Goal: Task Accomplishment & Management: Use online tool/utility

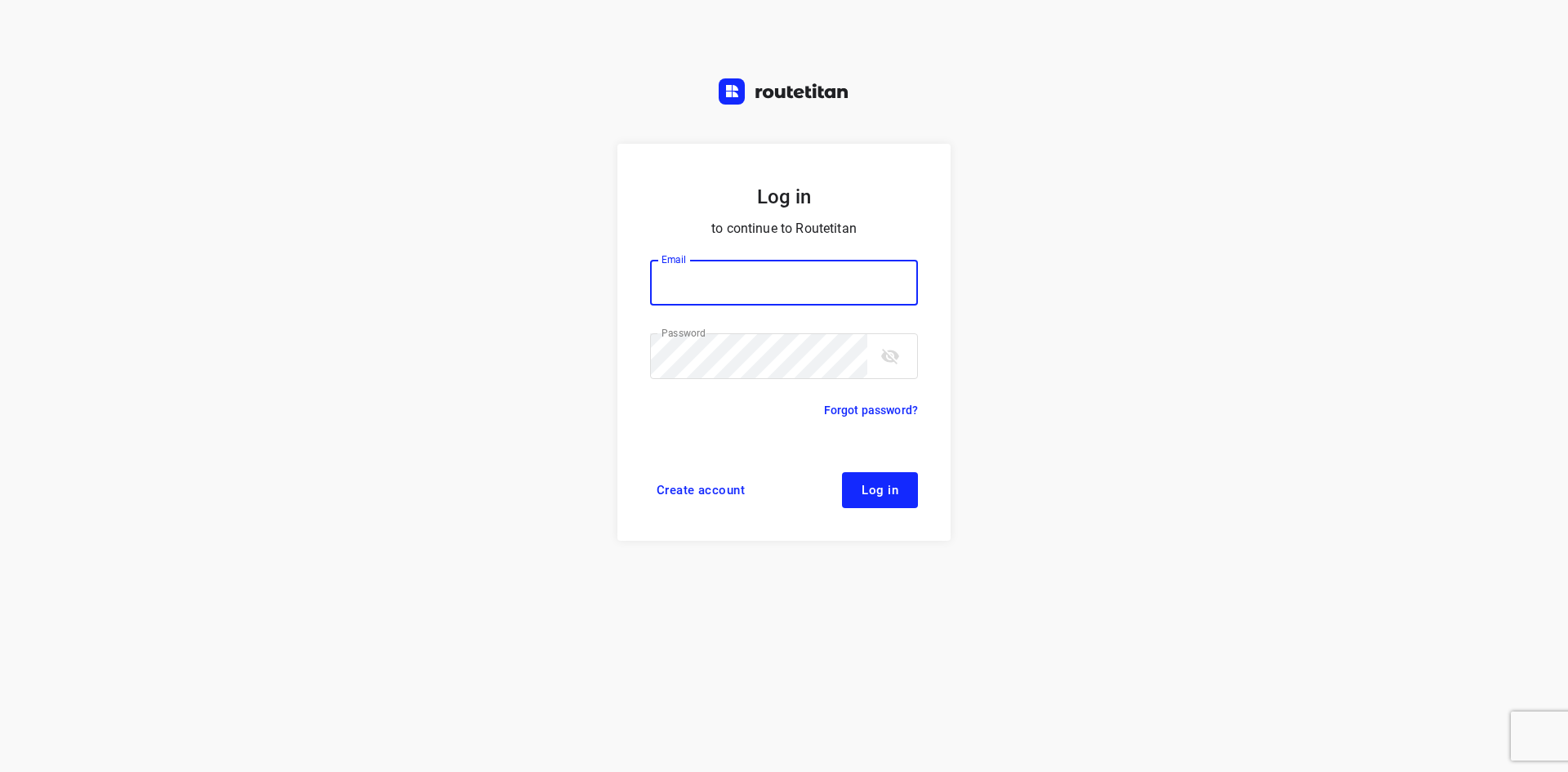
type input "[EMAIL_ADDRESS][DOMAIN_NAME]"
click at [862, 488] on span "Log in" at bounding box center [879, 490] width 37 height 13
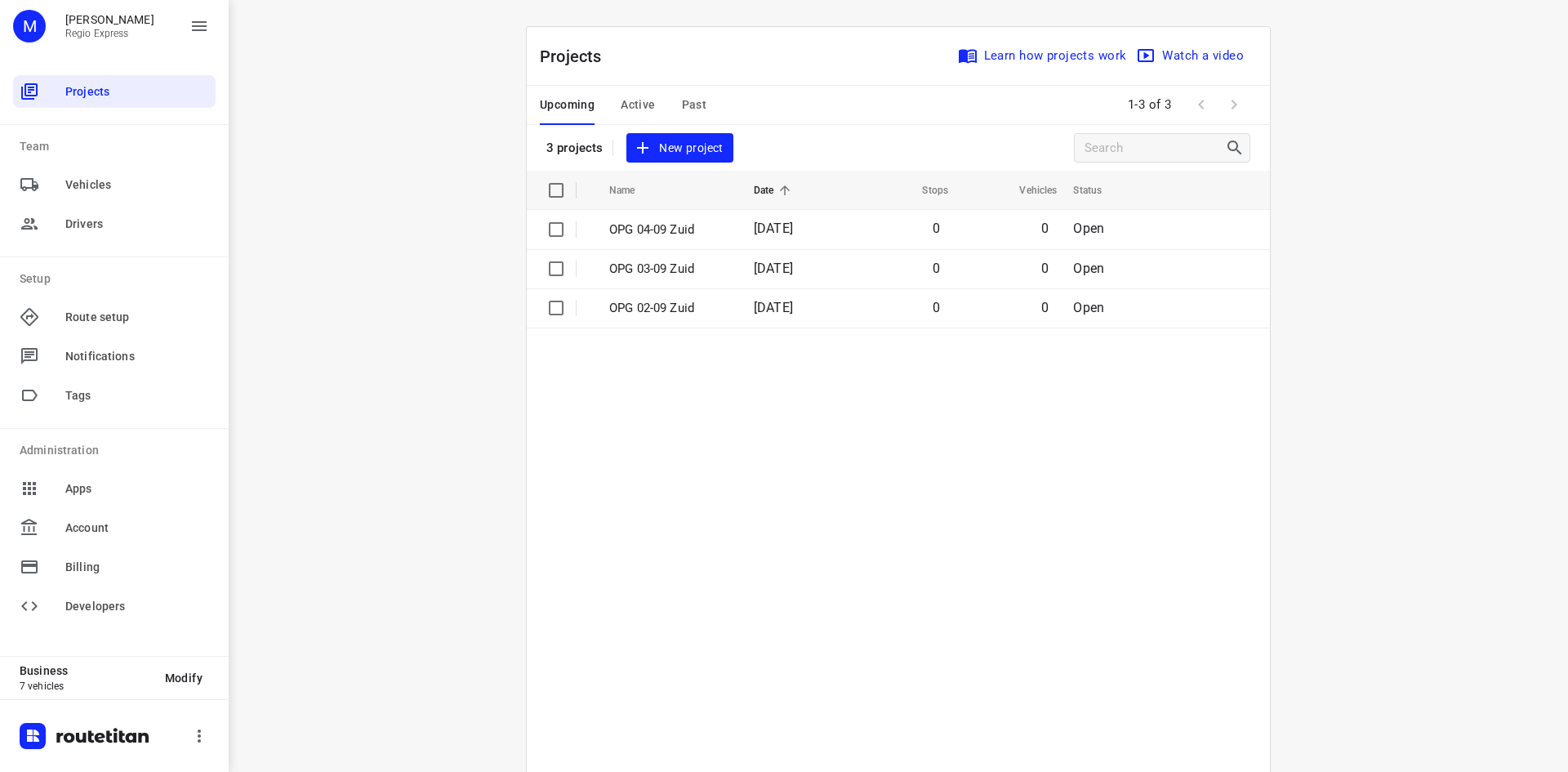
click at [634, 116] on button "Active" at bounding box center [637, 105] width 34 height 39
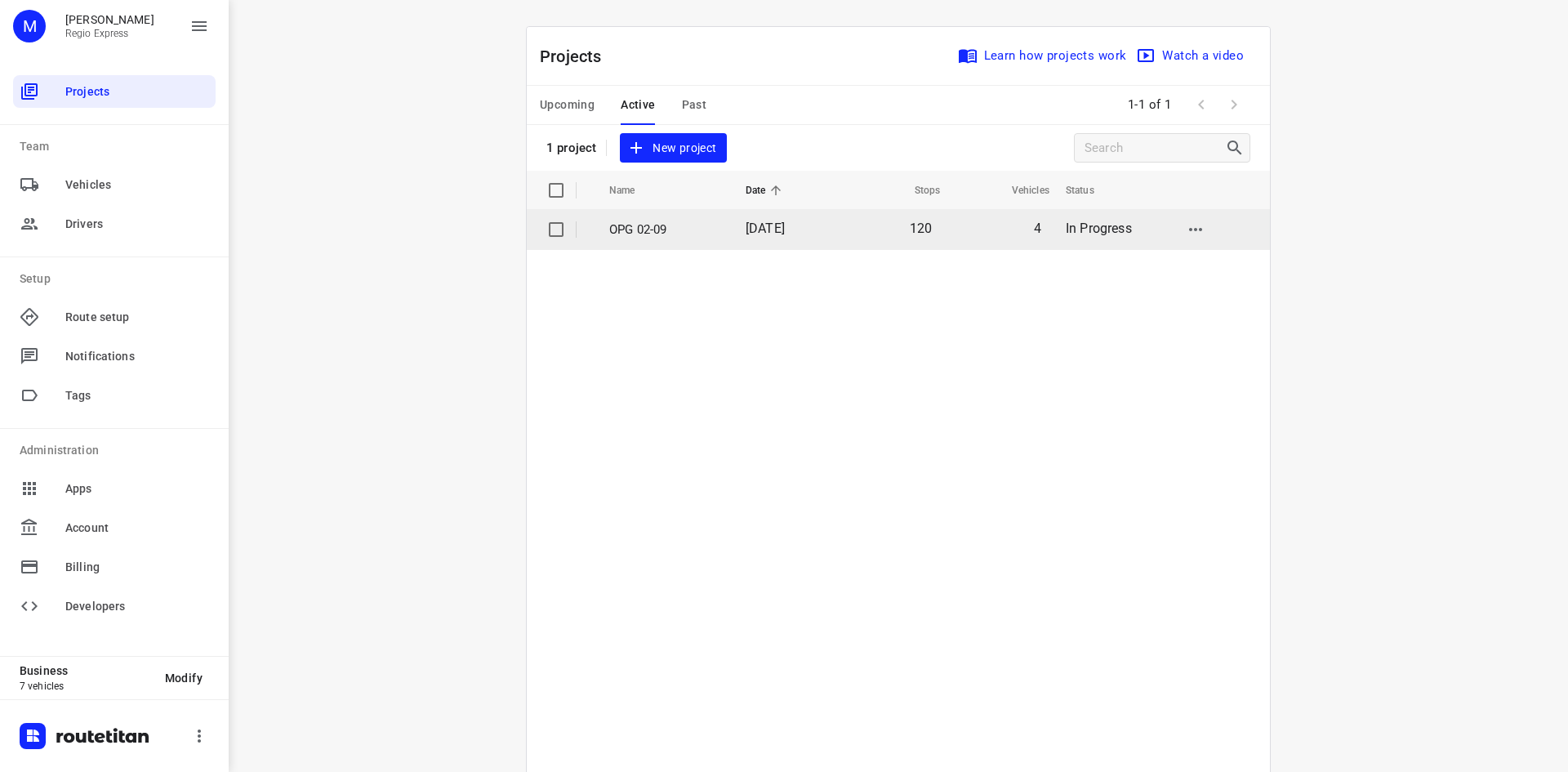
click at [702, 230] on p "OPG 02-09" at bounding box center [665, 229] width 112 height 19
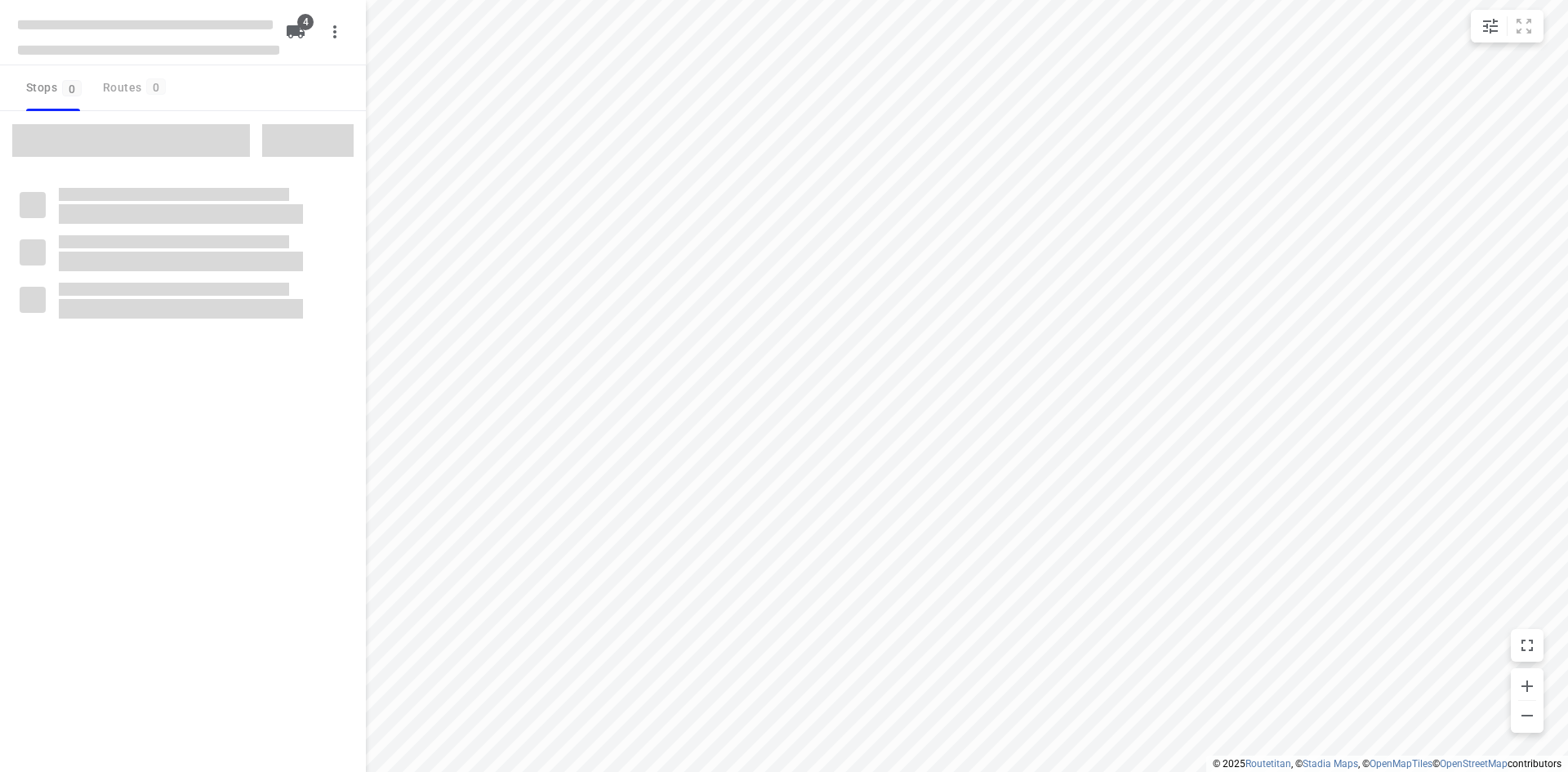
type input "distance"
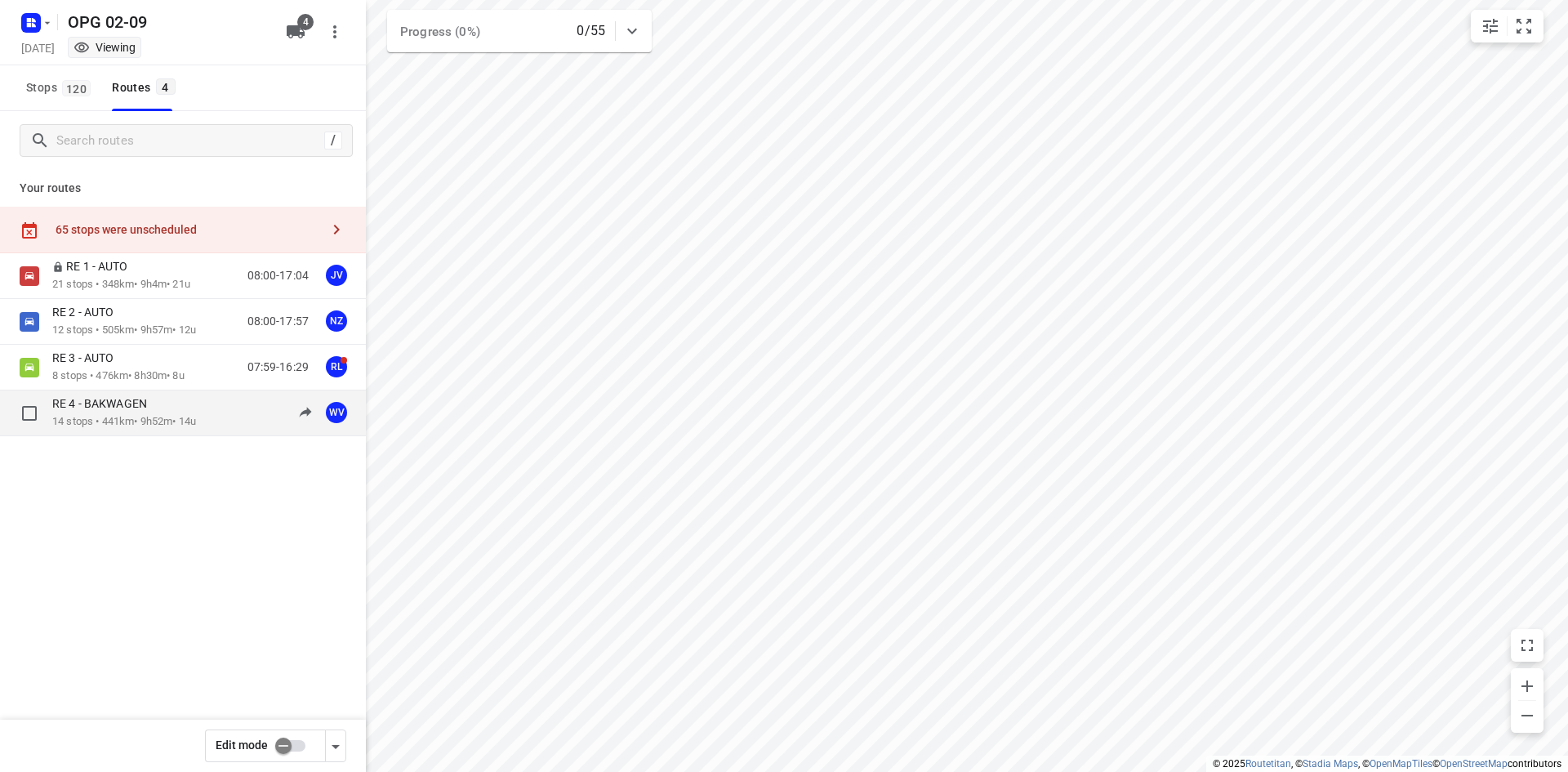
click at [151, 402] on p "RE 4 - BAKWAGEN" at bounding box center [105, 403] width 105 height 14
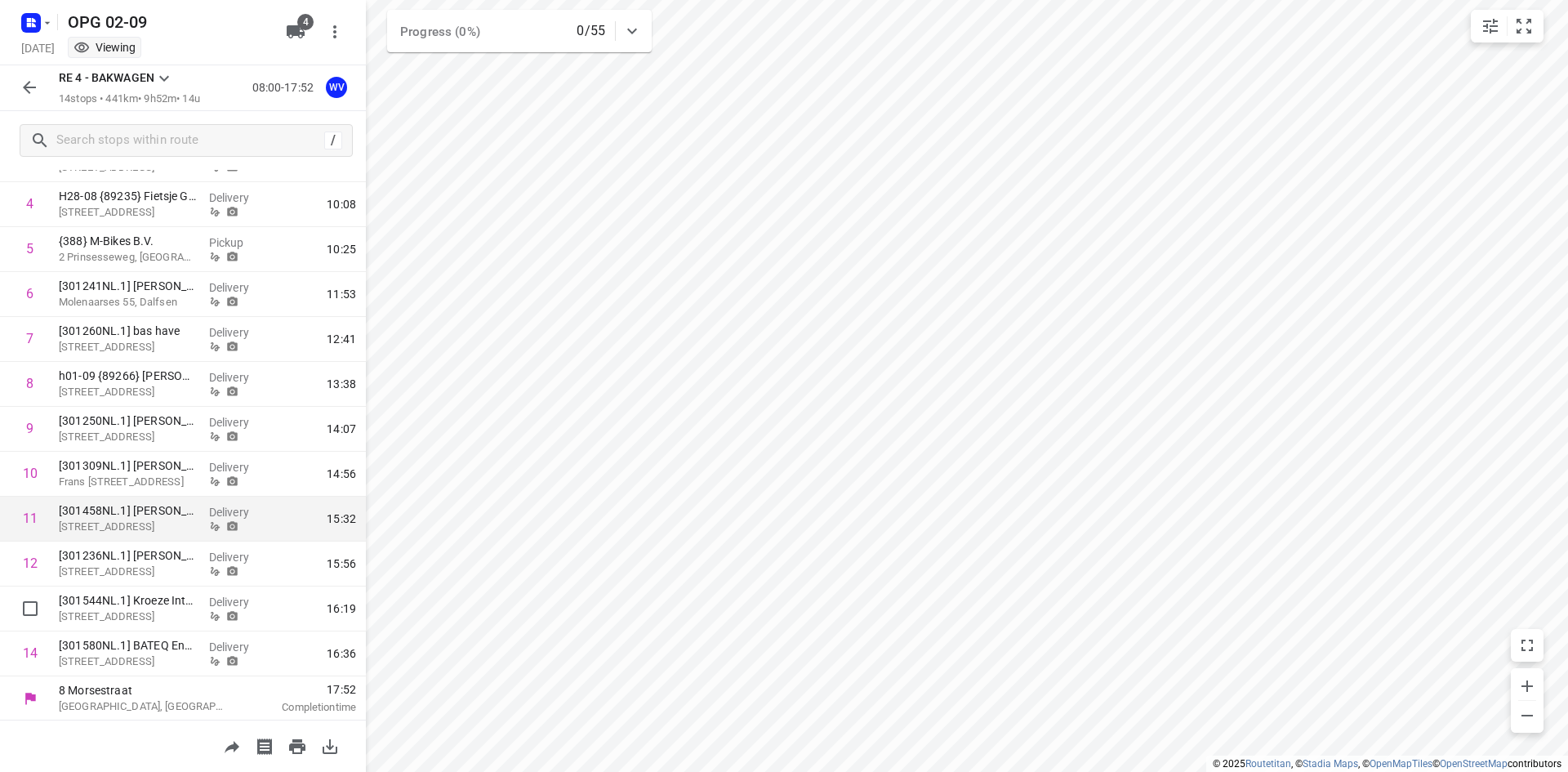
scroll to position [253, 0]
click at [39, 81] on button "button" at bounding box center [29, 87] width 32 height 32
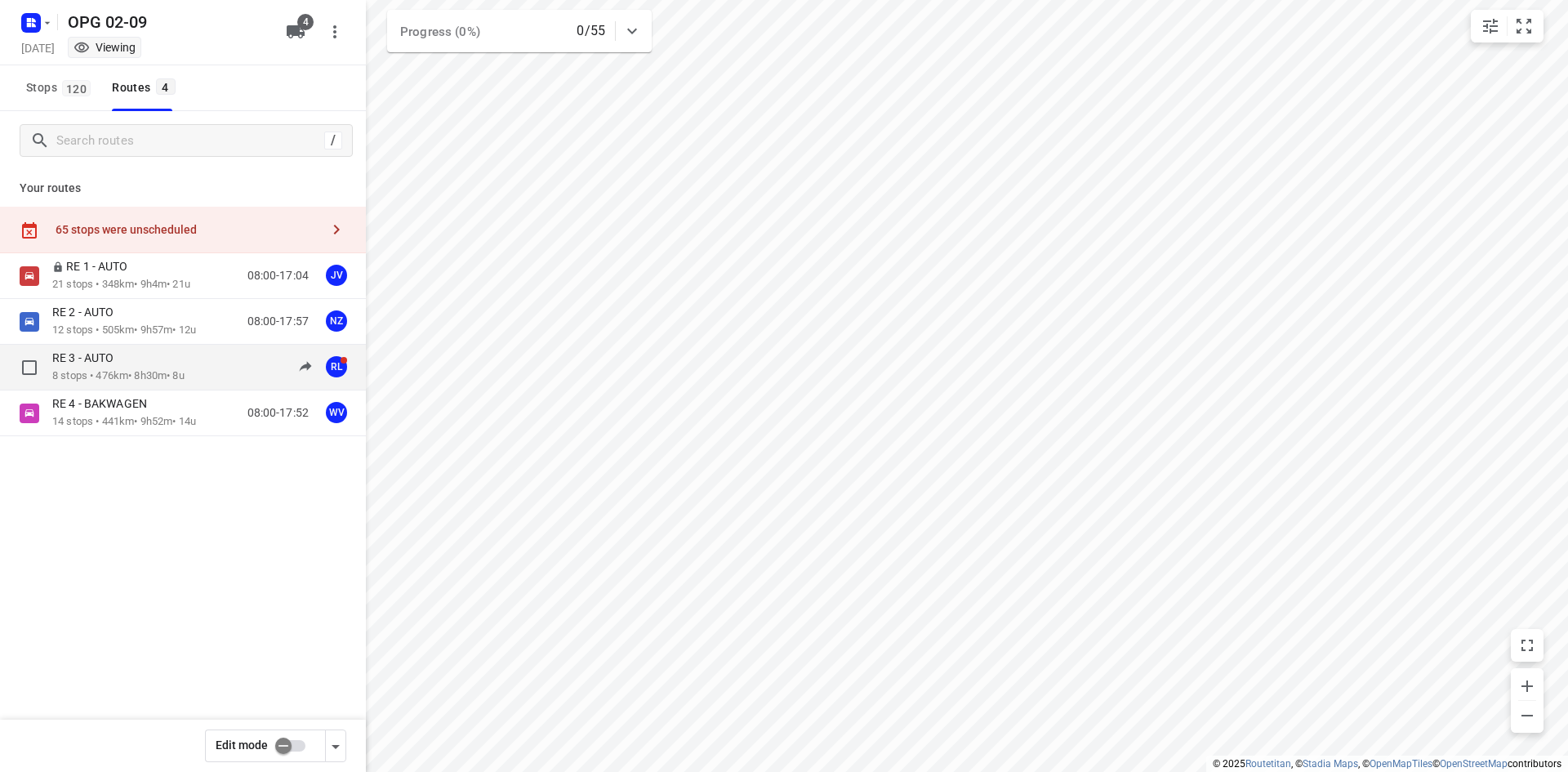
click at [206, 368] on div "RE 3 - AUTO 8 stops • 476km • 8h30m • 8u 07:59-16:29 RL" at bounding box center [209, 366] width 314 height 33
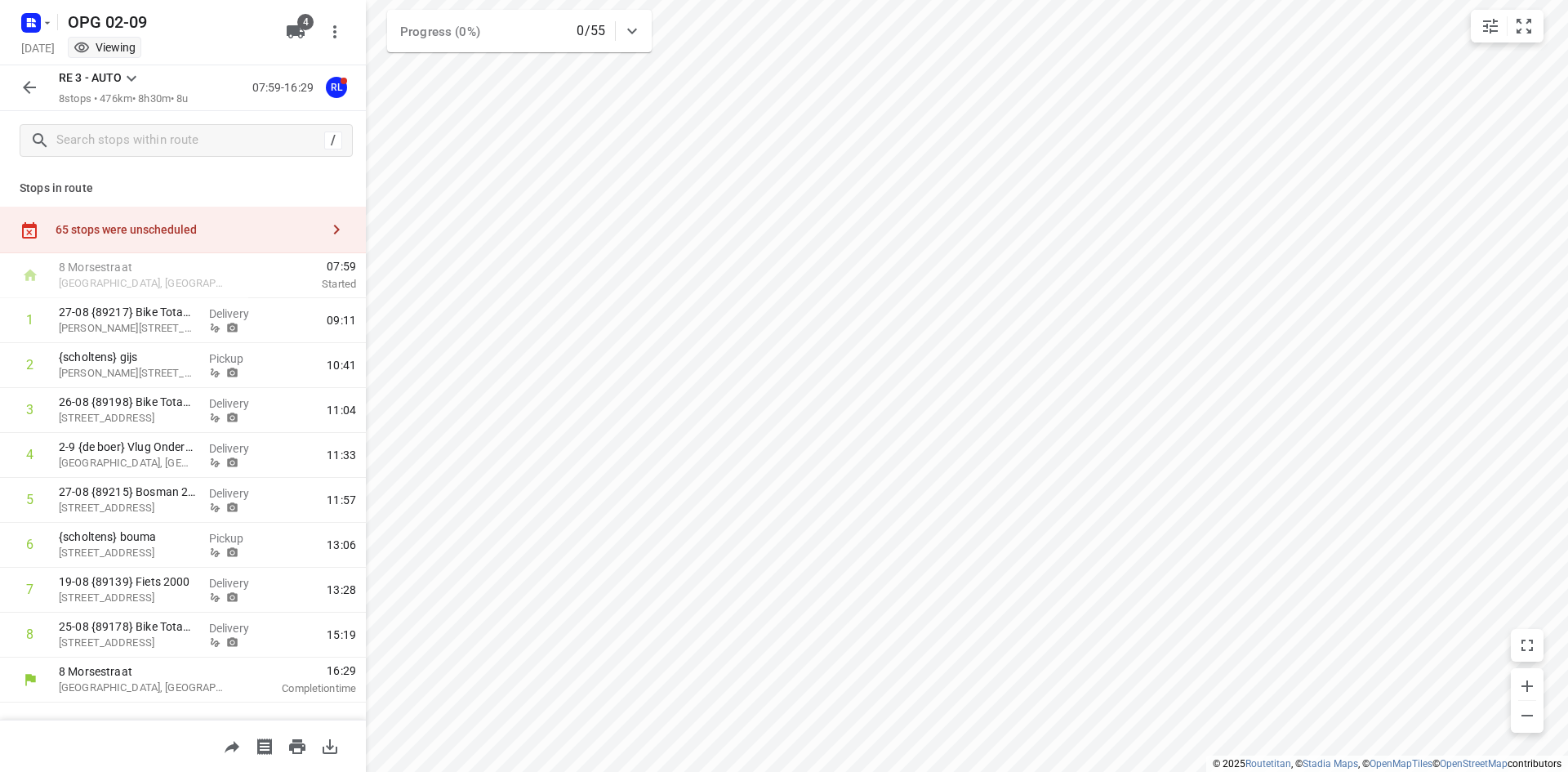
click at [40, 99] on button "button" at bounding box center [29, 87] width 32 height 32
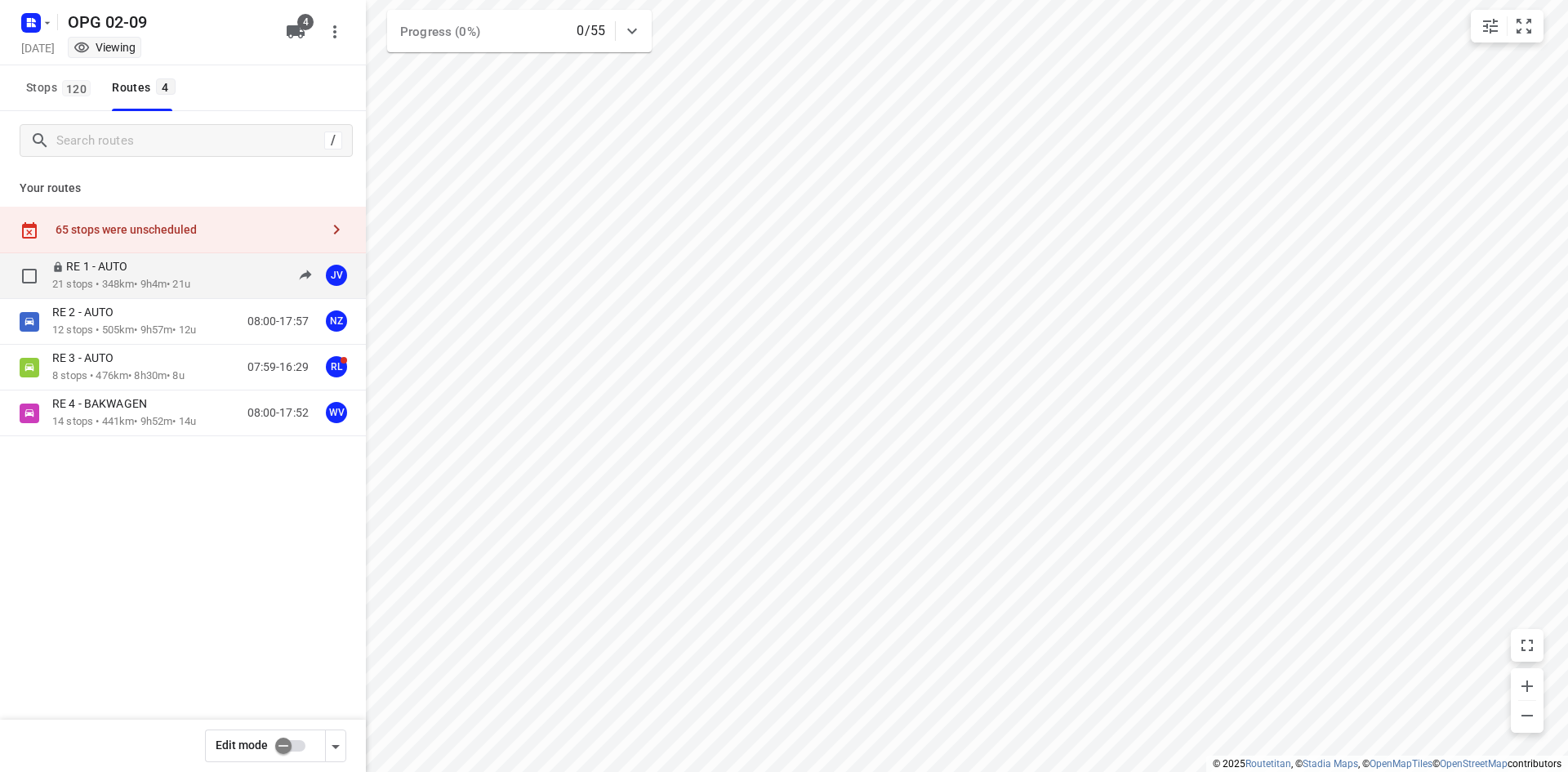
click at [116, 273] on p "RE 1 - AUTO" at bounding box center [95, 266] width 86 height 14
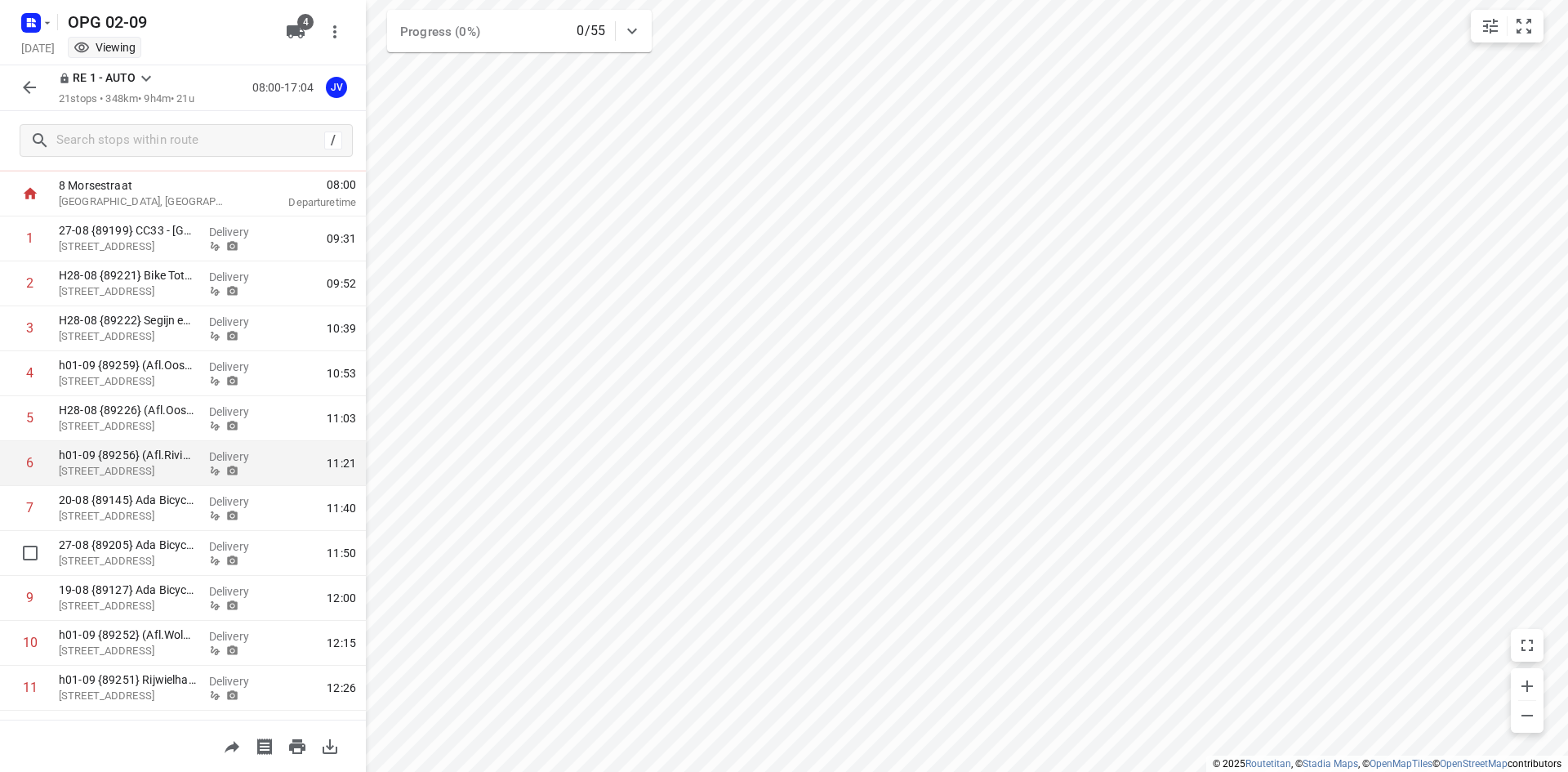
scroll to position [163, 0]
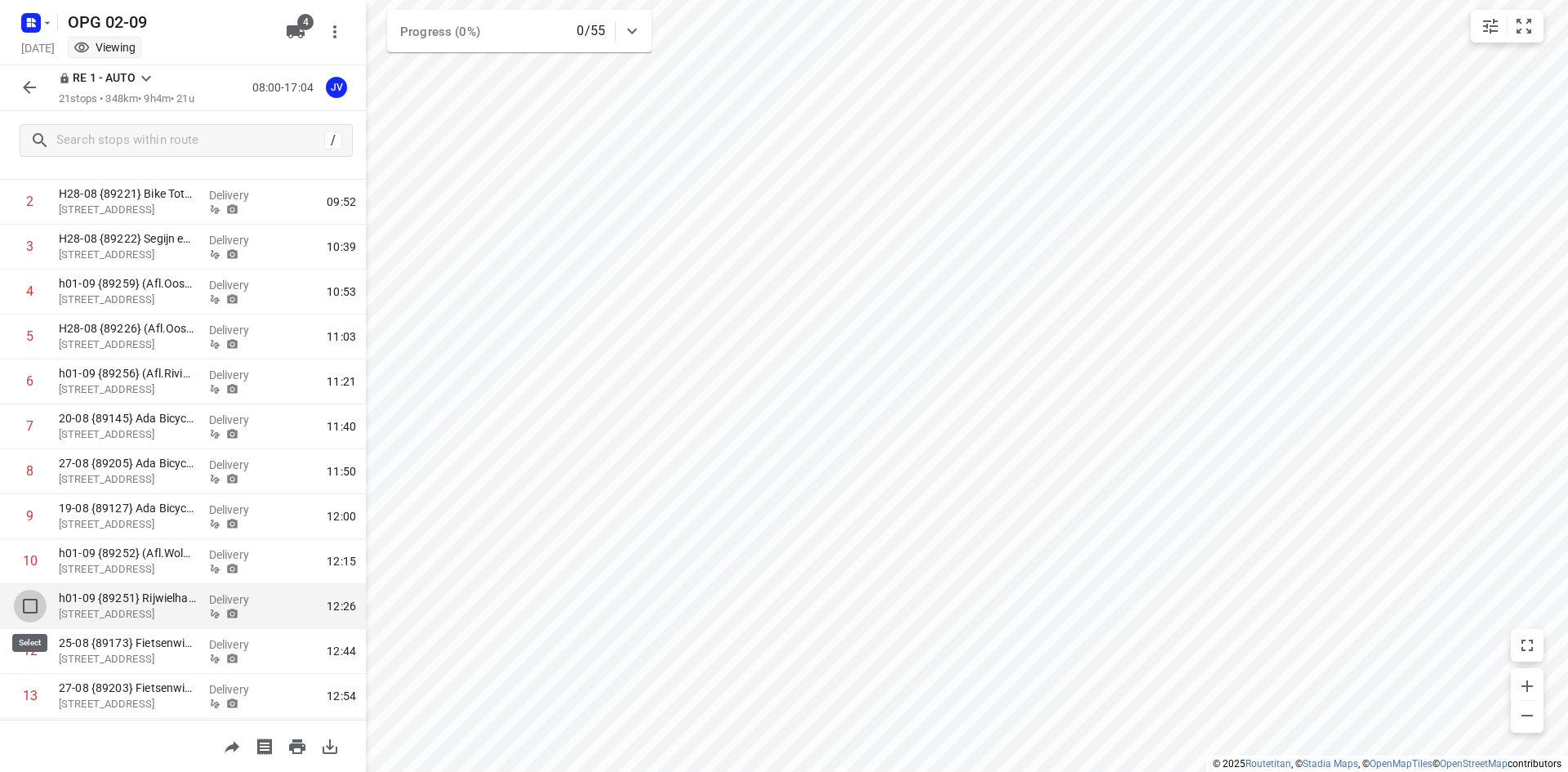
click at [23, 601] on input "checkbox" at bounding box center [30, 606] width 32 height 32
checkbox input "true"
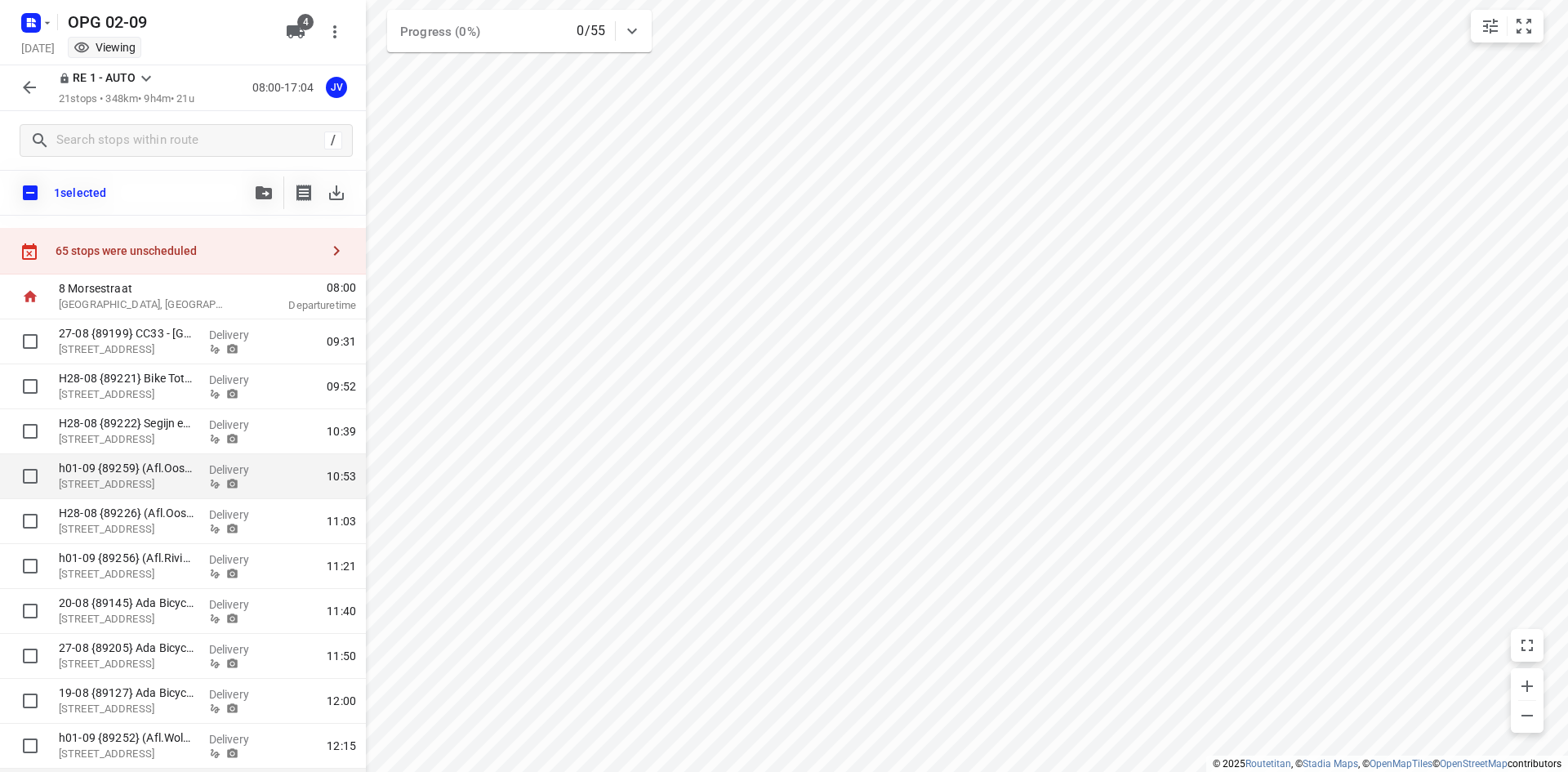
scroll to position [0, 0]
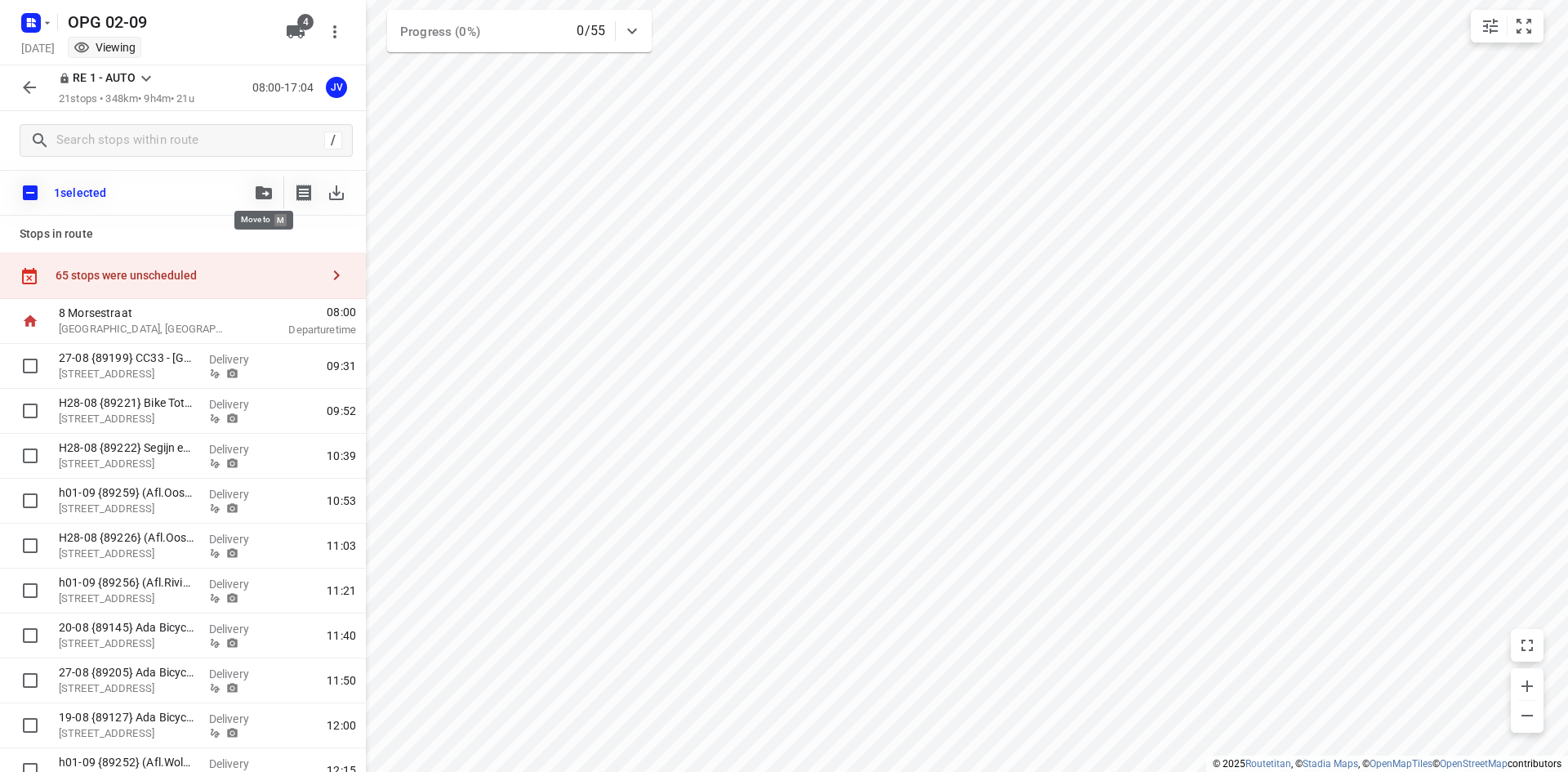
click at [259, 197] on icon "button" at bounding box center [263, 192] width 16 height 13
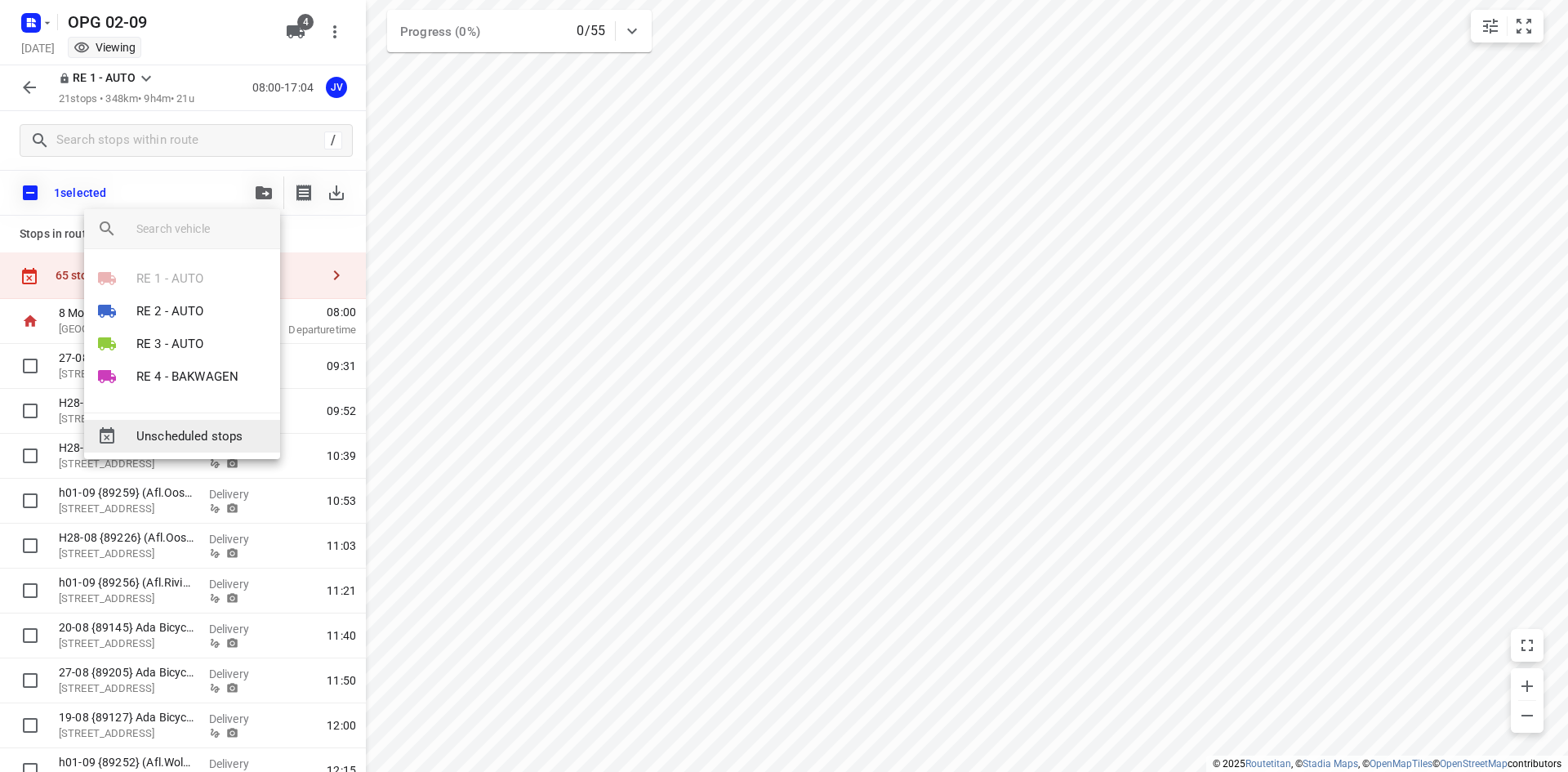
click at [199, 427] on span "Unscheduled stops" at bounding box center [201, 437] width 131 height 19
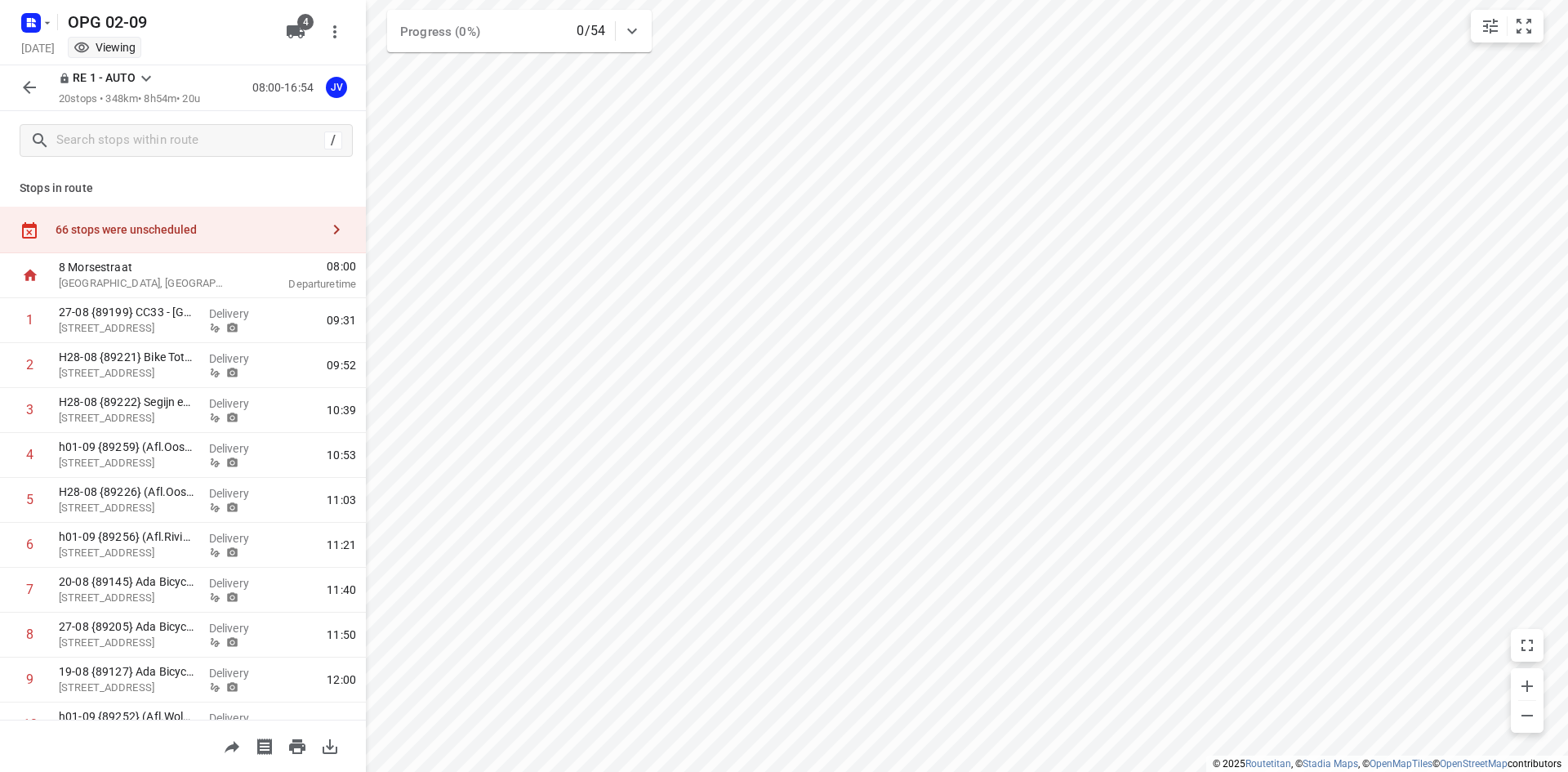
click at [23, 89] on icon "button" at bounding box center [30, 87] width 20 height 20
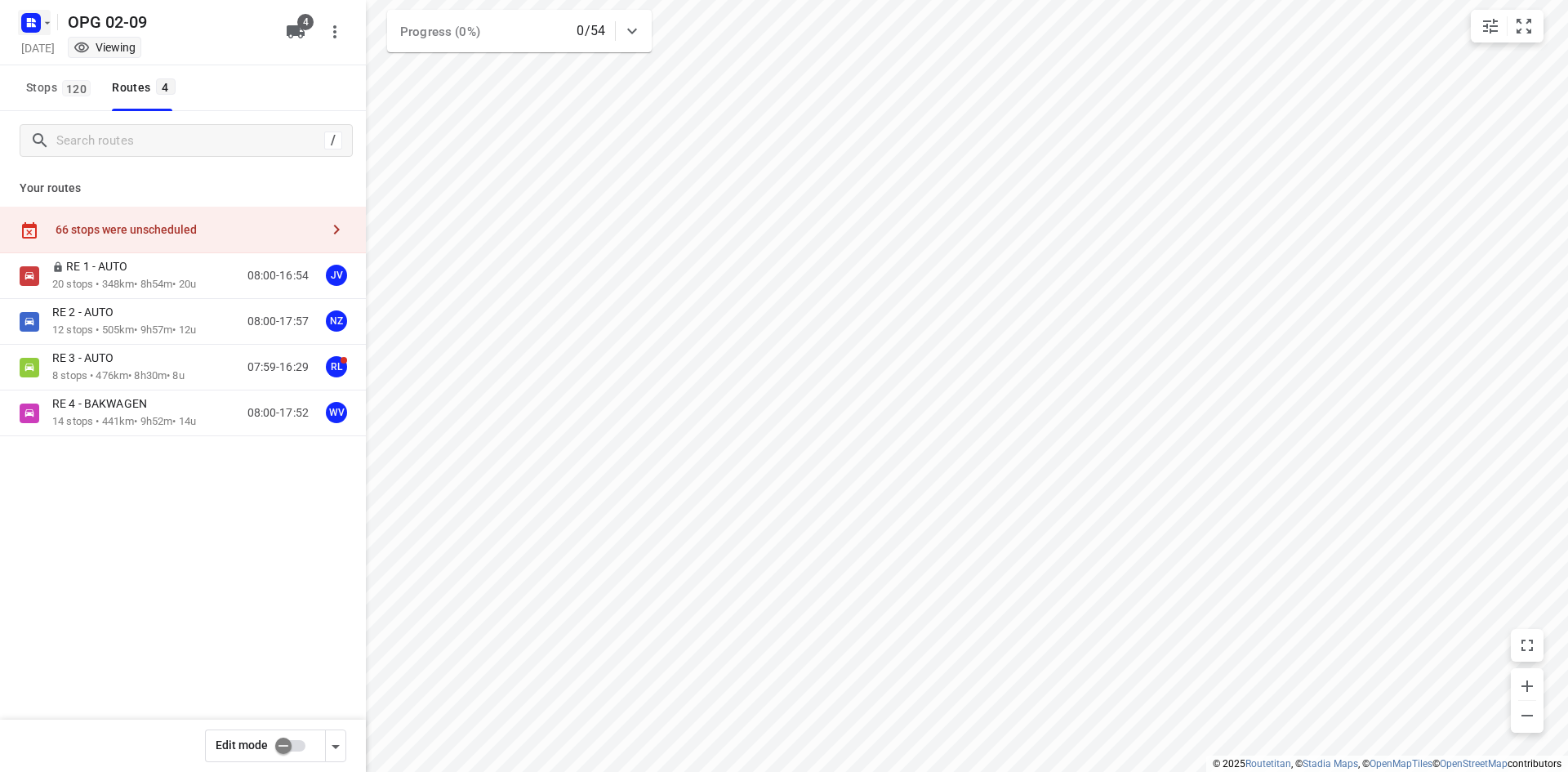
click at [40, 32] on icon "button" at bounding box center [31, 23] width 26 height 26
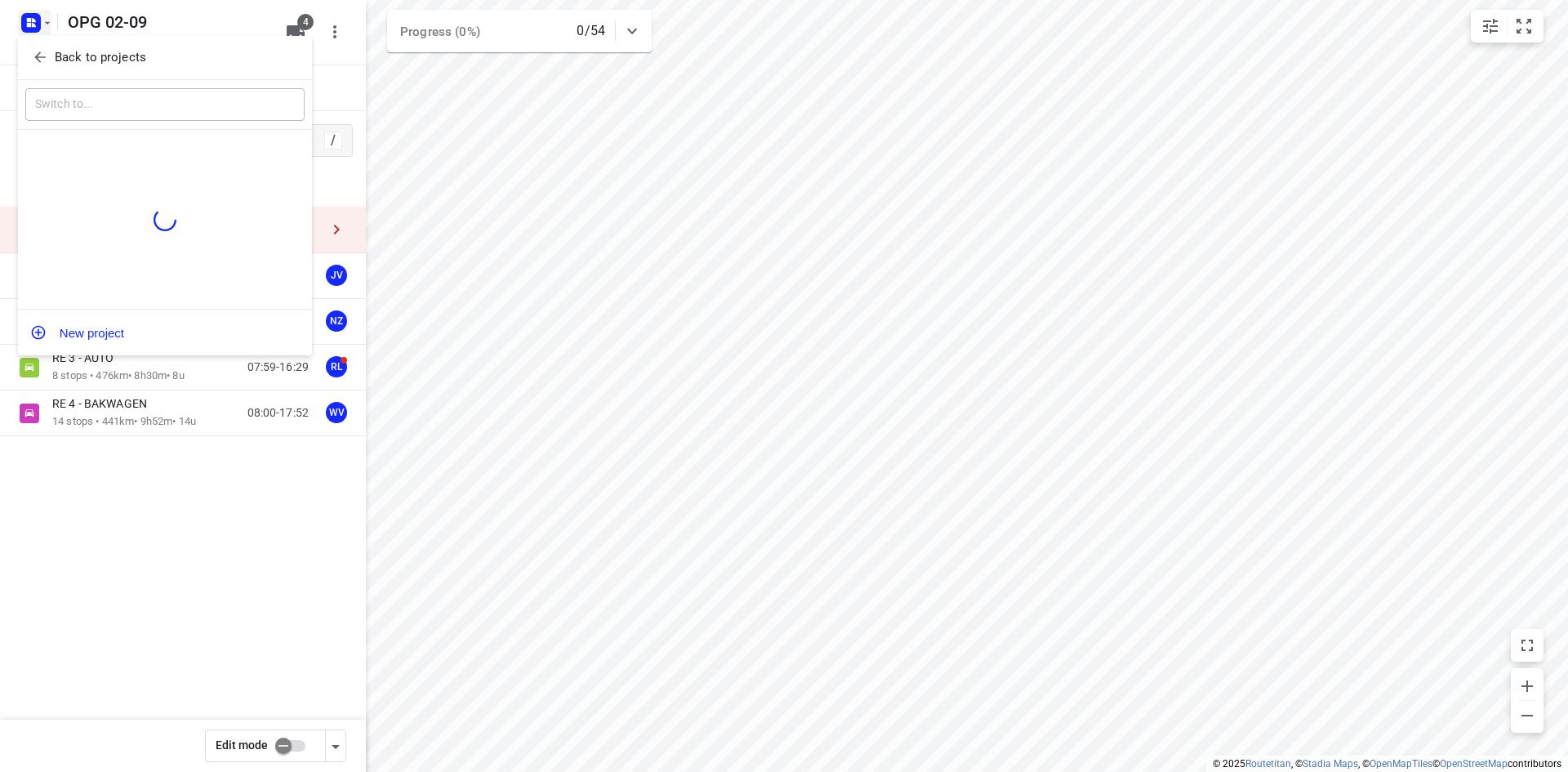
click at [77, 67] on button "Back to projects" at bounding box center [165, 58] width 280 height 27
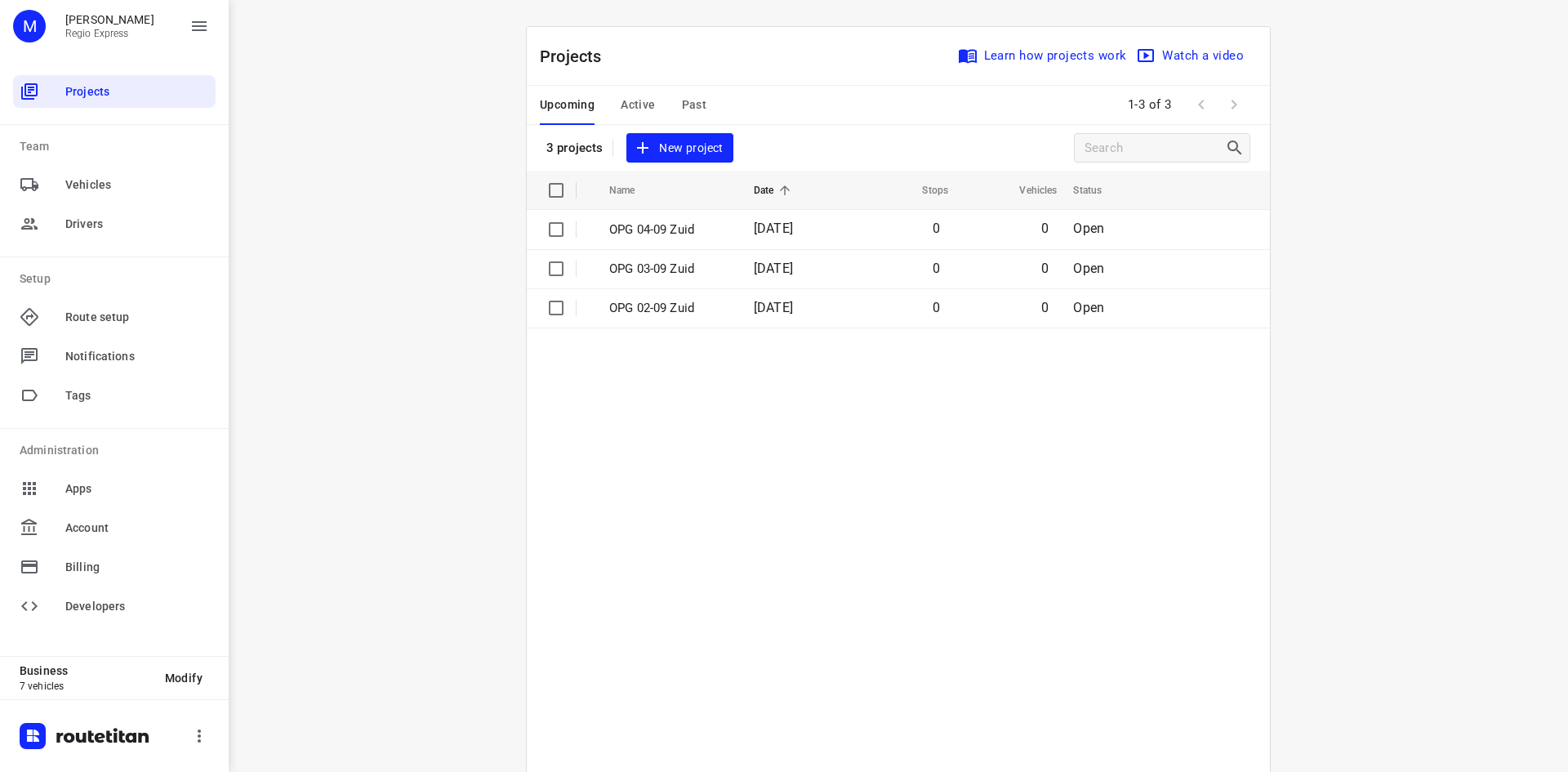
click at [687, 109] on span "Past" at bounding box center [694, 105] width 25 height 21
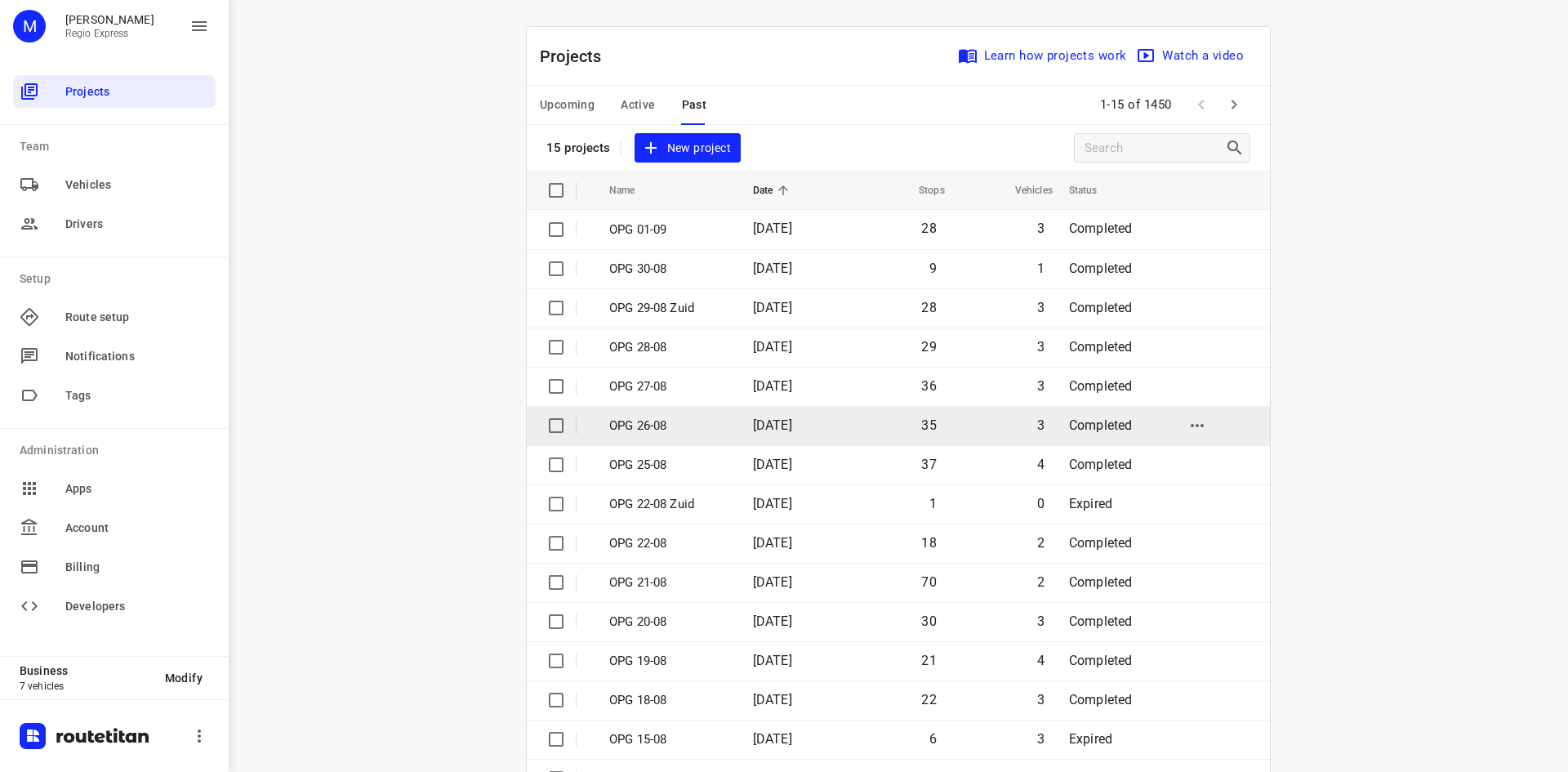
click at [782, 419] on span "[DATE]" at bounding box center [772, 425] width 39 height 15
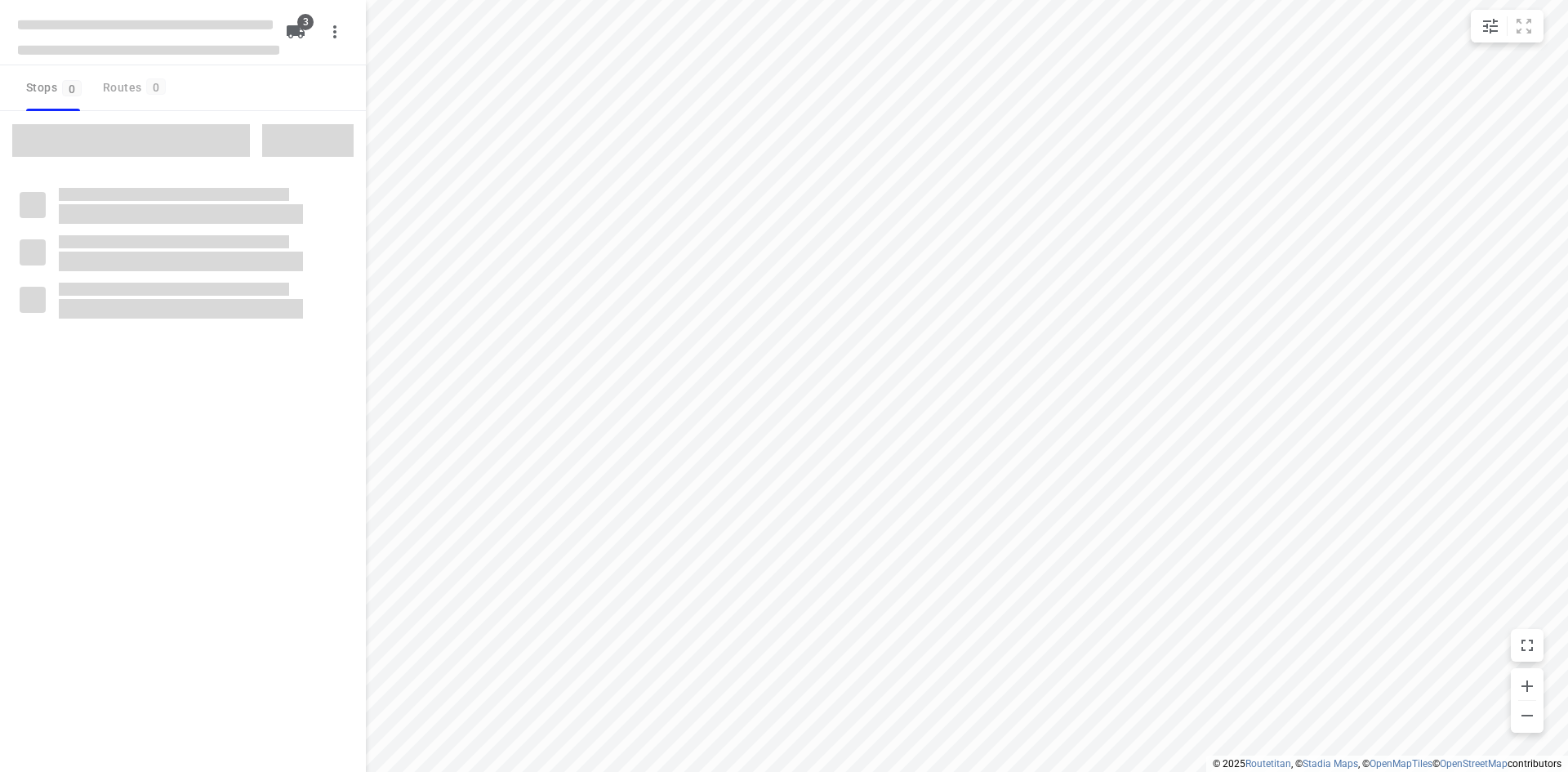
type input "distance"
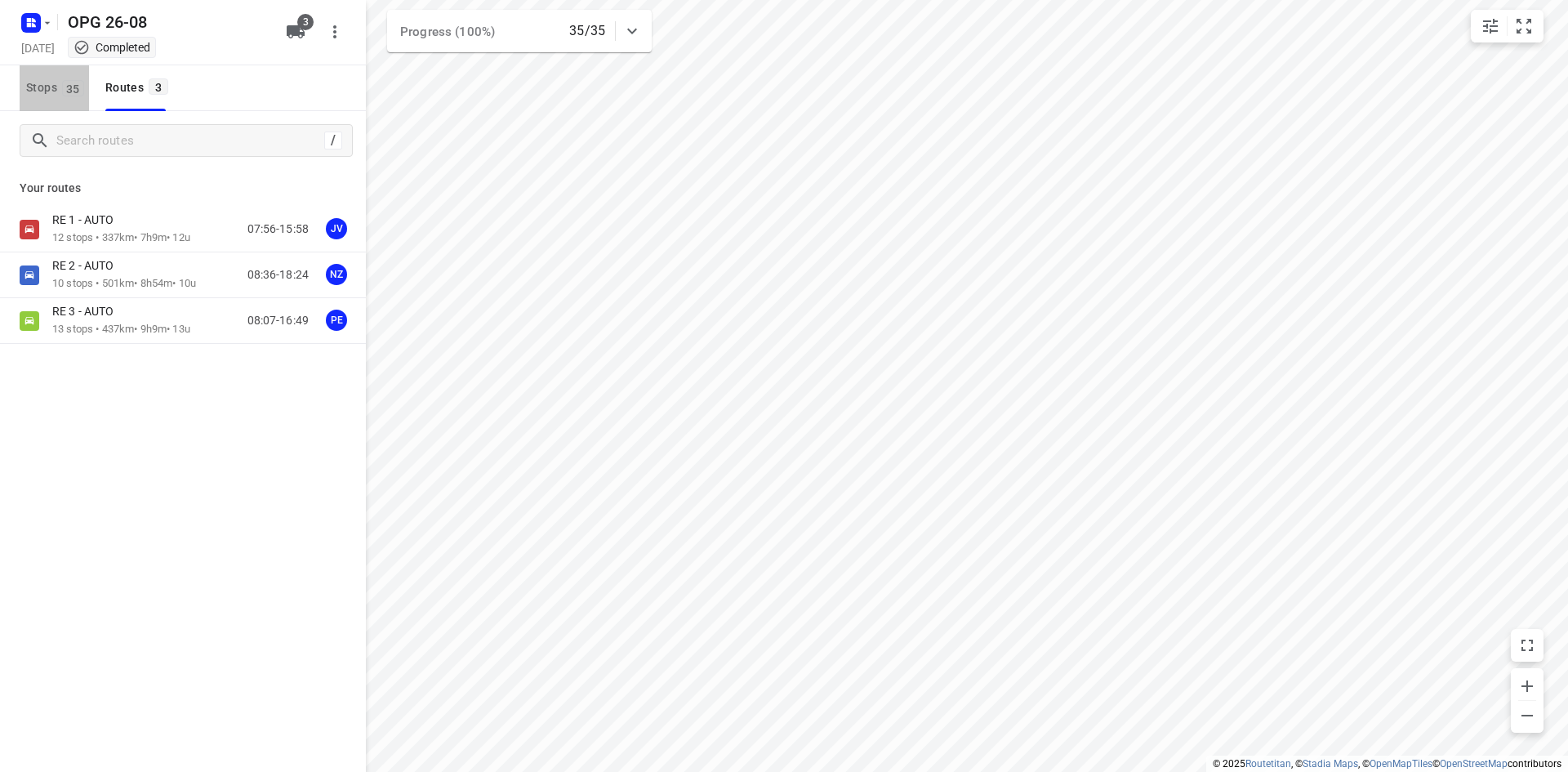
click at [41, 79] on span "Stops 35" at bounding box center [58, 87] width 63 height 21
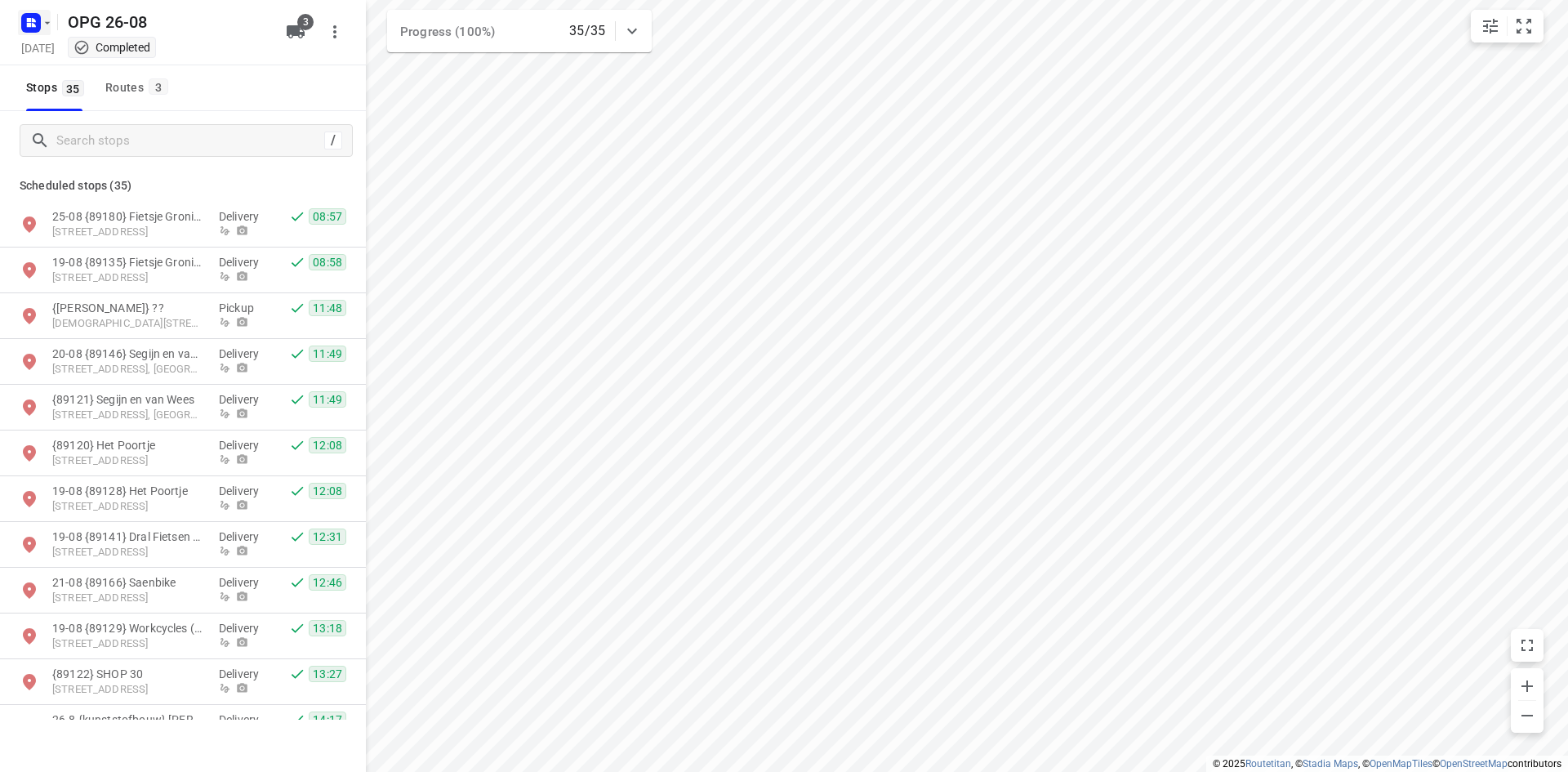
click at [37, 25] on rect "button" at bounding box center [32, 23] width 20 height 20
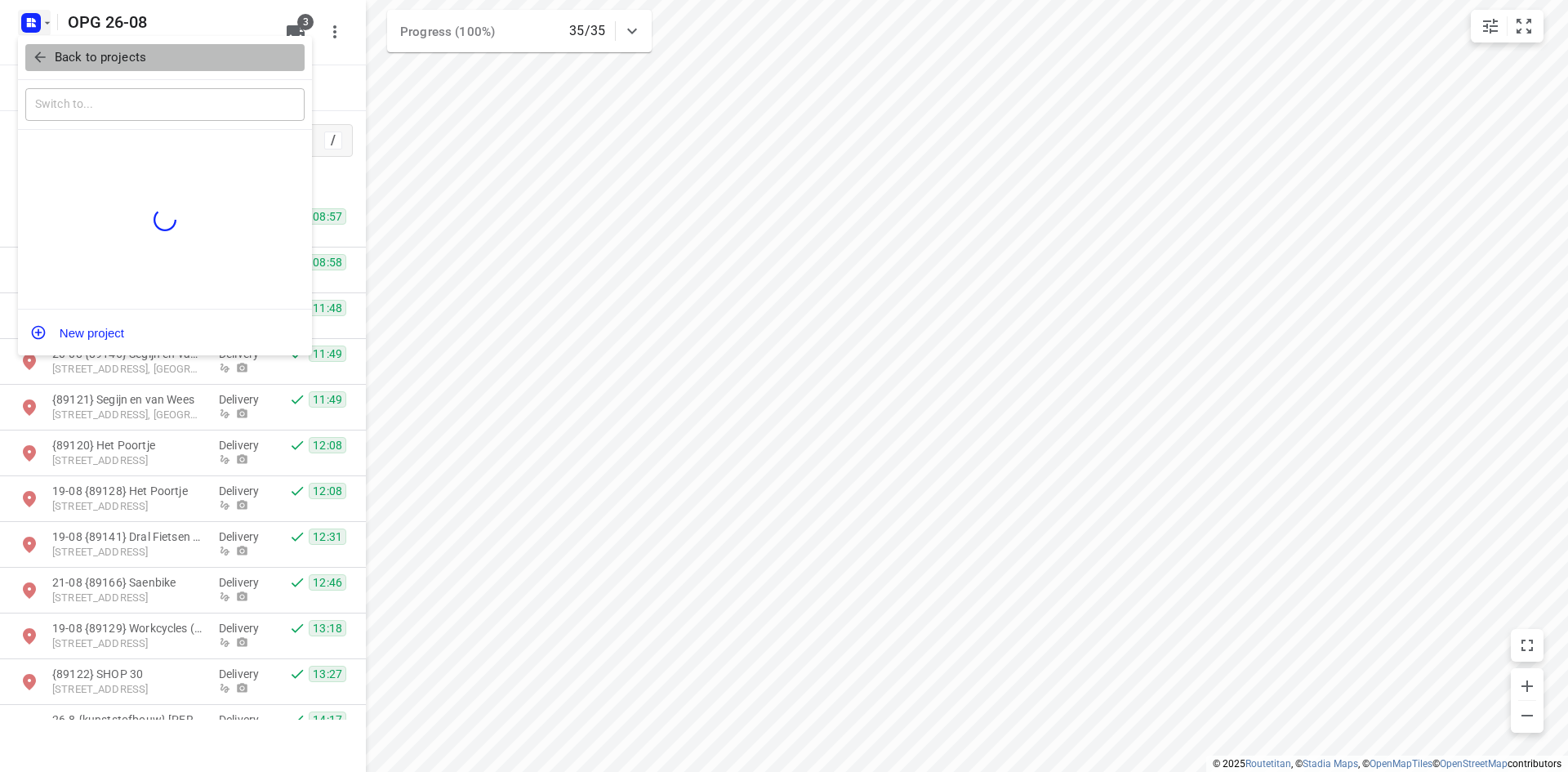
click at [48, 50] on span "Back to projects" at bounding box center [164, 57] width 266 height 19
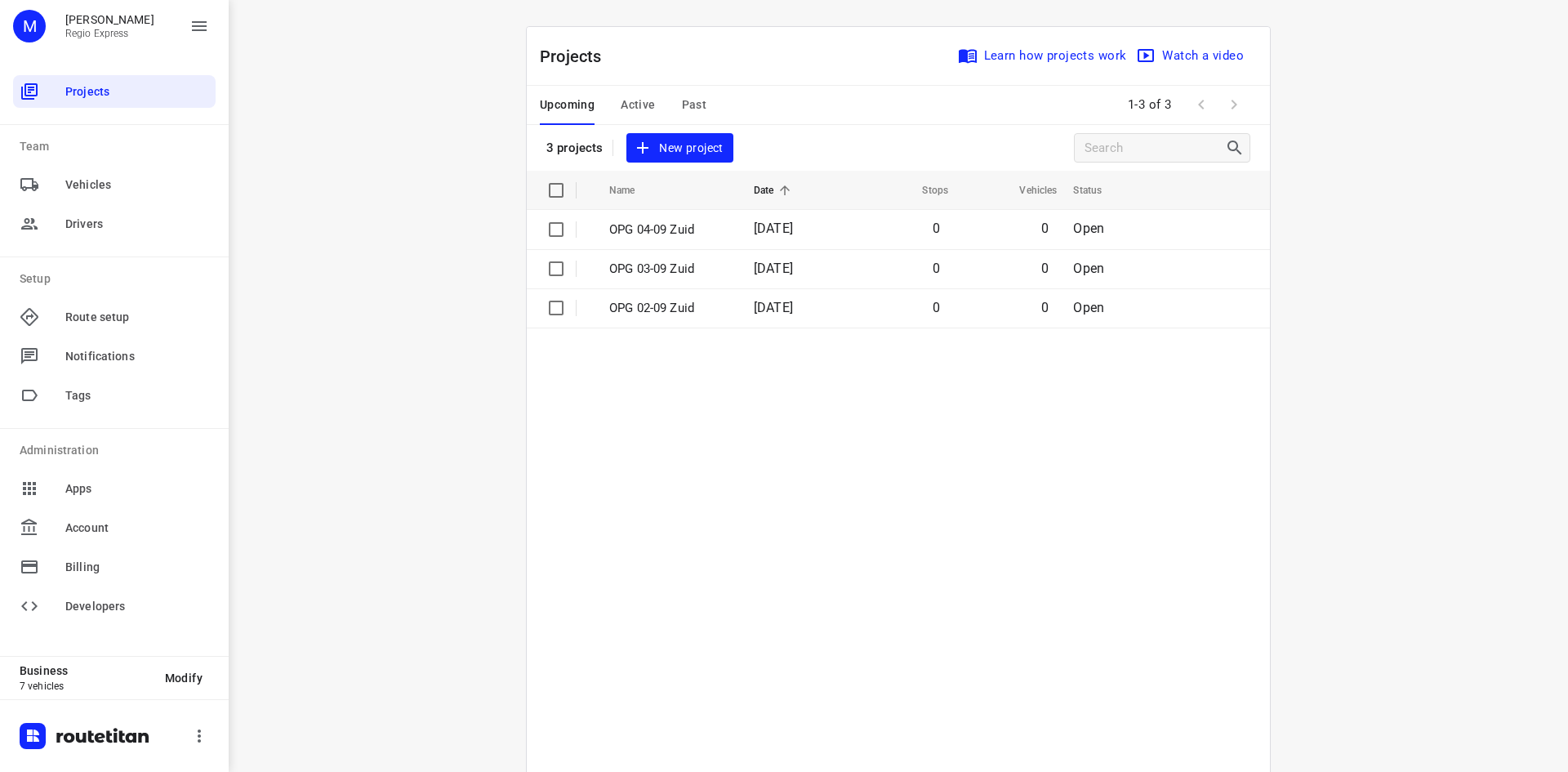
click at [687, 99] on span "Past" at bounding box center [694, 105] width 25 height 21
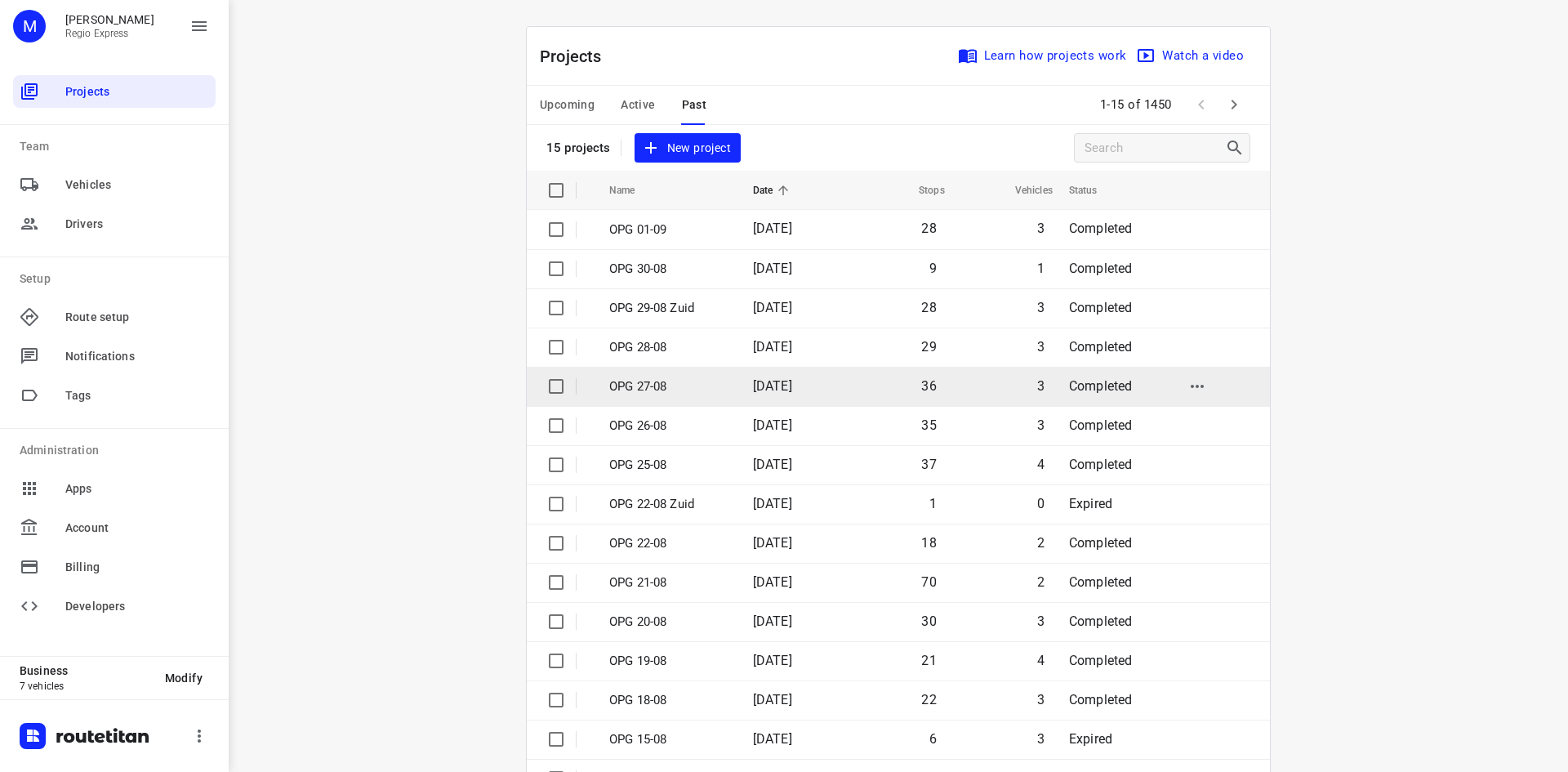
click at [668, 377] on p "OPG 27-08" at bounding box center [669, 386] width 119 height 19
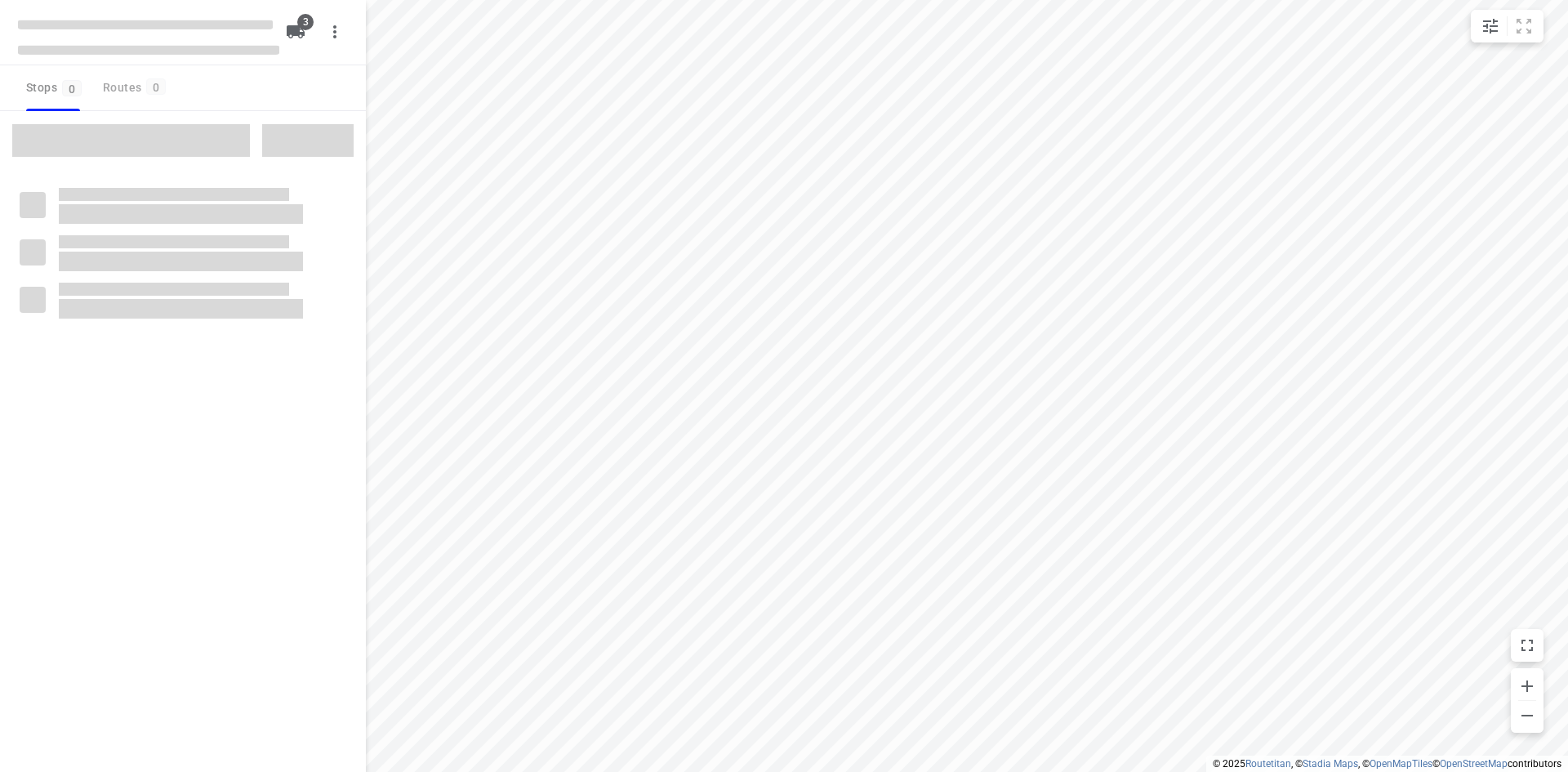
type input "distance"
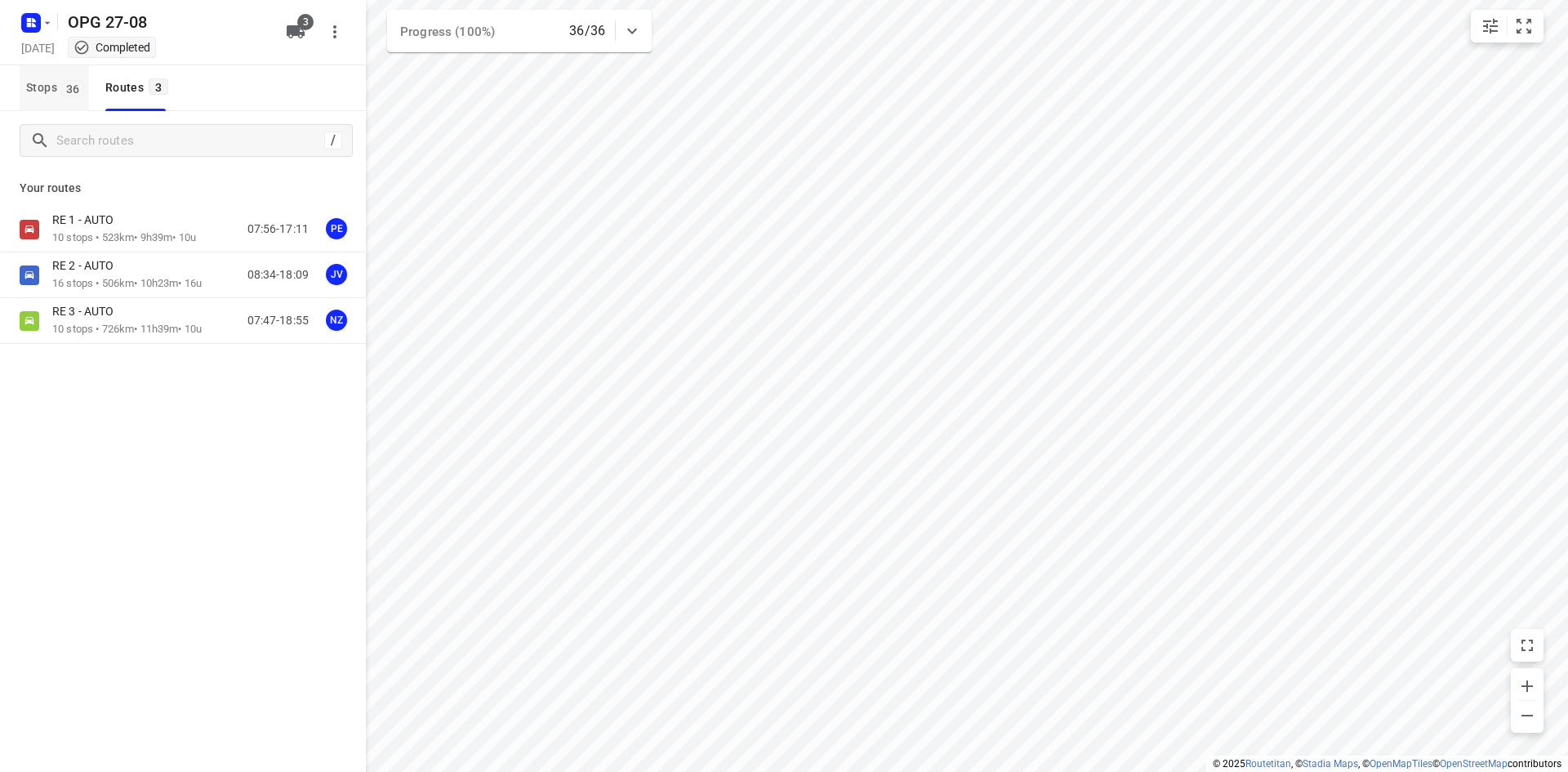
click at [28, 81] on span "Stops 36" at bounding box center [58, 87] width 63 height 21
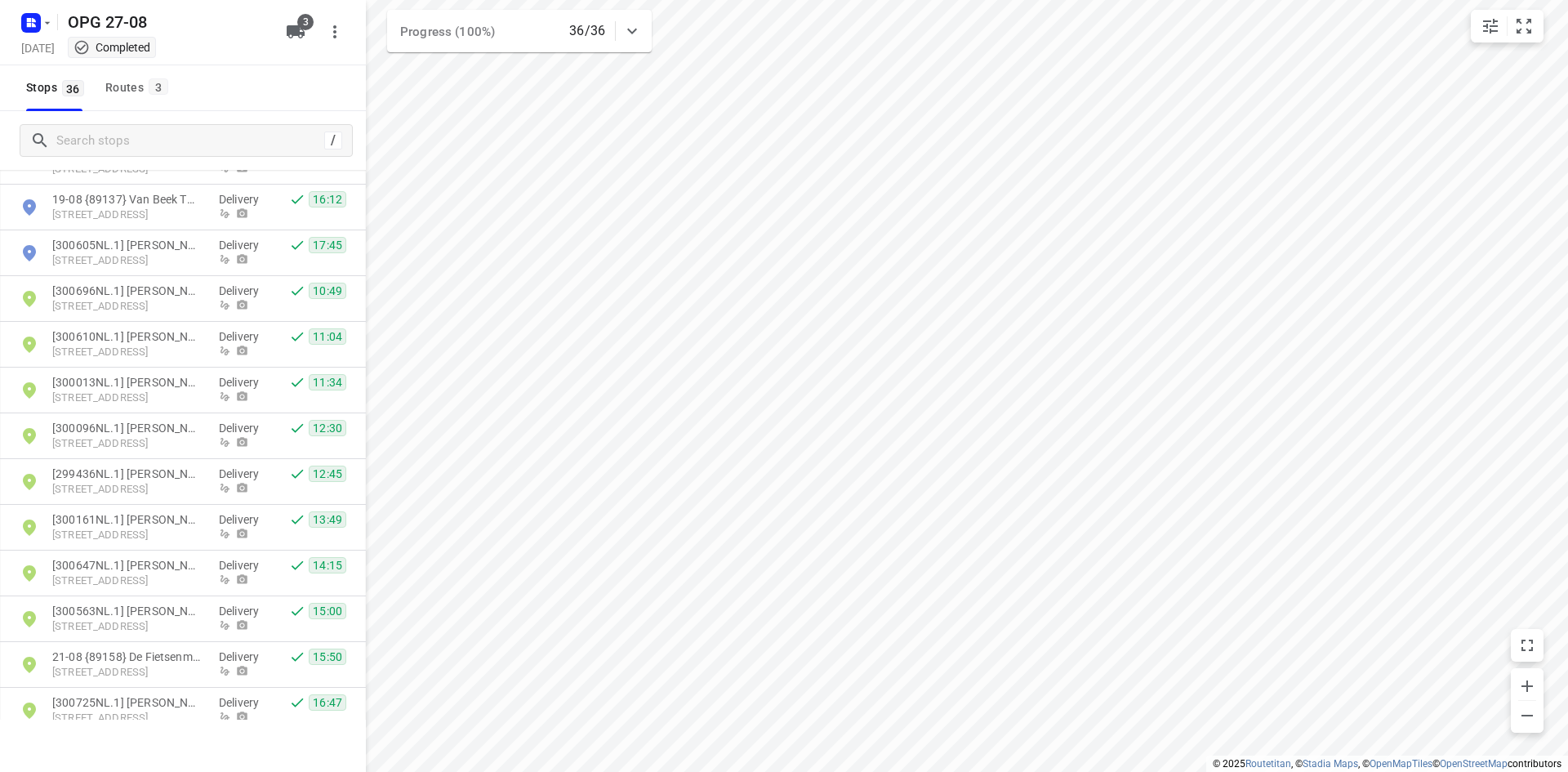
scroll to position [1144, 0]
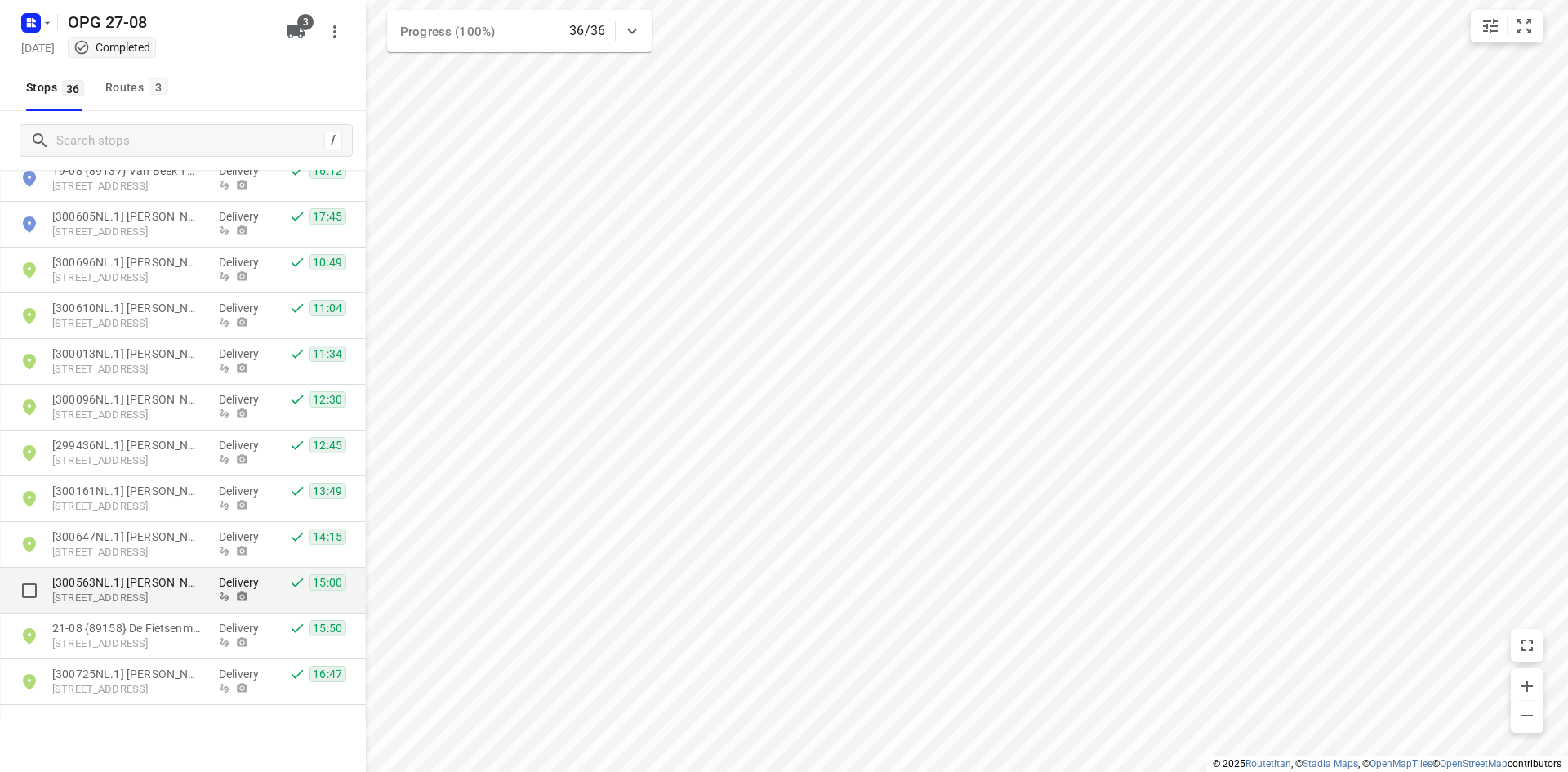
click at [124, 590] on p "[300563NL.1] [PERSON_NAME]" at bounding box center [127, 583] width 151 height 16
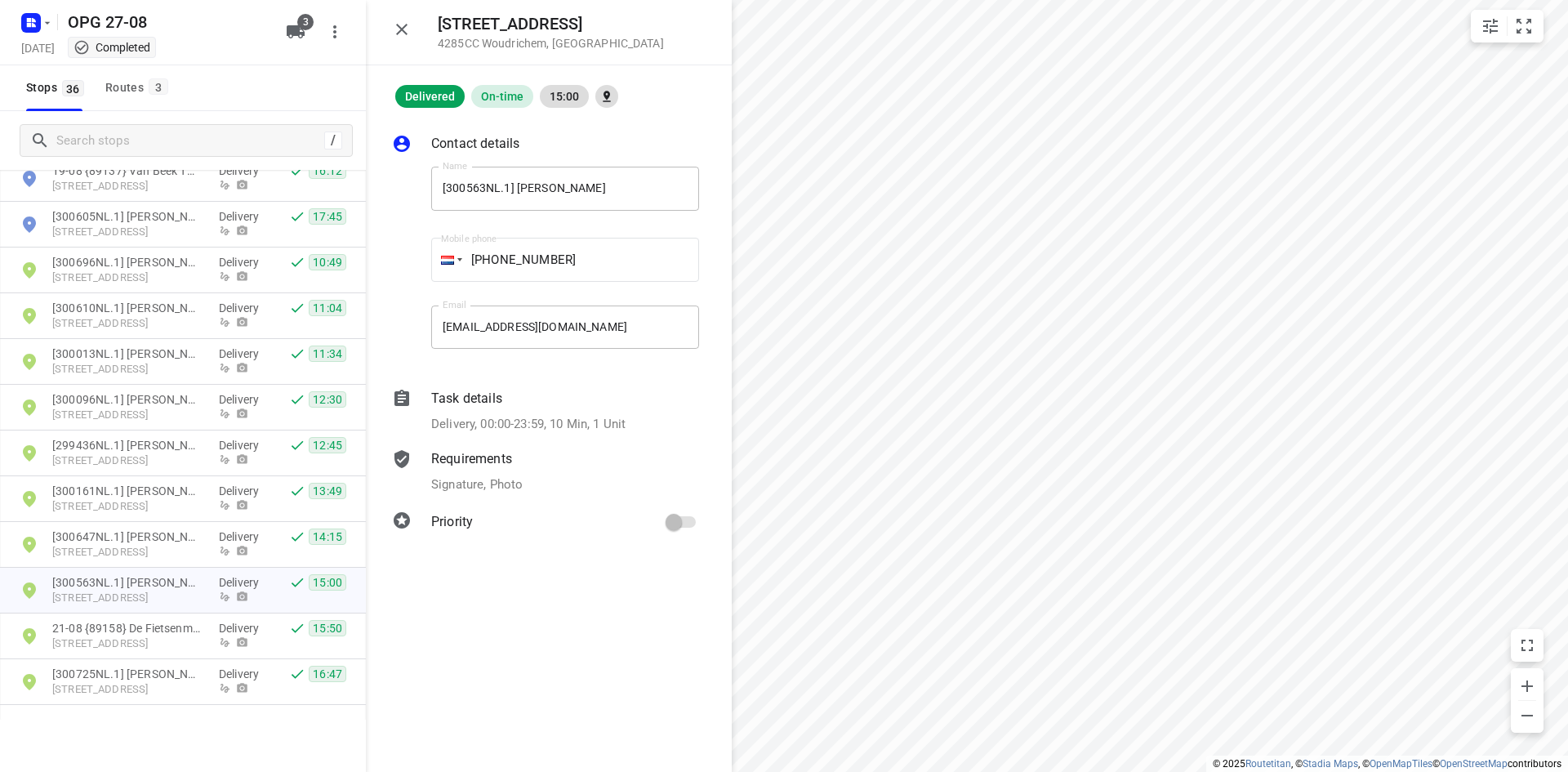
click at [514, 495] on div "Requirements Signature, Photo" at bounding box center [564, 471] width 274 height 51
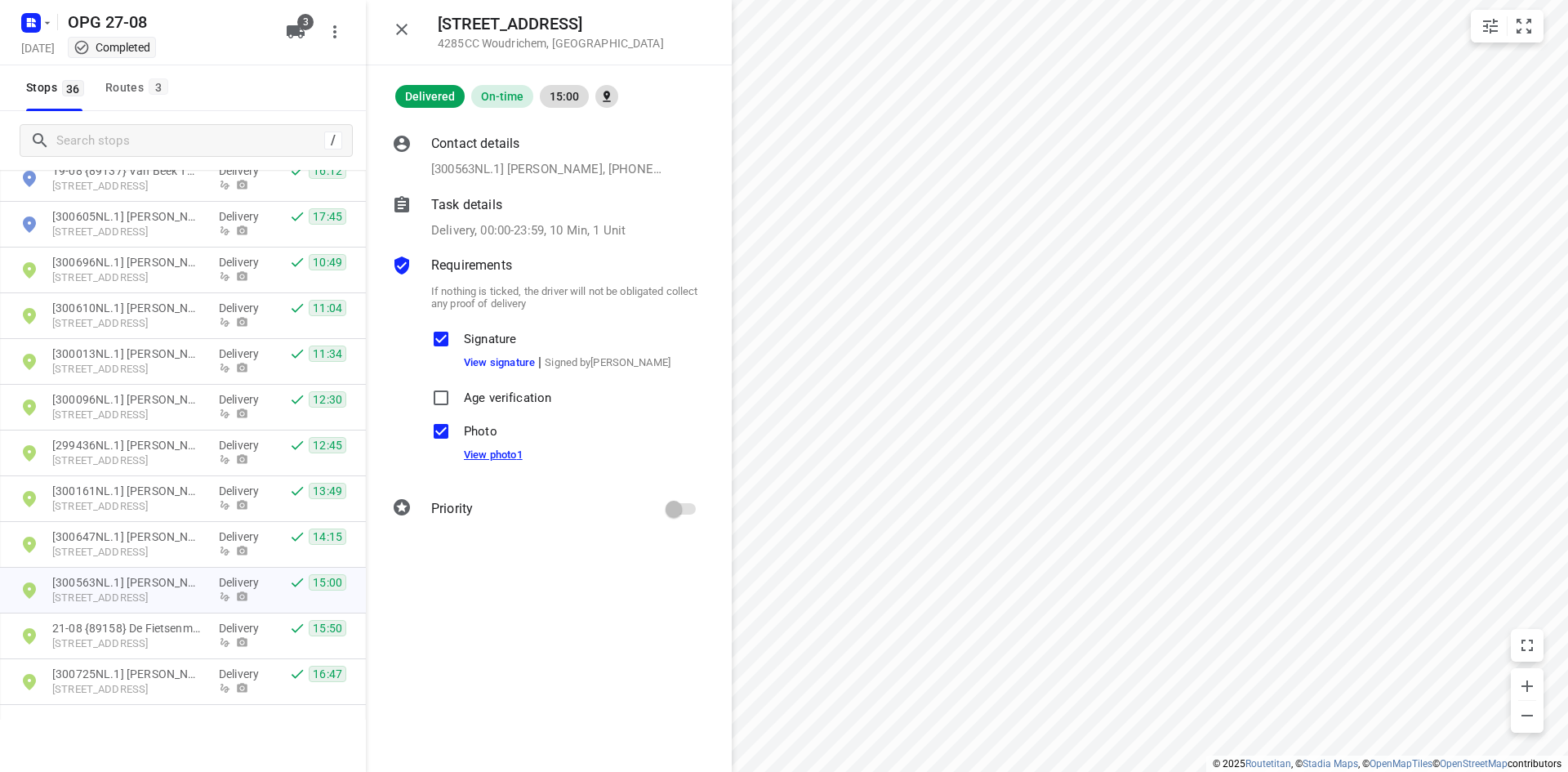
click at [509, 453] on link "View photo 1" at bounding box center [492, 455] width 59 height 13
click at [180, 82] on div "Stops 36 Routes 3" at bounding box center [183, 87] width 366 height 46
click at [164, 85] on span "3" at bounding box center [159, 87] width 20 height 16
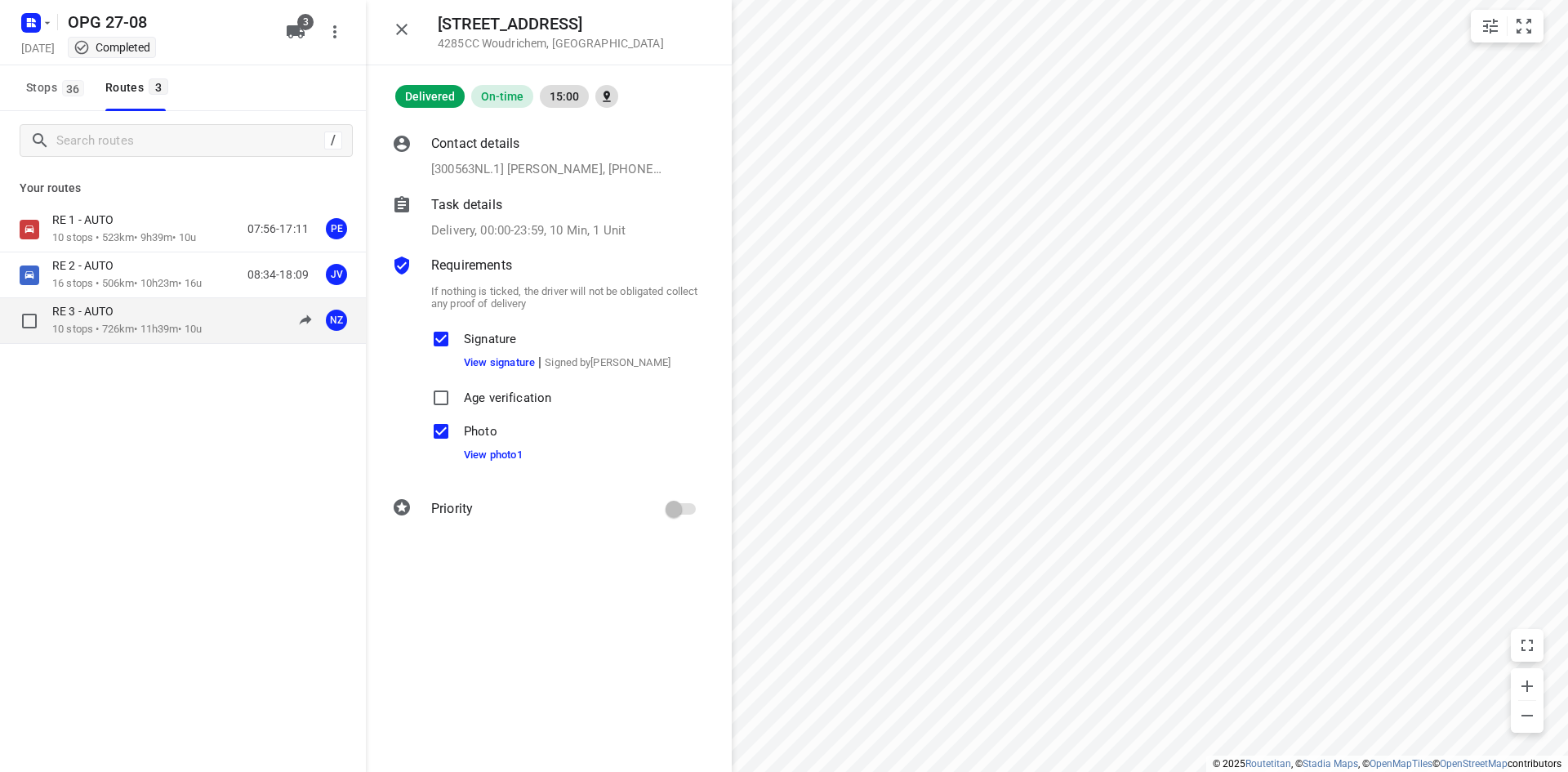
click at [81, 326] on p "10 stops • 726km • 11h39m • 10u" at bounding box center [127, 329] width 150 height 15
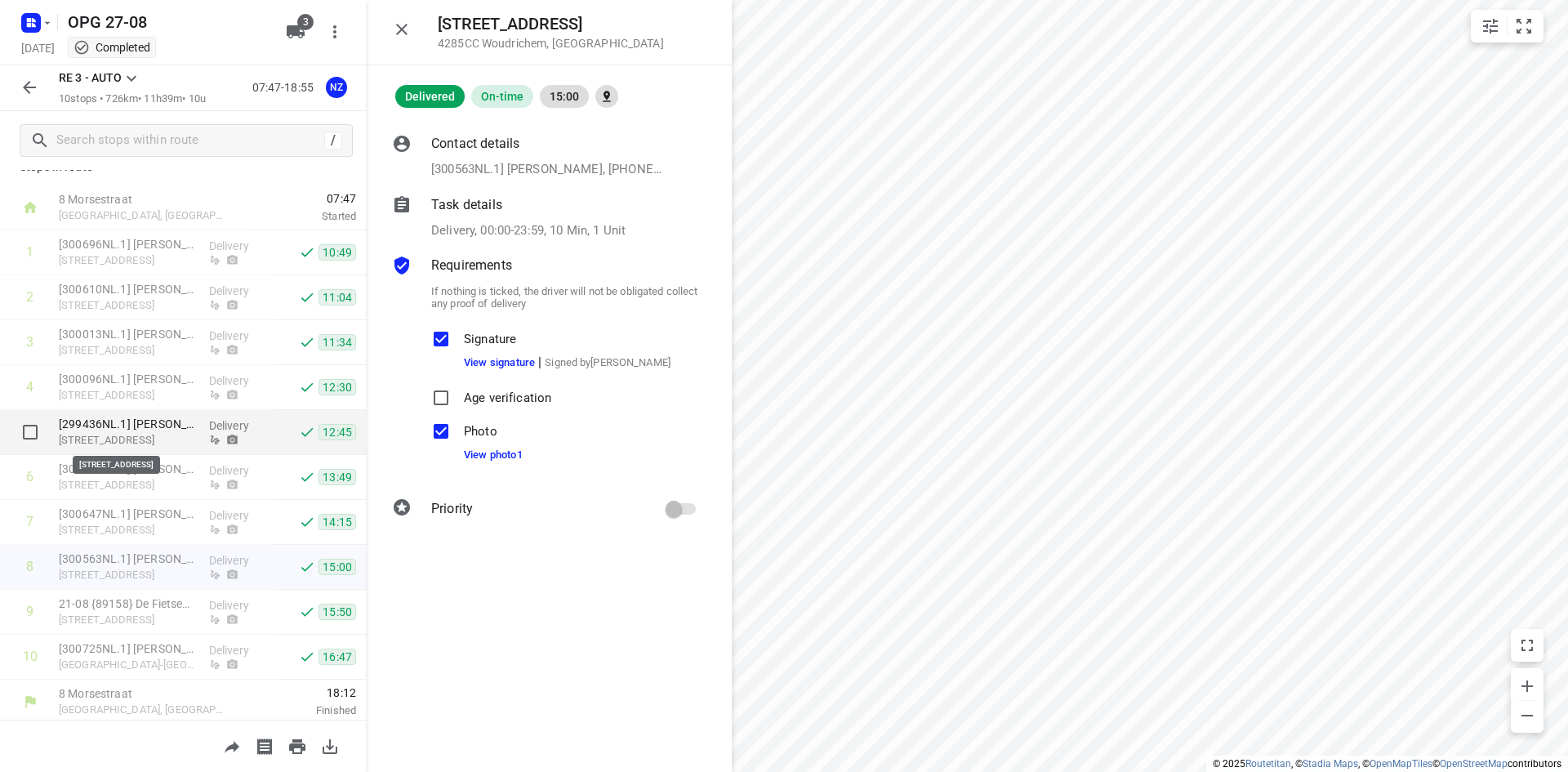
scroll to position [26, 0]
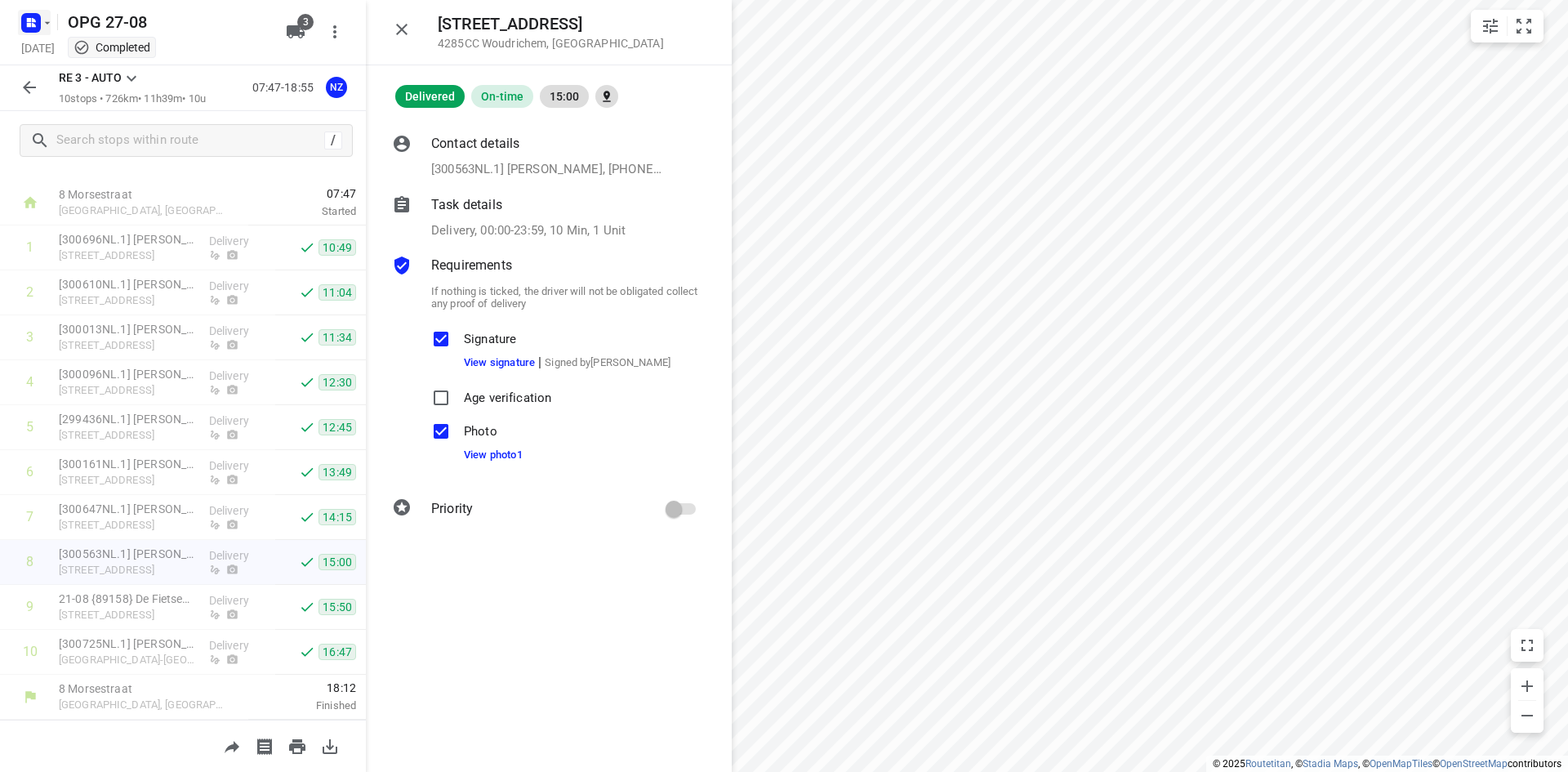
click at [35, 26] on icon "button" at bounding box center [31, 23] width 26 height 26
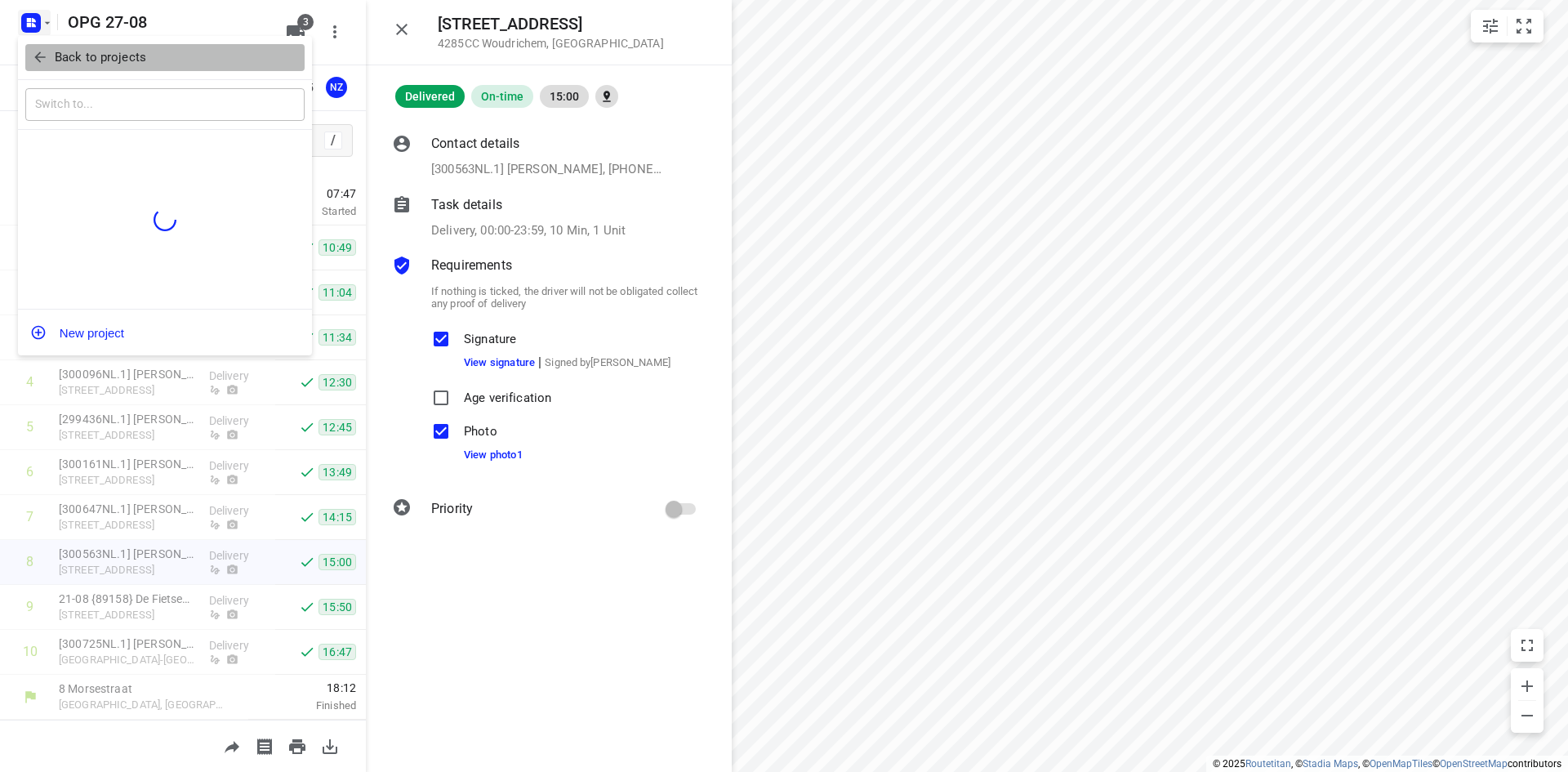
click at [47, 55] on icon "button" at bounding box center [40, 57] width 16 height 16
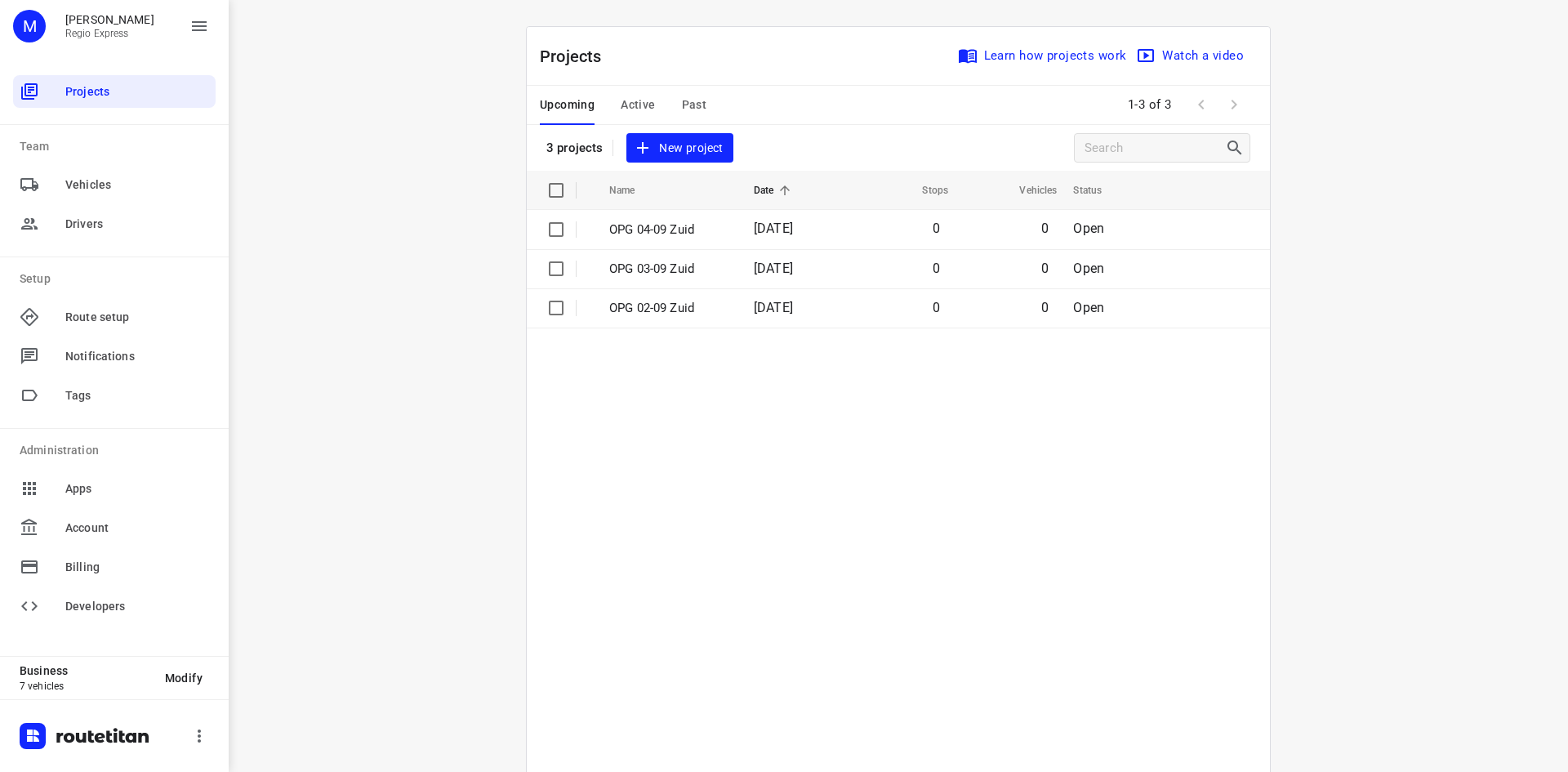
click at [620, 105] on span "Active" at bounding box center [637, 105] width 34 height 21
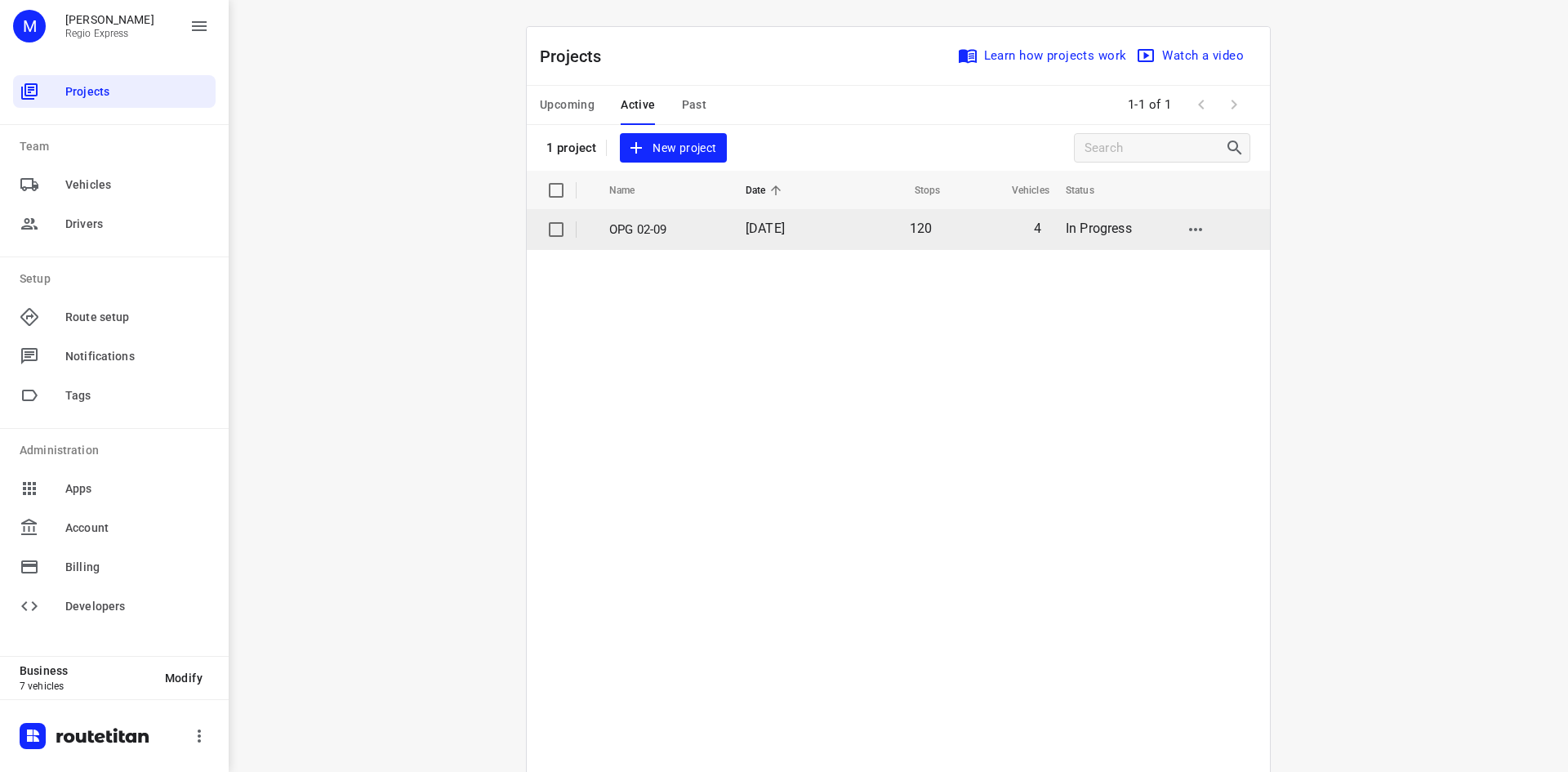
click at [678, 232] on p "OPG 02-09" at bounding box center [665, 229] width 112 height 19
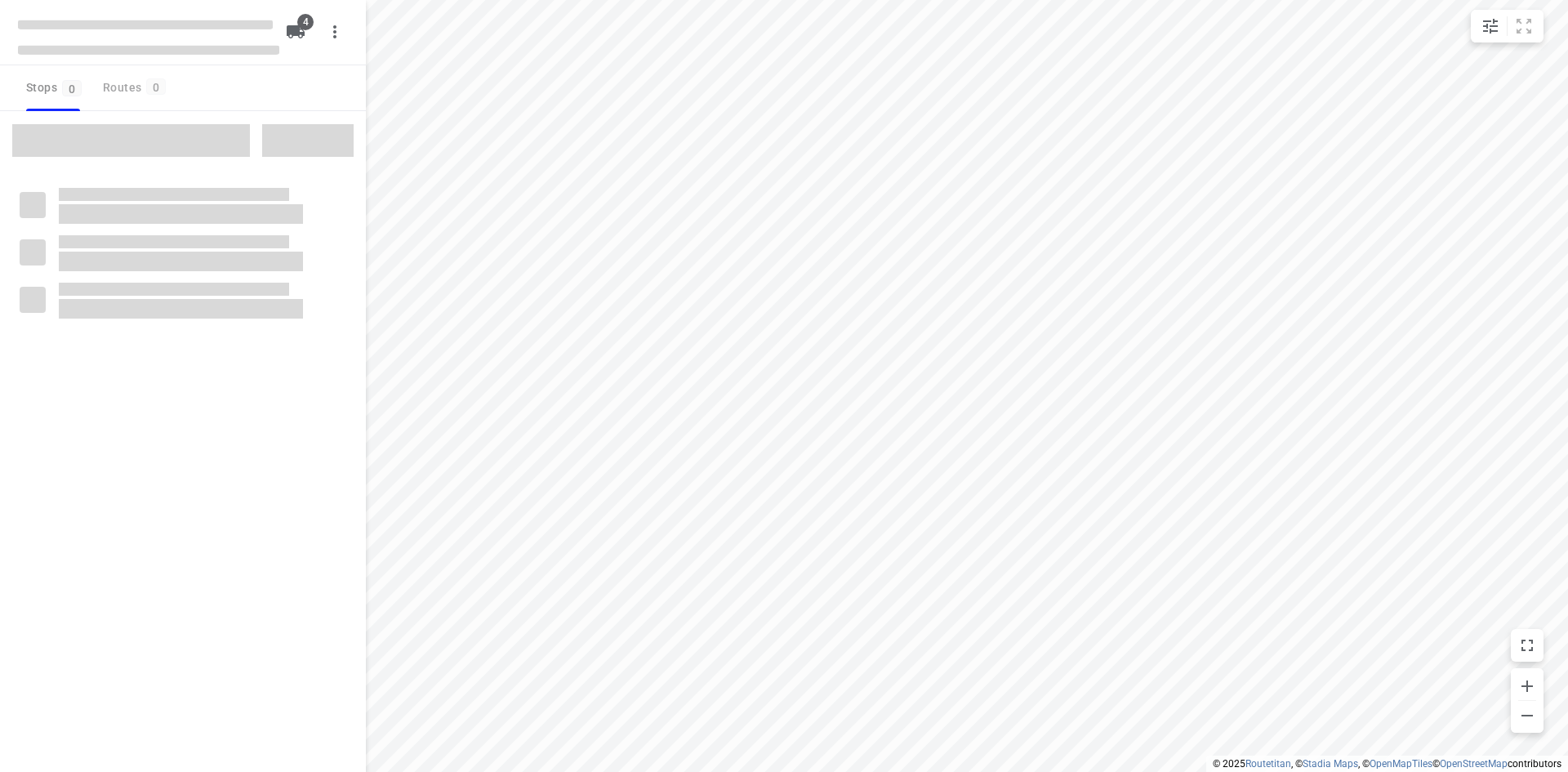
type input "distance"
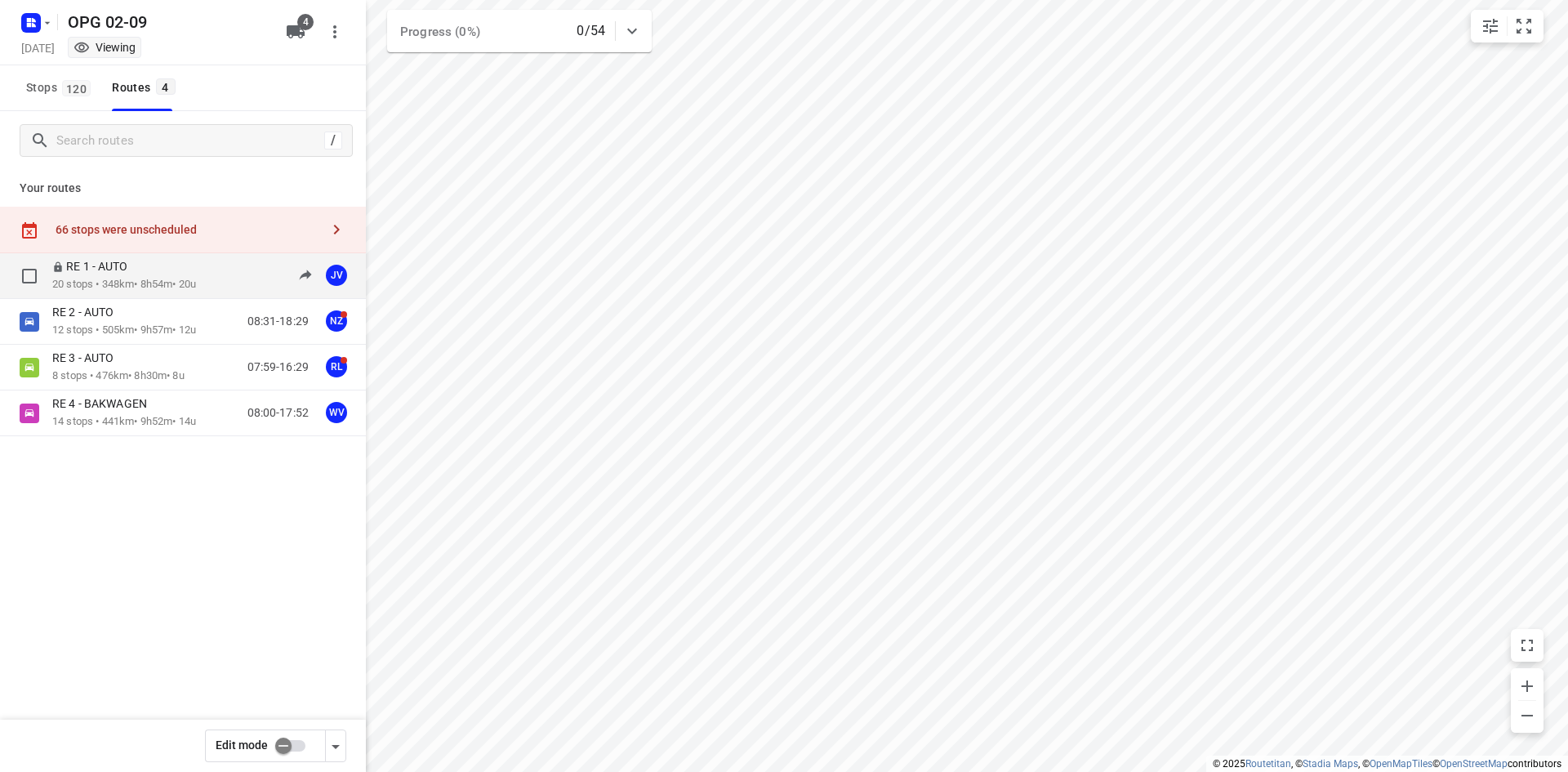
click at [213, 282] on div "RE 1 - AUTO 20 stops • 348km • 8h54m • 20u 08:00-16:54 JV" at bounding box center [209, 275] width 314 height 33
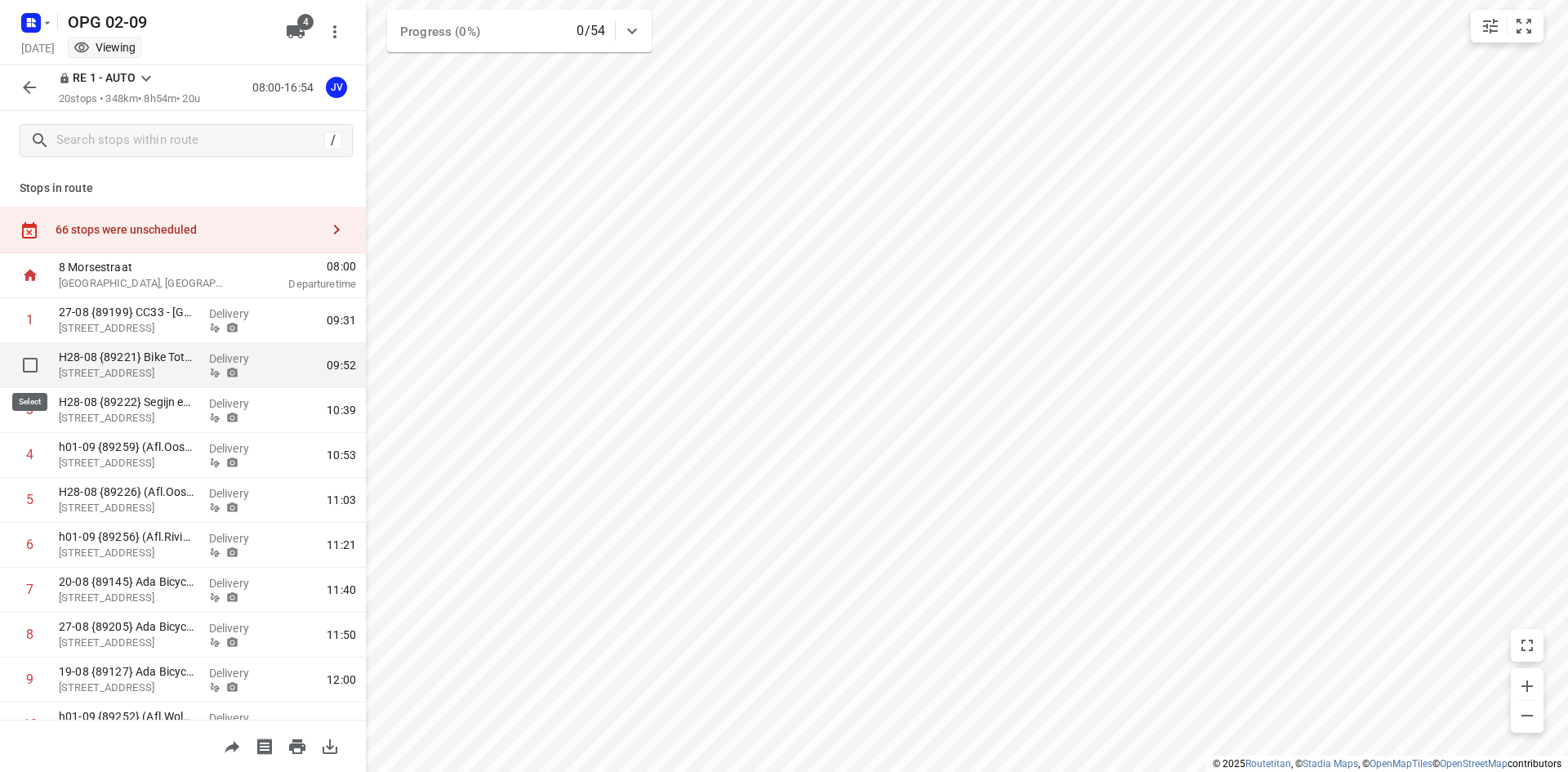
click at [32, 366] on input "checkbox" at bounding box center [30, 365] width 32 height 32
checkbox input "true"
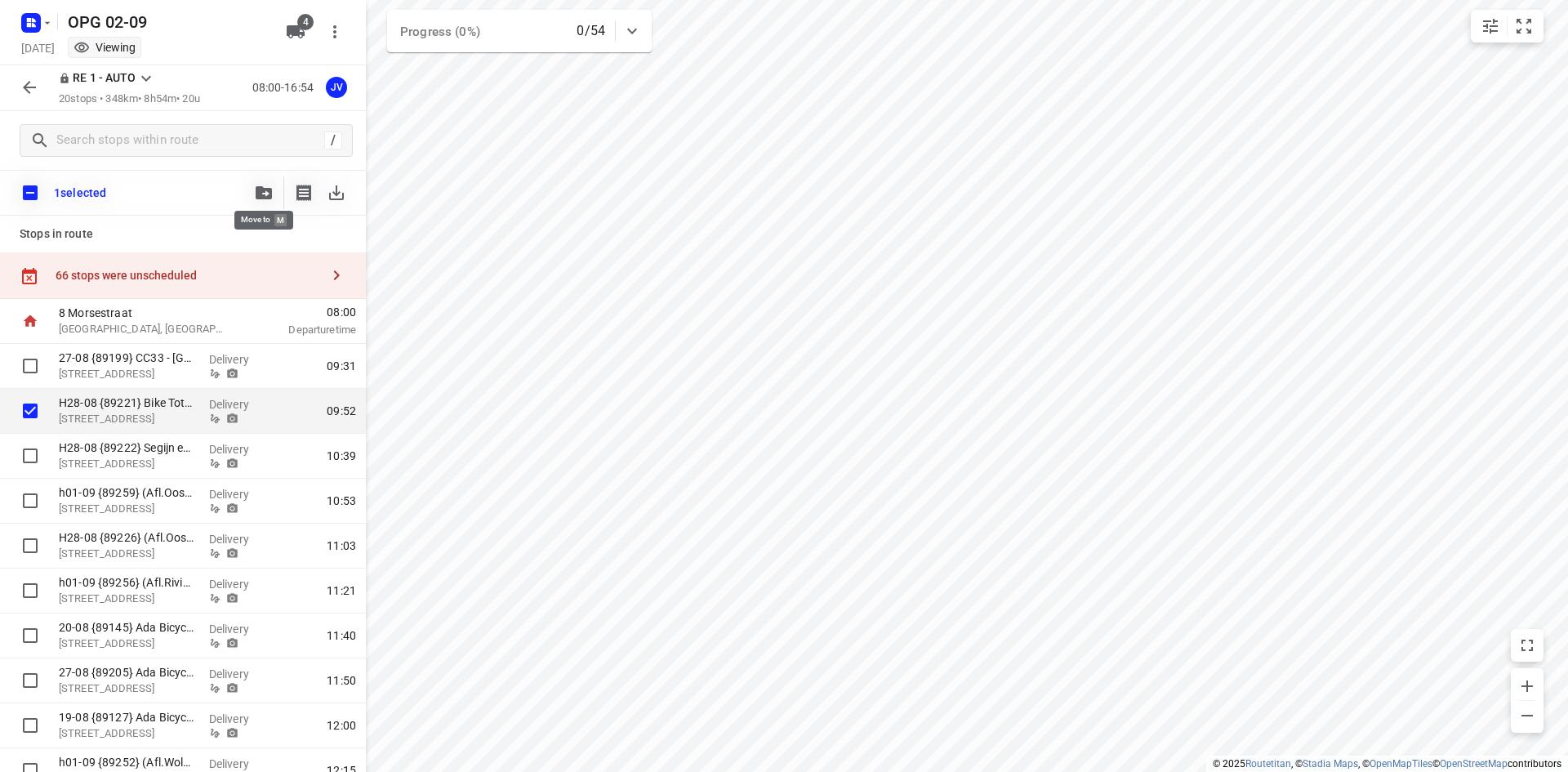
click at [259, 201] on button "button" at bounding box center [263, 193] width 32 height 32
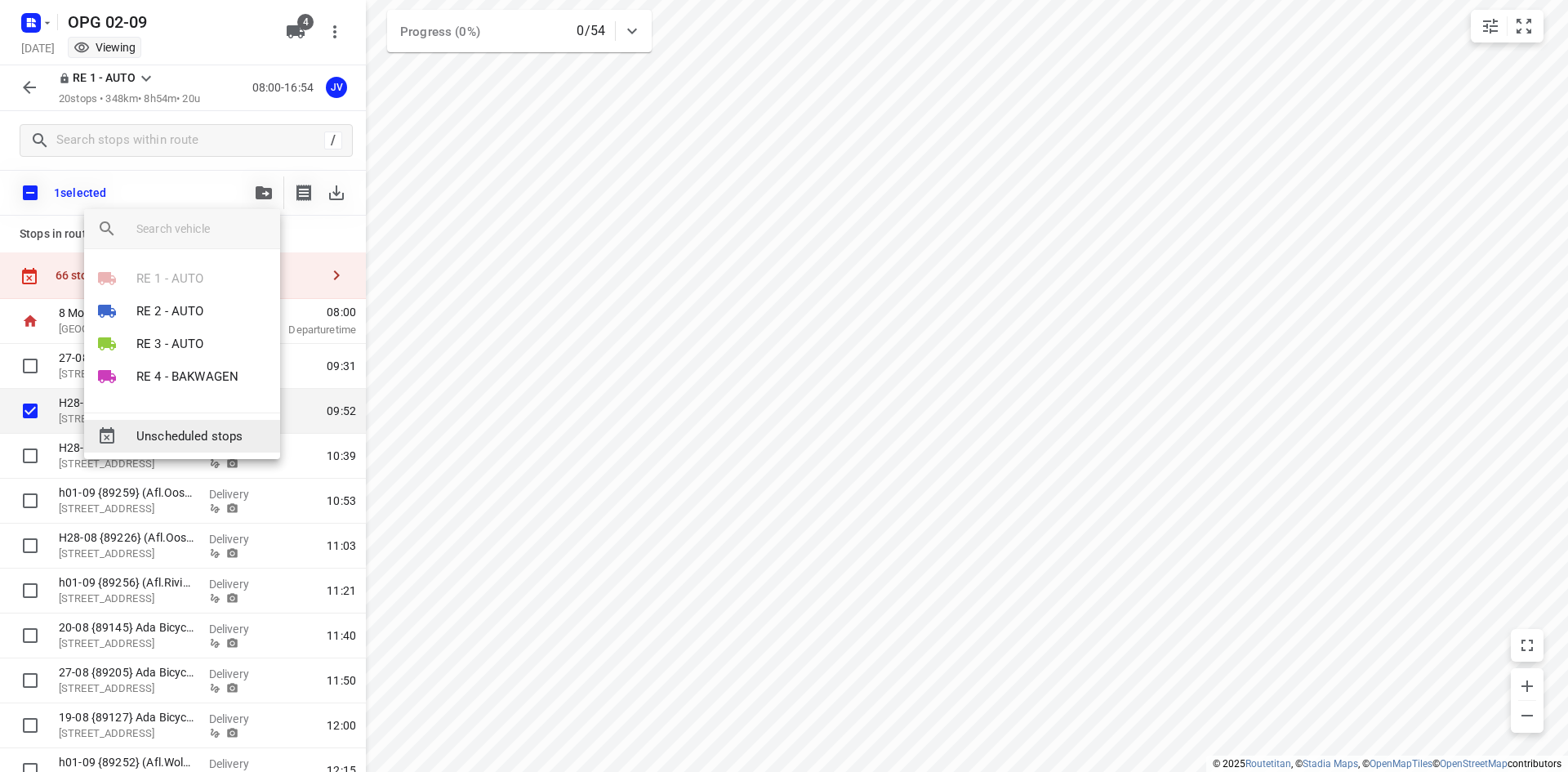
click at [213, 427] on span "Unscheduled stops" at bounding box center [201, 437] width 131 height 19
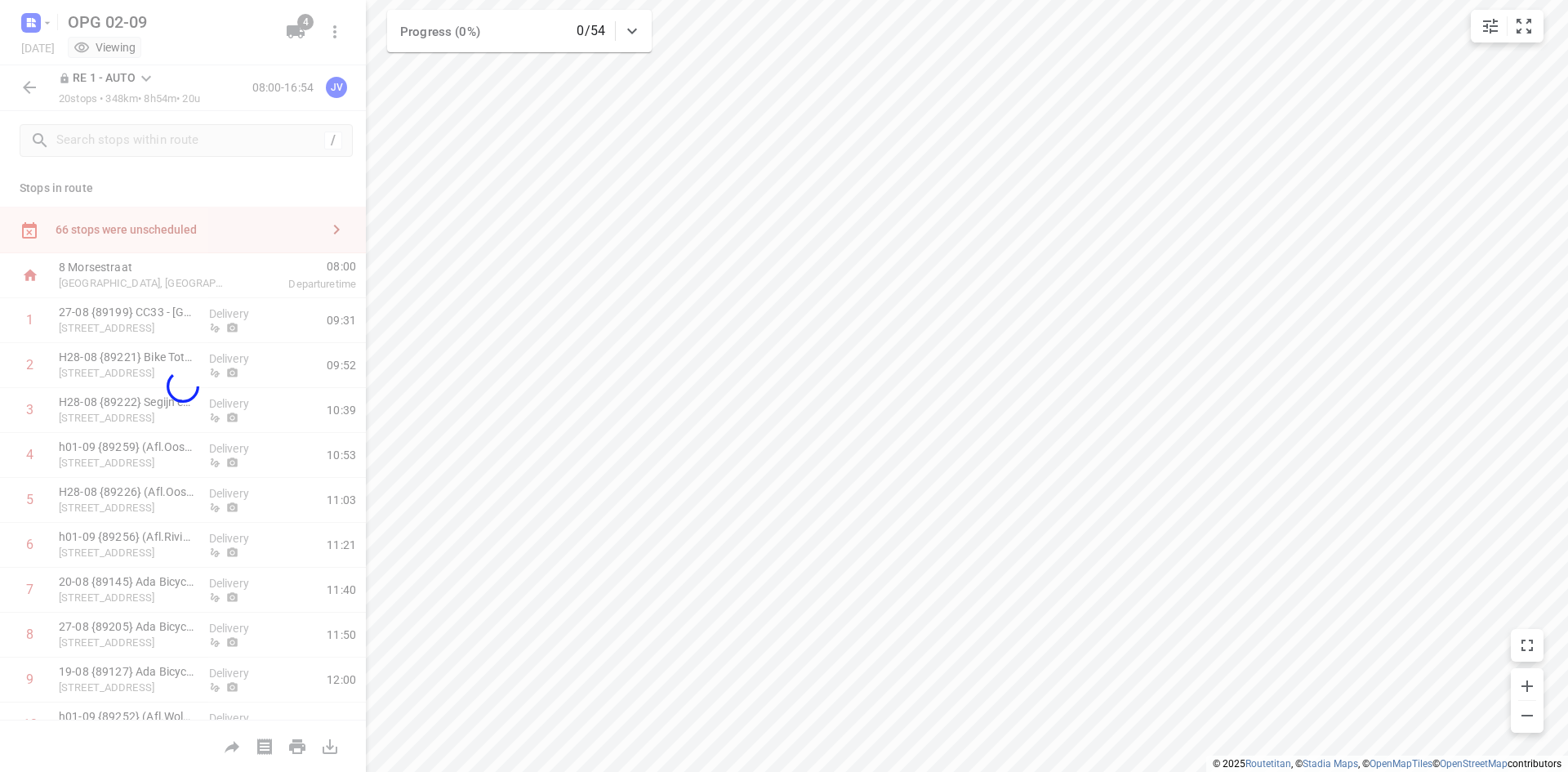
click at [212, 427] on div at bounding box center [183, 386] width 366 height 772
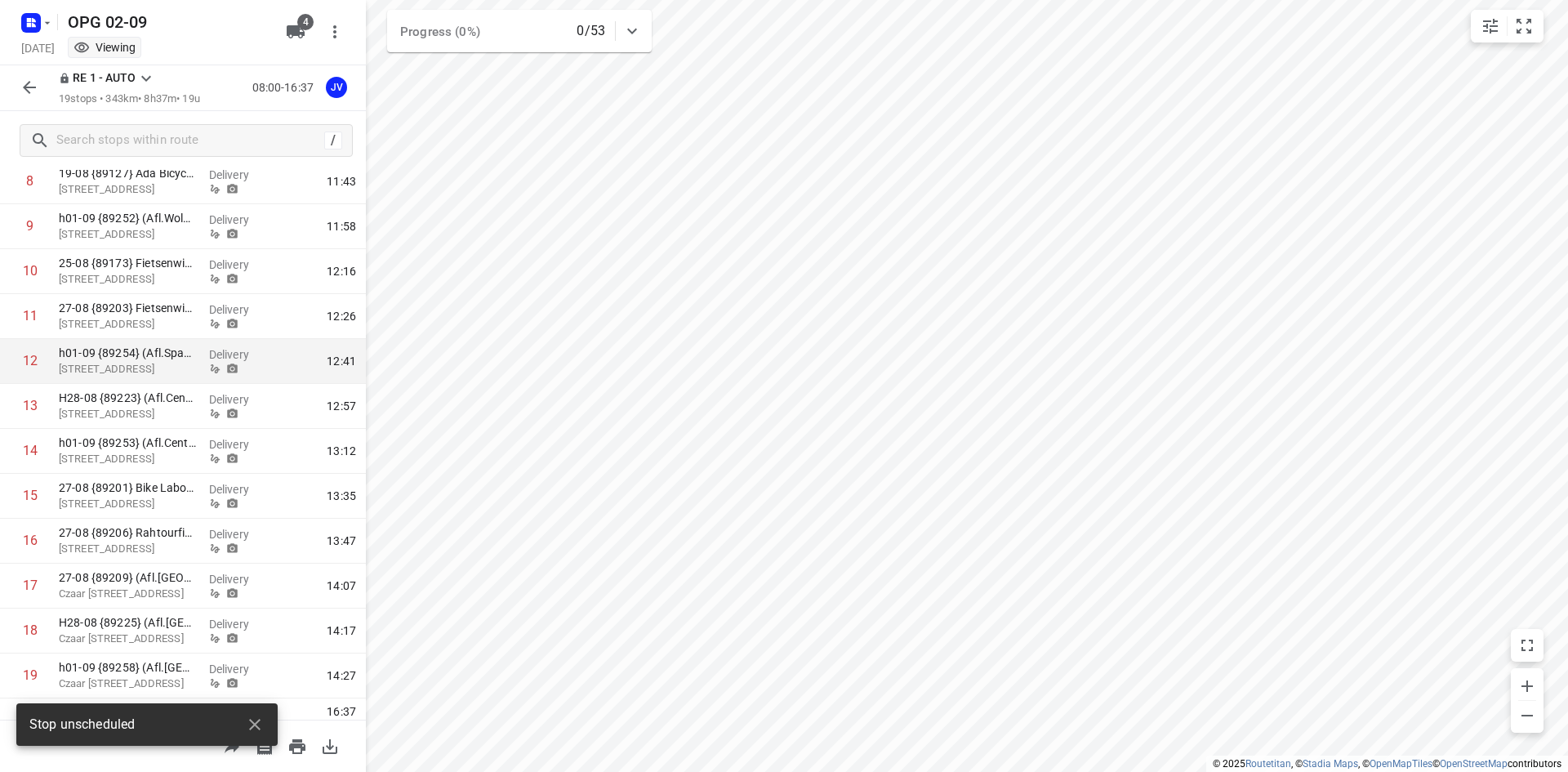
scroll to position [477, 0]
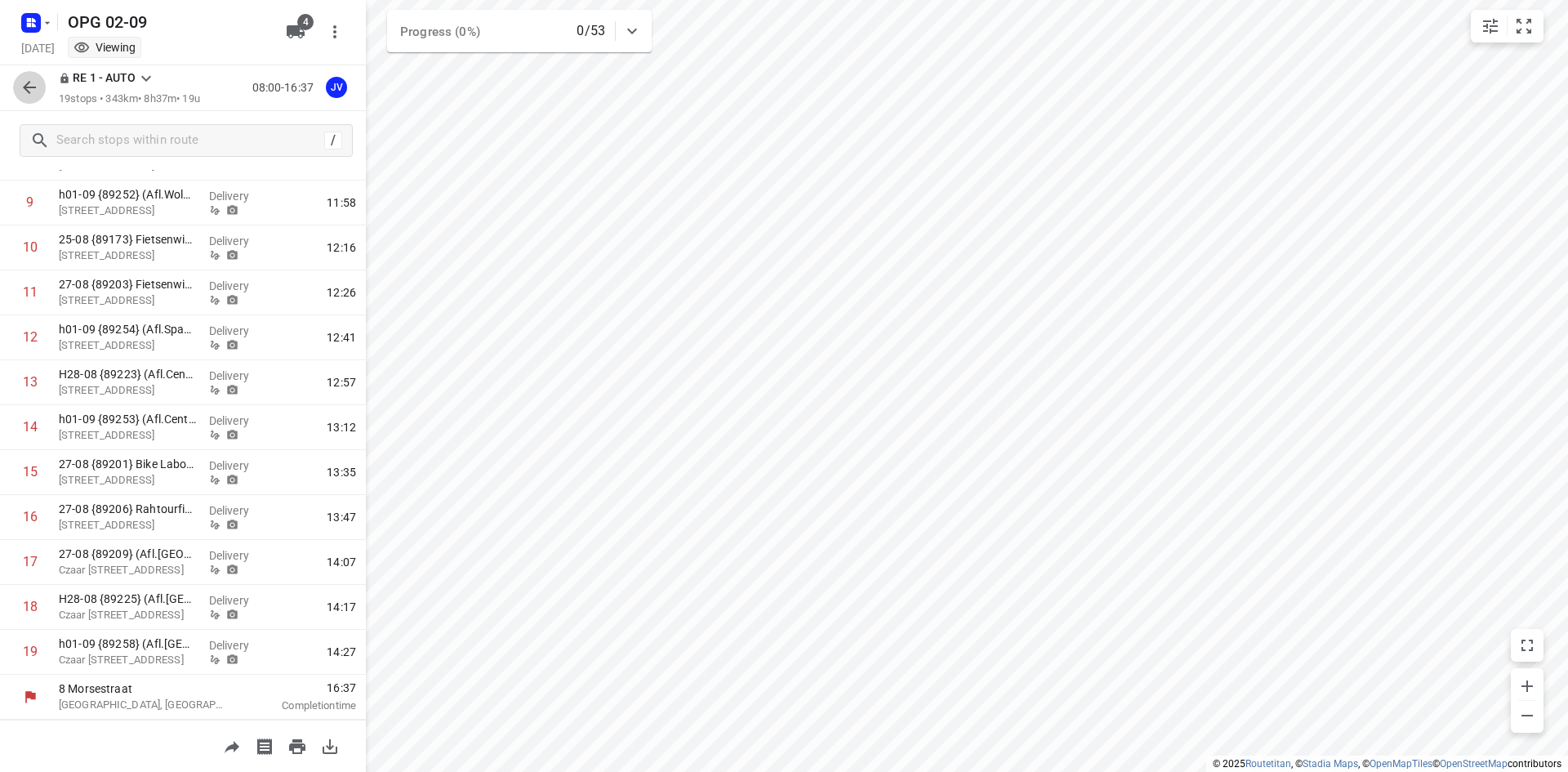
click at [23, 95] on icon "button" at bounding box center [30, 87] width 20 height 20
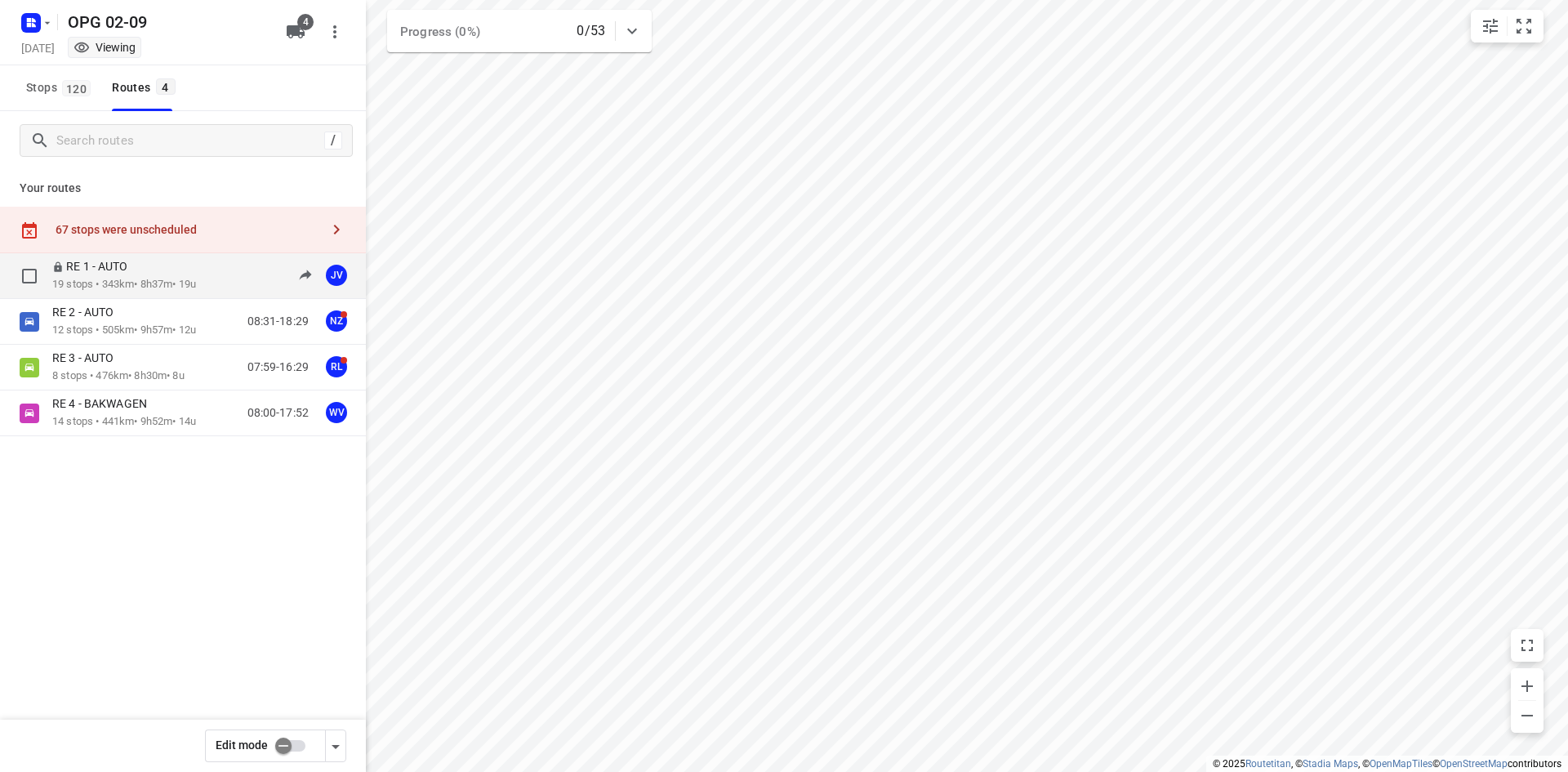
click at [186, 257] on div "RE 1 - AUTO 19 stops • 343km • 8h37m • 19u 08:00-16:37 JV" at bounding box center [183, 276] width 366 height 46
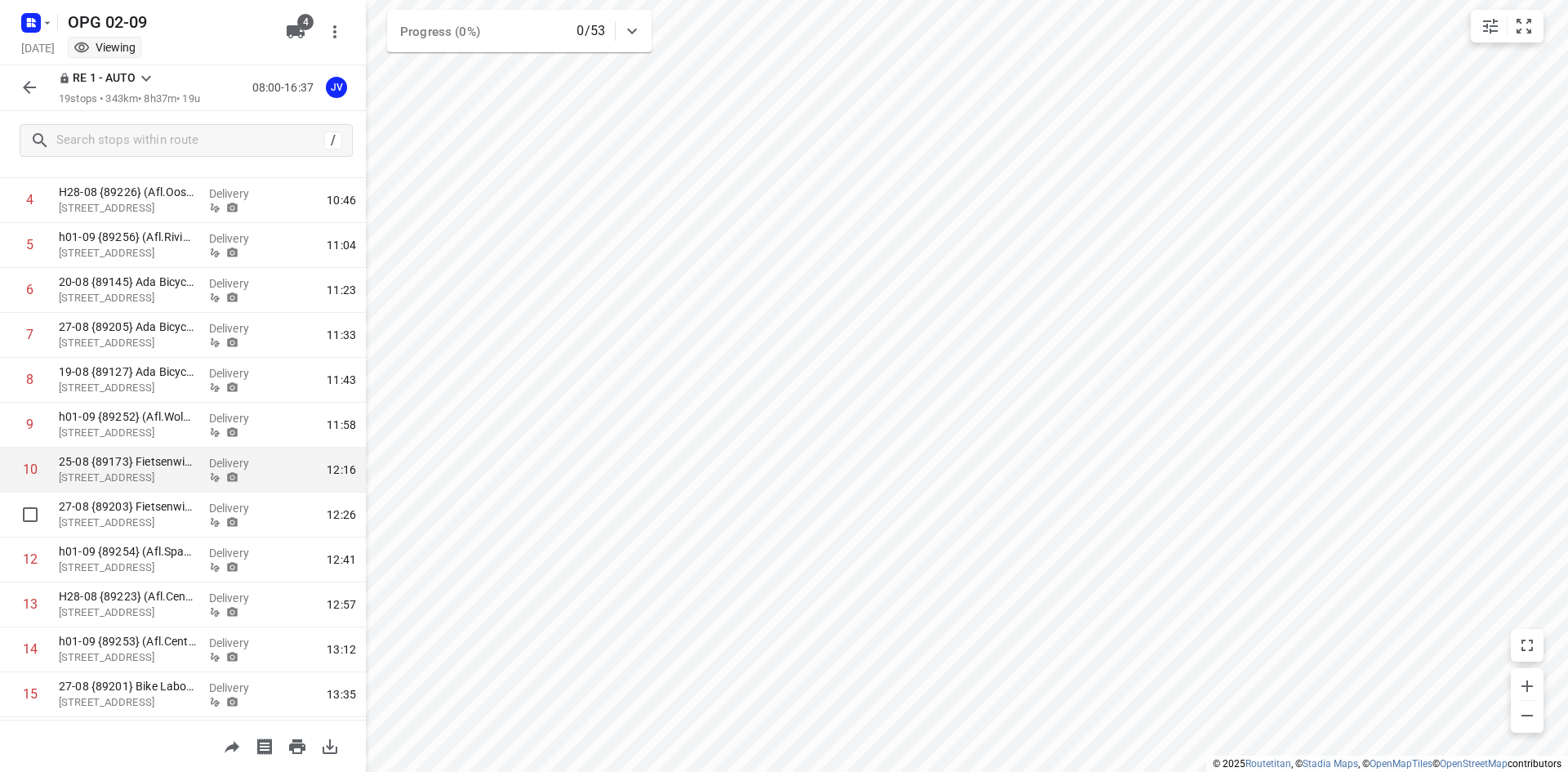
scroll to position [82, 0]
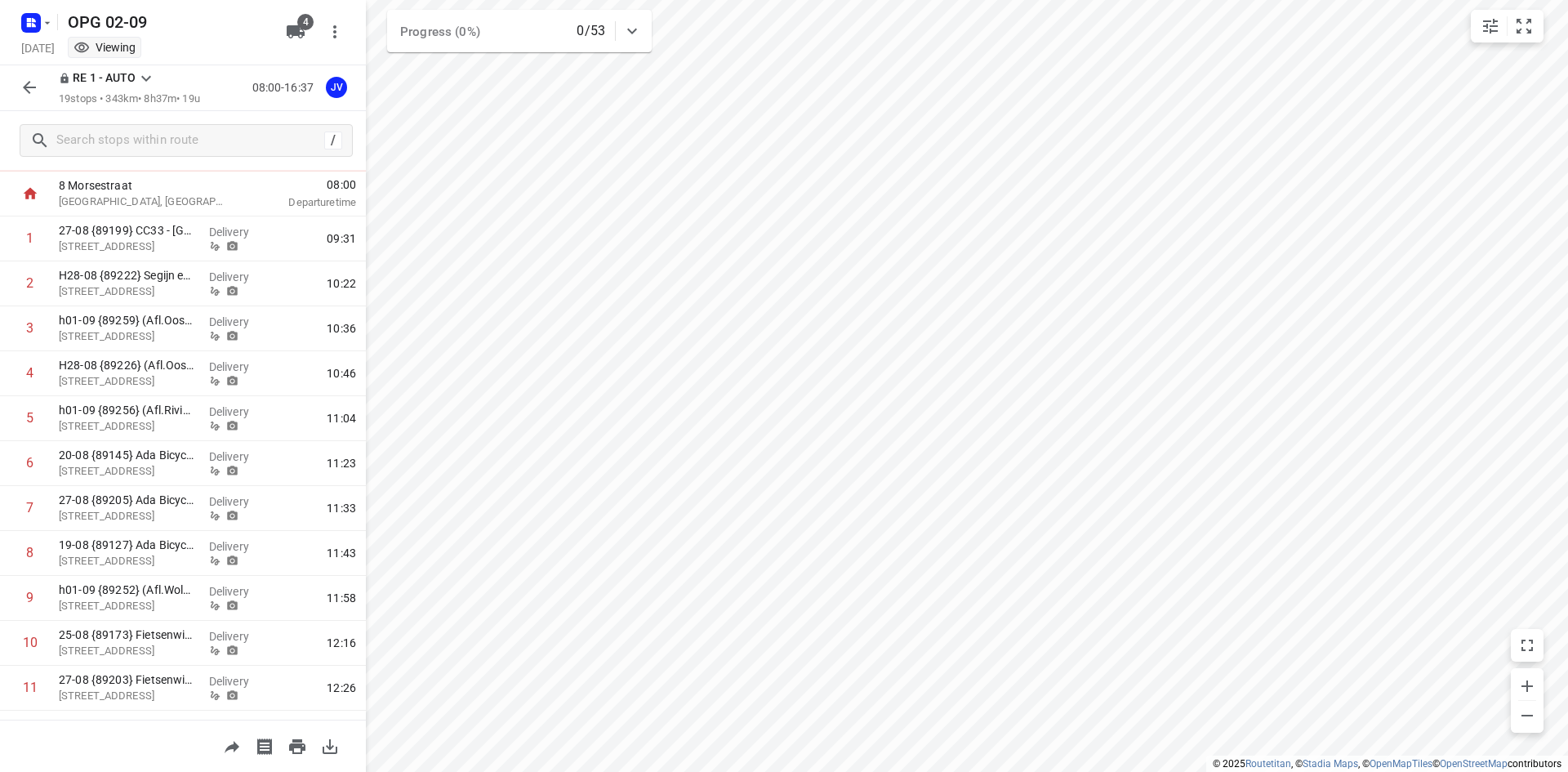
click at [45, 90] on button "button" at bounding box center [29, 87] width 32 height 32
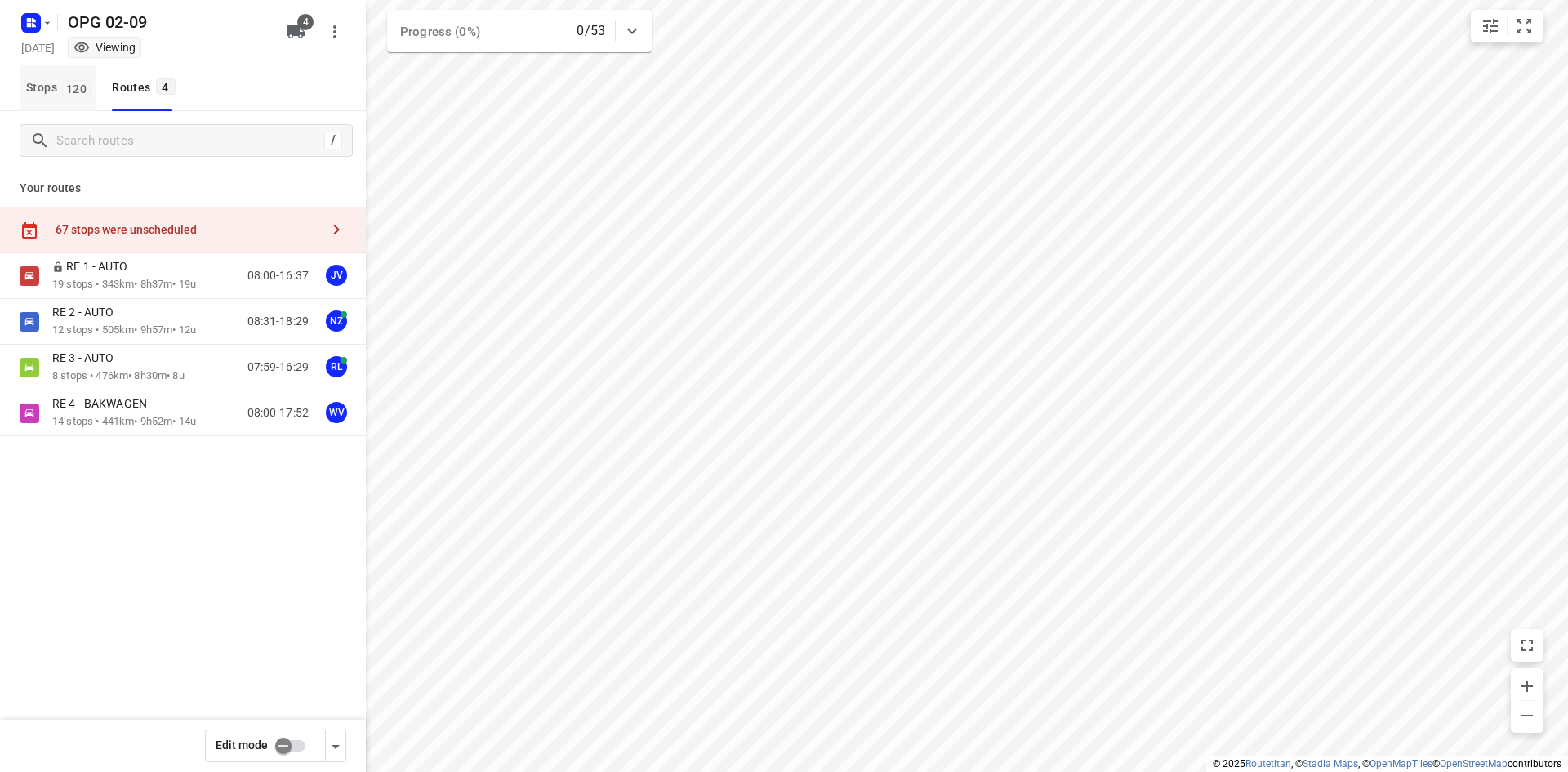
click at [70, 93] on span "120" at bounding box center [77, 88] width 29 height 16
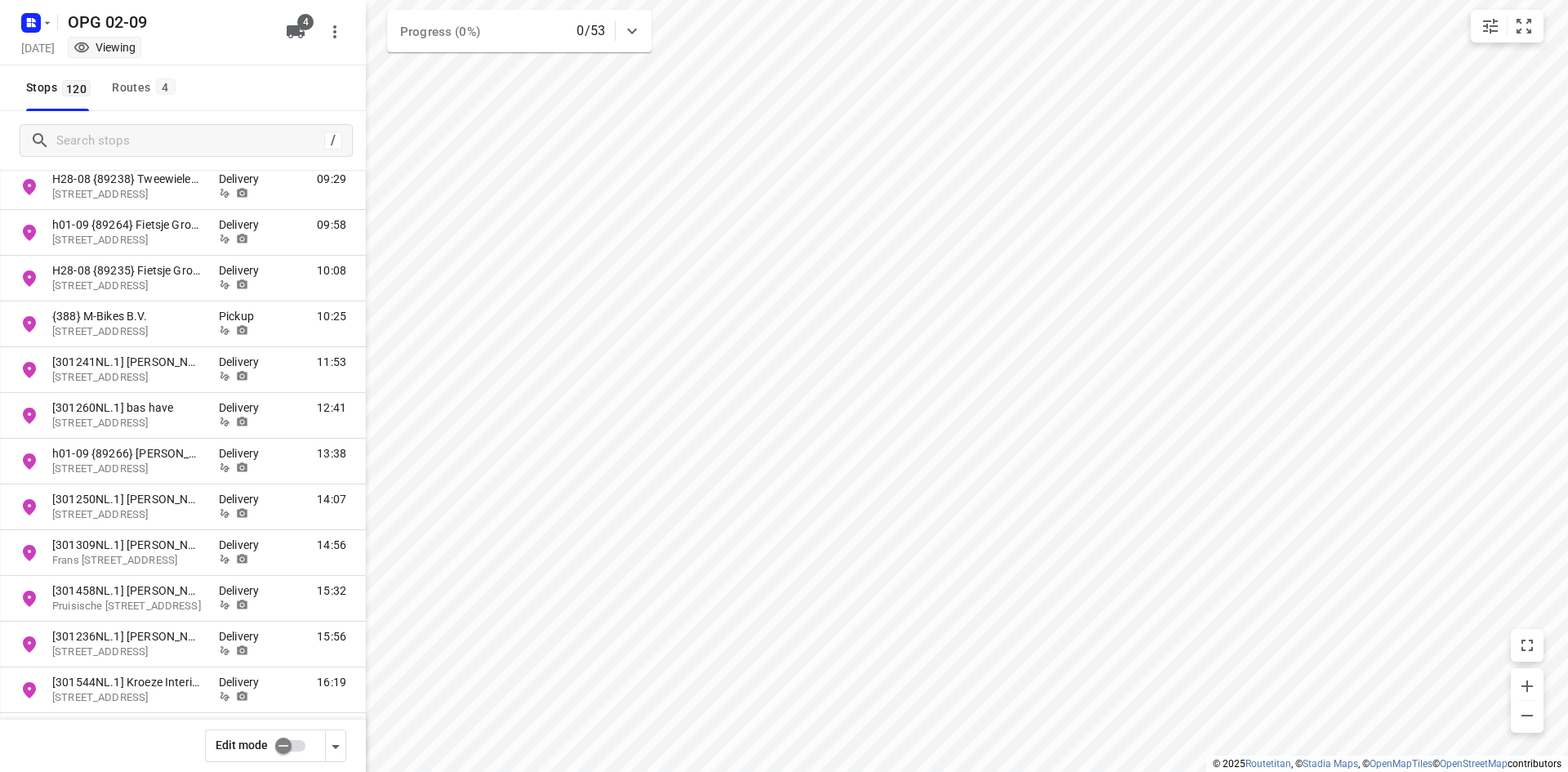
scroll to position [4949, 0]
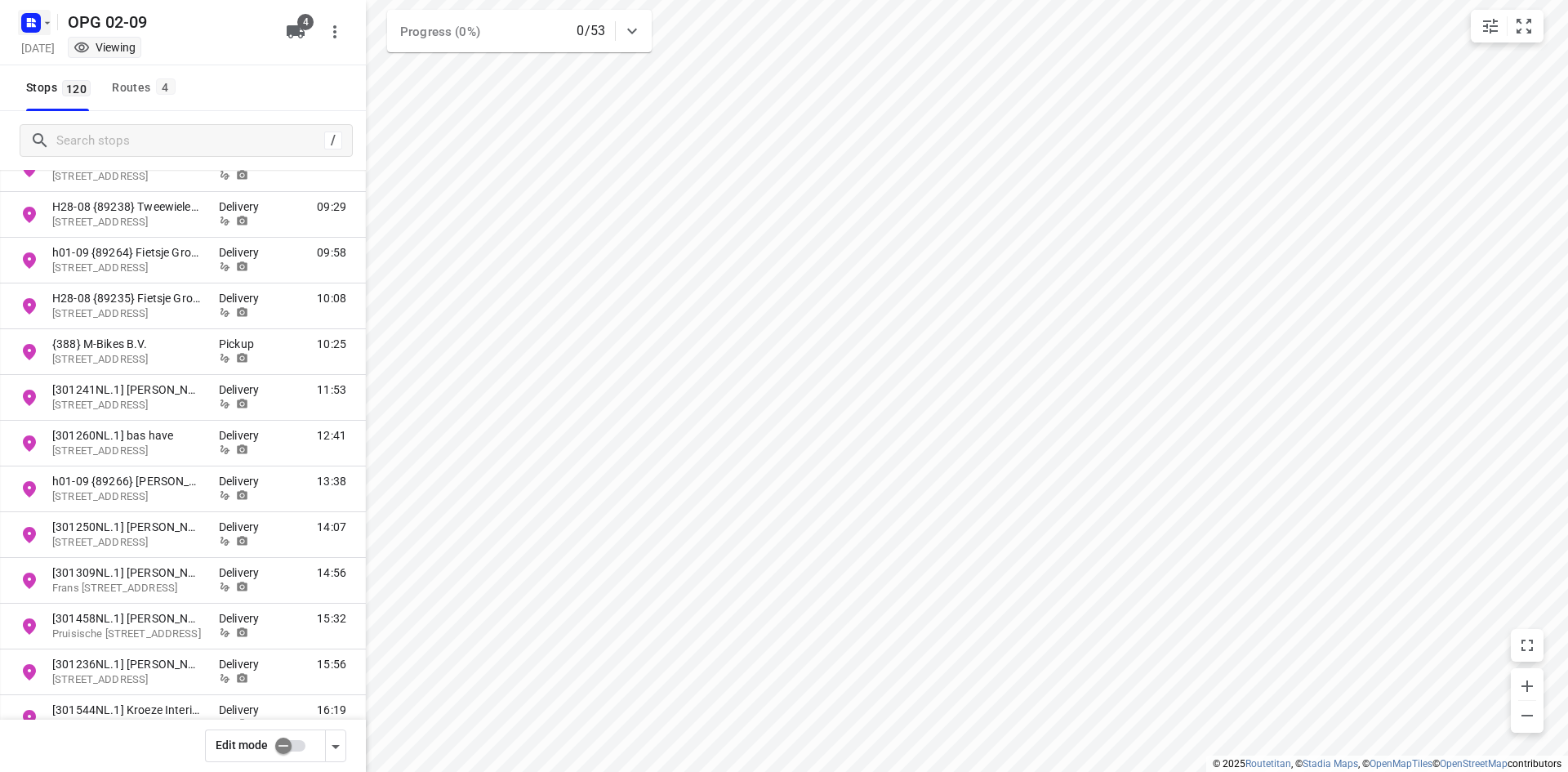
click at [44, 21] on icon "button" at bounding box center [47, 23] width 13 height 13
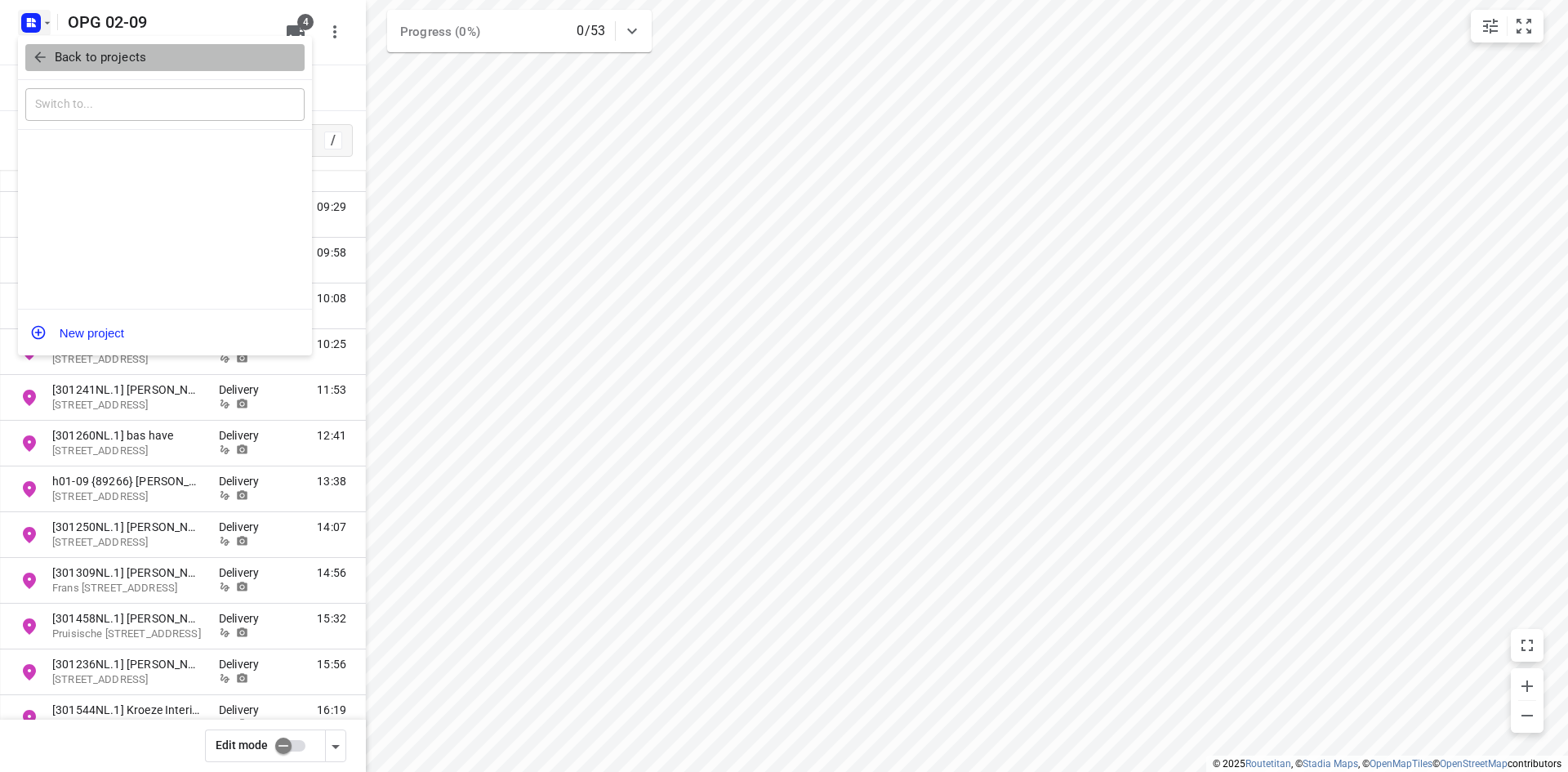
click at [73, 64] on p "Back to projects" at bounding box center [100, 57] width 91 height 19
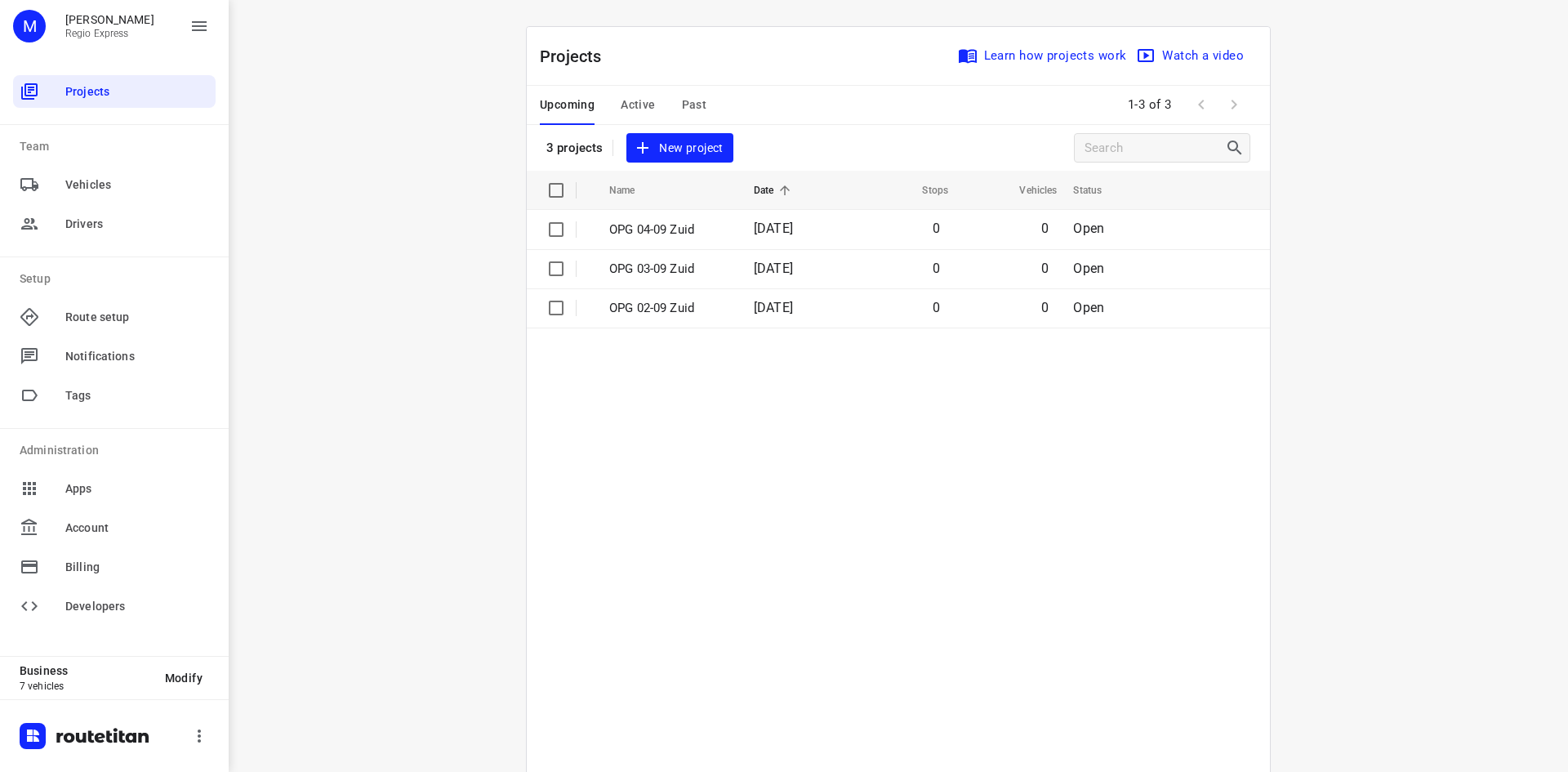
click at [650, 103] on div "Upcoming Active Past" at bounding box center [637, 105] width 193 height 39
click at [645, 100] on span "Active" at bounding box center [637, 105] width 34 height 21
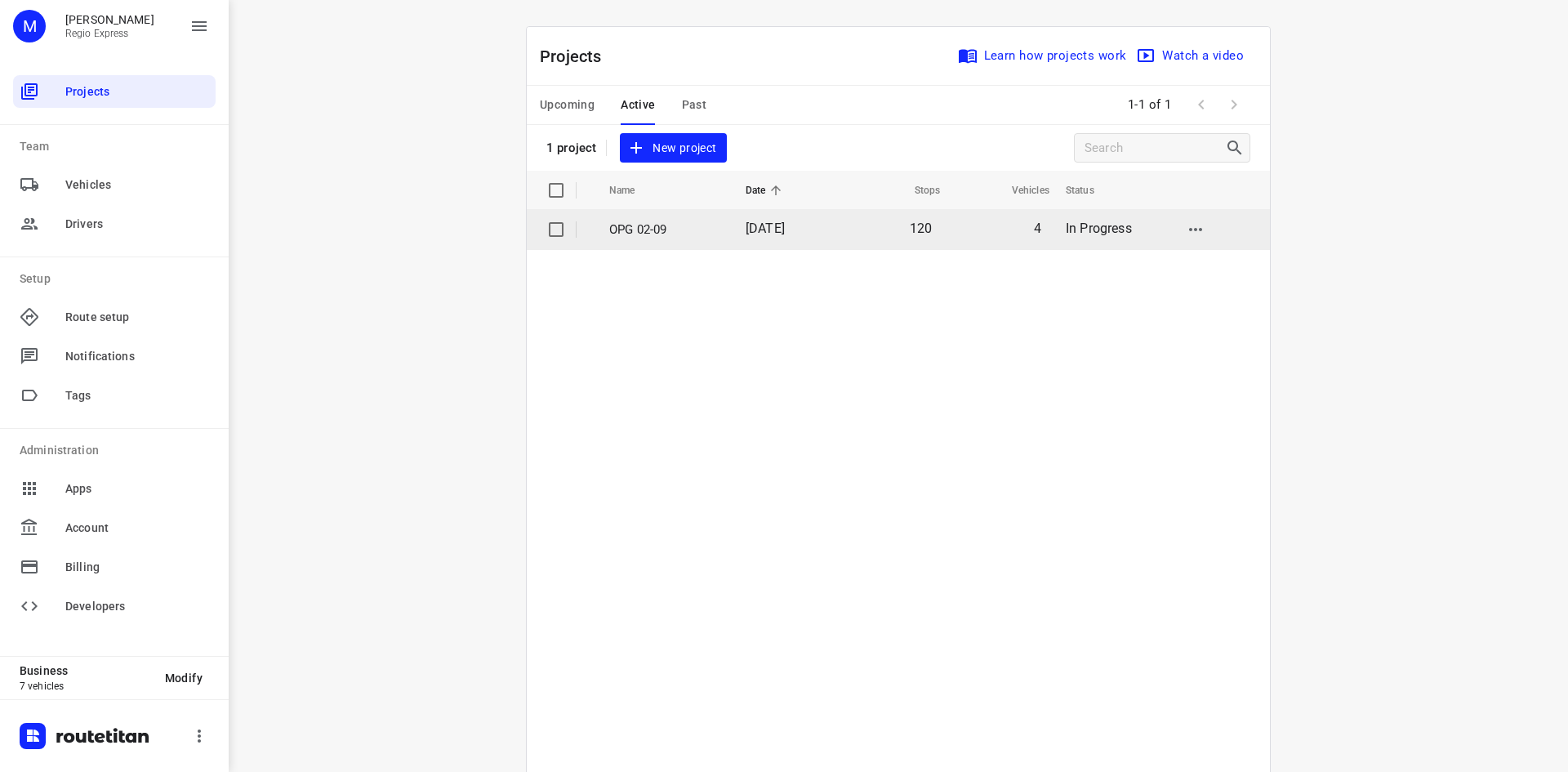
click at [672, 232] on p "OPG 02-09" at bounding box center [665, 229] width 112 height 19
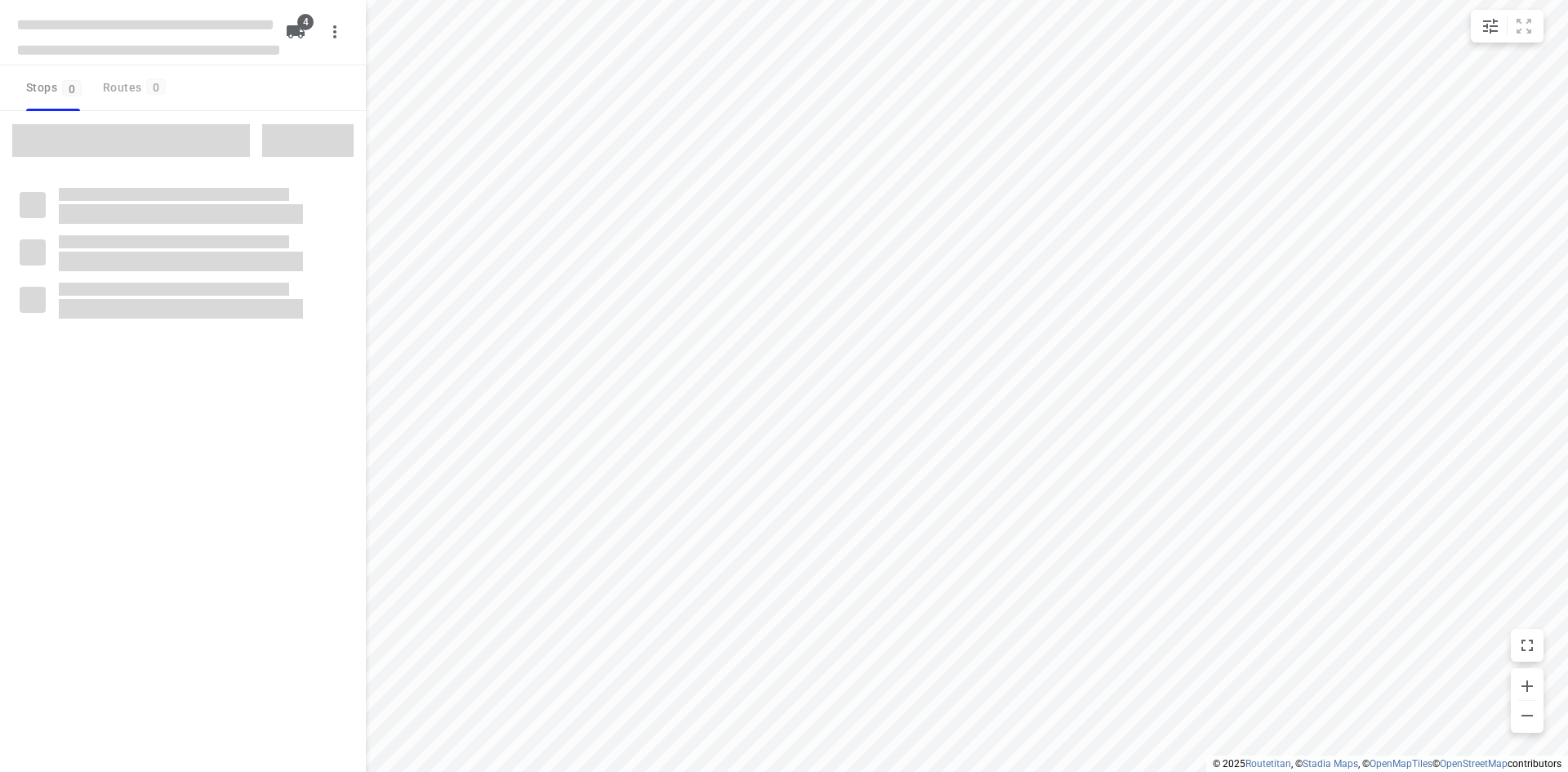
type input "distance"
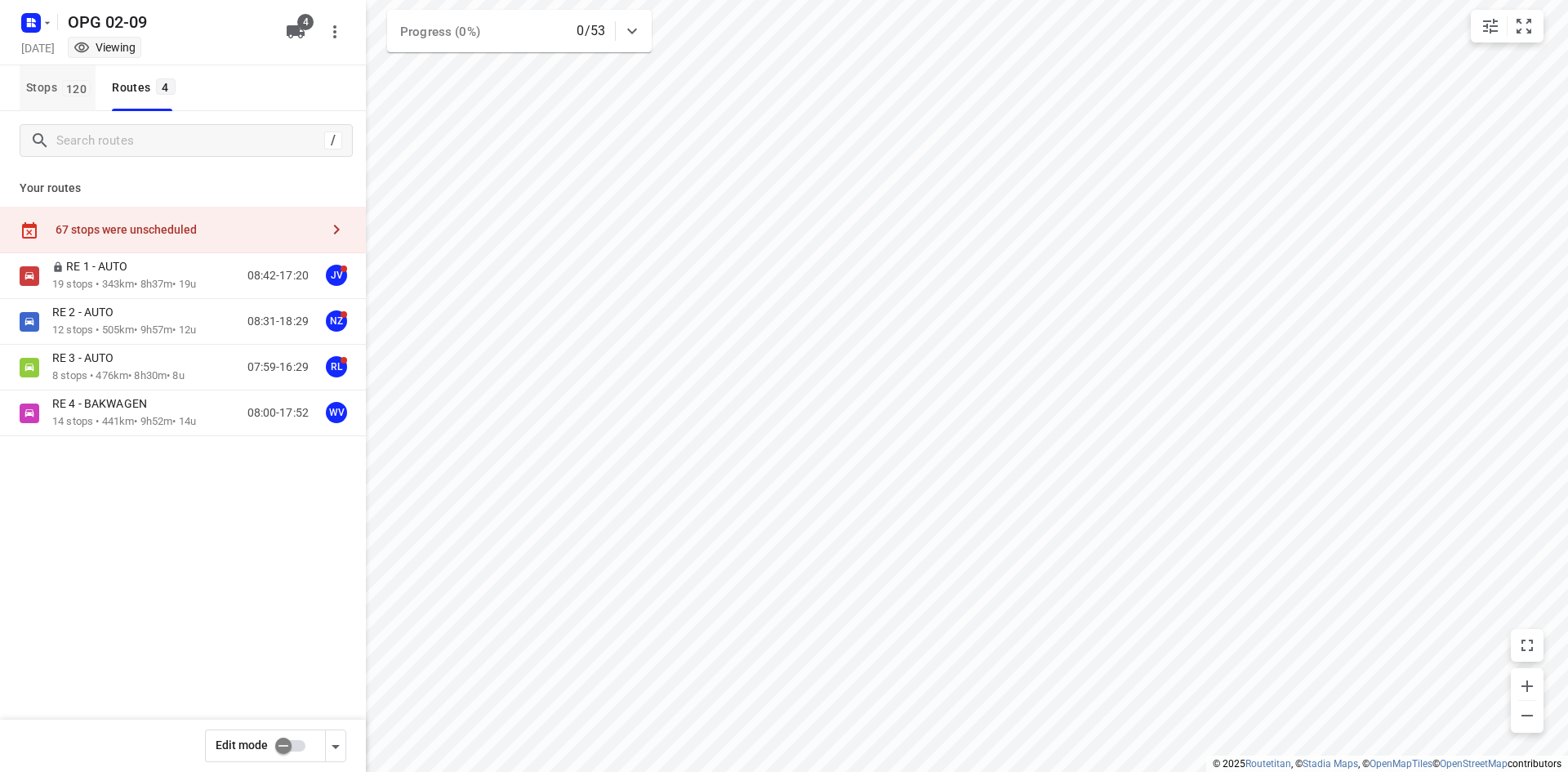
click at [39, 94] on span "Stops 120" at bounding box center [60, 87] width 69 height 21
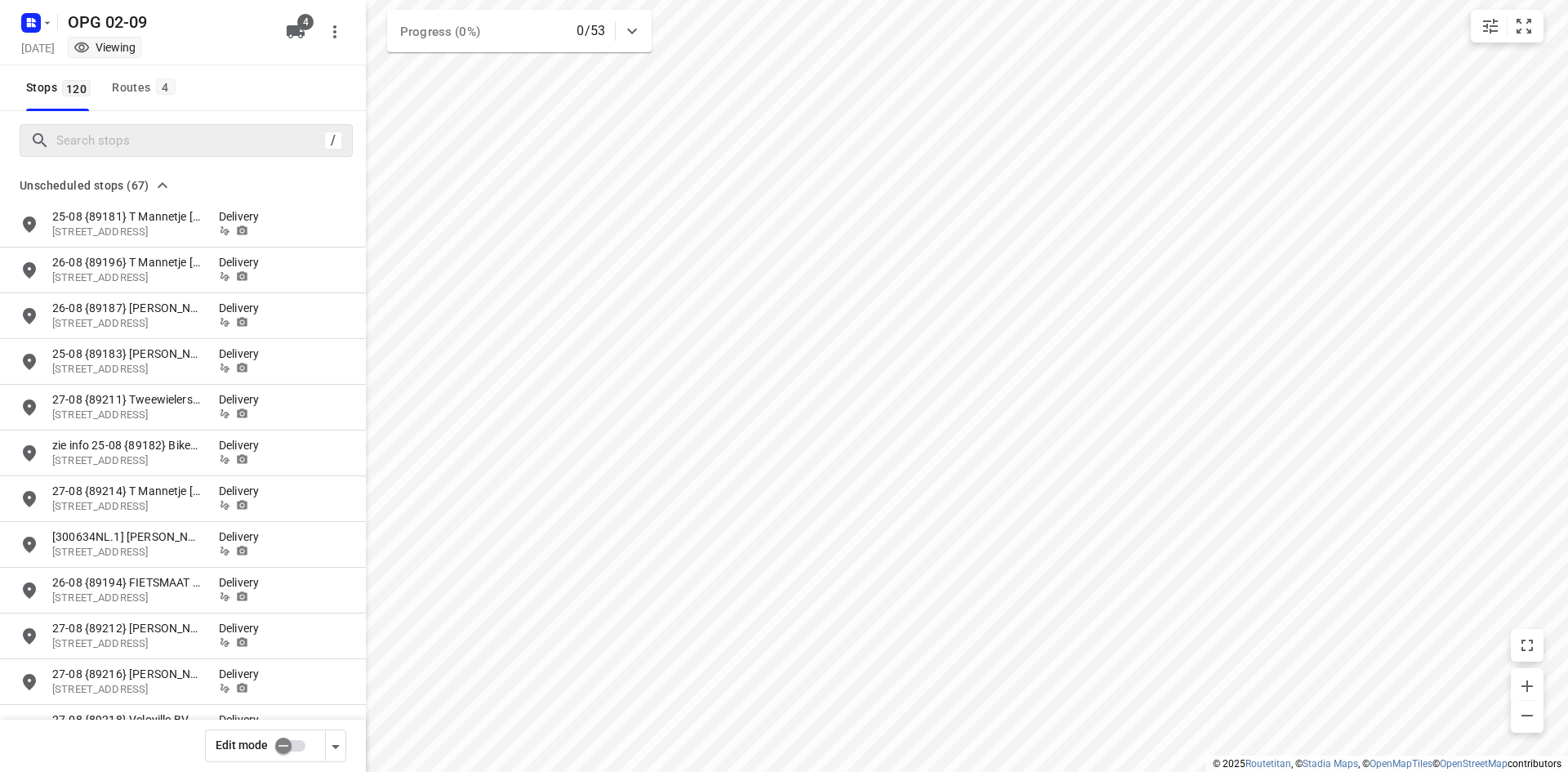
click at [63, 153] on div "/" at bounding box center [186, 141] width 333 height 32
click at [69, 145] on input "Search stops" at bounding box center [188, 141] width 261 height 25
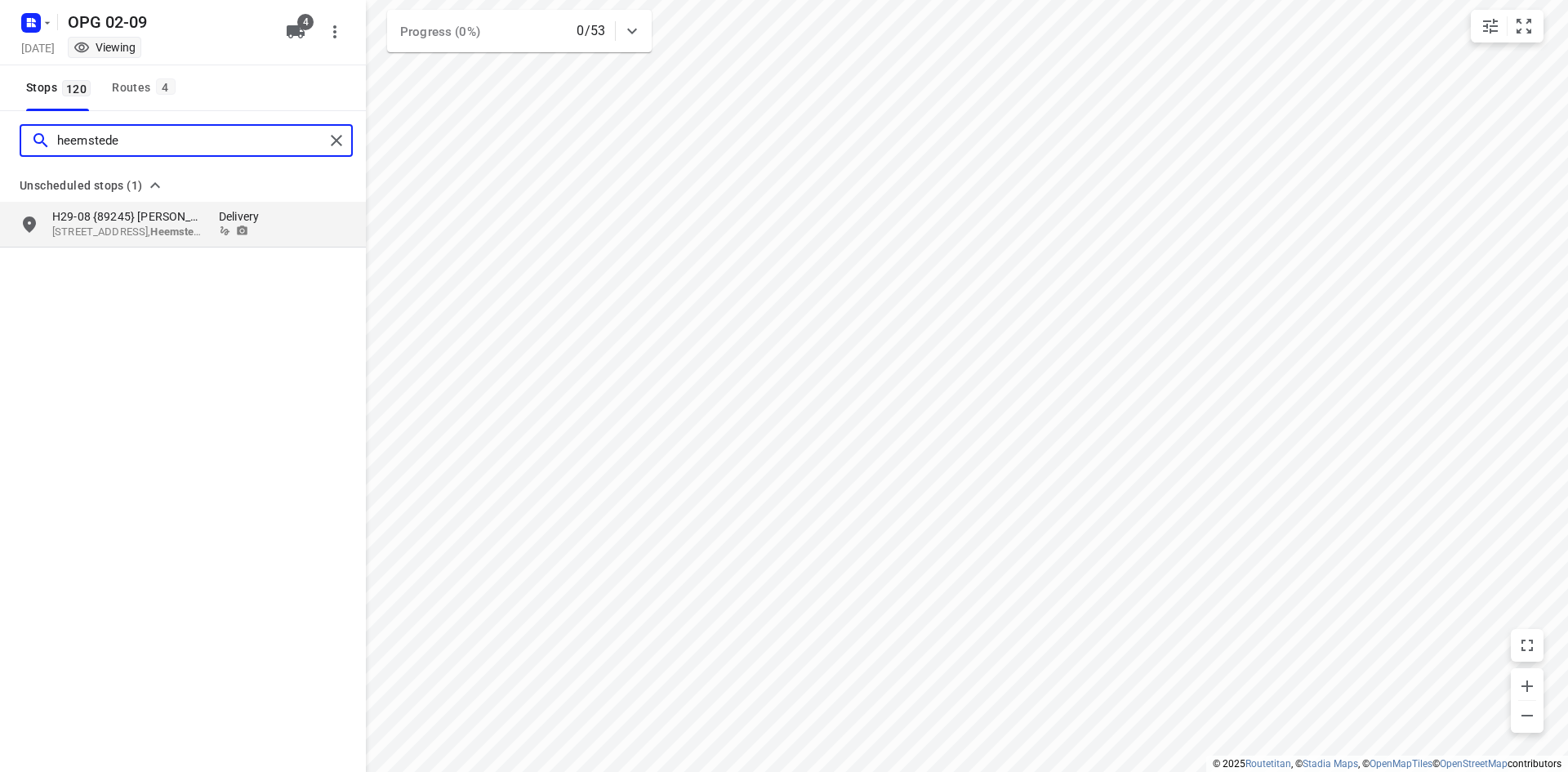
drag, startPoint x: 149, startPoint y: 130, endPoint x: -99, endPoint y: 116, distance: 248.4
click at [0, 116] on html "i © 2025 Routetitan , © Stadia Maps , © OpenMapTiles © OpenStreetMap contributo…" at bounding box center [784, 386] width 1568 height 772
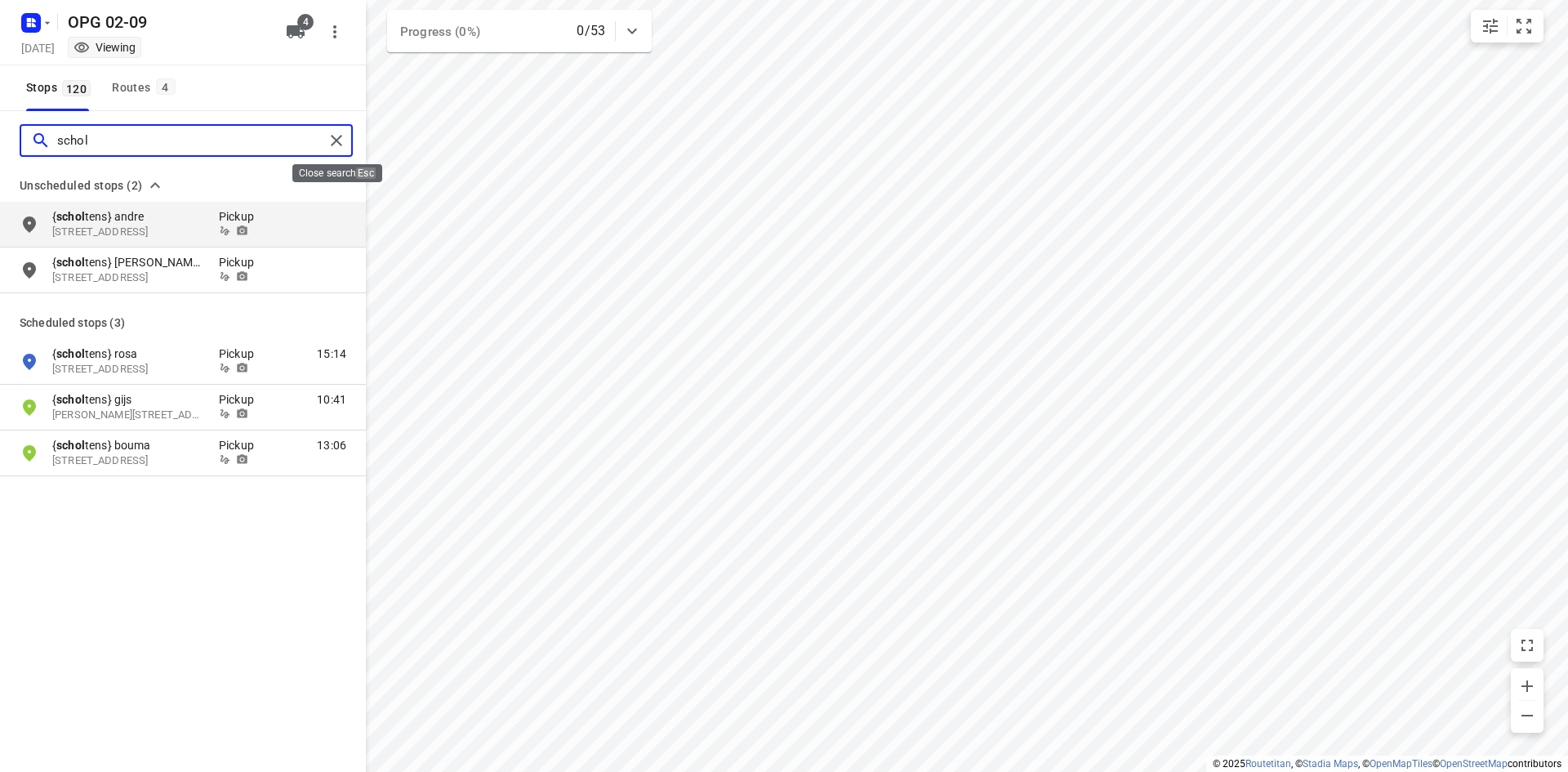
type input "schol"
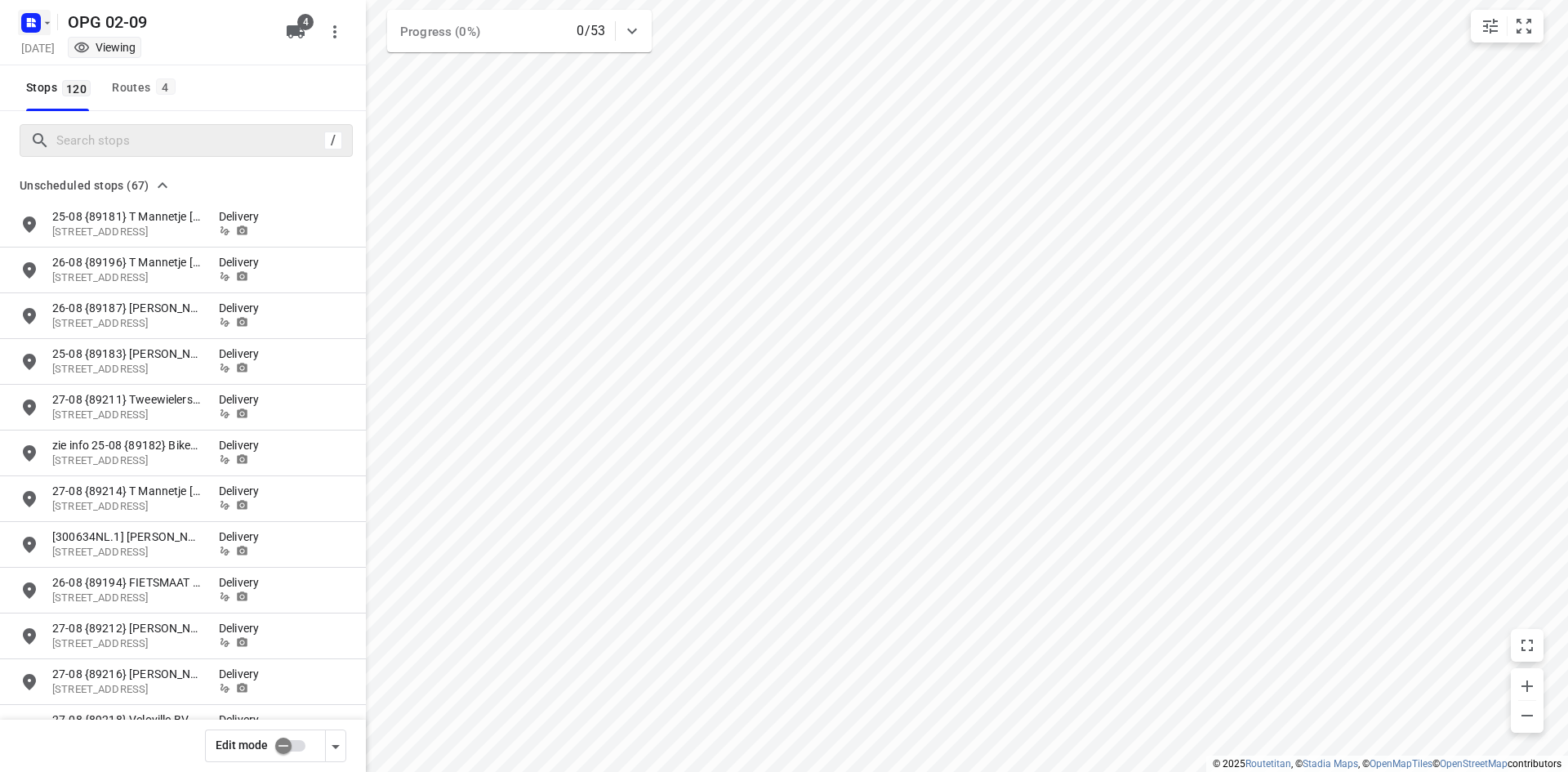
click at [38, 27] on rect "button" at bounding box center [32, 23] width 20 height 20
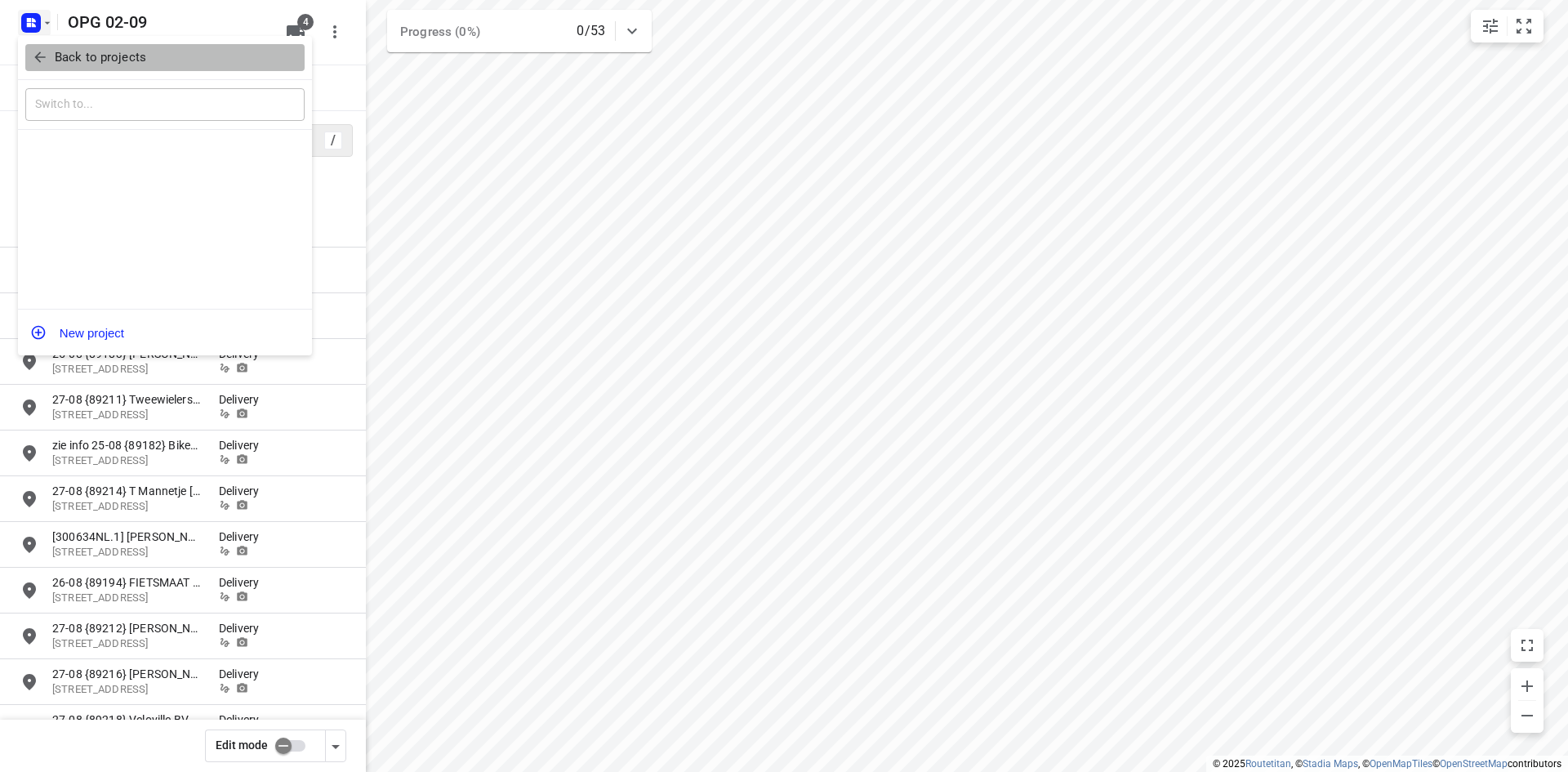
click at [52, 48] on span "Back to projects" at bounding box center [164, 57] width 266 height 19
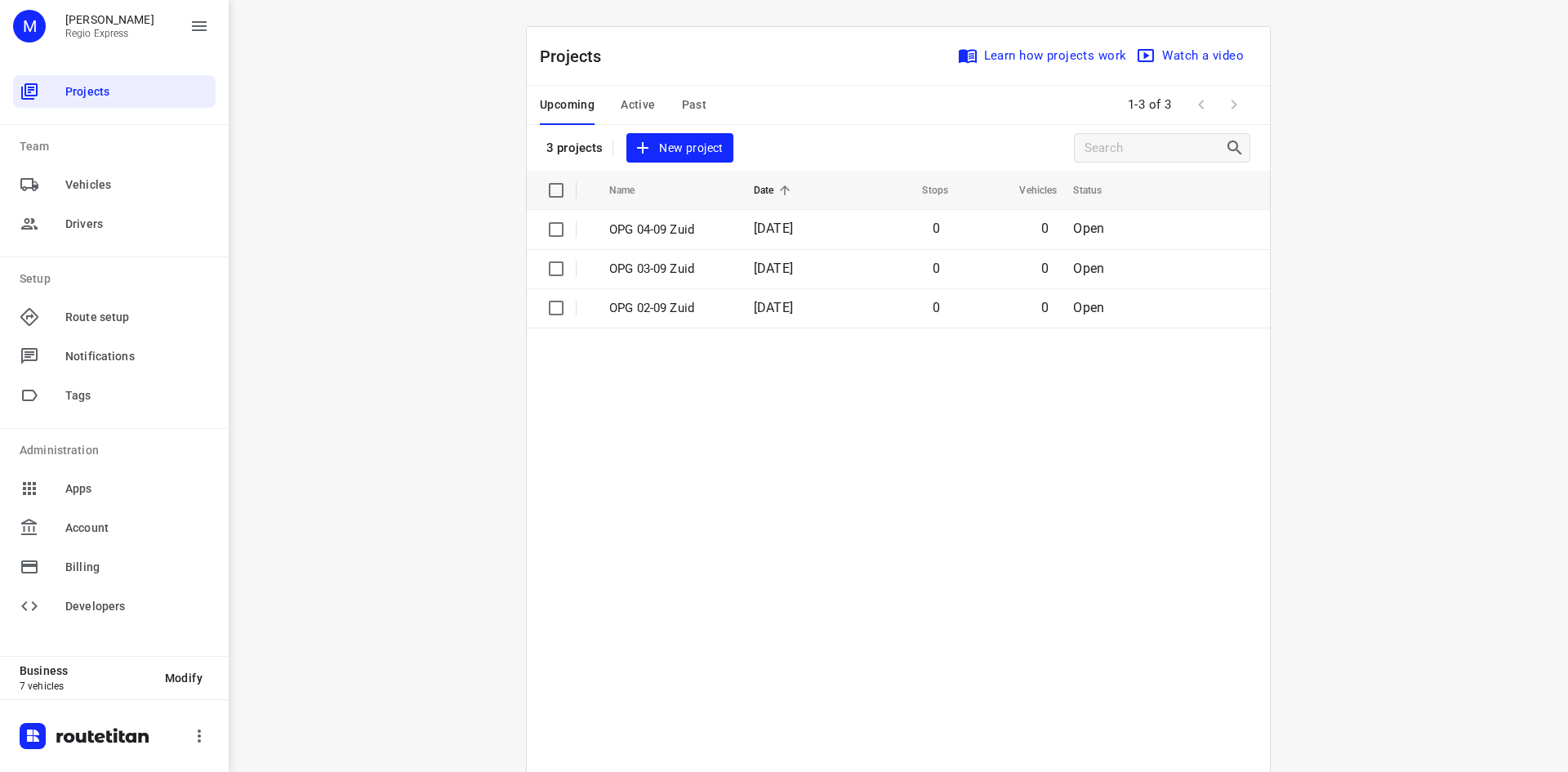
click at [638, 105] on span "Active" at bounding box center [637, 105] width 34 height 21
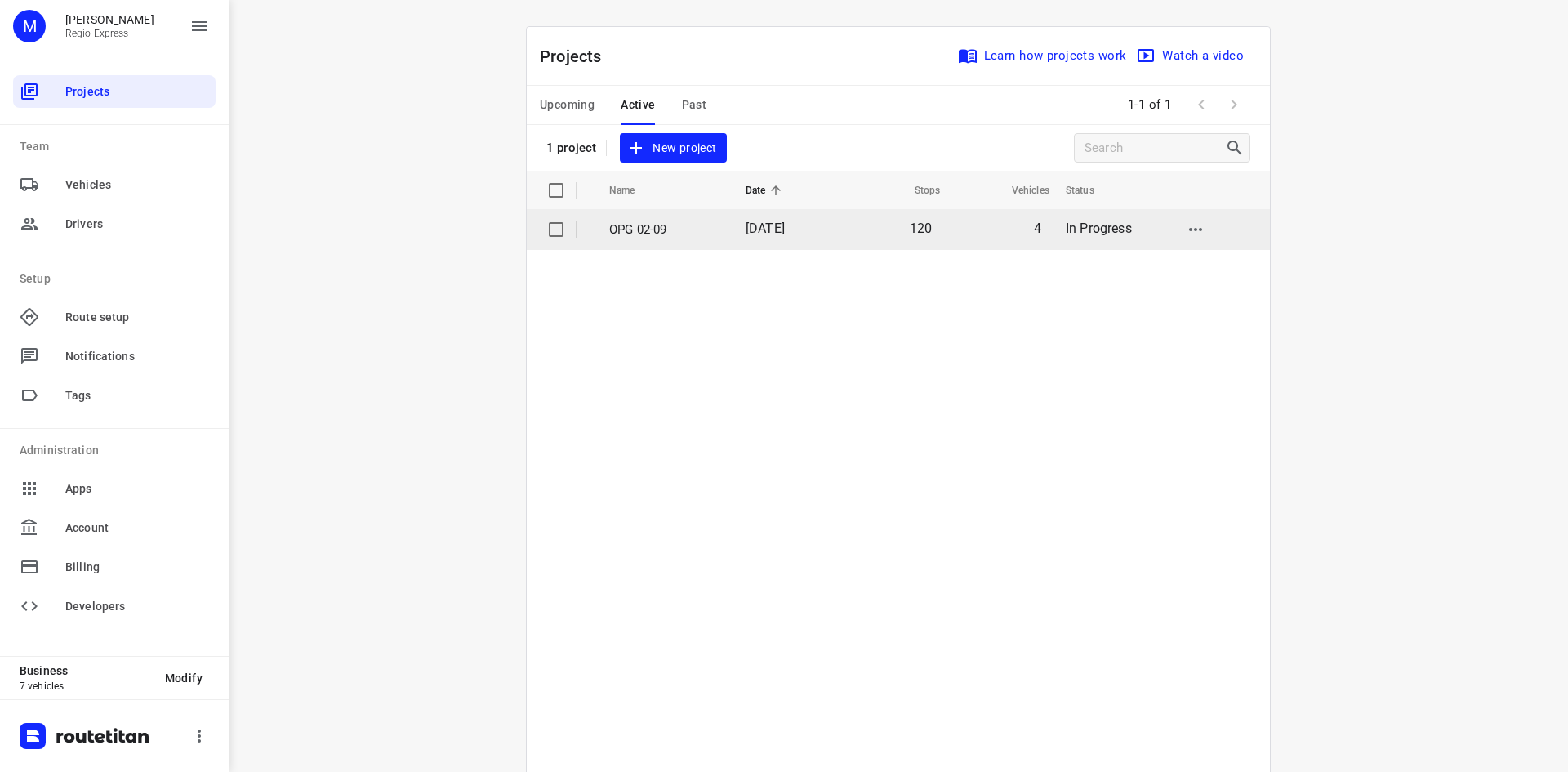
click at [655, 238] on td "OPG 02-09" at bounding box center [662, 229] width 140 height 39
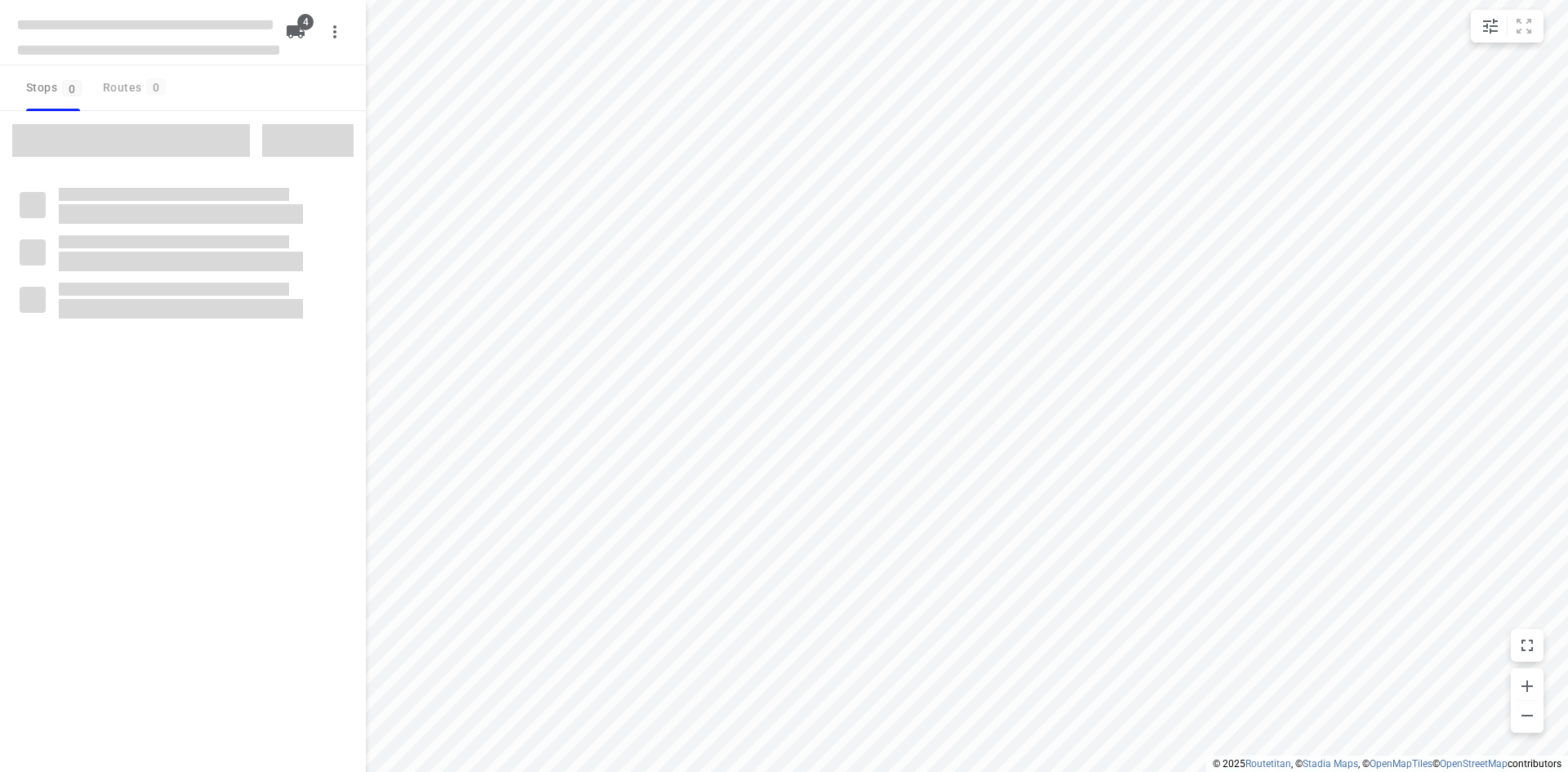
type input "distance"
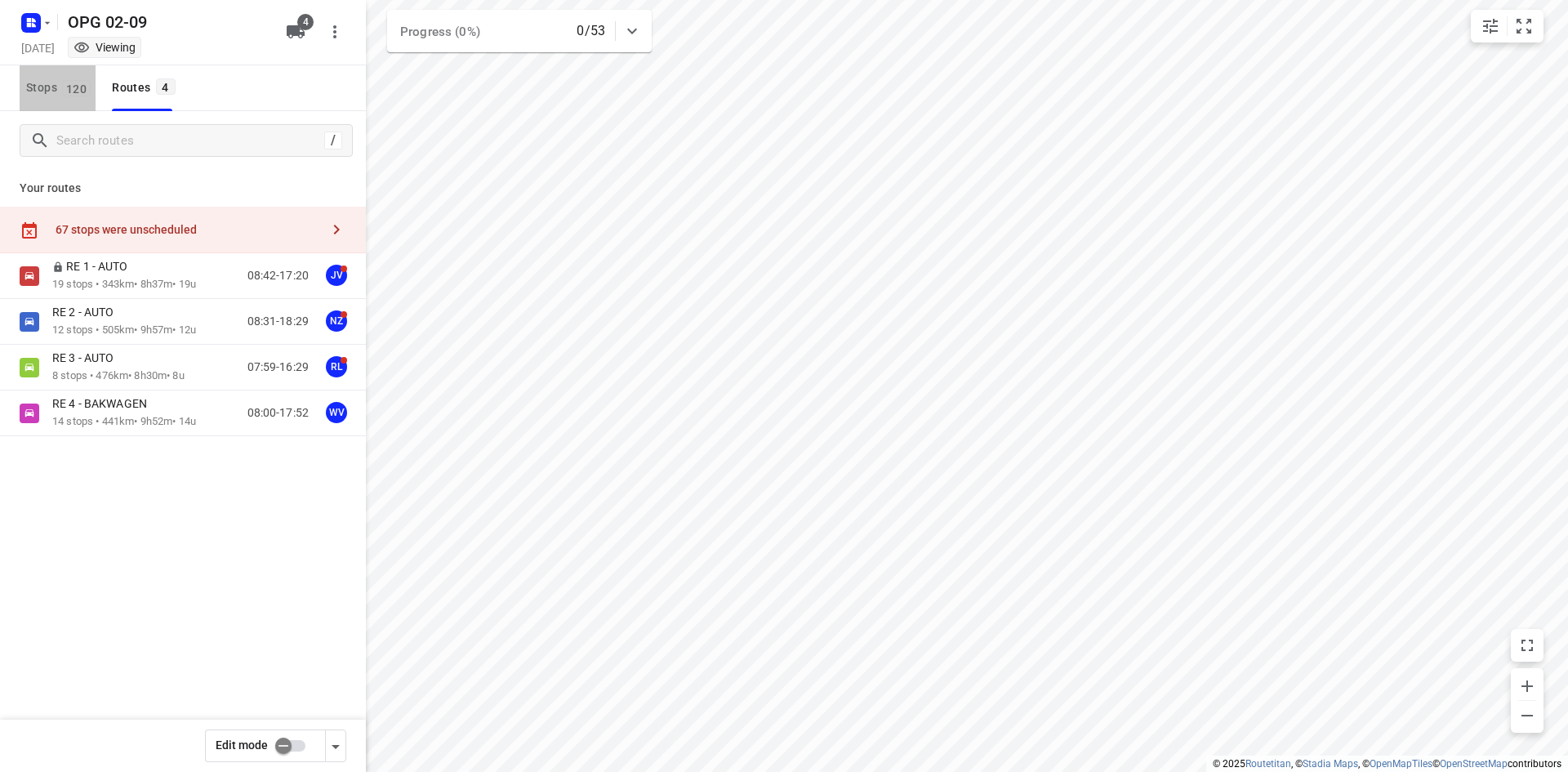
click at [67, 90] on span "120" at bounding box center [77, 88] width 29 height 16
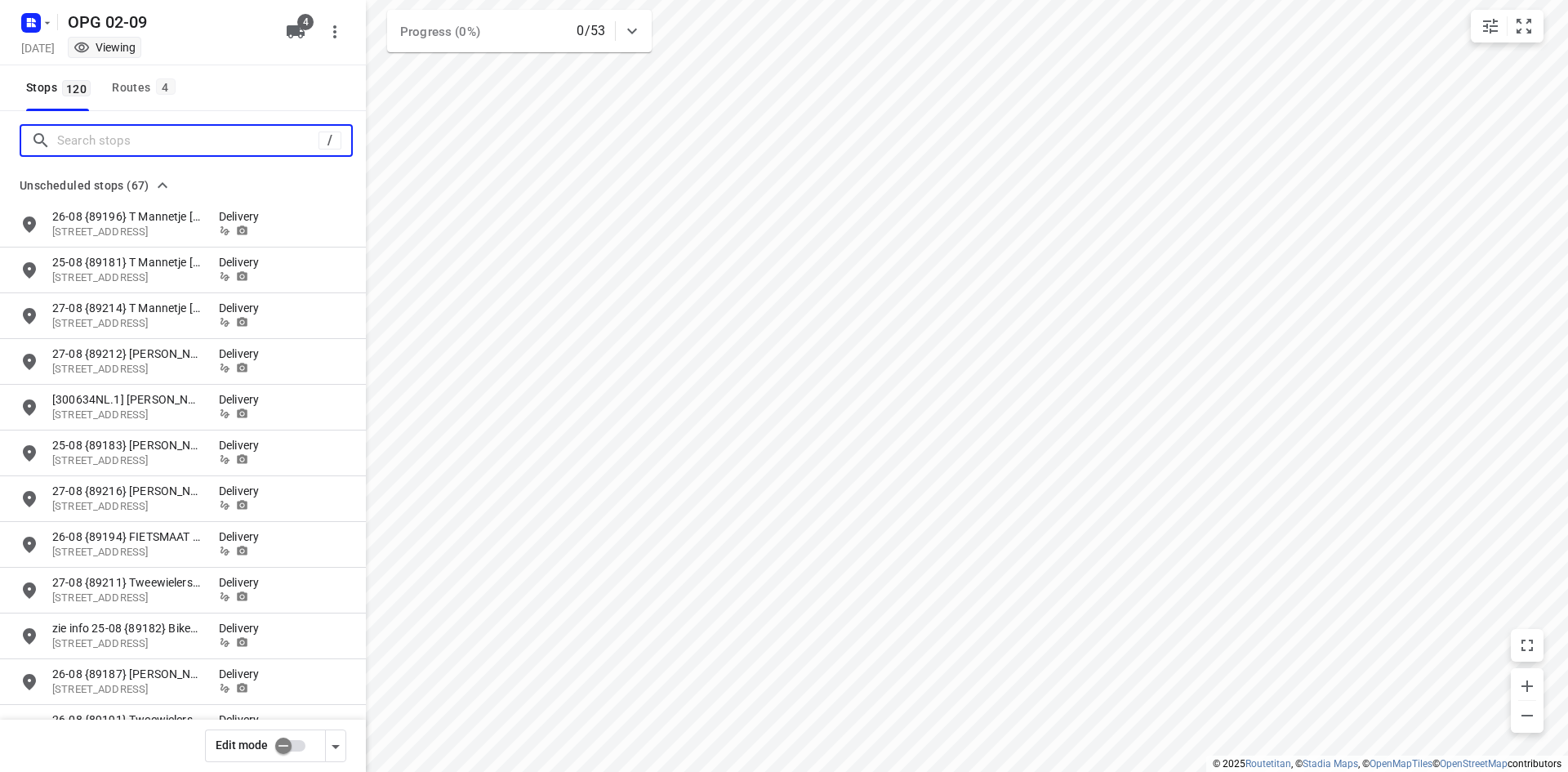
click at [105, 151] on input "Search stops" at bounding box center [188, 141] width 261 height 25
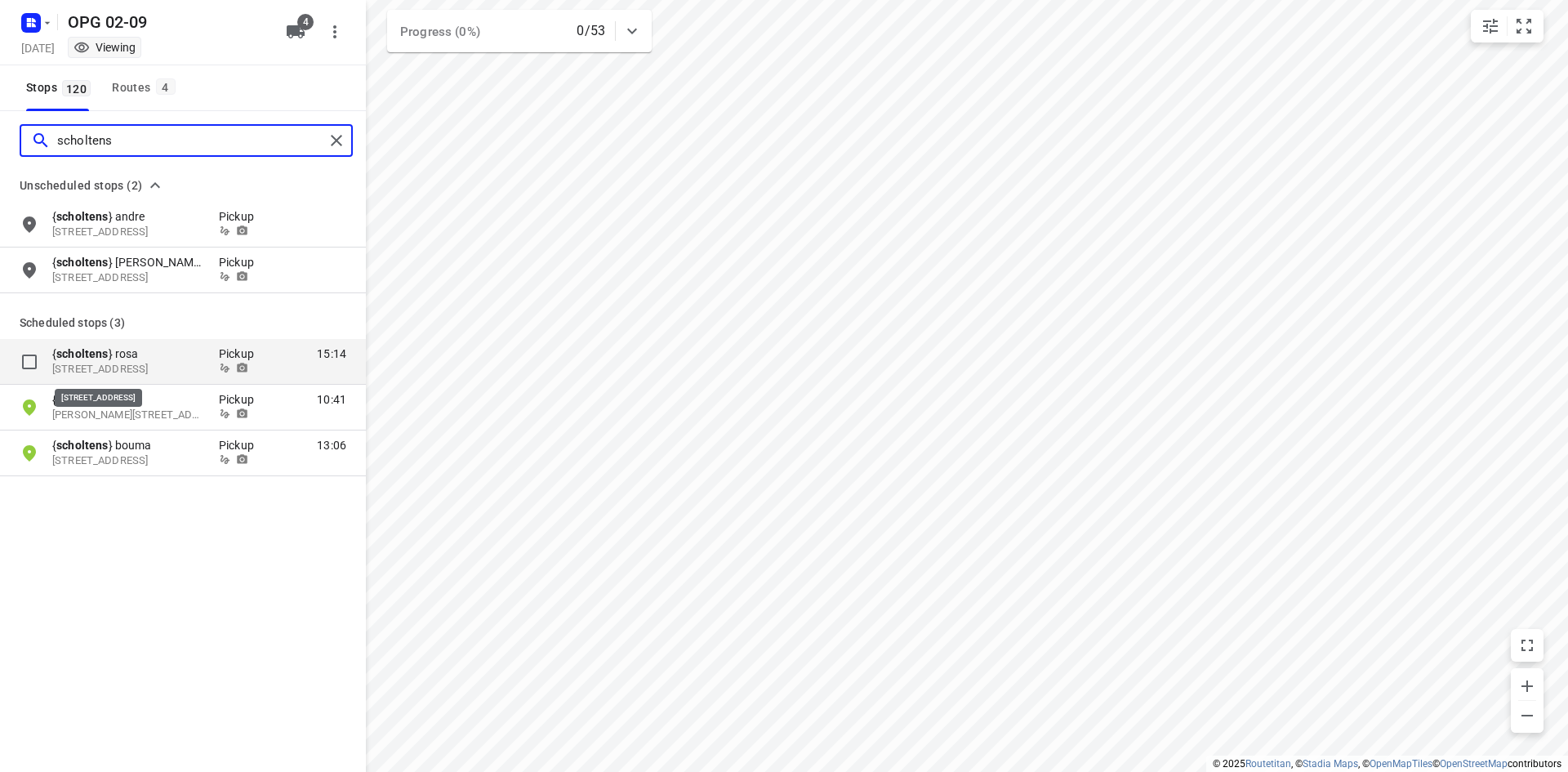
type input "scholtens"
click at [182, 363] on p "[STREET_ADDRESS]" at bounding box center [127, 369] width 151 height 15
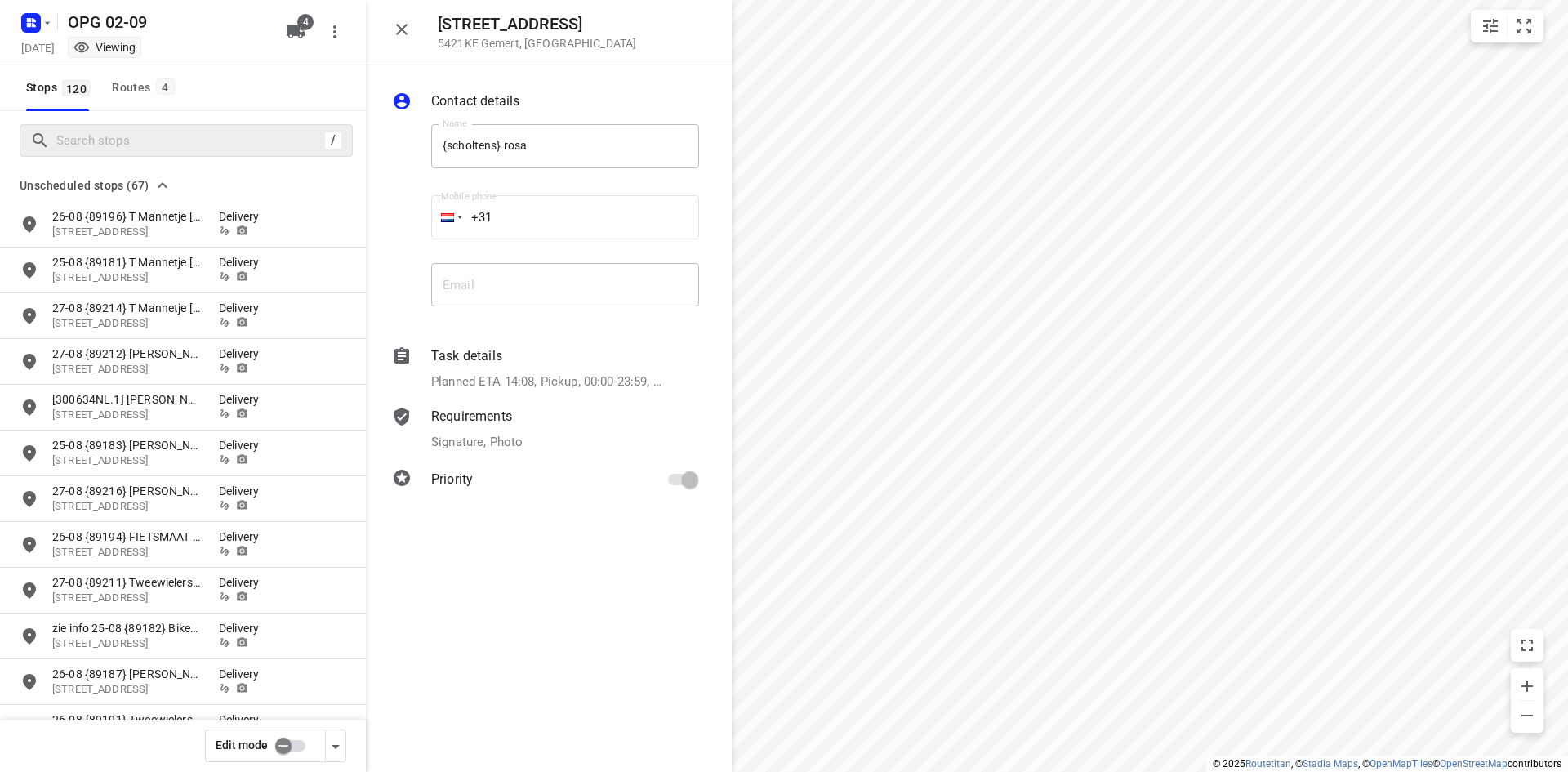
click at [417, 36] on div at bounding box center [401, 29] width 32 height 32
click at [403, 34] on icon "button" at bounding box center [402, 30] width 20 height 20
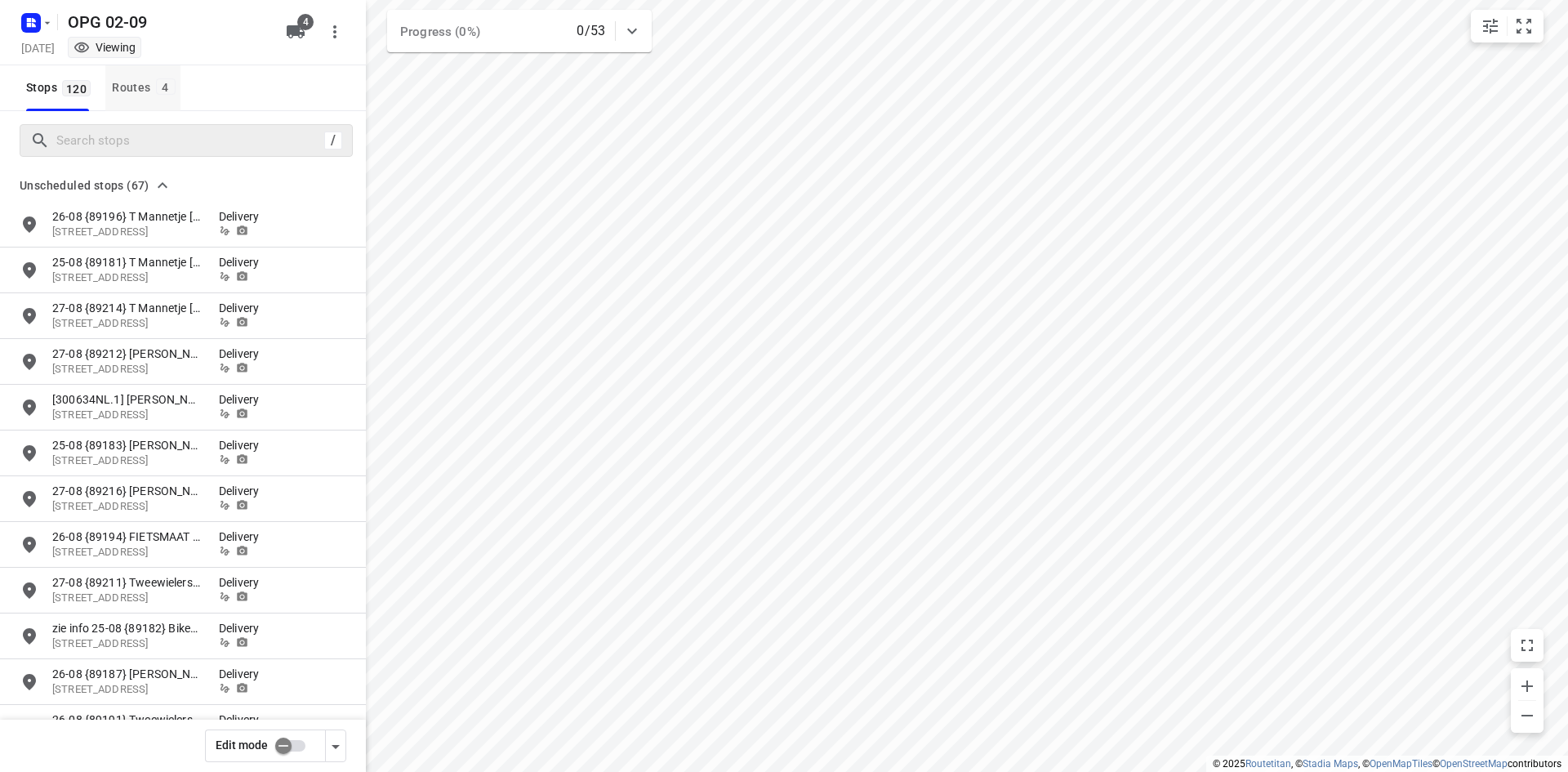
click at [134, 88] on div "Routes 4" at bounding box center [145, 87] width 68 height 21
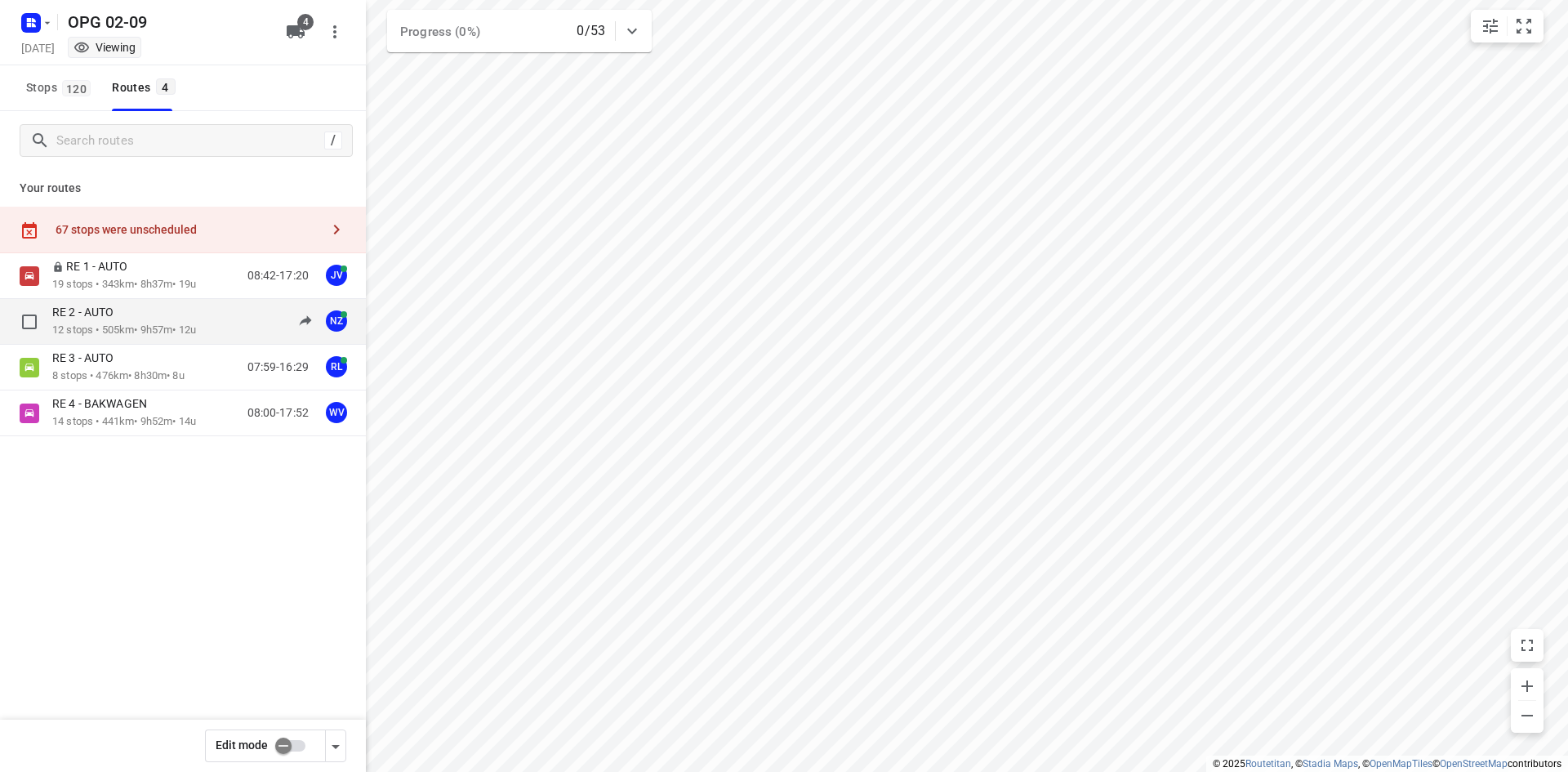
click at [195, 319] on div "RE 2 - AUTO" at bounding box center [124, 314] width 143 height 18
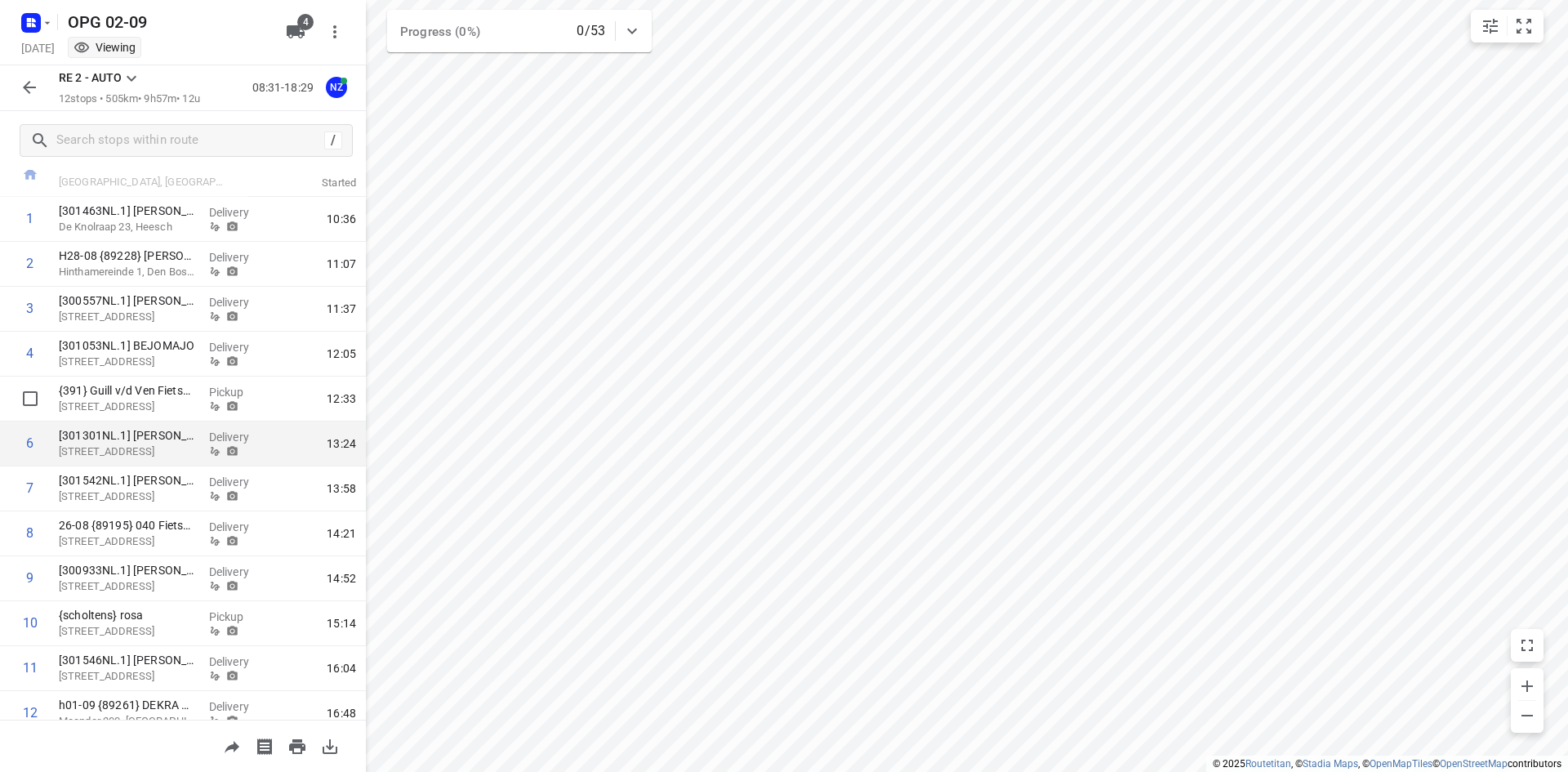
scroll to position [162, 0]
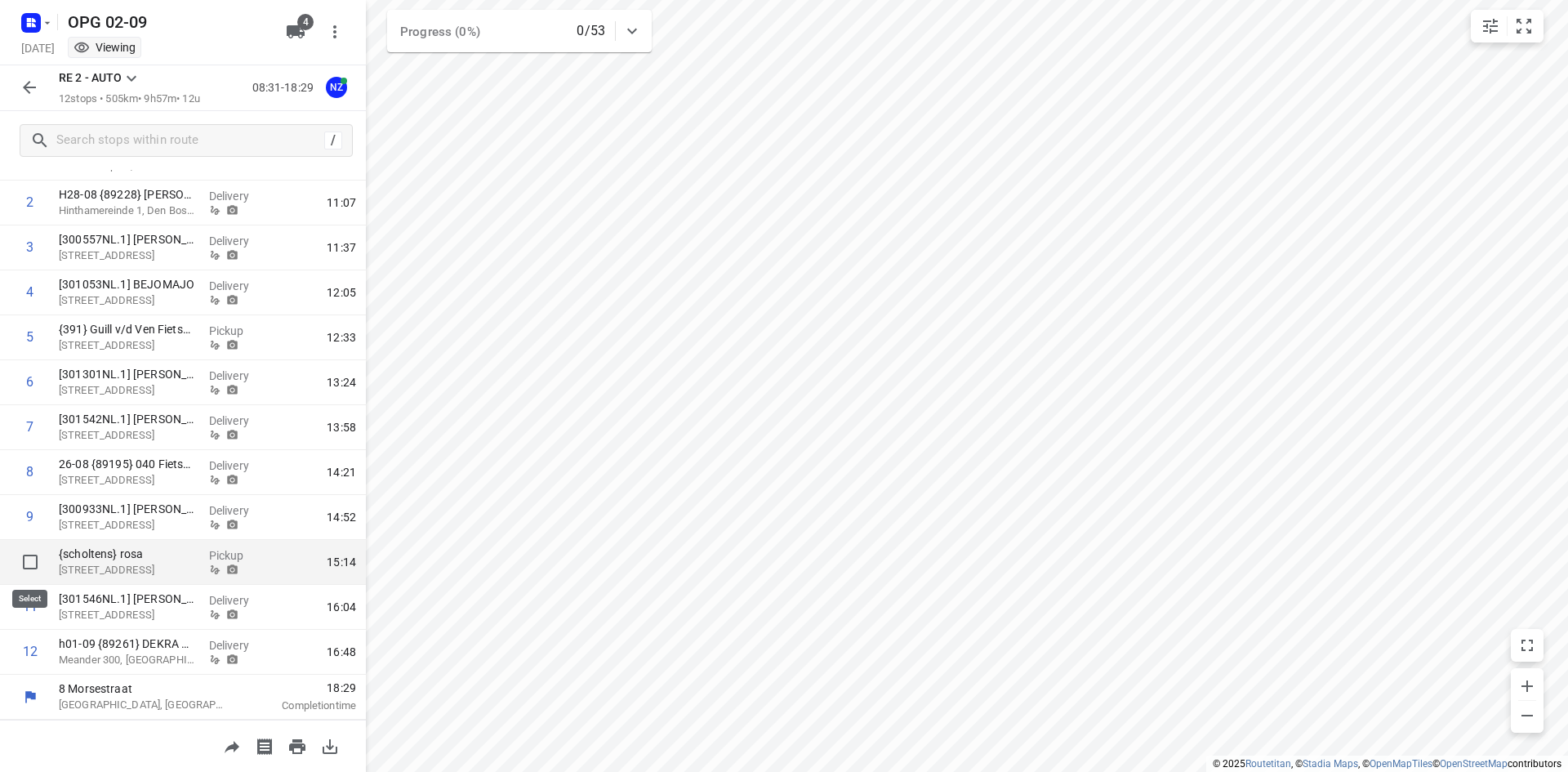
click at [35, 558] on input "checkbox" at bounding box center [30, 562] width 32 height 32
checkbox input "true"
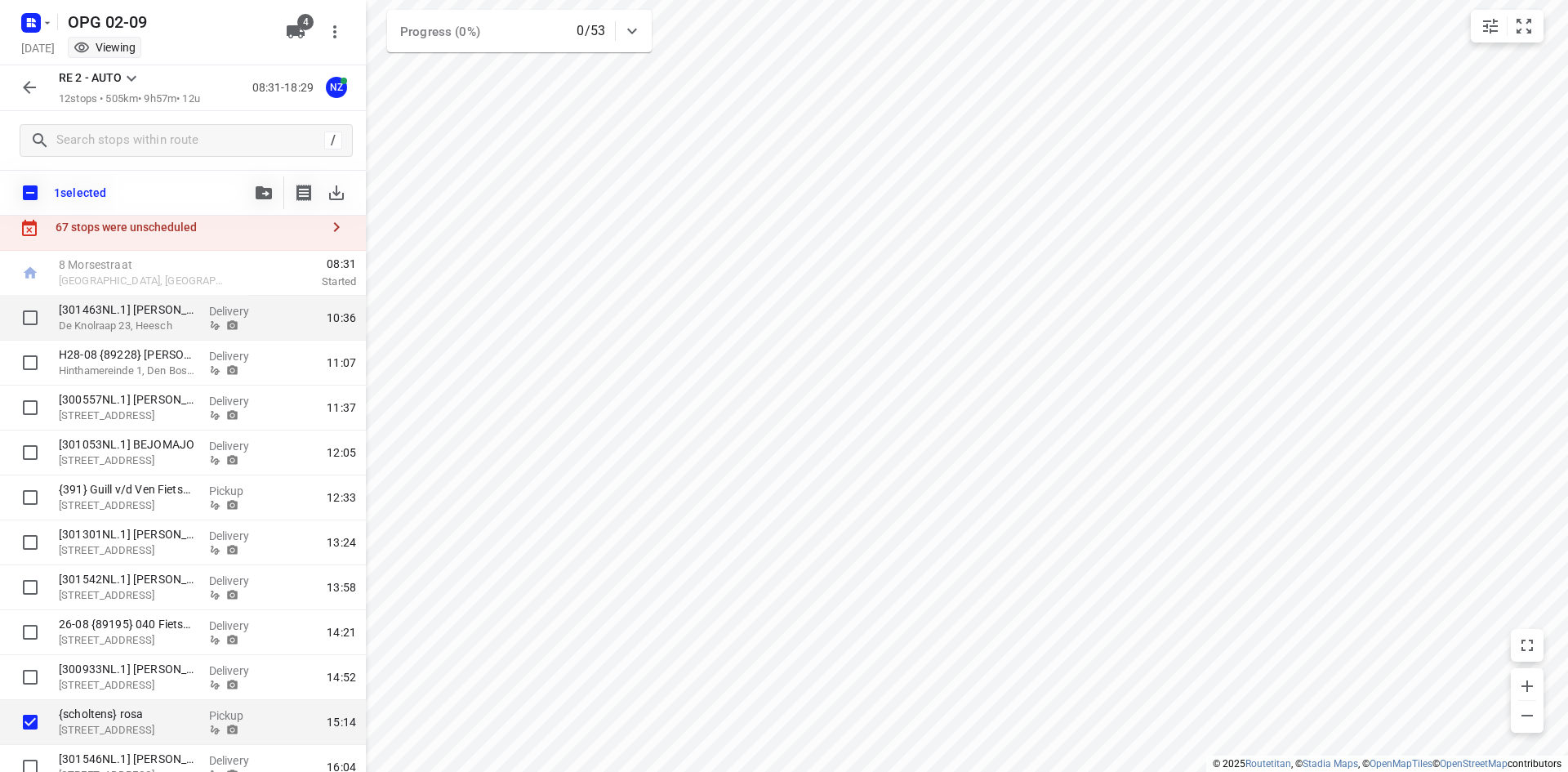
scroll to position [0, 0]
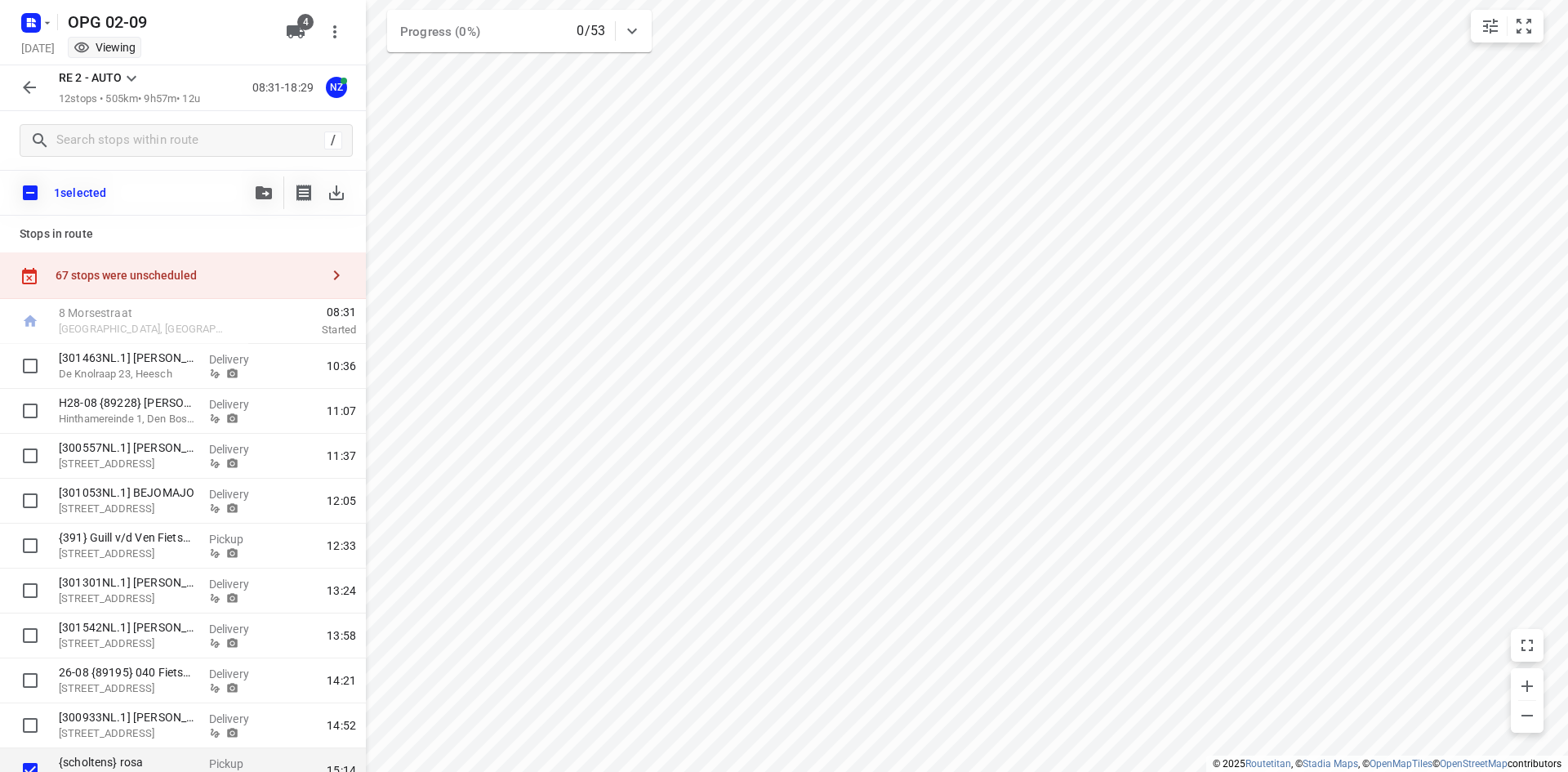
click at [36, 90] on icon "button" at bounding box center [30, 87] width 20 height 20
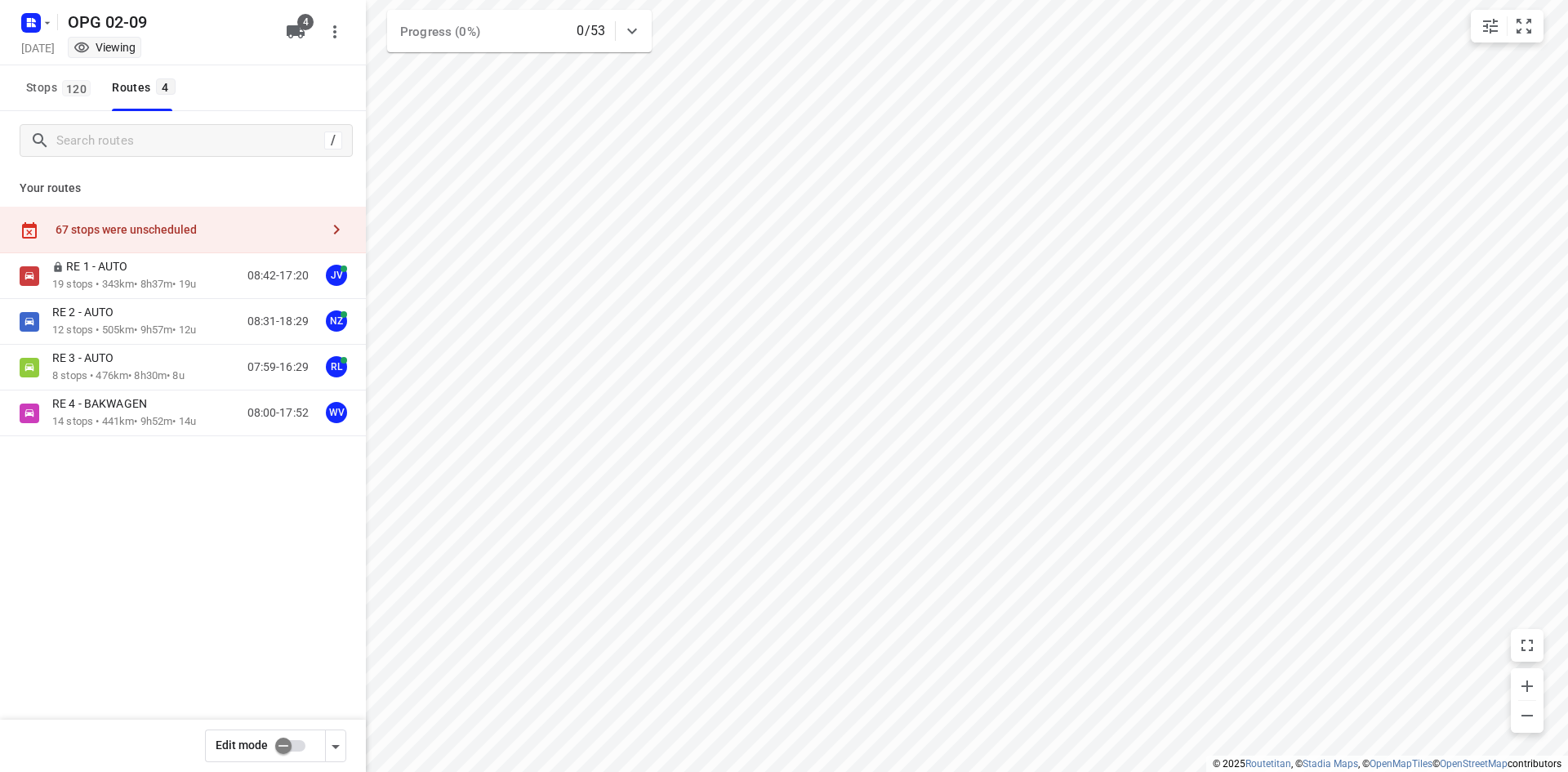
click at [278, 740] on input "checkbox" at bounding box center [283, 746] width 93 height 31
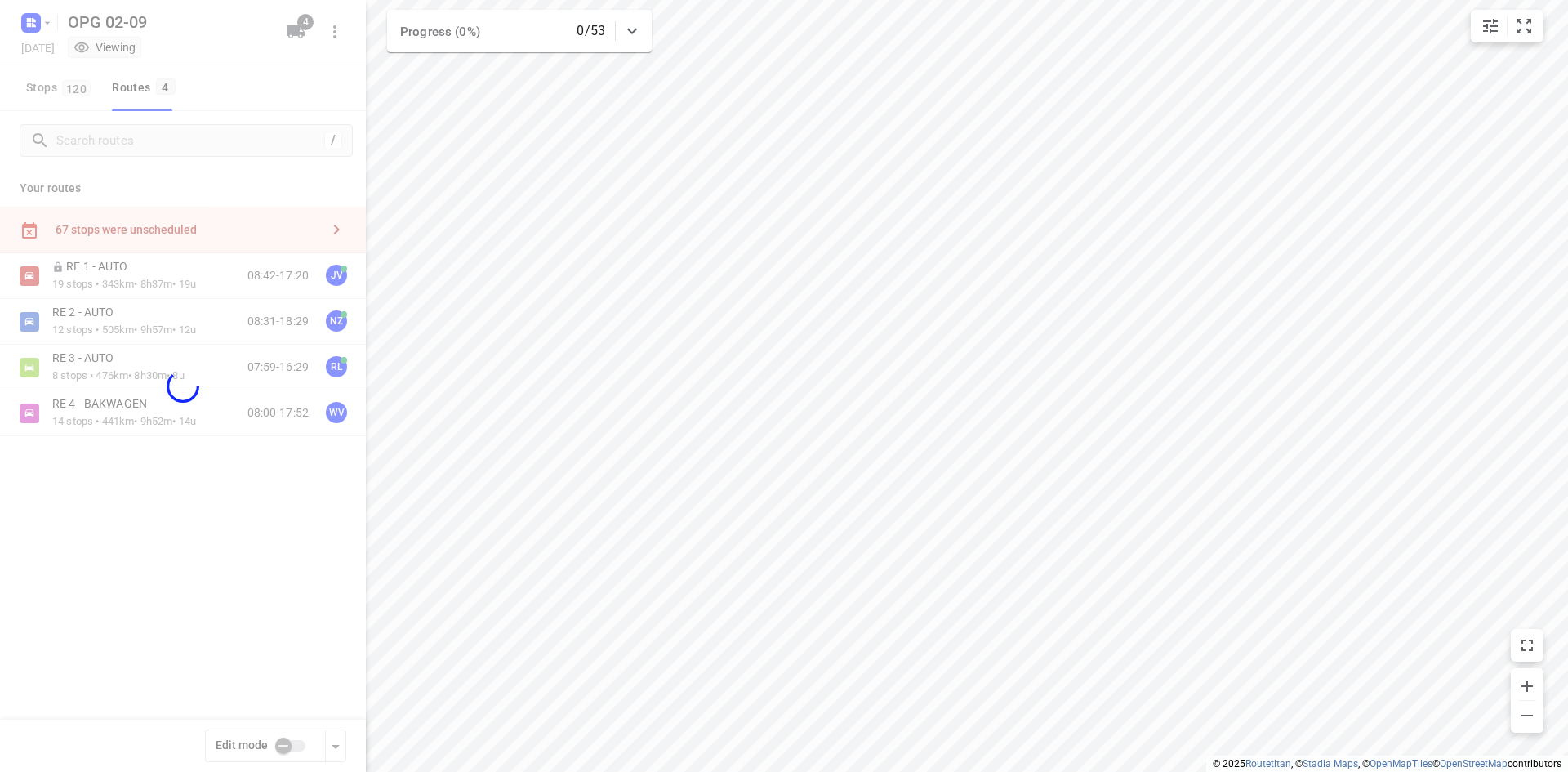
checkbox input "true"
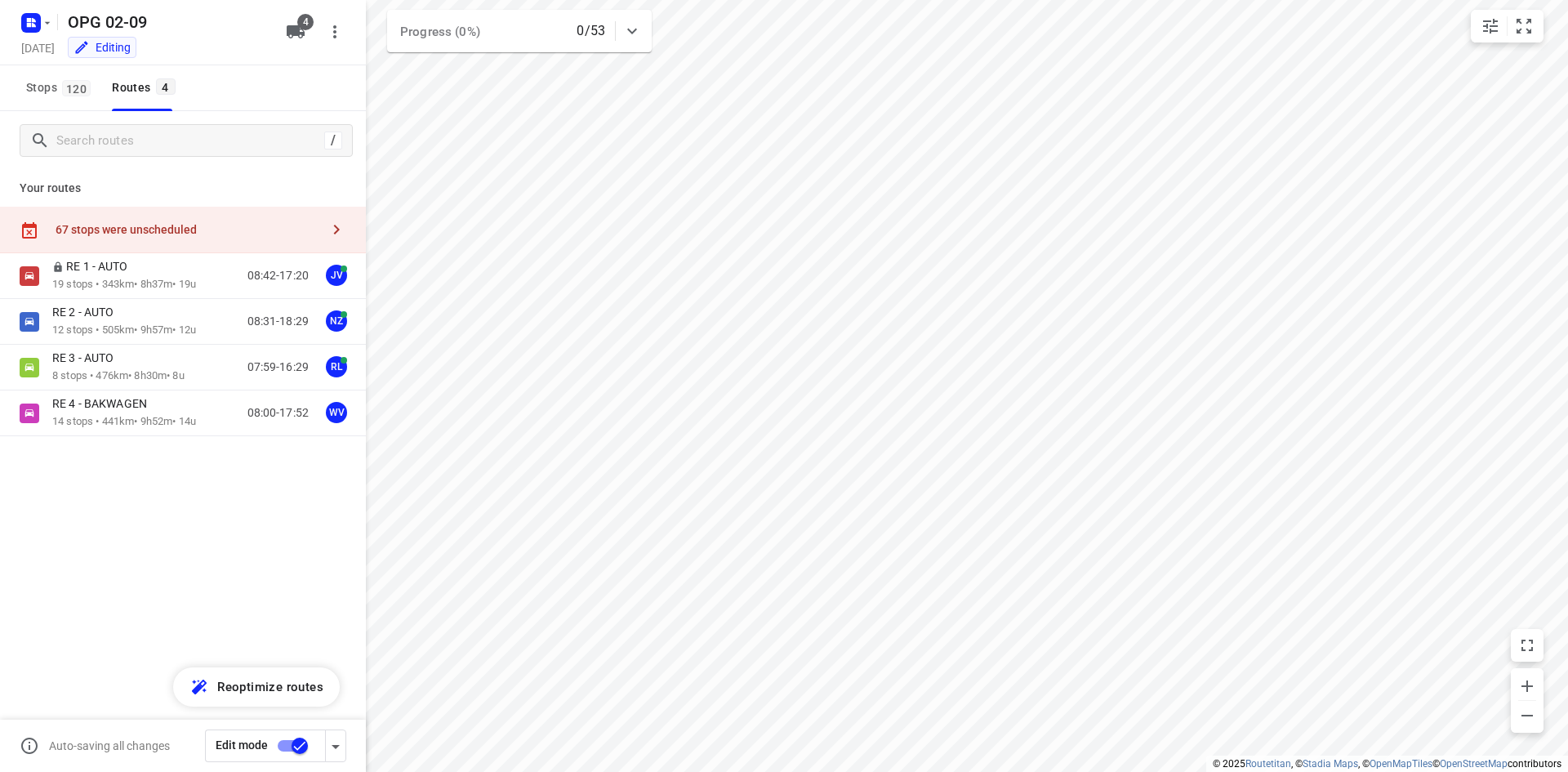
click at [167, 331] on p "12 stops • 505km • 9h57m • 12u" at bounding box center [124, 330] width 143 height 15
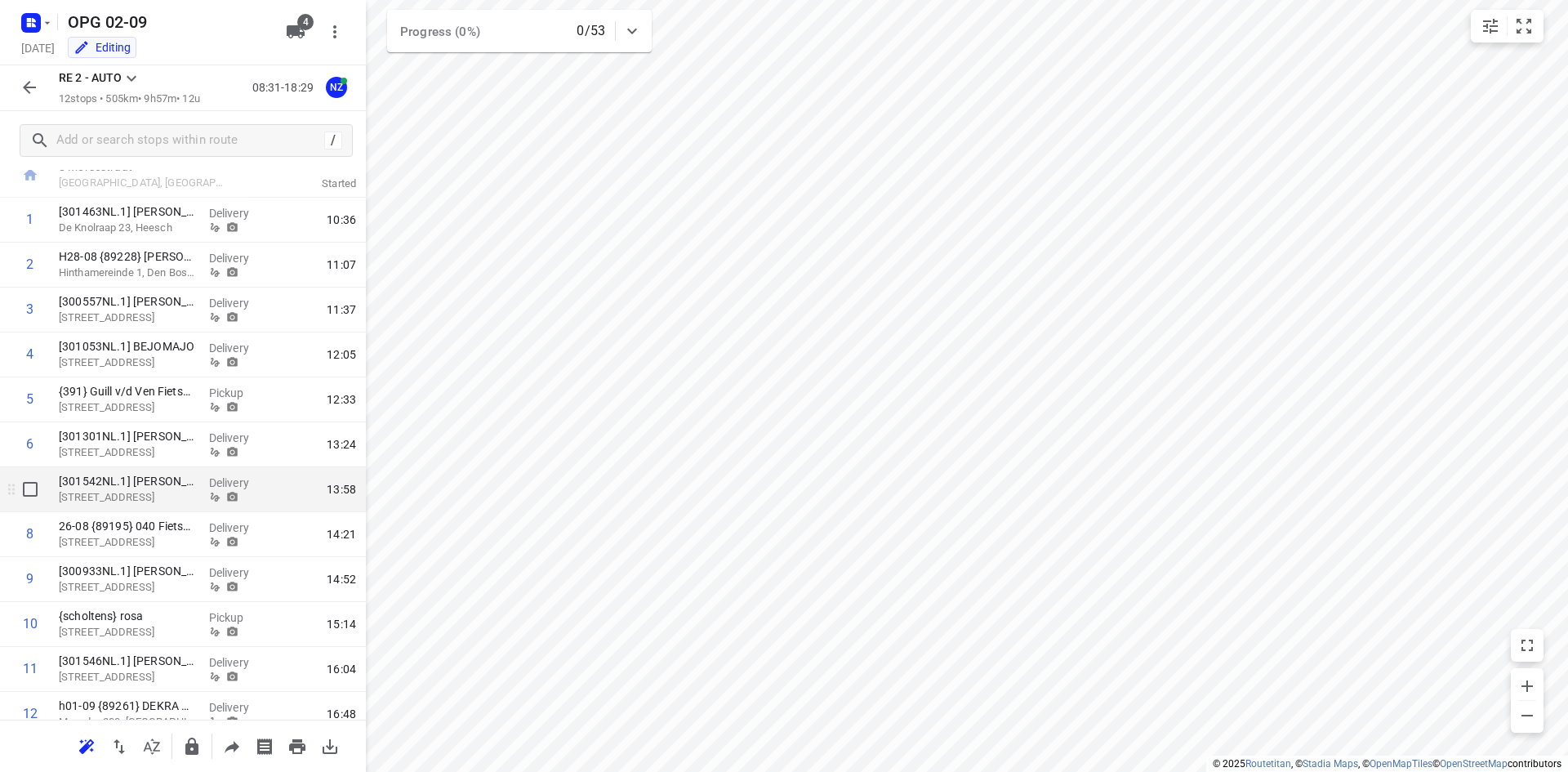
scroll to position [162, 0]
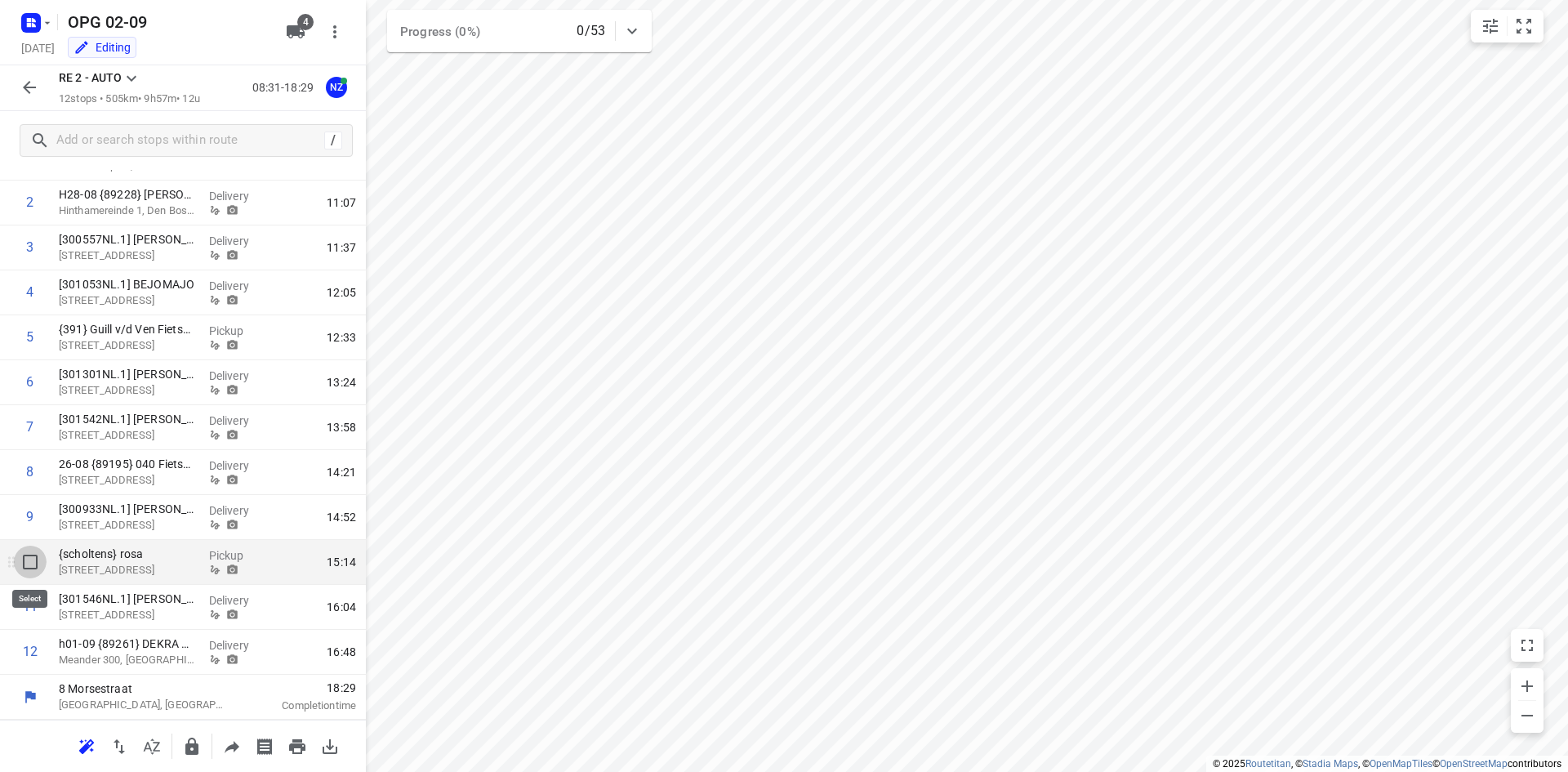
click at [32, 563] on input "checkbox" at bounding box center [30, 562] width 32 height 32
checkbox input "true"
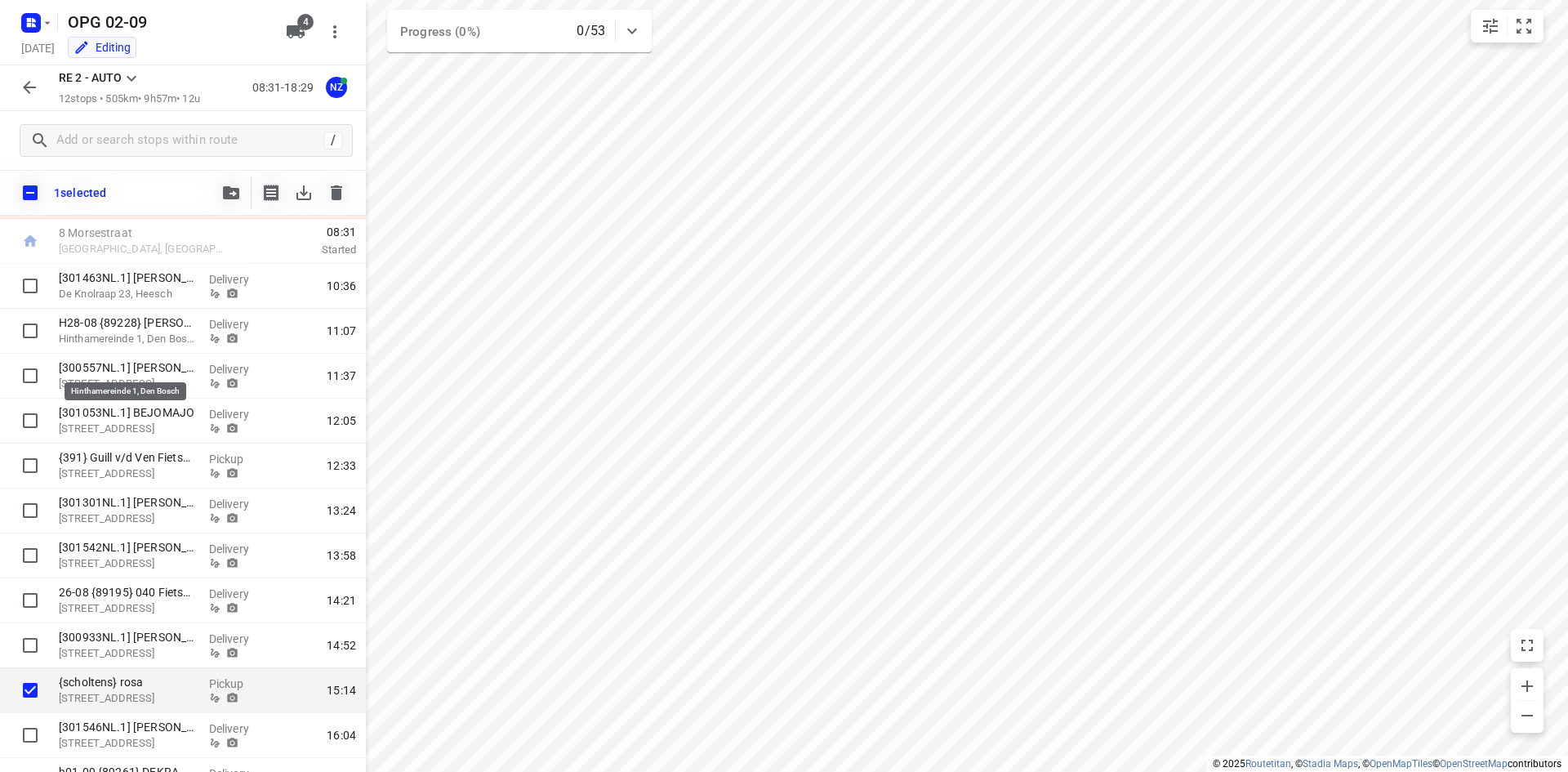
scroll to position [0, 0]
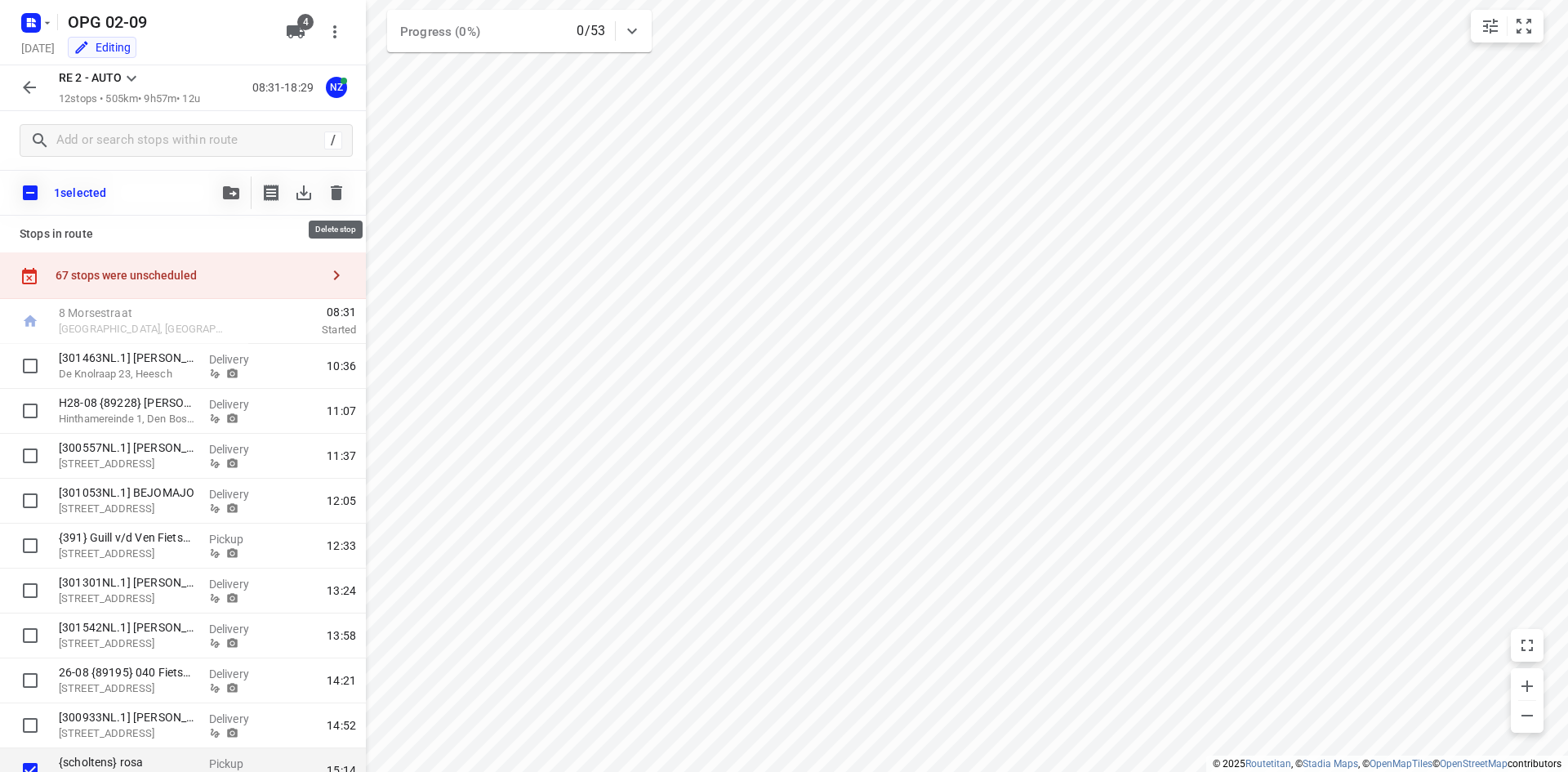
click at [325, 187] on button "button" at bounding box center [336, 193] width 32 height 32
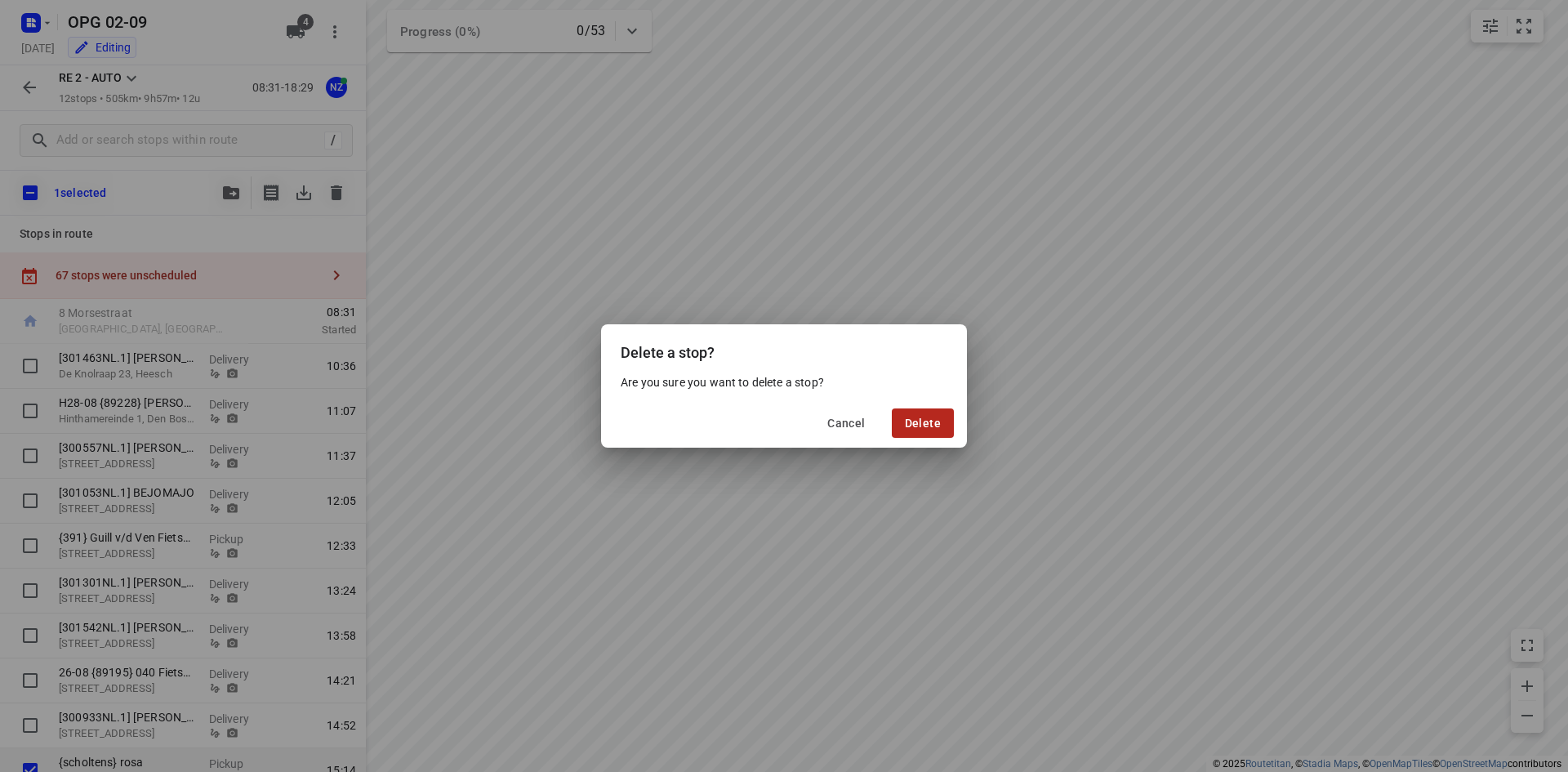
click at [914, 419] on span "Delete" at bounding box center [922, 423] width 36 height 13
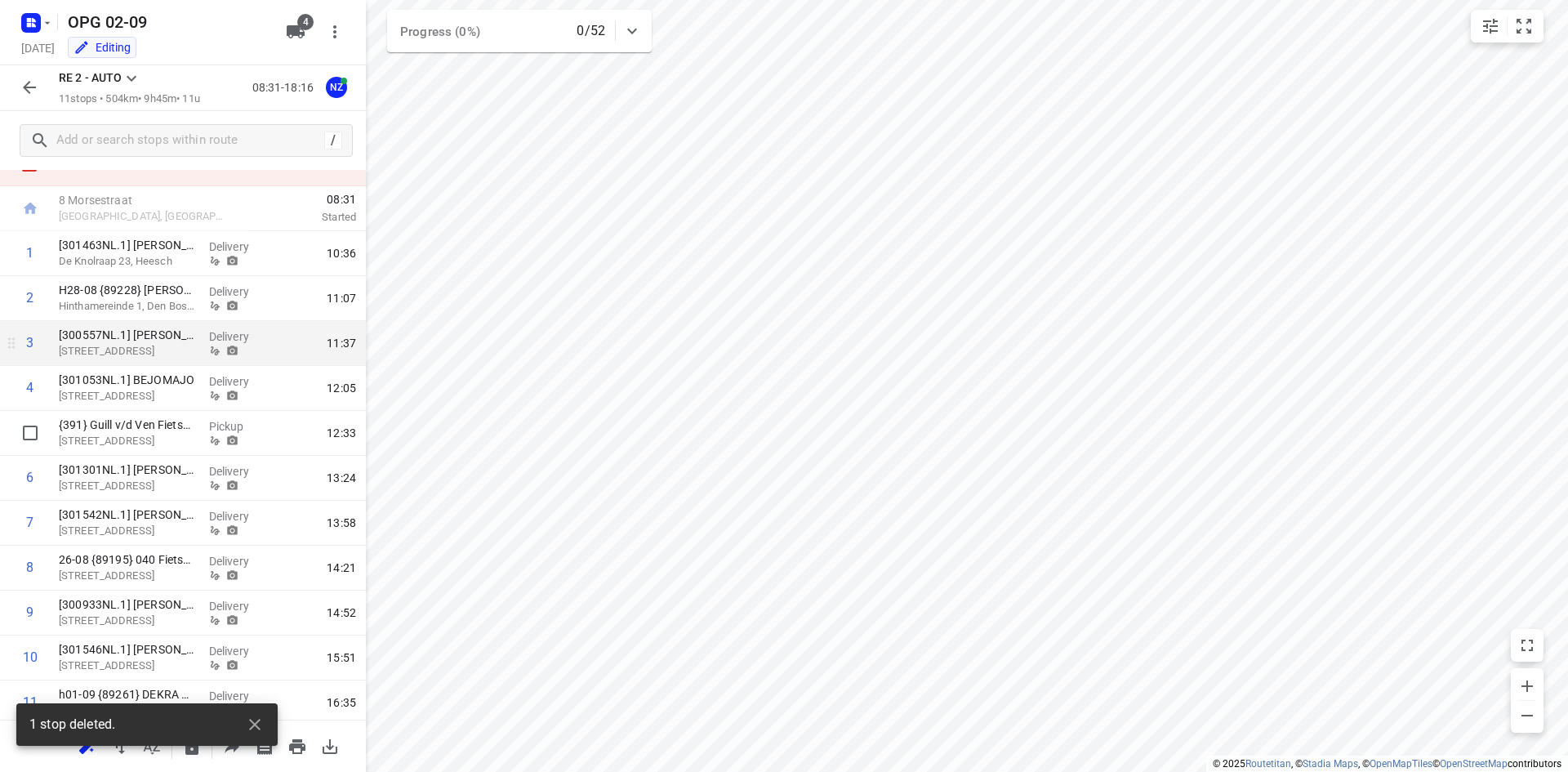
scroll to position [82, 0]
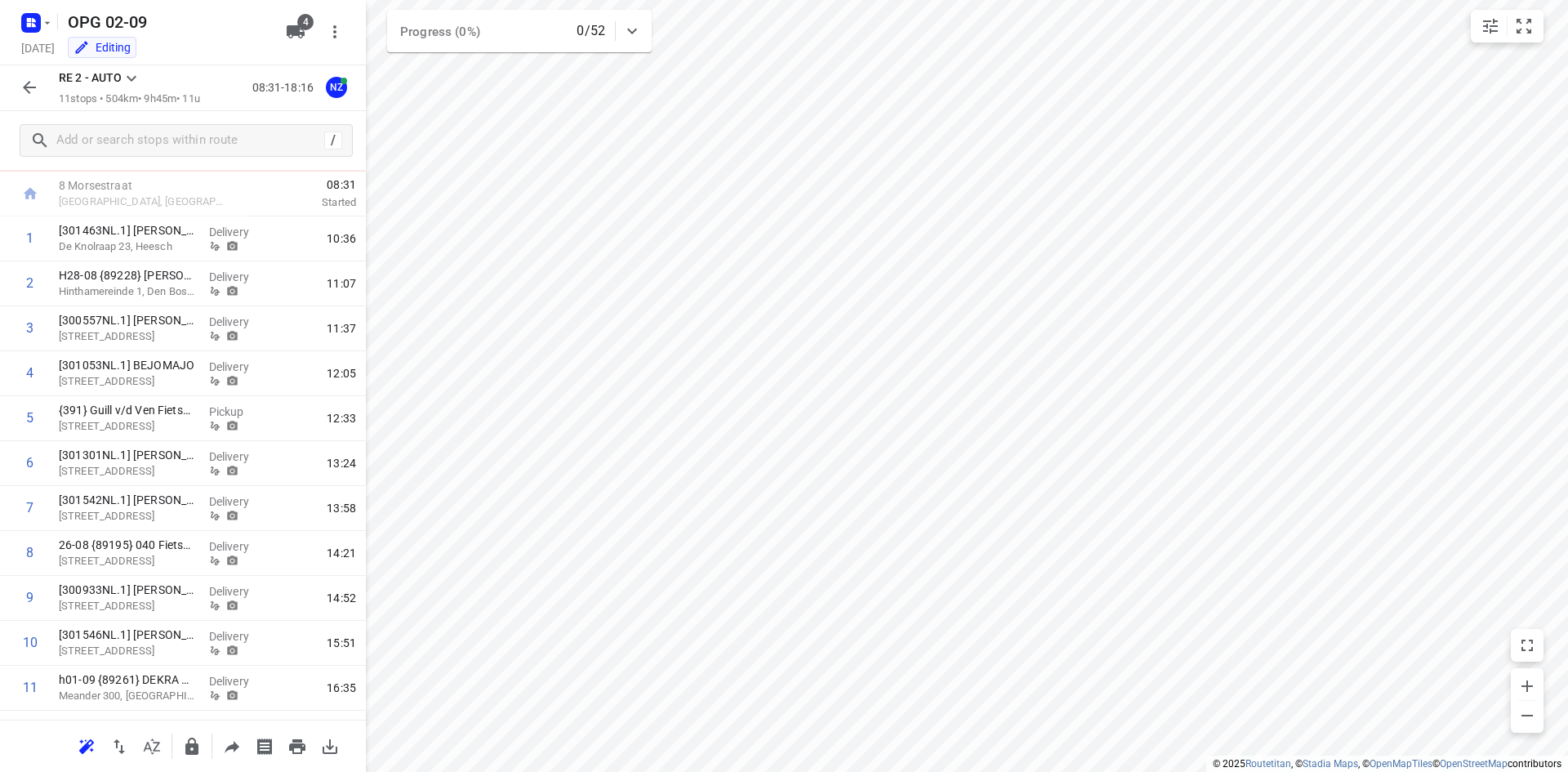
click at [28, 88] on icon "button" at bounding box center [29, 87] width 13 height 13
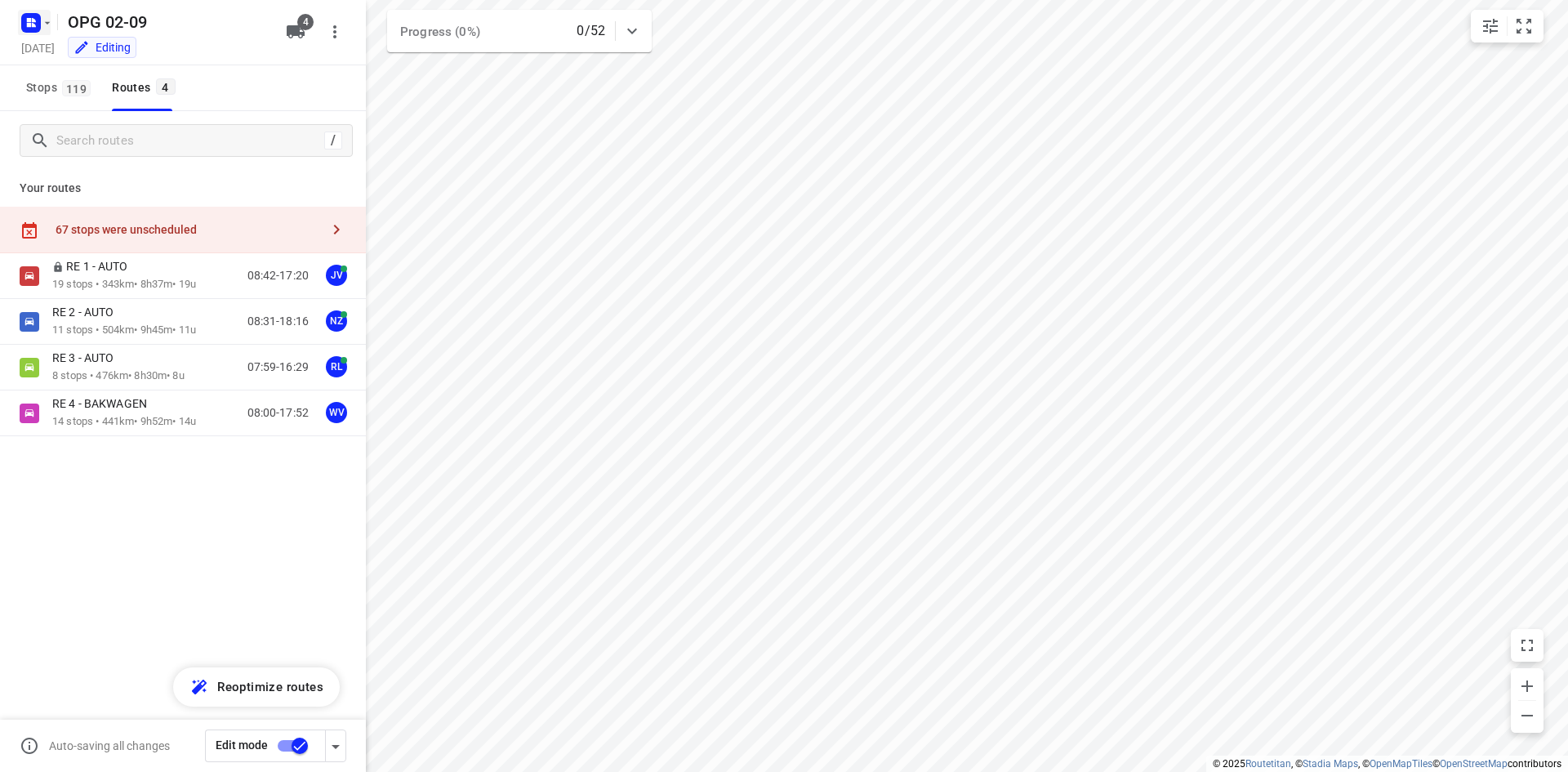
click at [36, 32] on icon "button" at bounding box center [31, 23] width 26 height 26
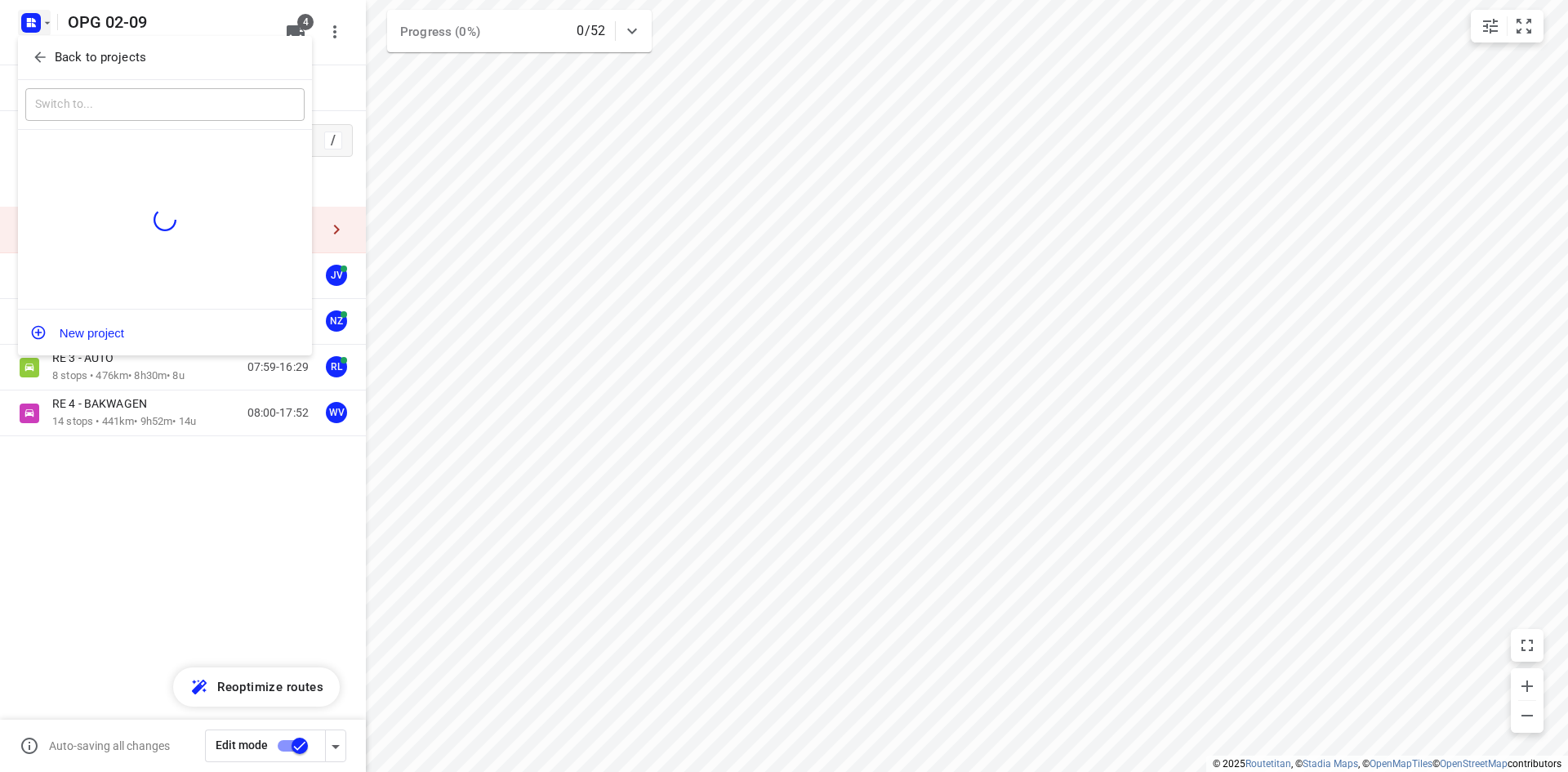
click at [42, 52] on icon "button" at bounding box center [40, 57] width 16 height 16
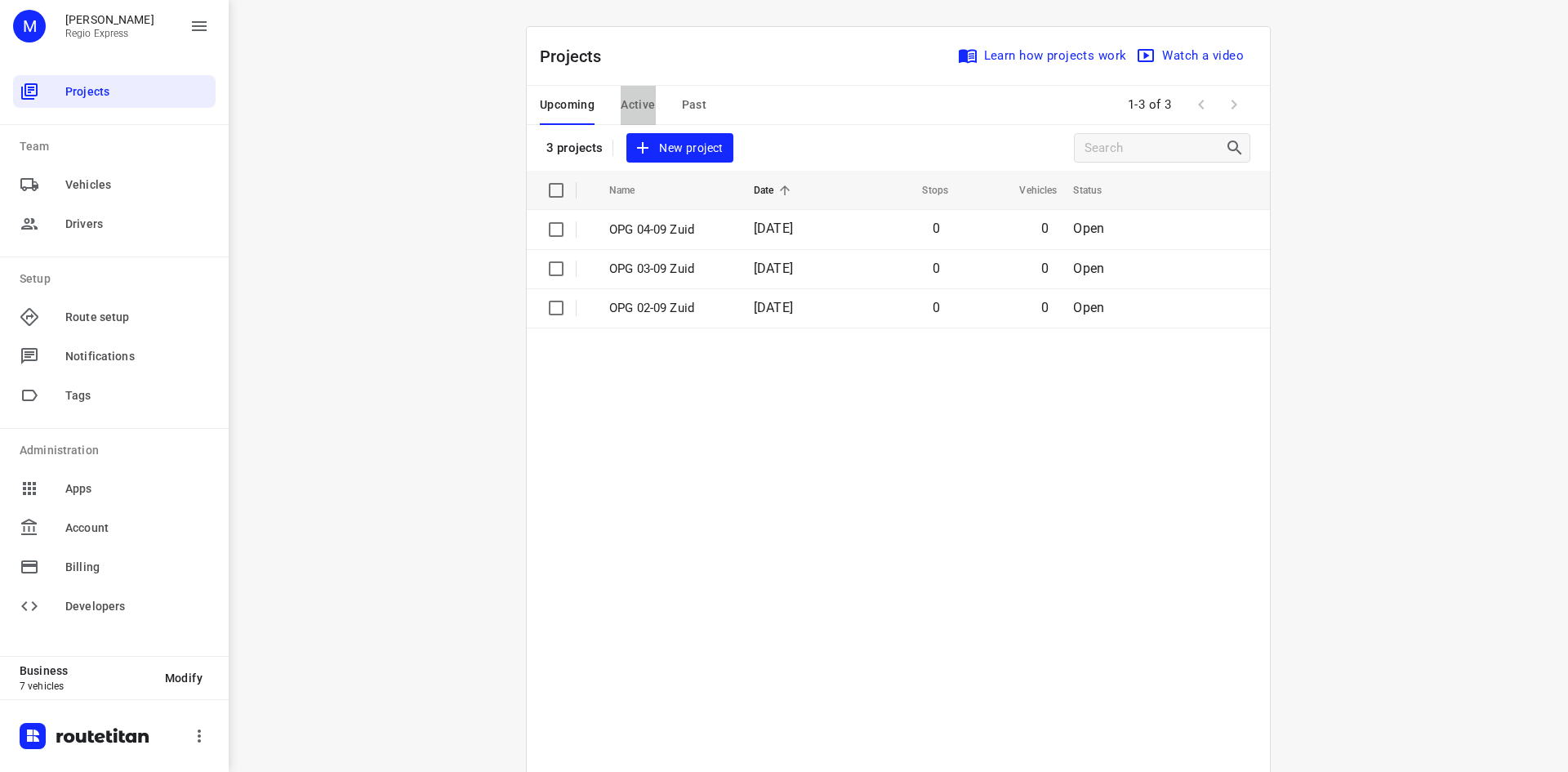
click at [631, 101] on span "Active" at bounding box center [637, 105] width 34 height 21
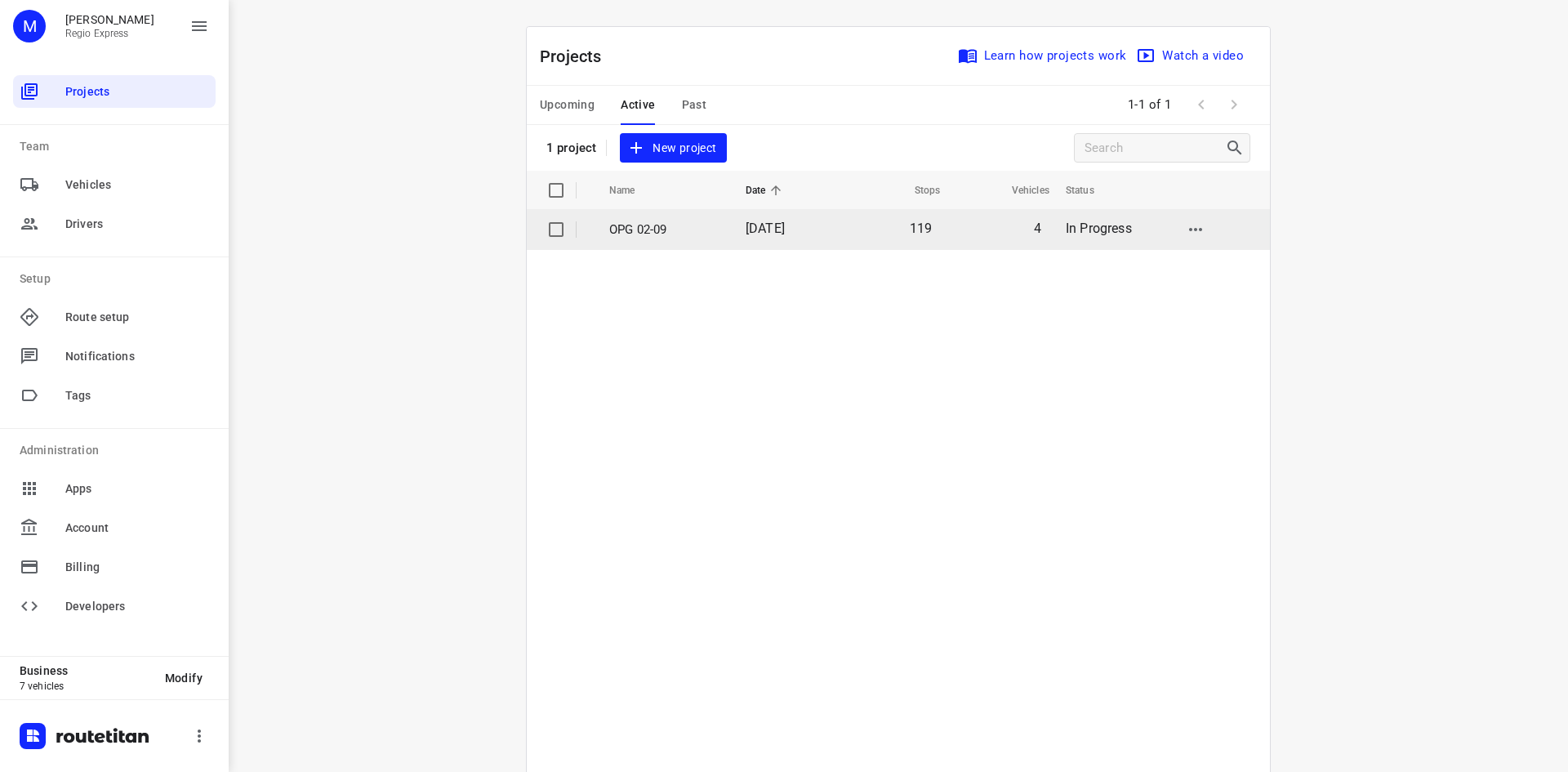
click at [747, 238] on td "[DATE]" at bounding box center [784, 229] width 105 height 39
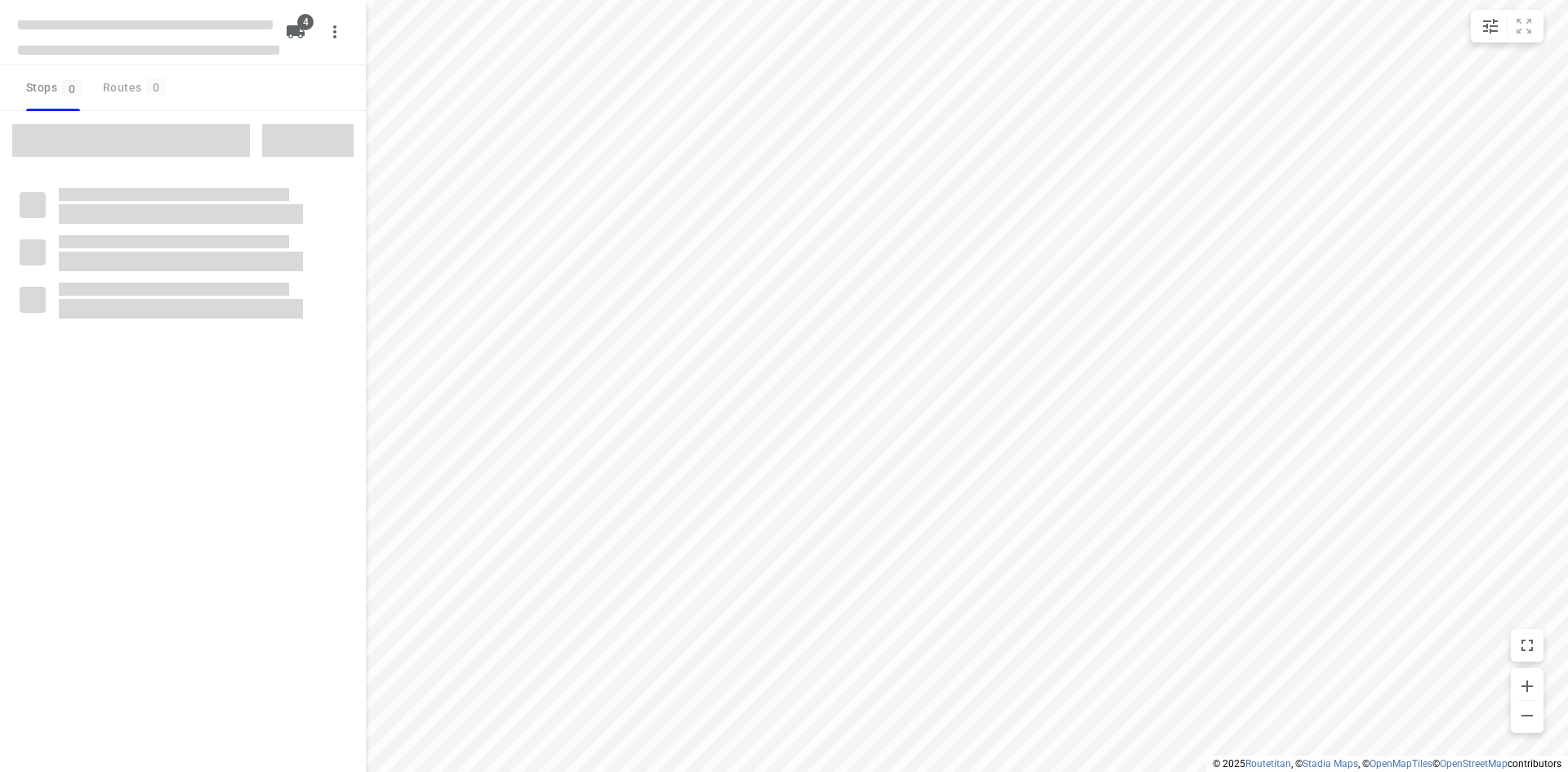
type input "distance"
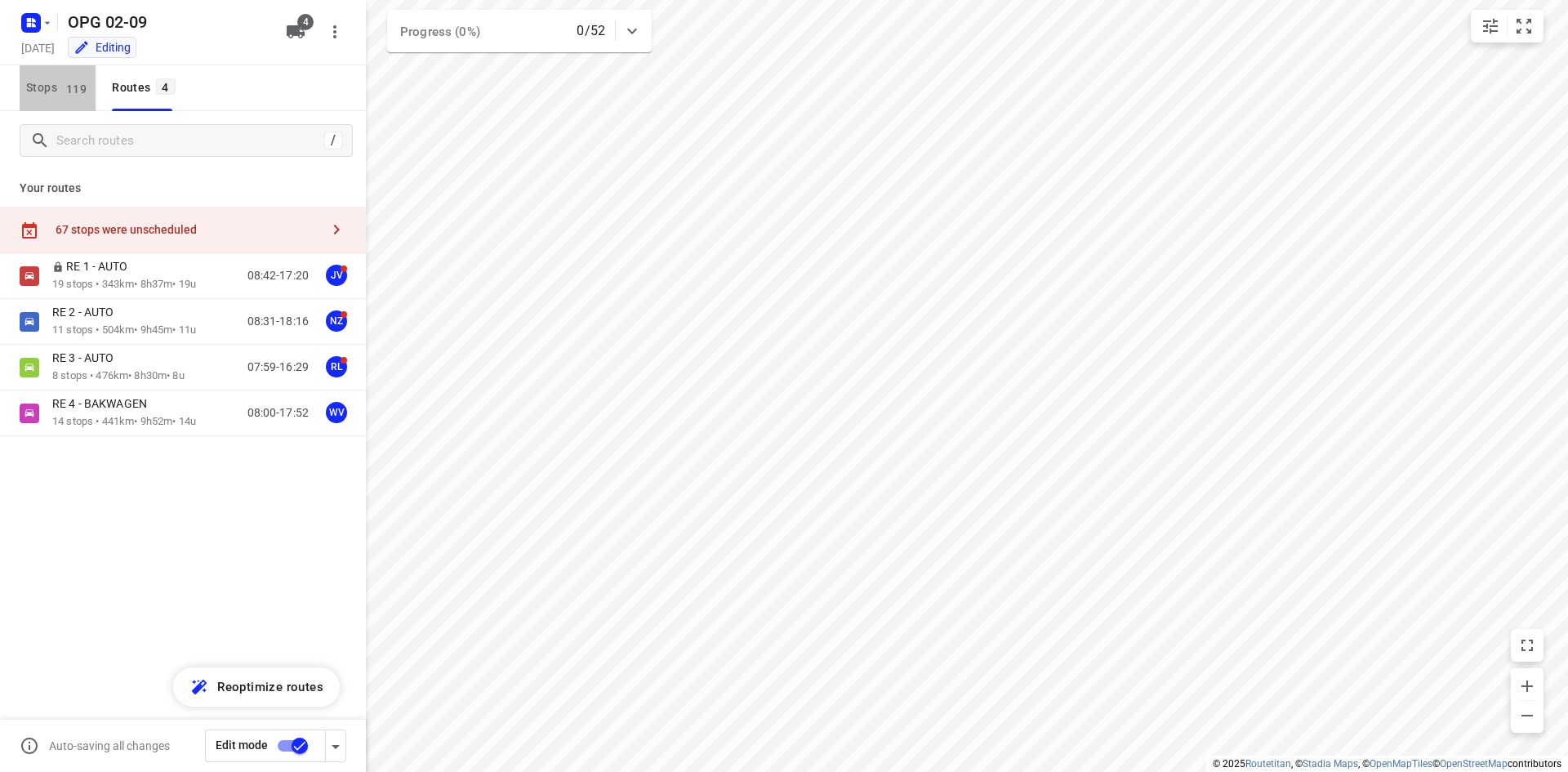
click at [56, 96] on span "Stops 119" at bounding box center [60, 87] width 69 height 21
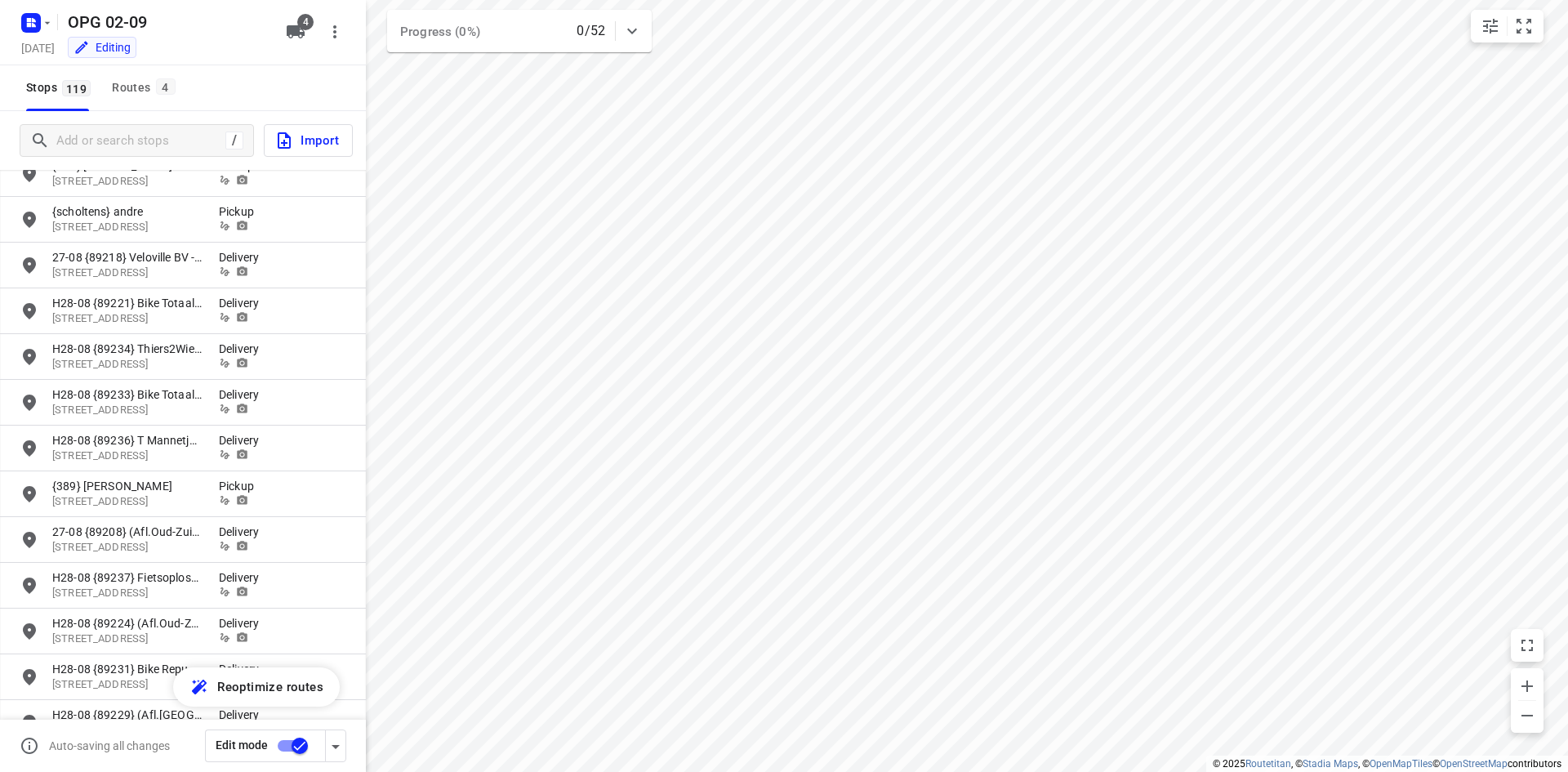
scroll to position [477, 0]
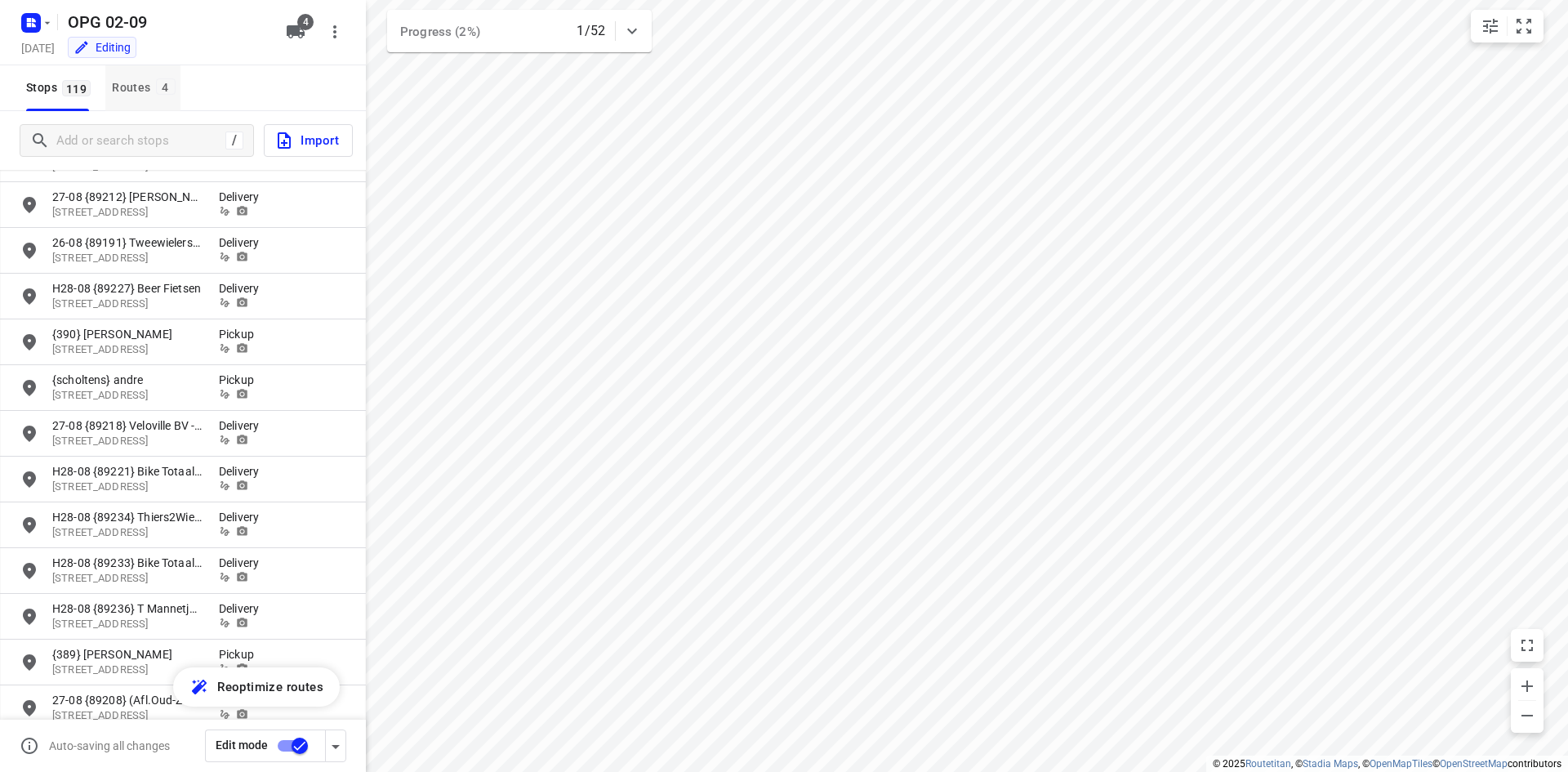
click at [140, 92] on div "Routes 4" at bounding box center [145, 87] width 68 height 21
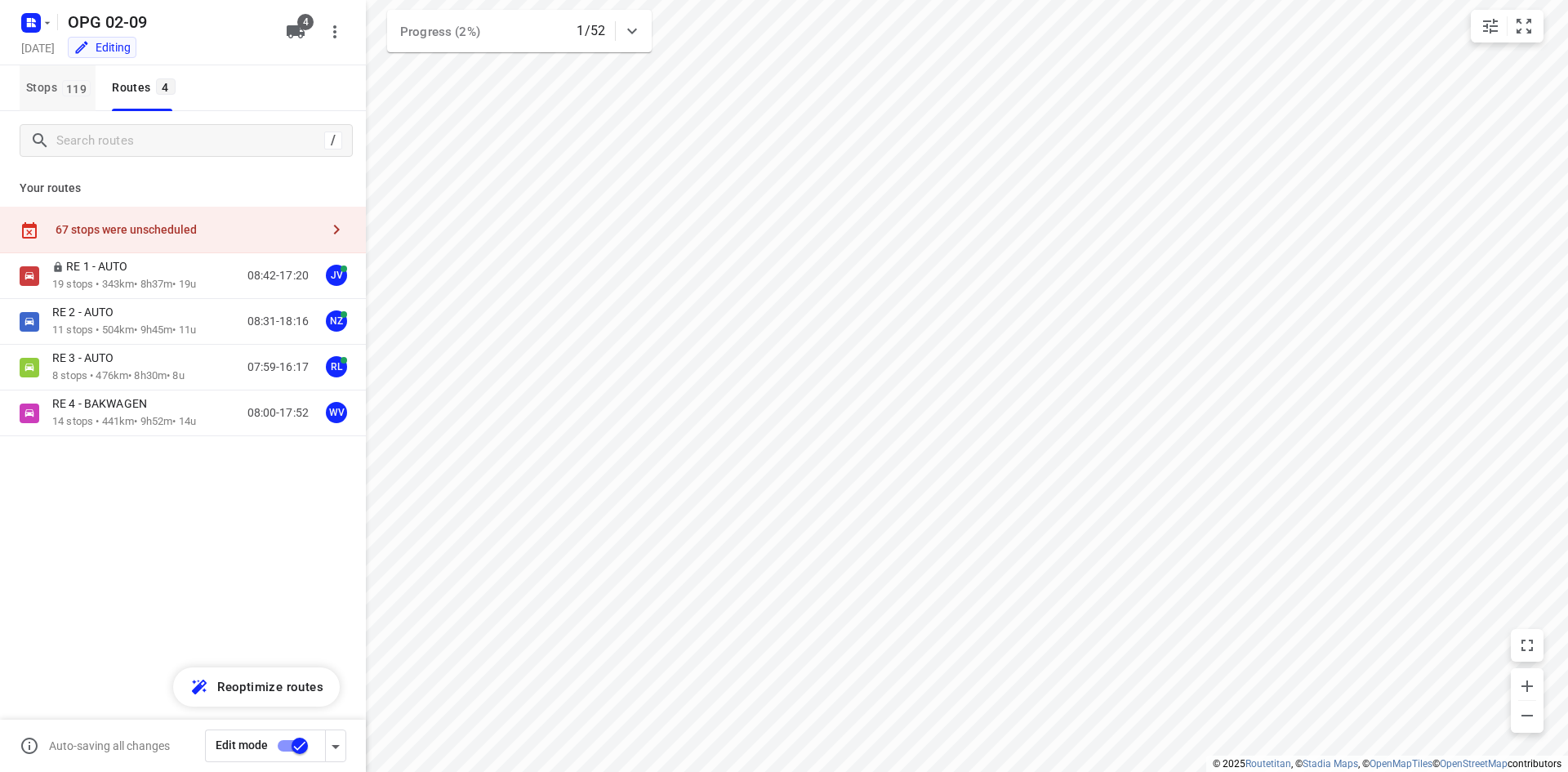
click at [50, 88] on span "Stops 119" at bounding box center [60, 87] width 69 height 21
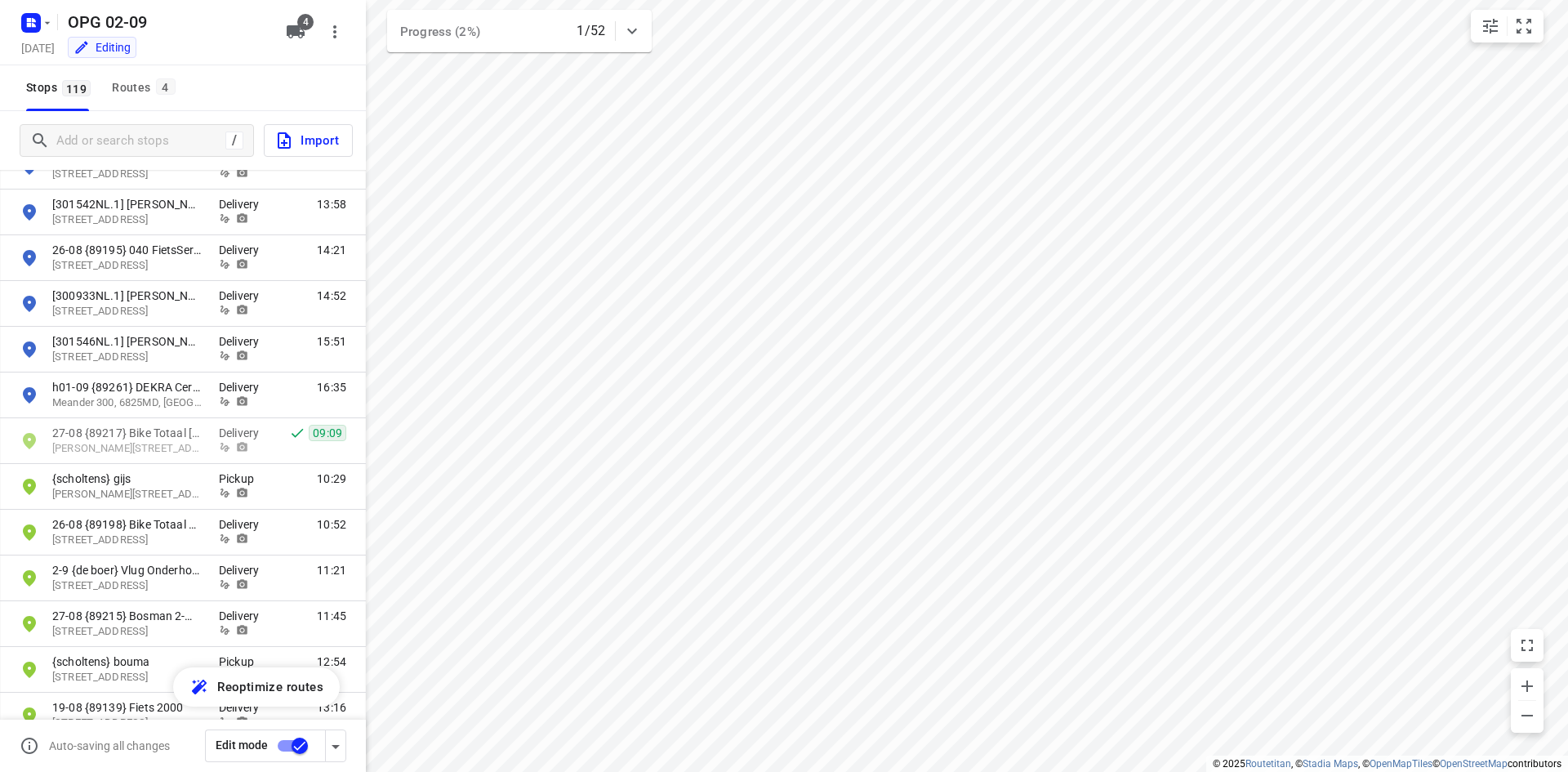
scroll to position [4328, 0]
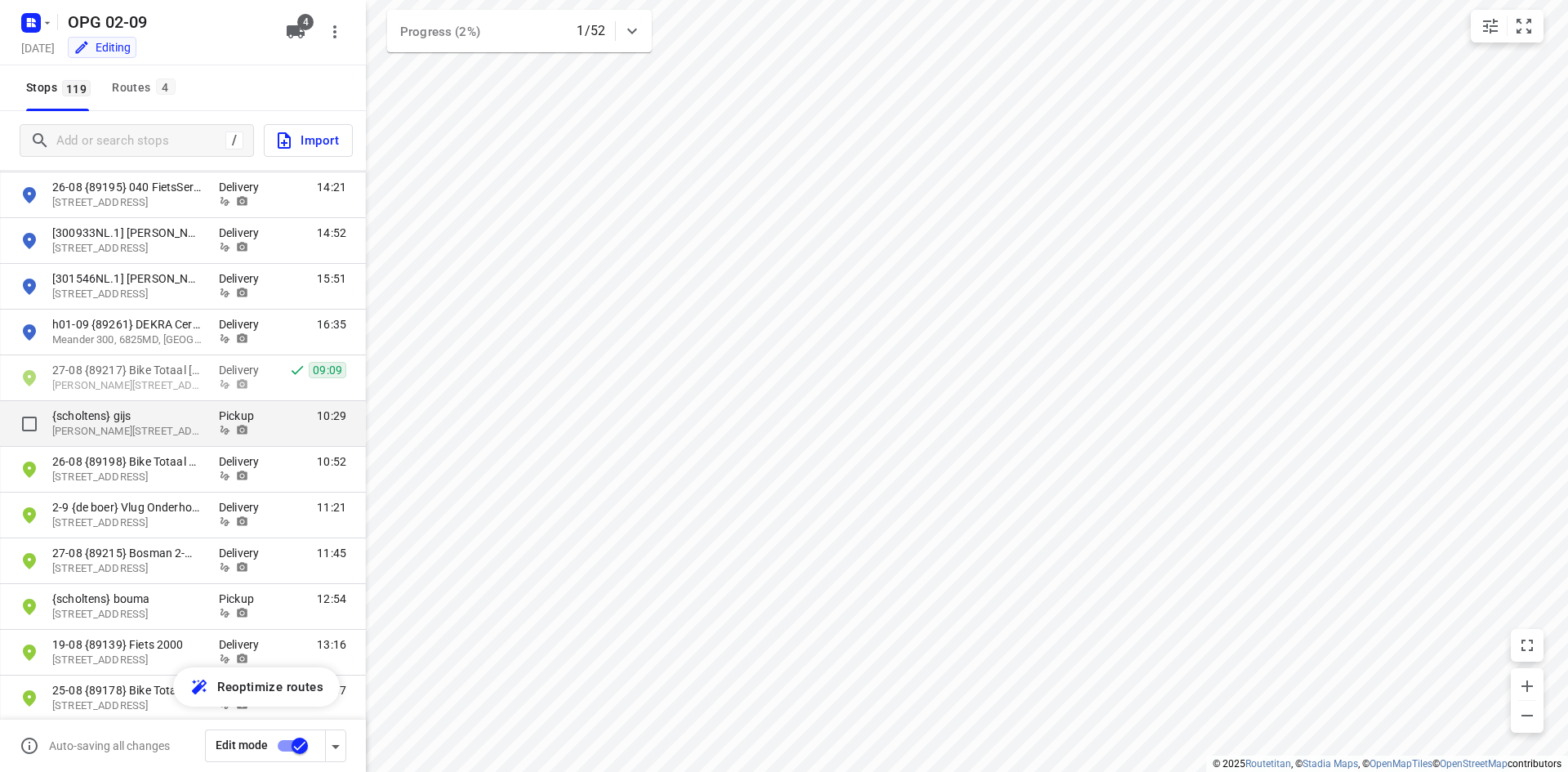
click at [200, 422] on p "{scholtens} gijs" at bounding box center [127, 416] width 151 height 16
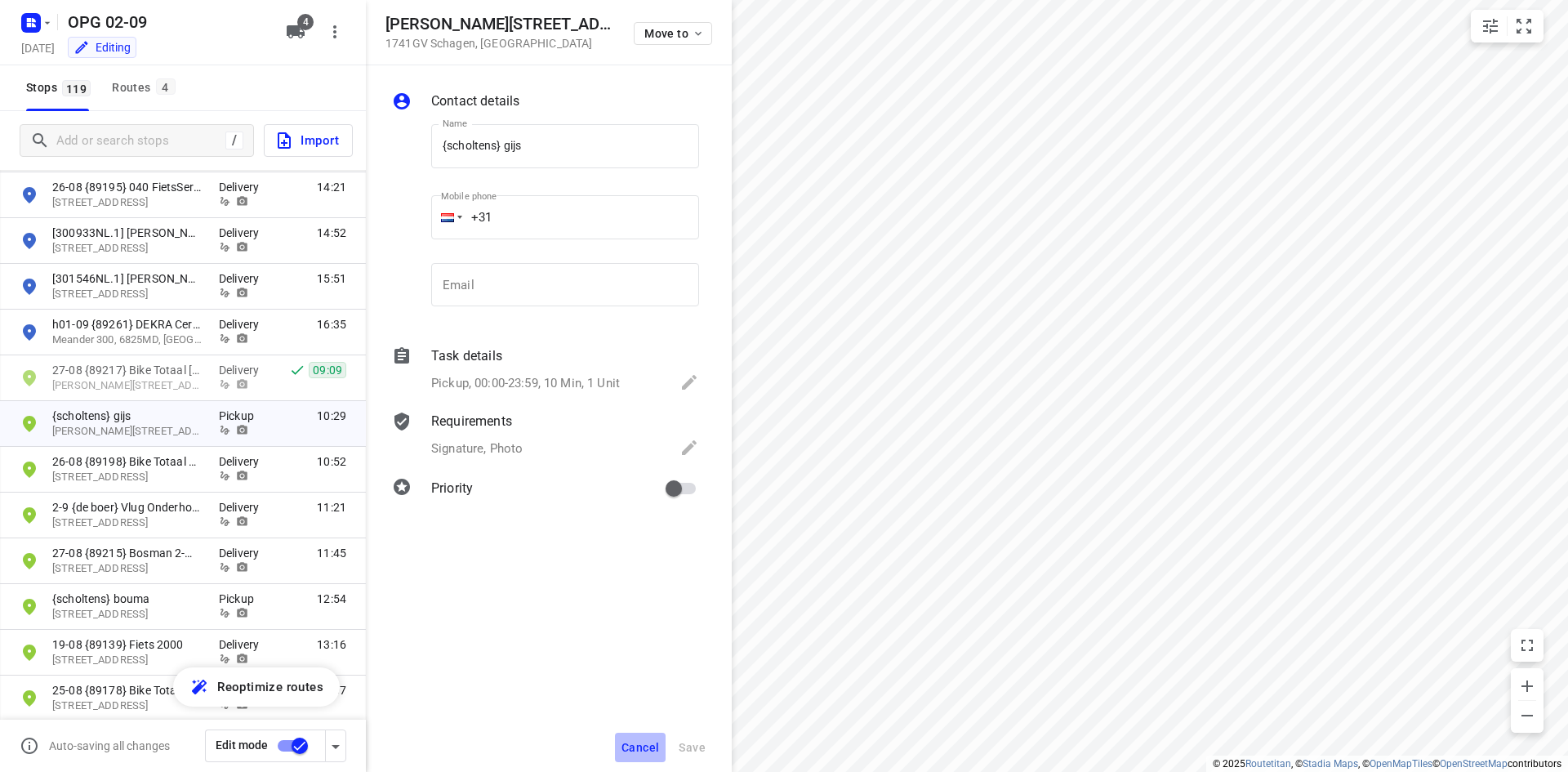
click at [638, 745] on span "Cancel" at bounding box center [640, 747] width 38 height 13
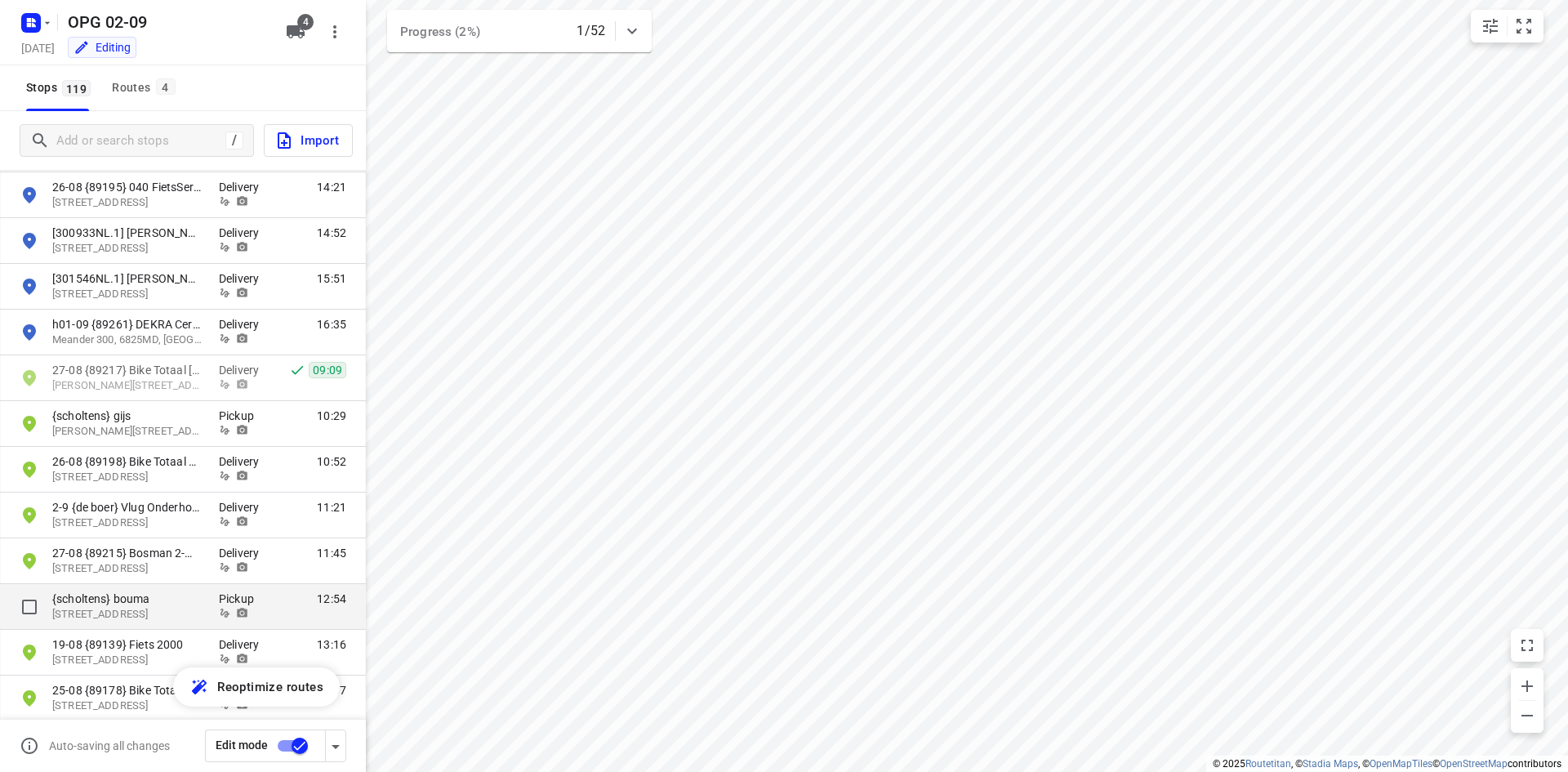
click at [228, 602] on p "Pickup" at bounding box center [243, 599] width 49 height 16
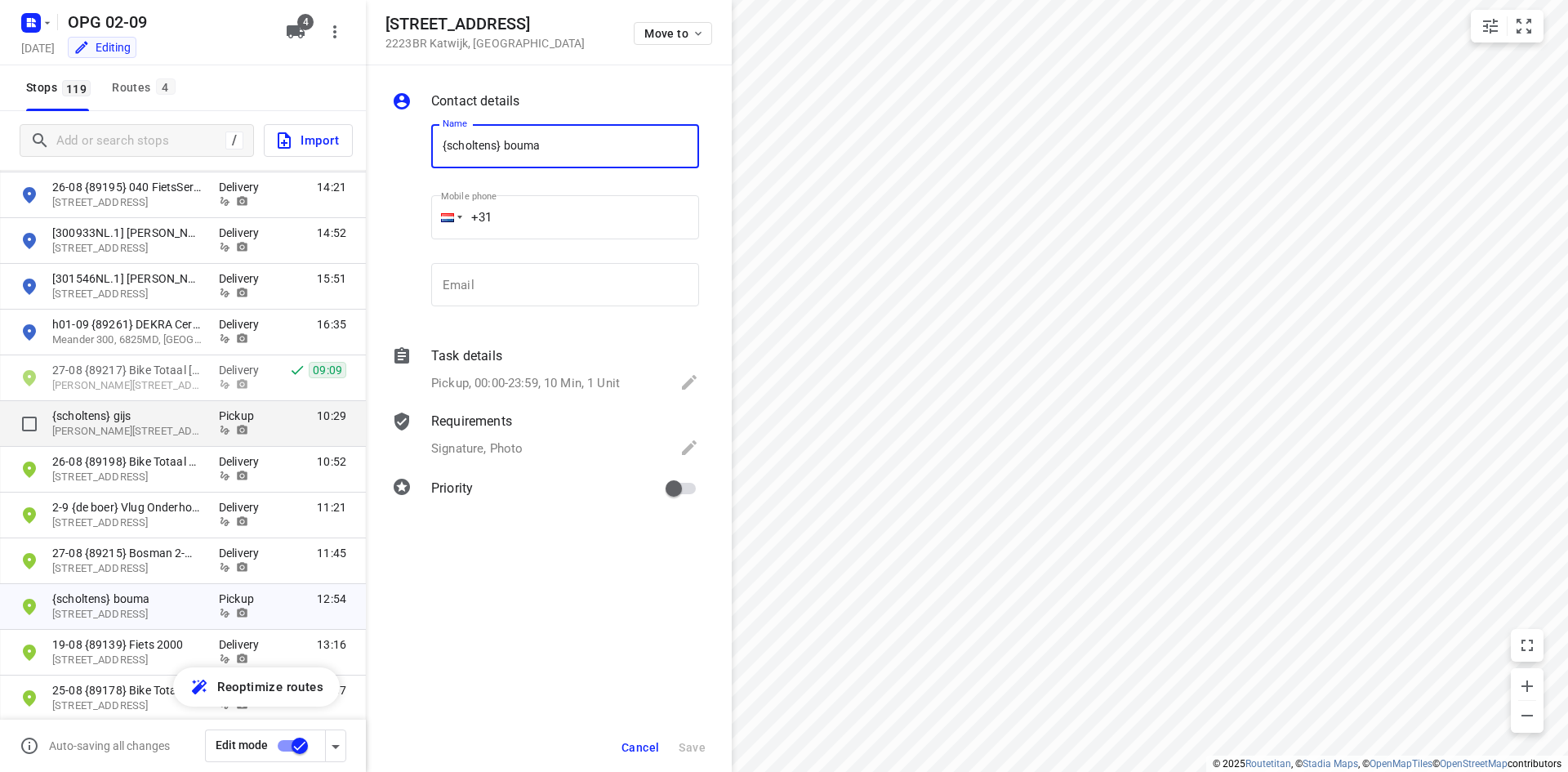
click at [225, 424] on icon "grid" at bounding box center [225, 430] width 13 height 13
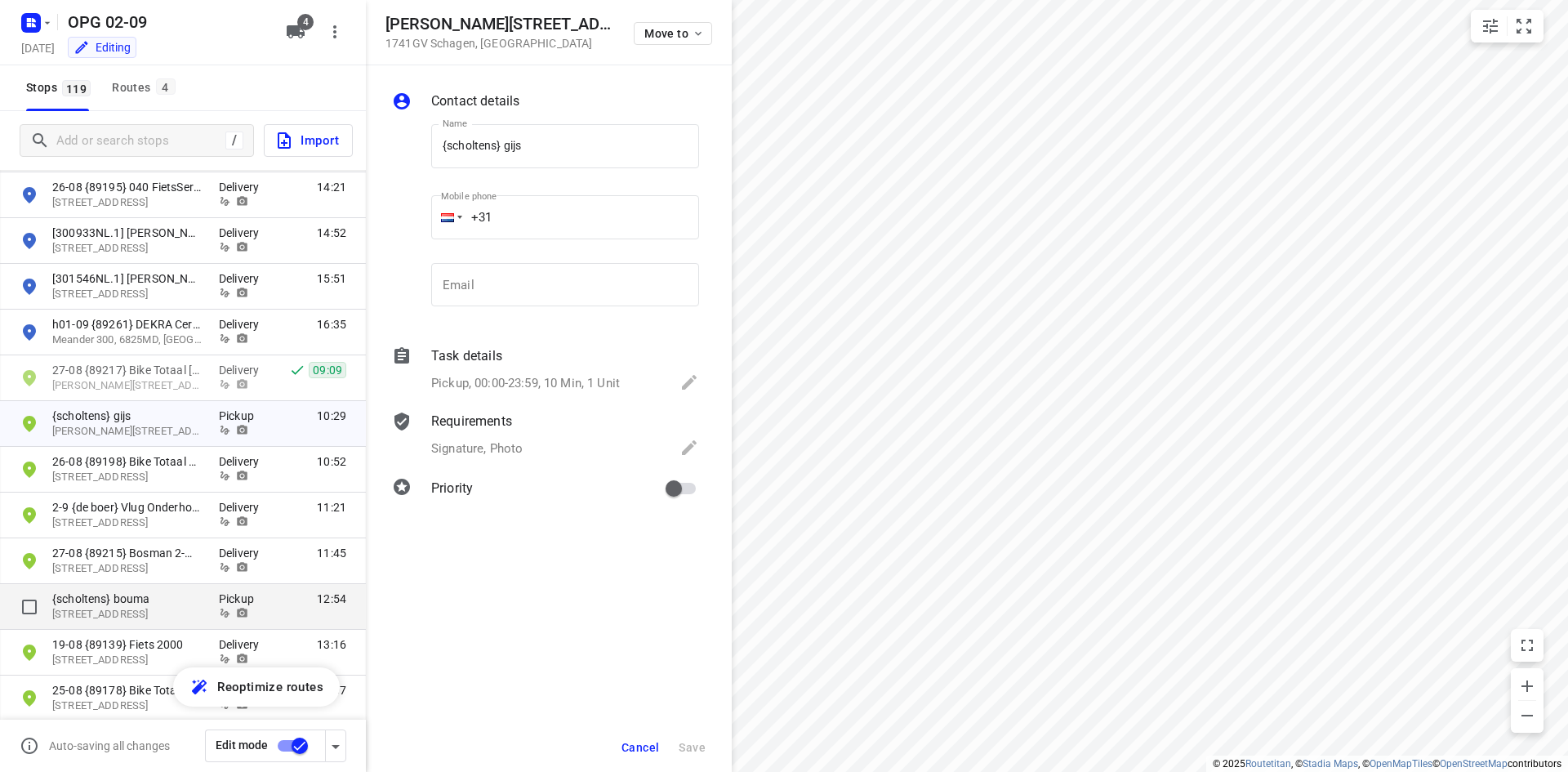
click at [250, 600] on p "Pickup" at bounding box center [243, 599] width 49 height 16
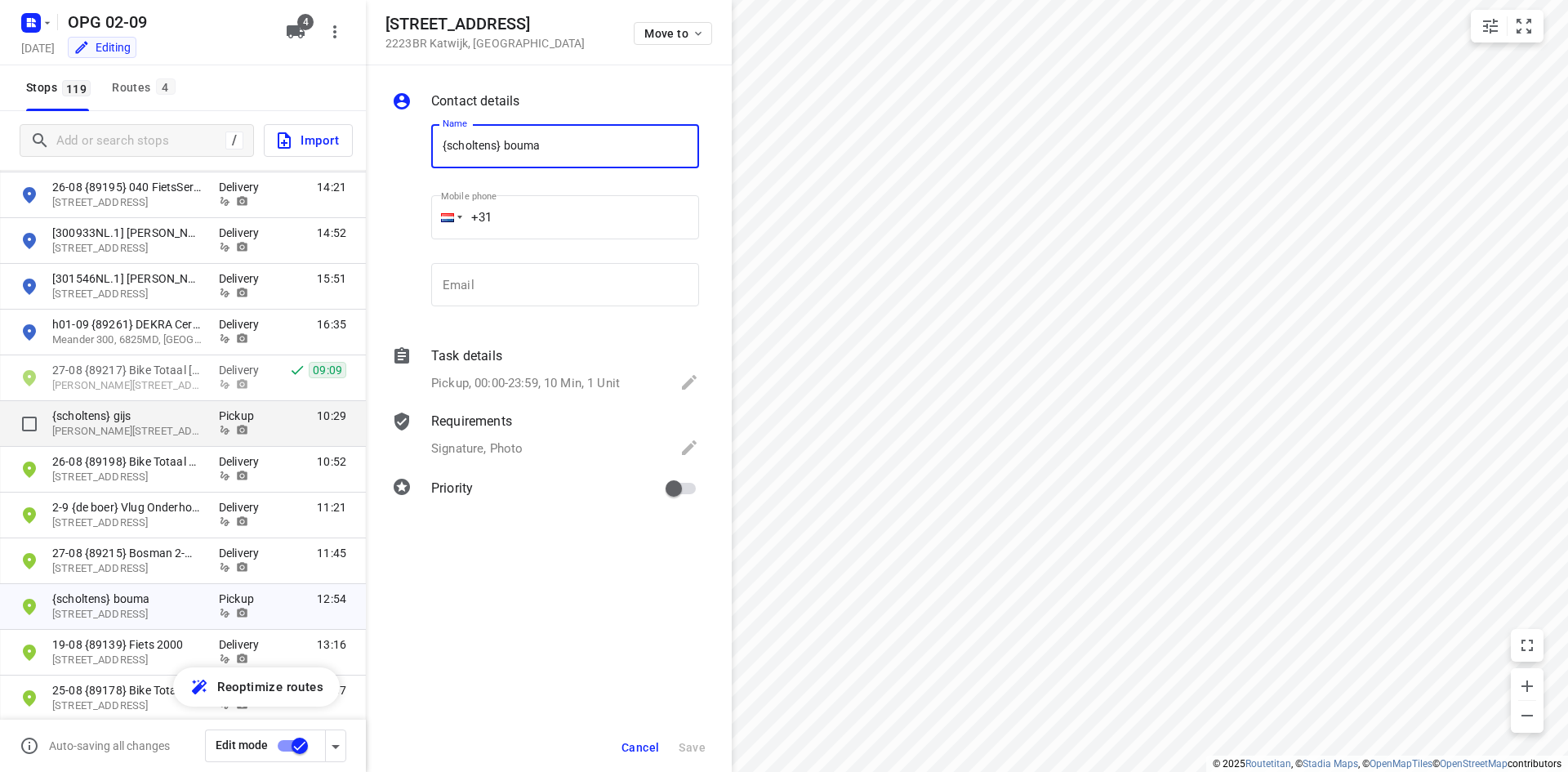
click at [235, 418] on p "Pickup" at bounding box center [243, 416] width 49 height 16
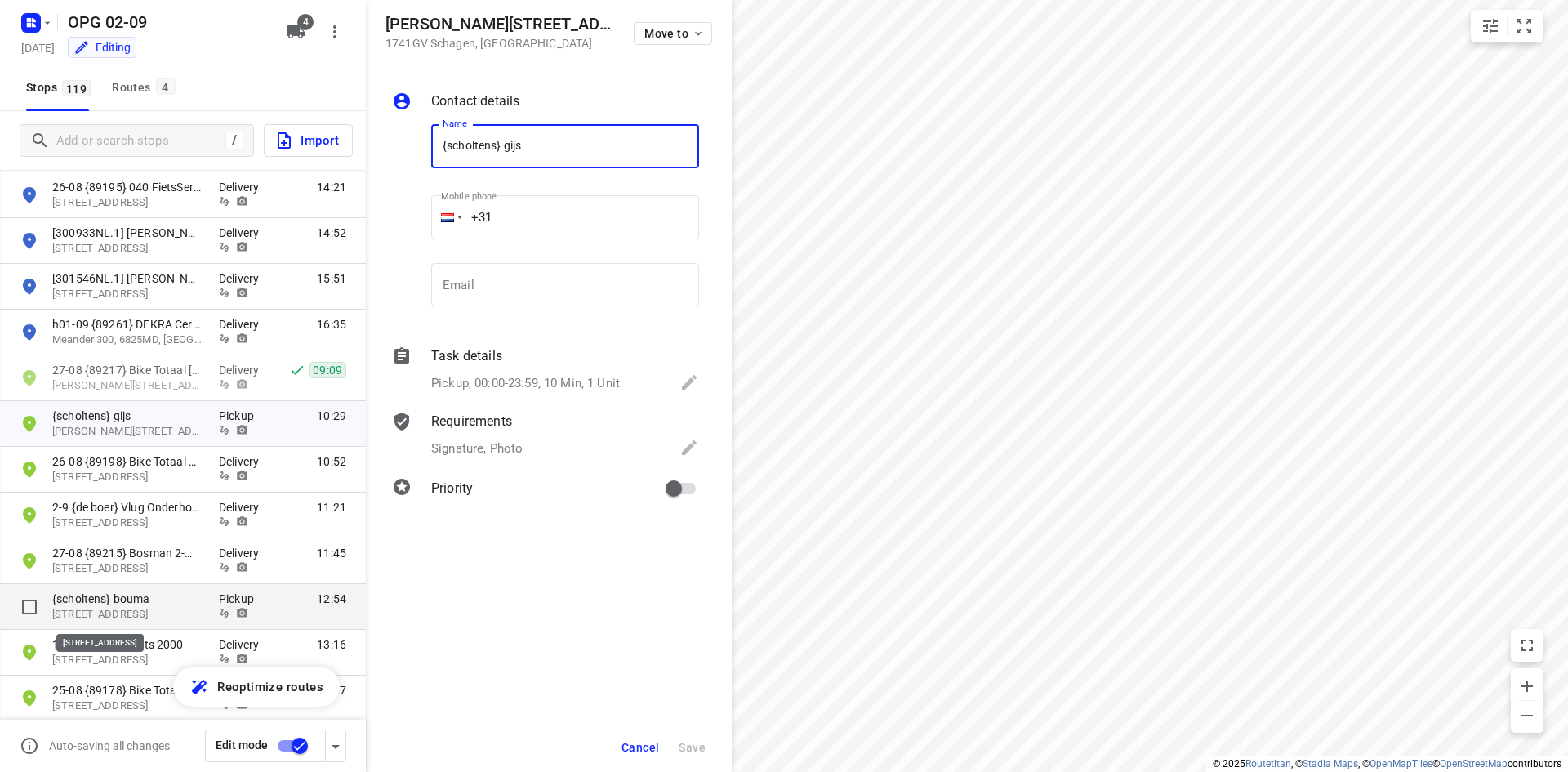
click at [134, 612] on p "[STREET_ADDRESS]" at bounding box center [127, 614] width 151 height 15
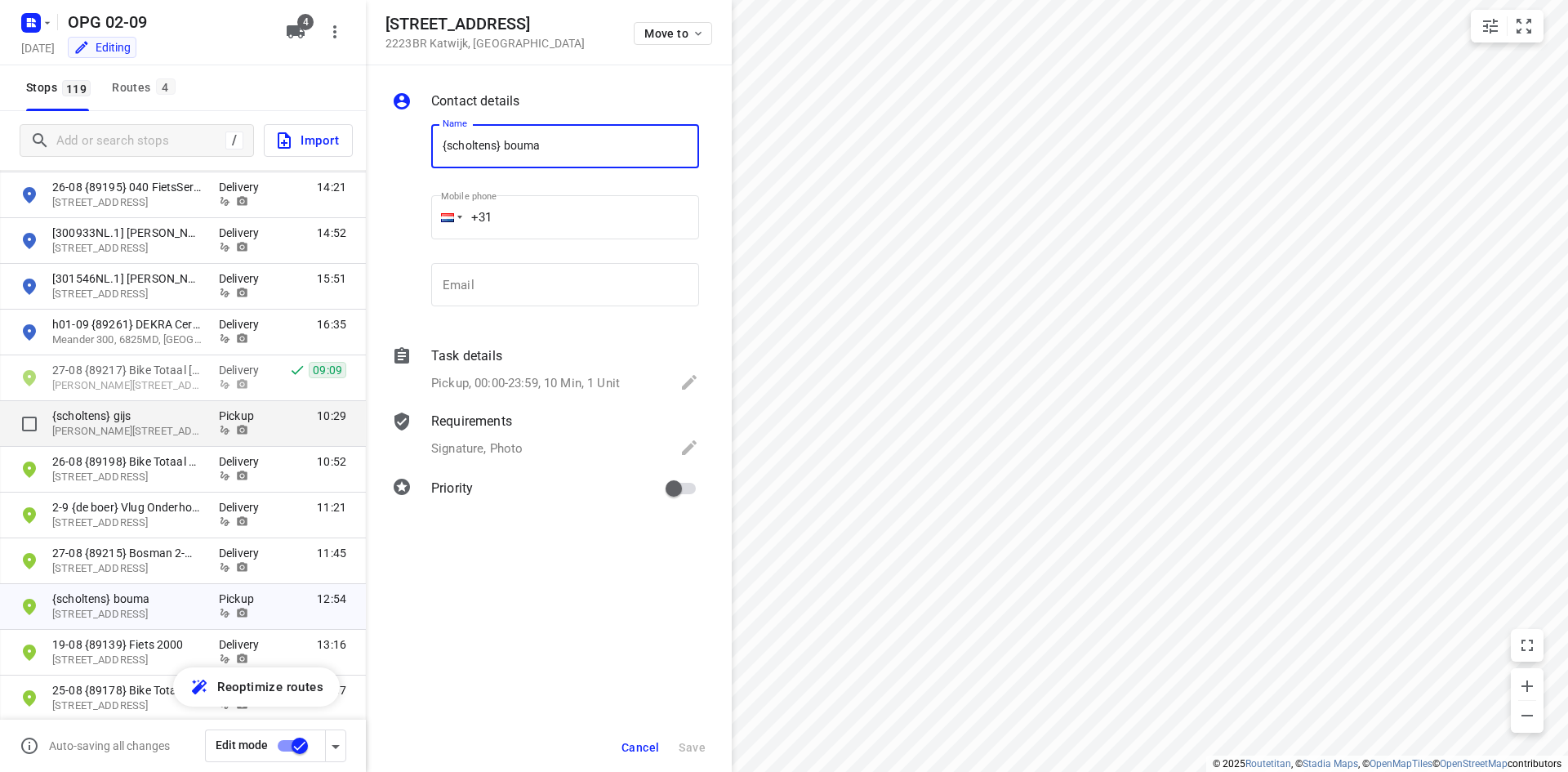
click at [209, 437] on div "{scholtens} gijs [STREET_ADDRESS]" at bounding box center [135, 423] width 167 height 32
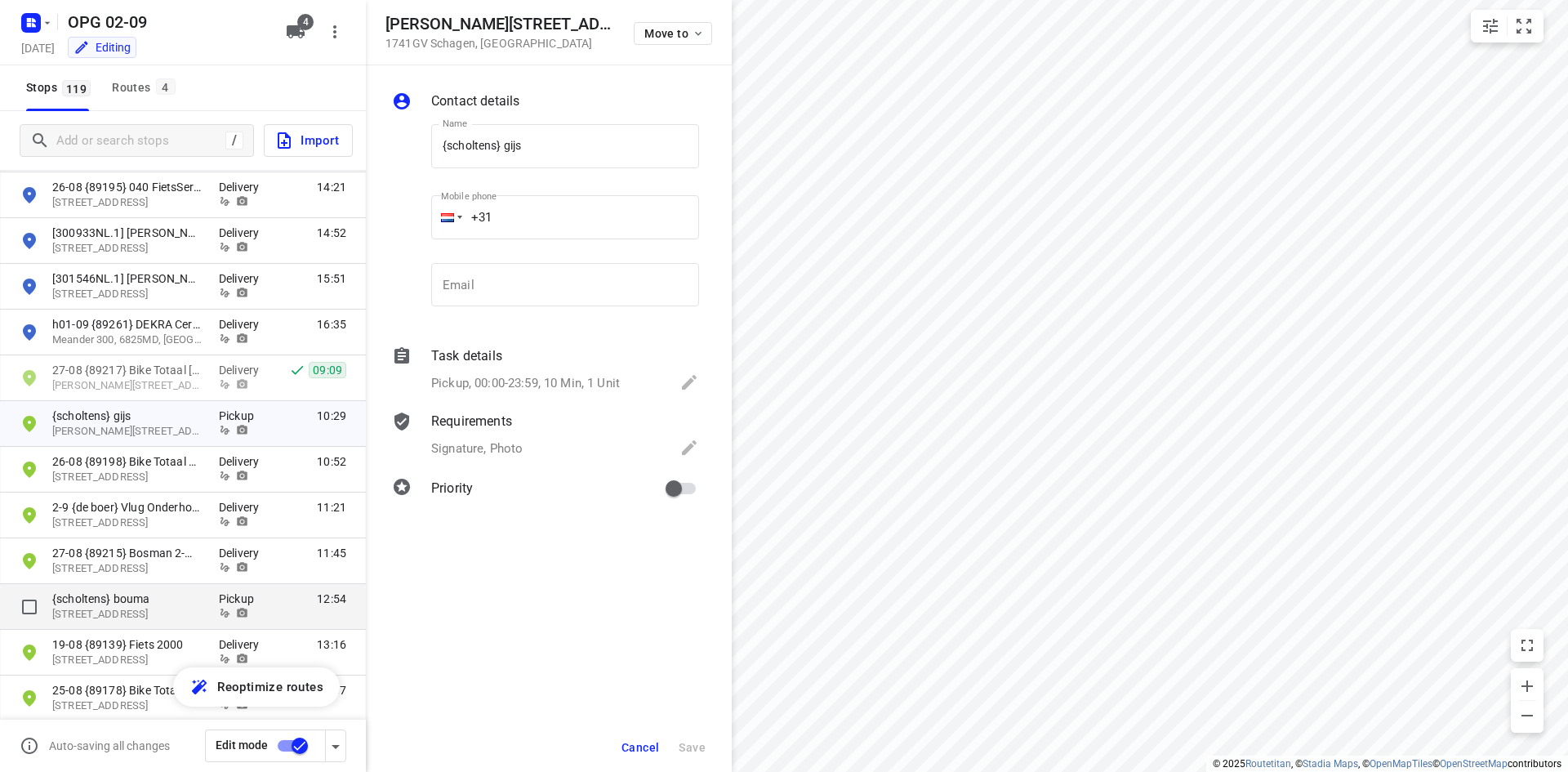
click at [234, 596] on p "Pickup" at bounding box center [243, 599] width 49 height 16
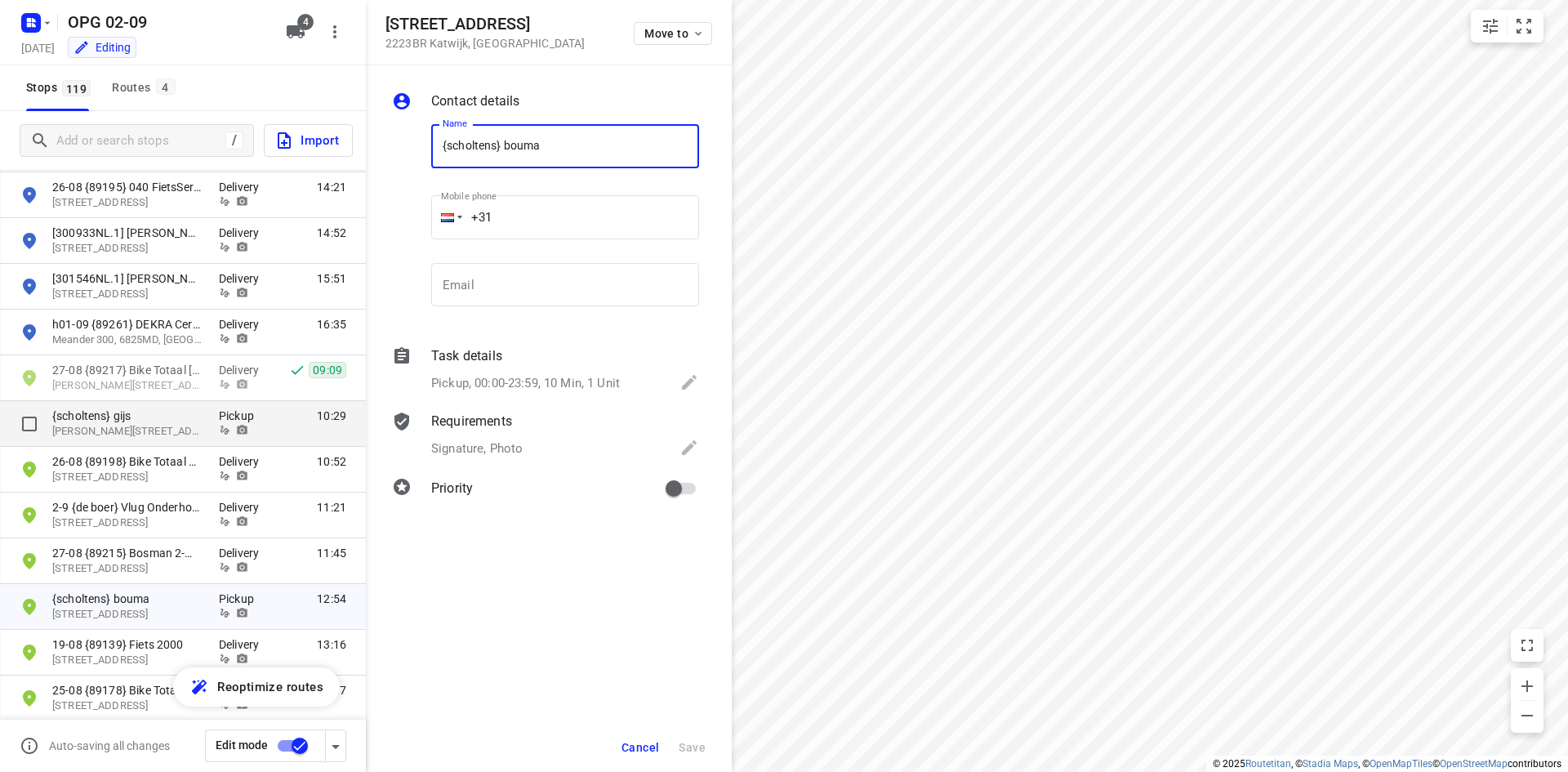
click at [243, 416] on p "Pickup" at bounding box center [243, 416] width 49 height 16
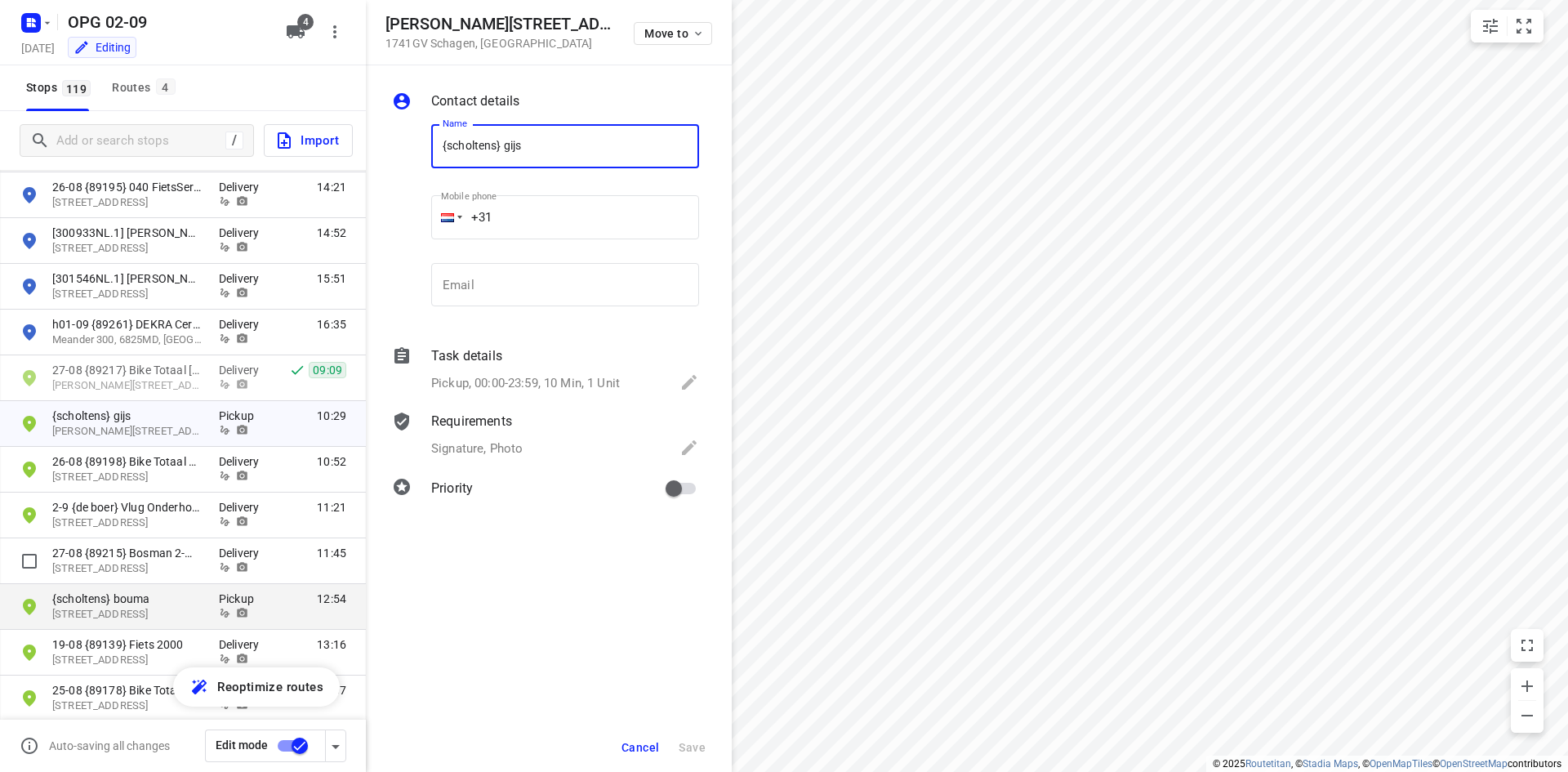
drag, startPoint x: 233, startPoint y: 586, endPoint x: 243, endPoint y: 540, distance: 47.1
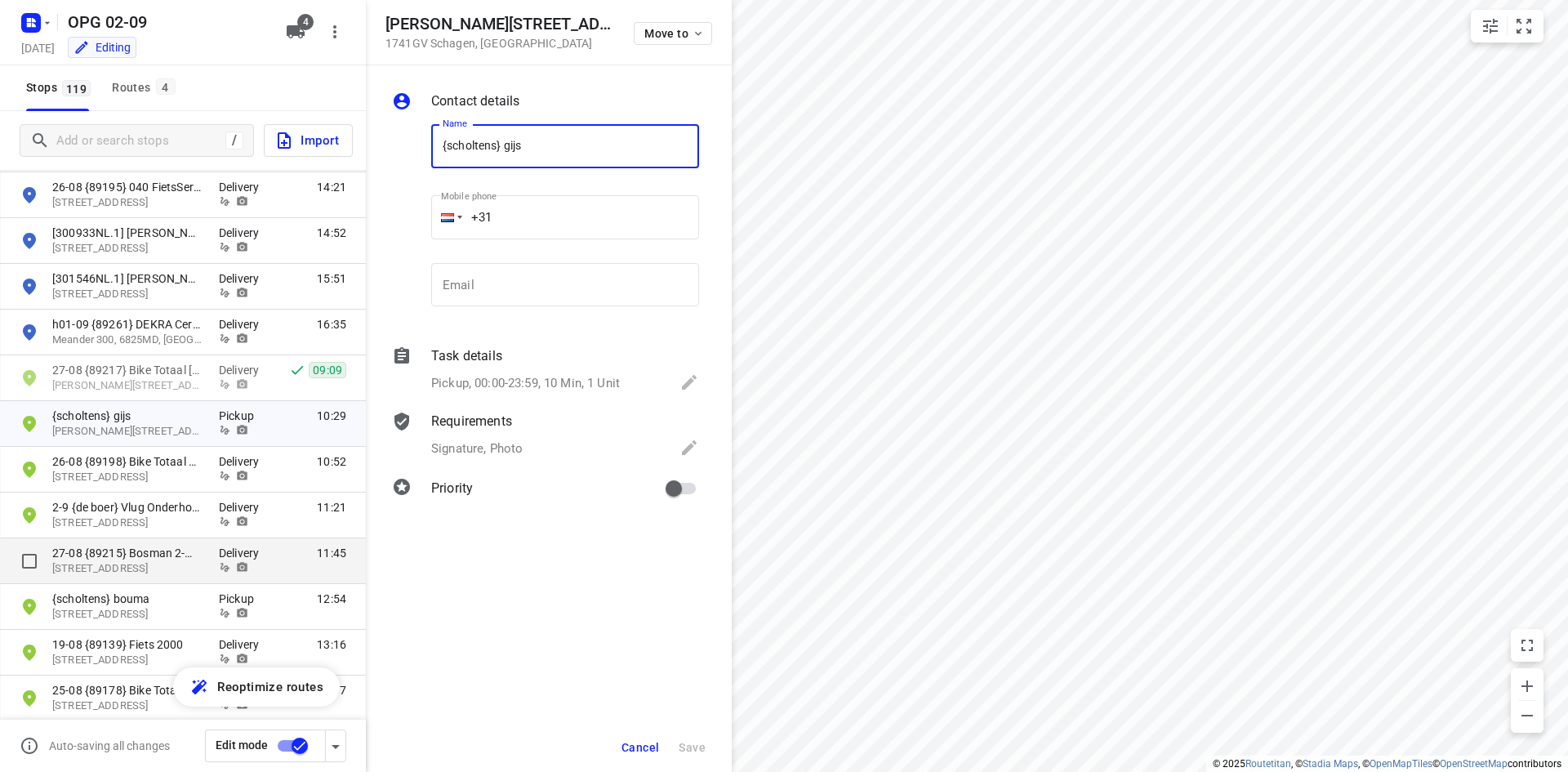
click at [233, 585] on div "{scholtens} bouma [STREET_ADDRESS] Pickup 12:54" at bounding box center [183, 606] width 366 height 46
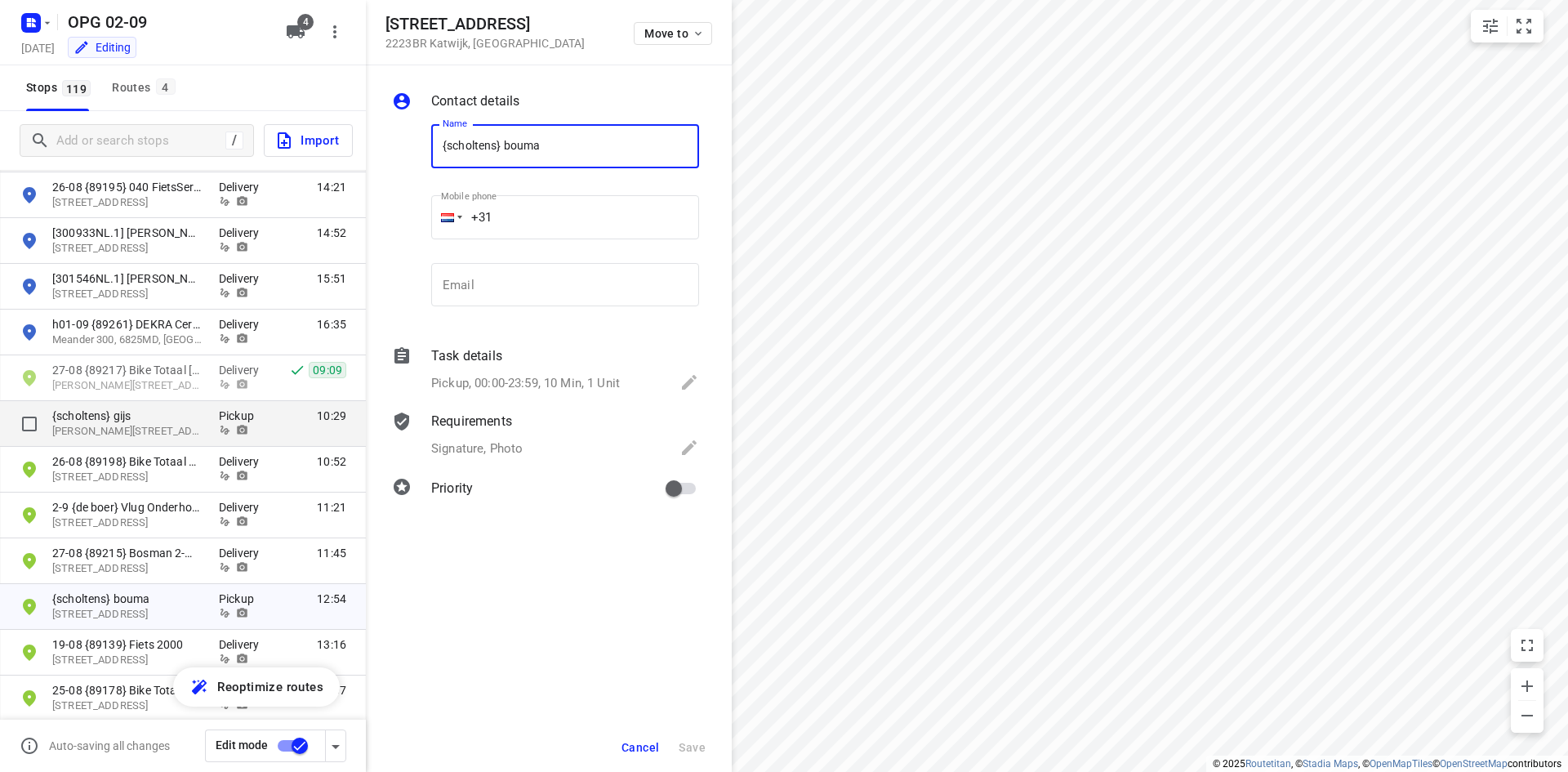
click at [263, 408] on p "Pickup" at bounding box center [243, 416] width 49 height 16
click at [196, 413] on p "{scholtens} gijs" at bounding box center [127, 416] width 151 height 16
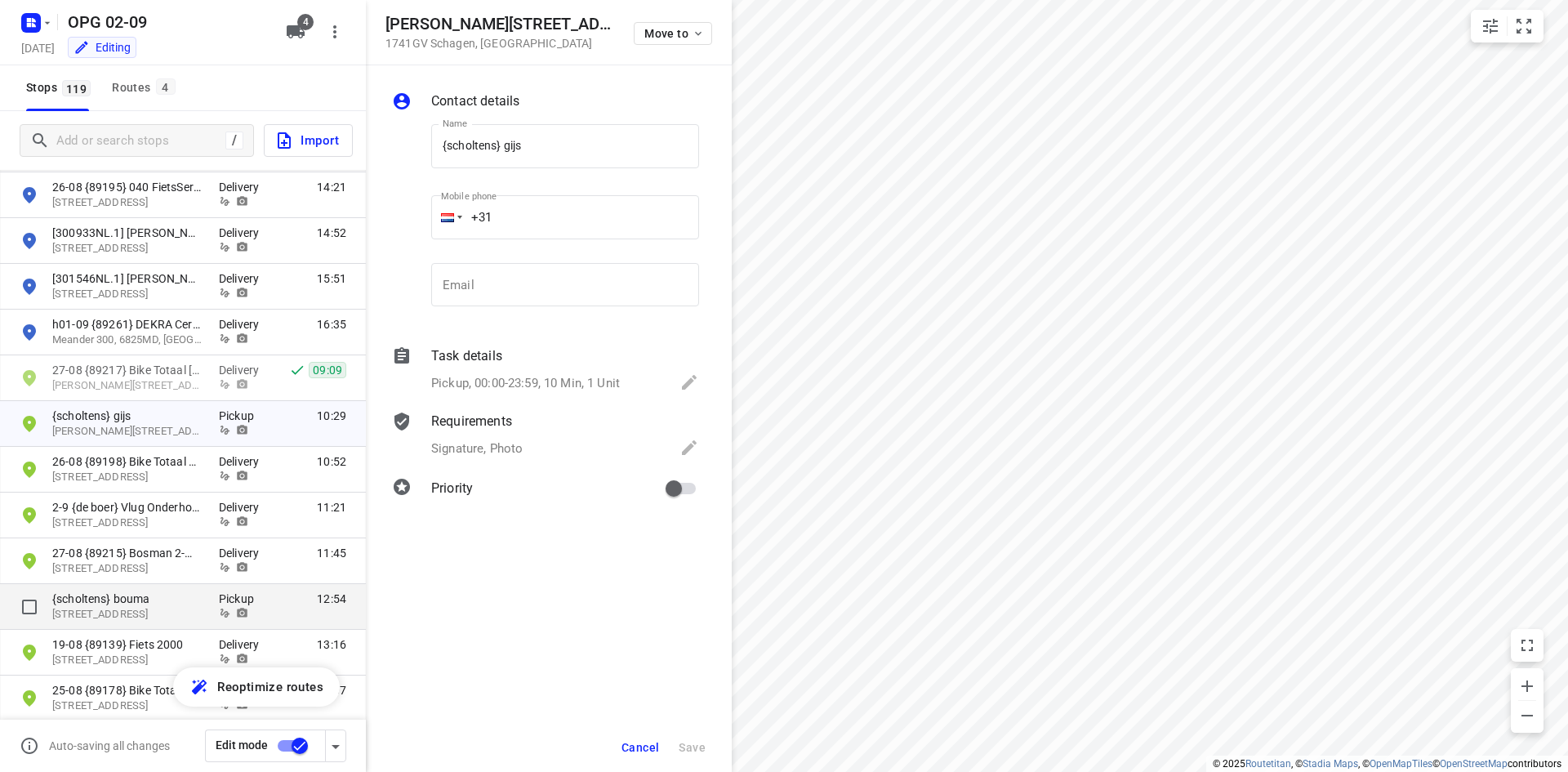
click at [265, 599] on p "Pickup" at bounding box center [243, 599] width 49 height 16
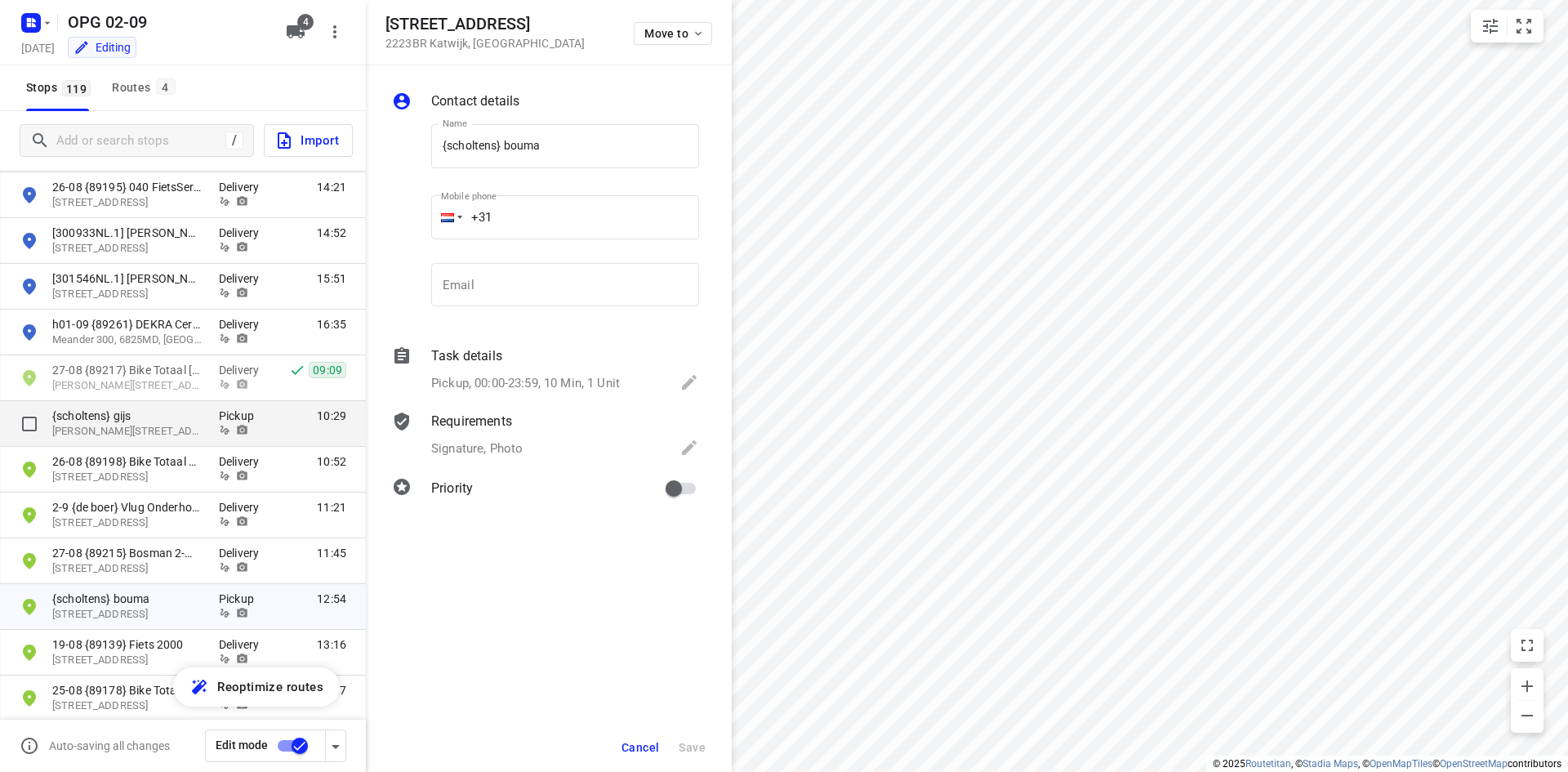
click at [176, 415] on p "{scholtens} gijs" at bounding box center [127, 416] width 151 height 16
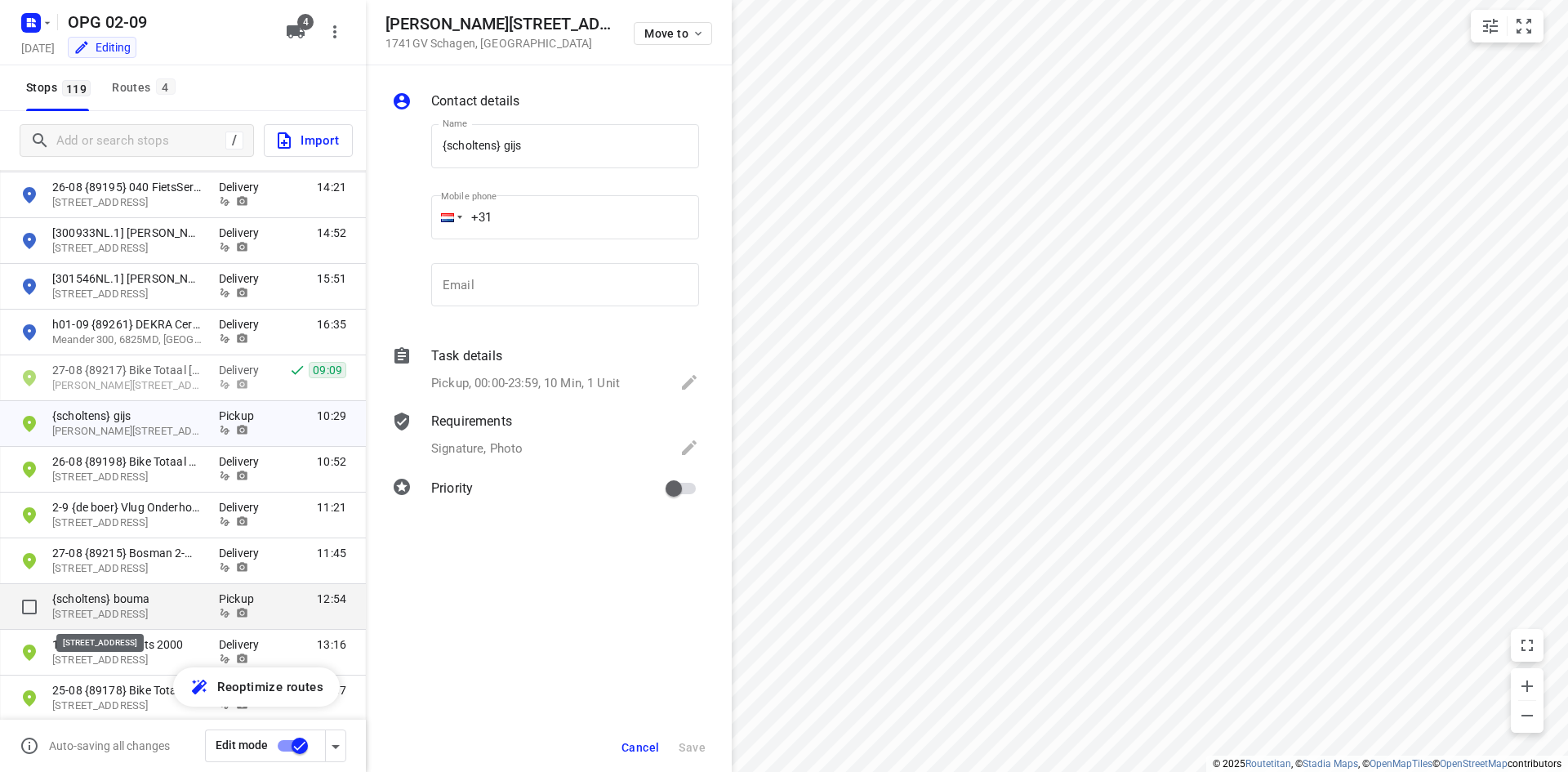
click at [190, 614] on p "[STREET_ADDRESS]" at bounding box center [127, 614] width 151 height 15
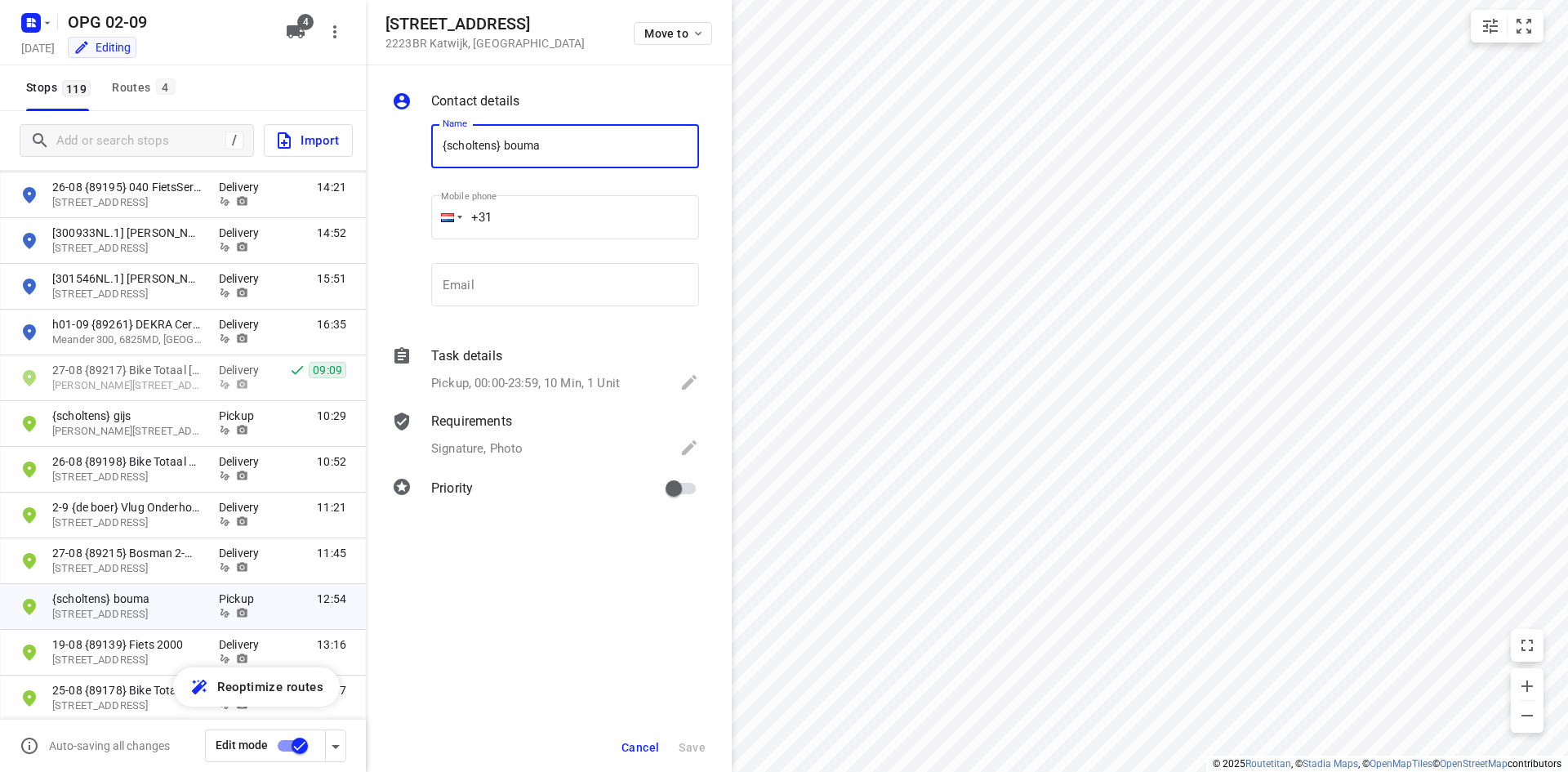
click at [631, 747] on span "Cancel" at bounding box center [640, 747] width 38 height 13
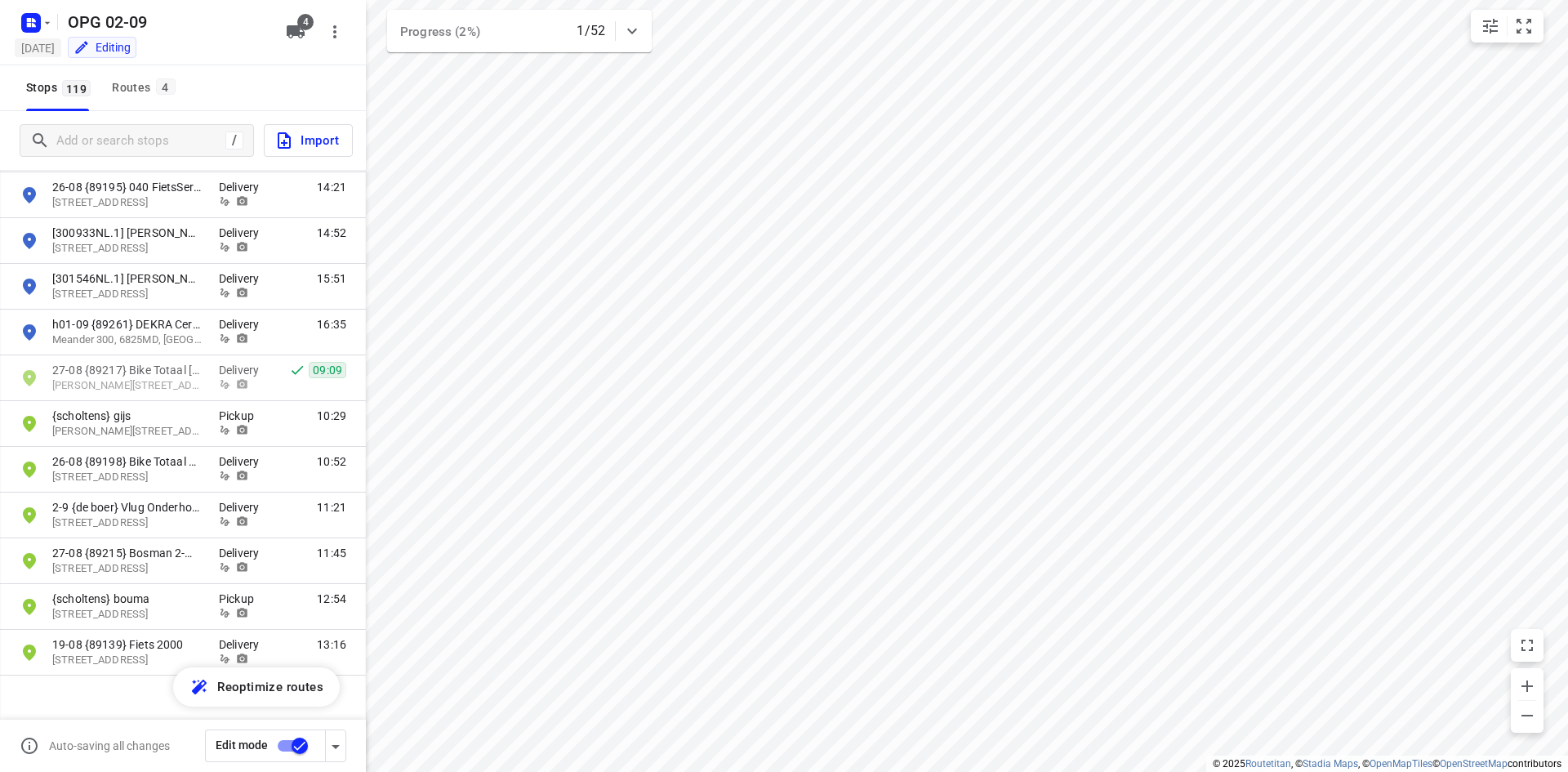
scroll to position [3920, 0]
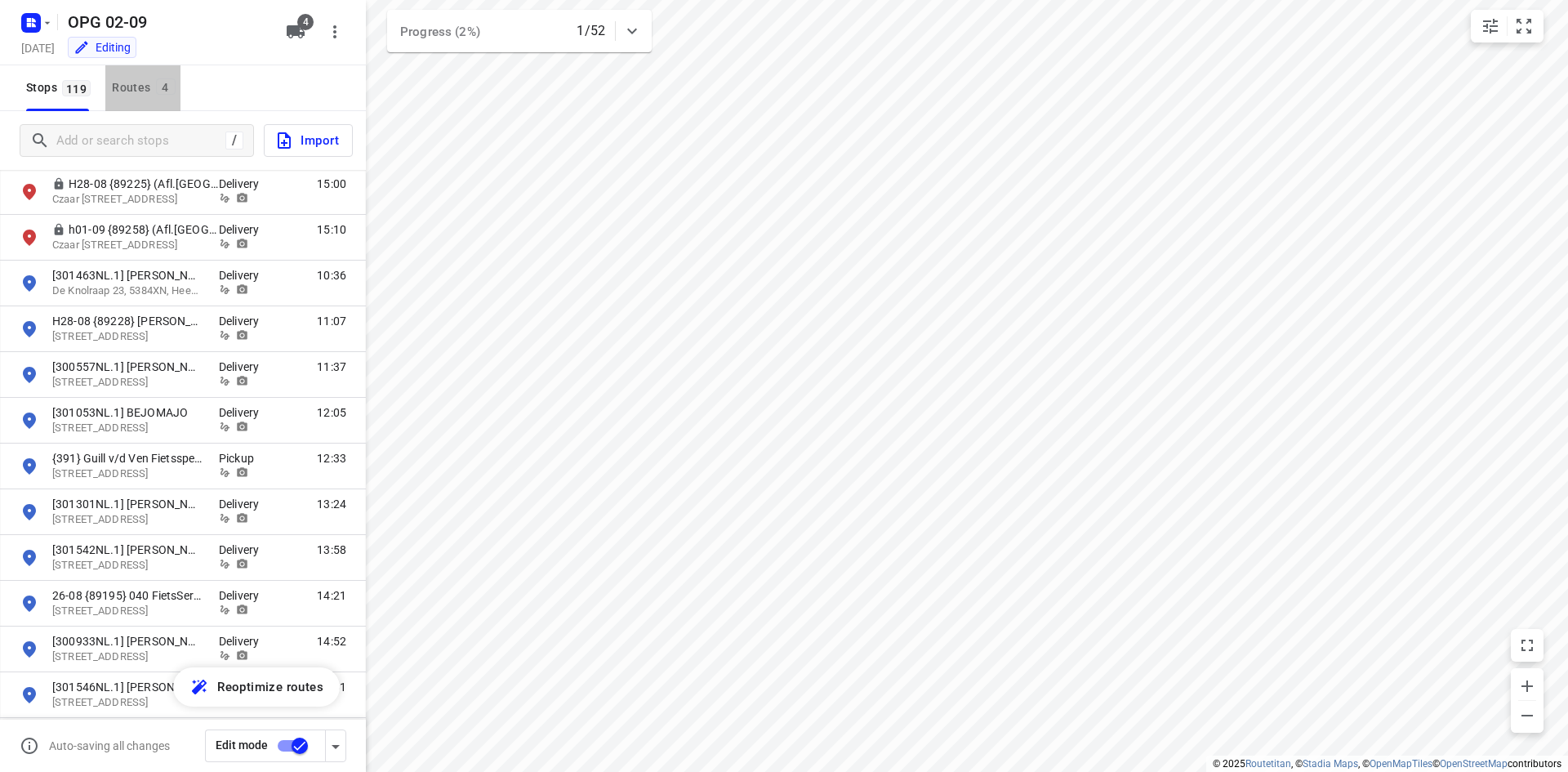
click at [118, 87] on div "Routes 4" at bounding box center [145, 87] width 68 height 21
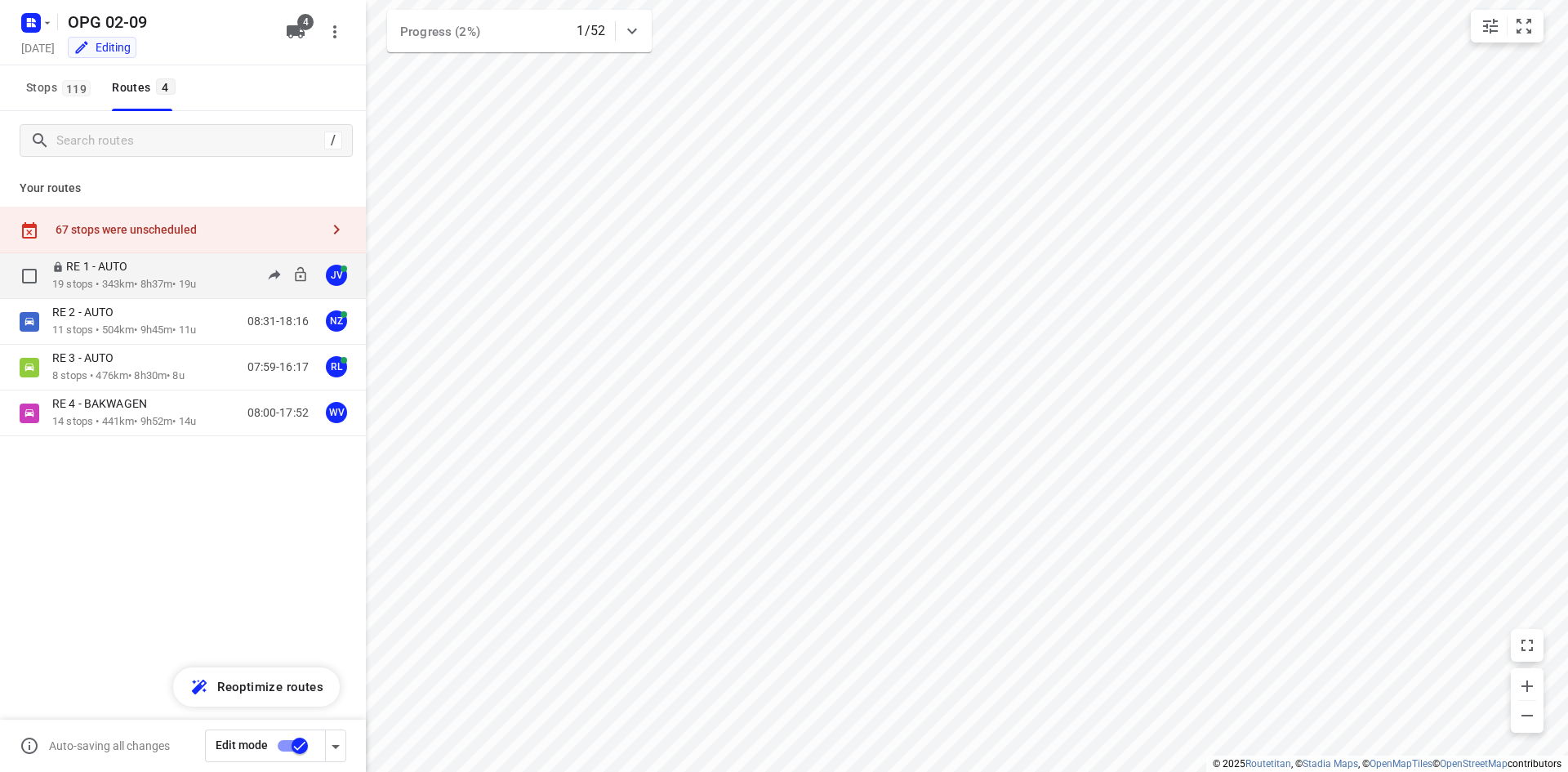
click at [142, 259] on div "RE 1 - AUTO" at bounding box center [124, 268] width 143 height 18
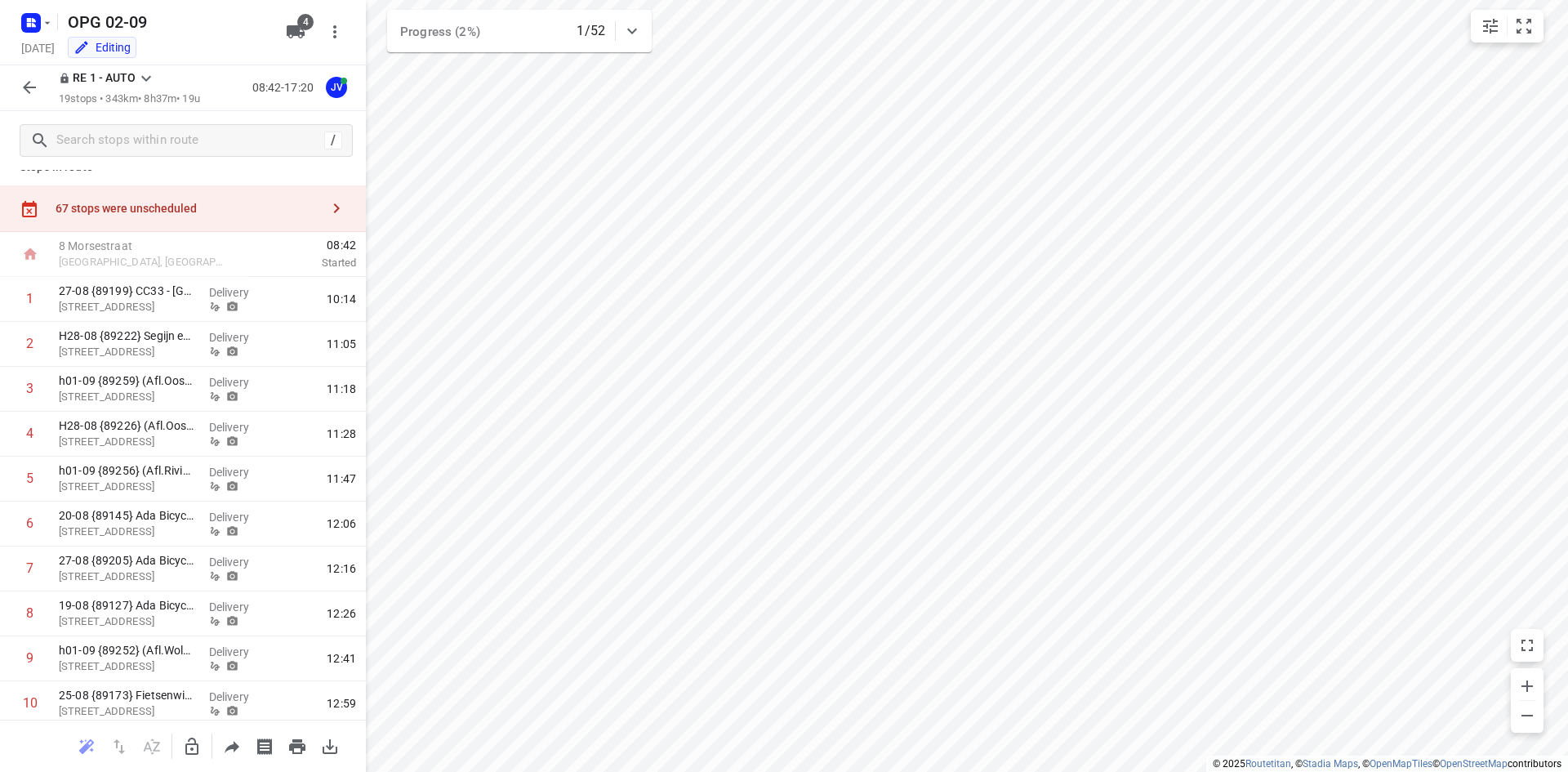
scroll to position [0, 0]
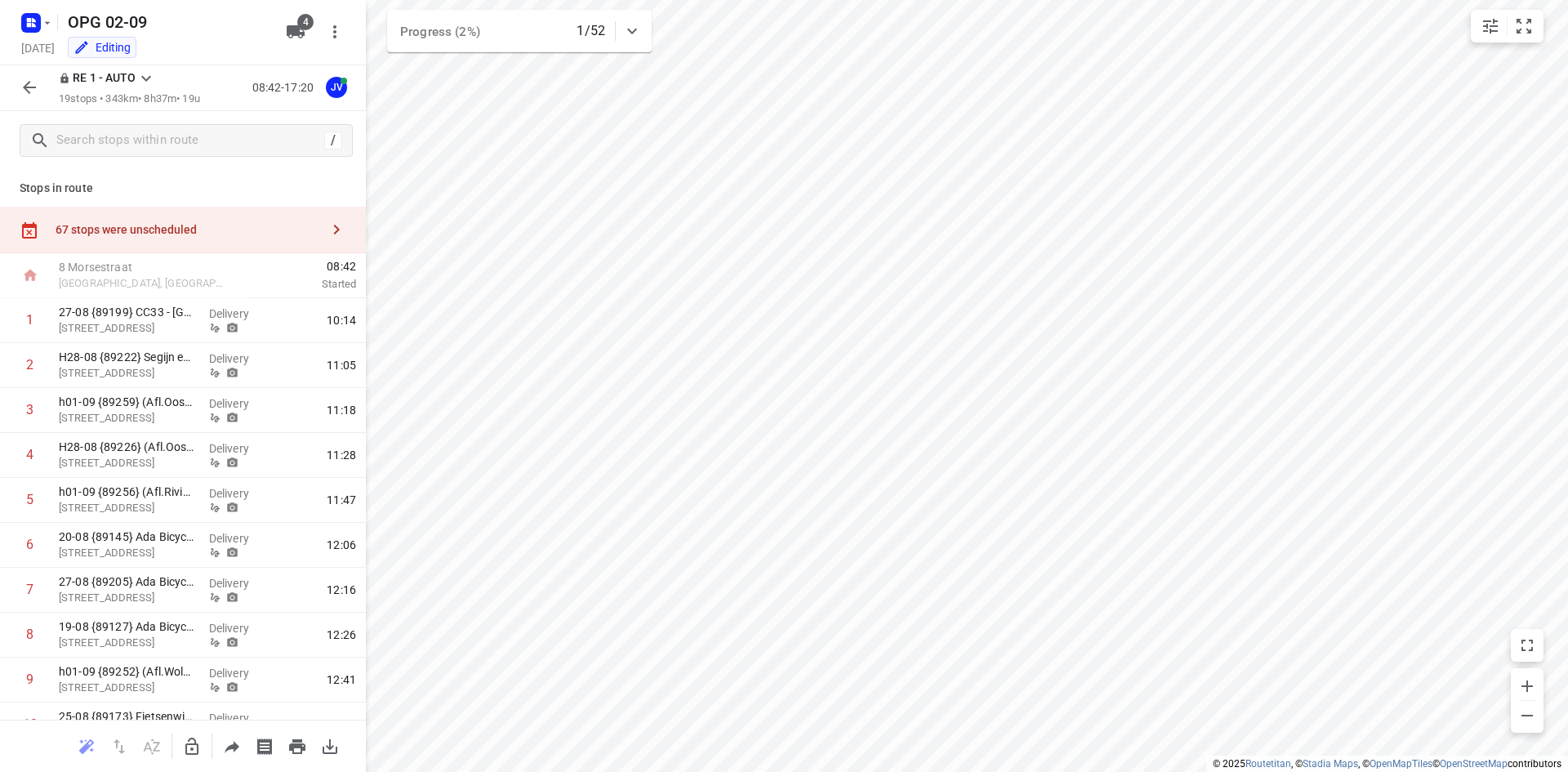
click at [32, 90] on icon "button" at bounding box center [30, 87] width 20 height 20
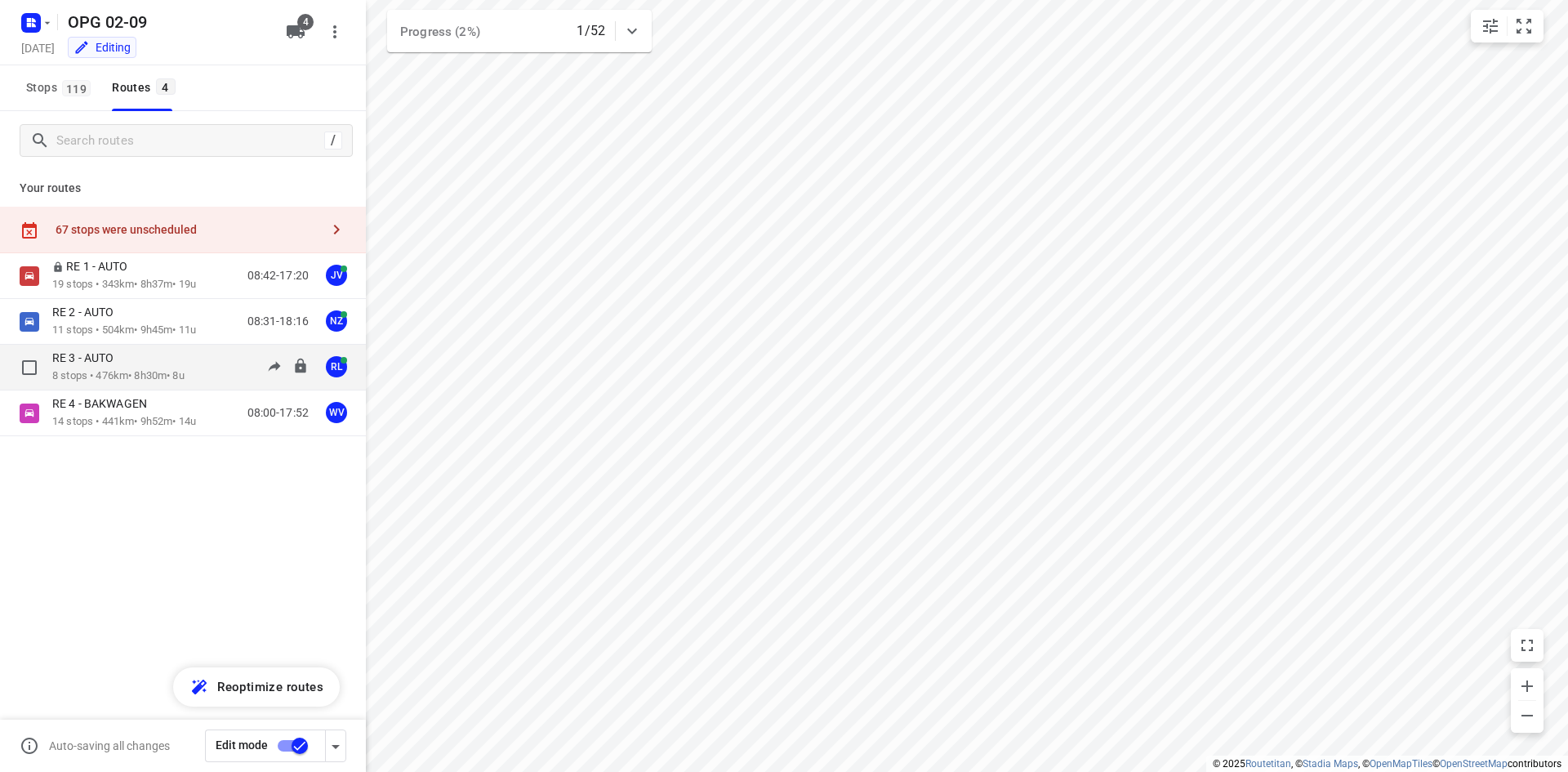
click at [142, 377] on p "8 stops • 476km • 8h30m • 8u" at bounding box center [118, 375] width 133 height 15
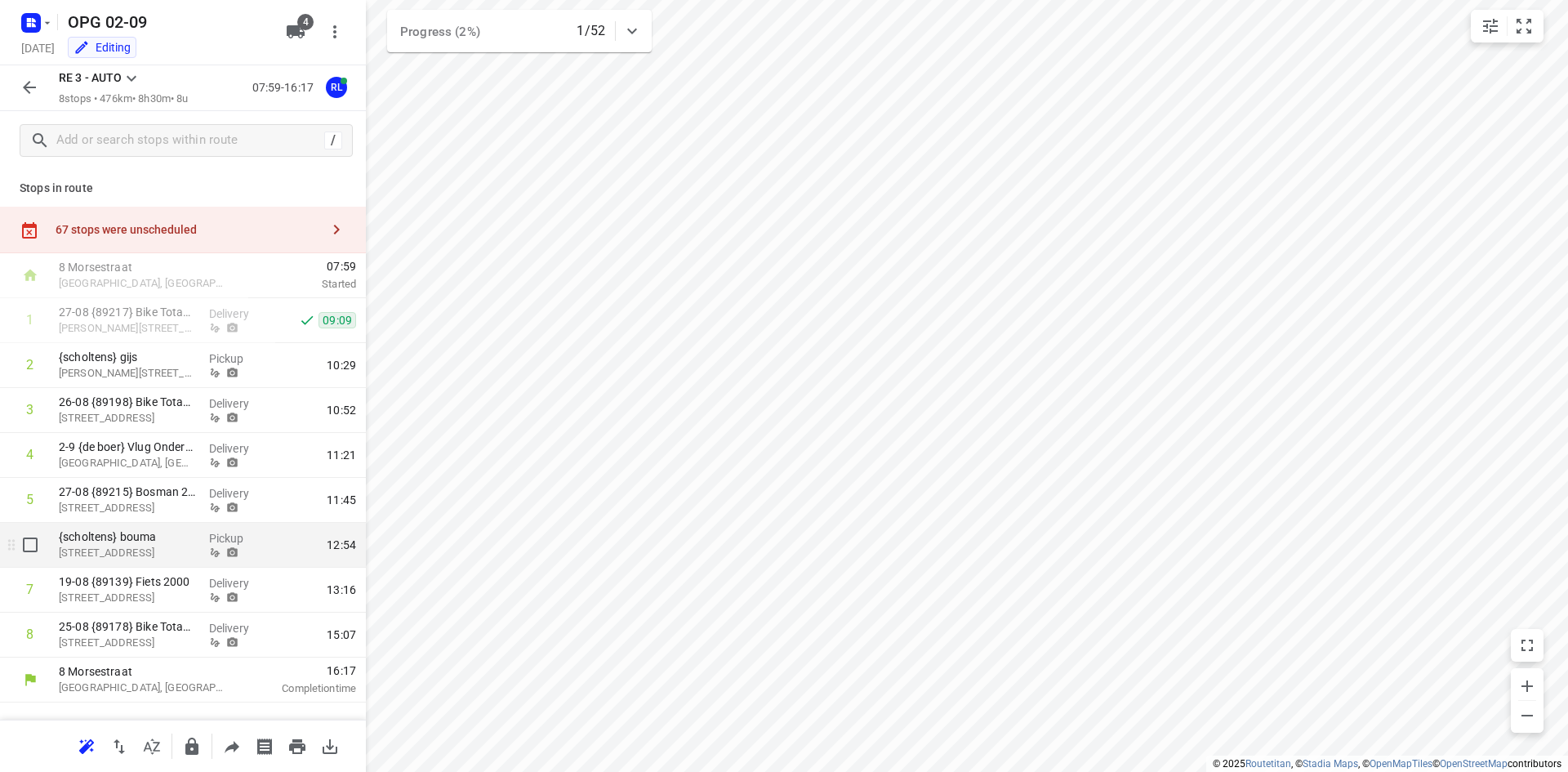
click at [165, 544] on p "{scholtens} bouma" at bounding box center [127, 537] width 137 height 16
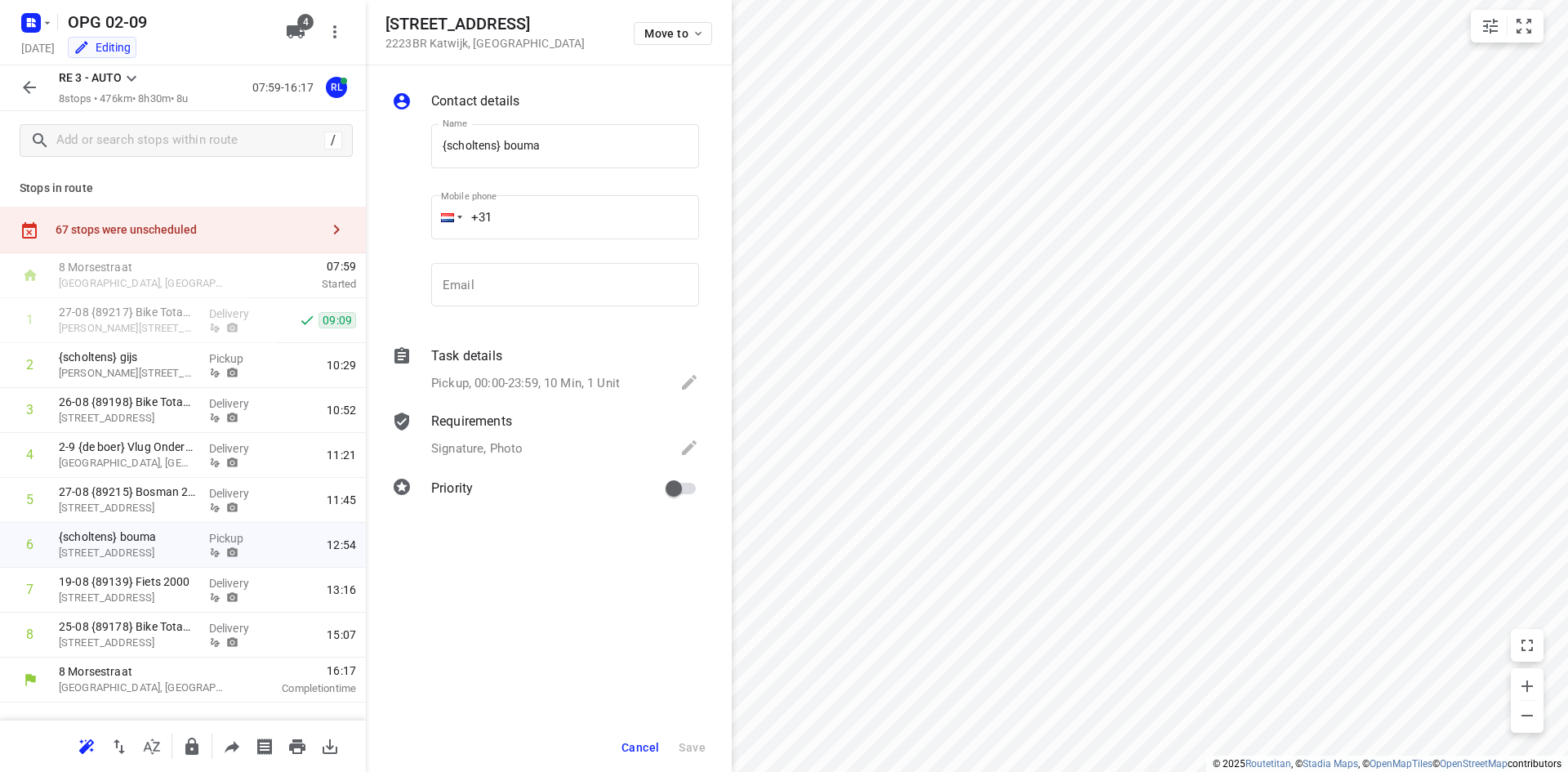
drag, startPoint x: 635, startPoint y: 747, endPoint x: 643, endPoint y: 712, distance: 35.9
click at [635, 747] on span "Cancel" at bounding box center [640, 747] width 38 height 13
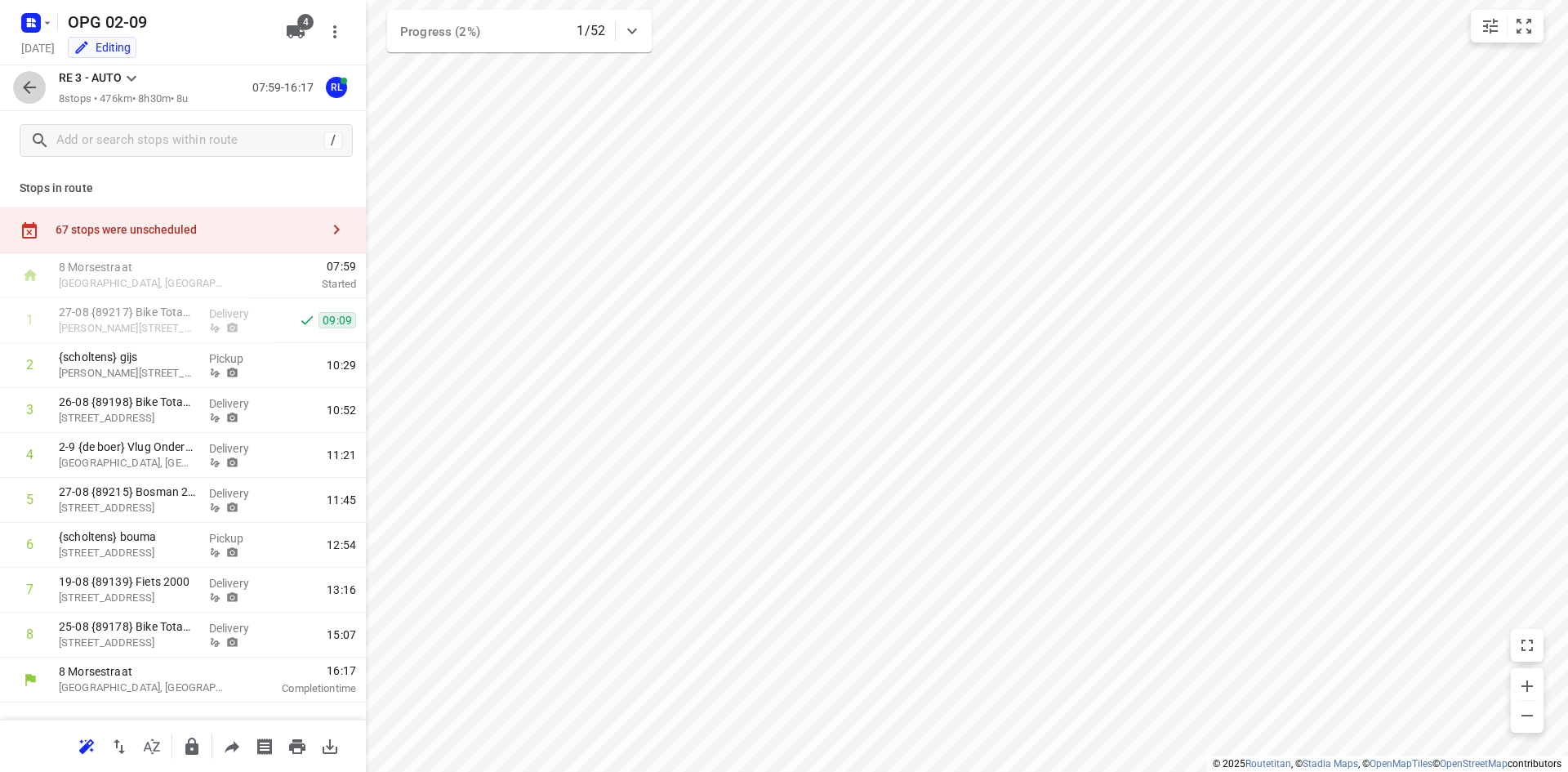
click at [29, 89] on icon "button" at bounding box center [30, 87] width 20 height 20
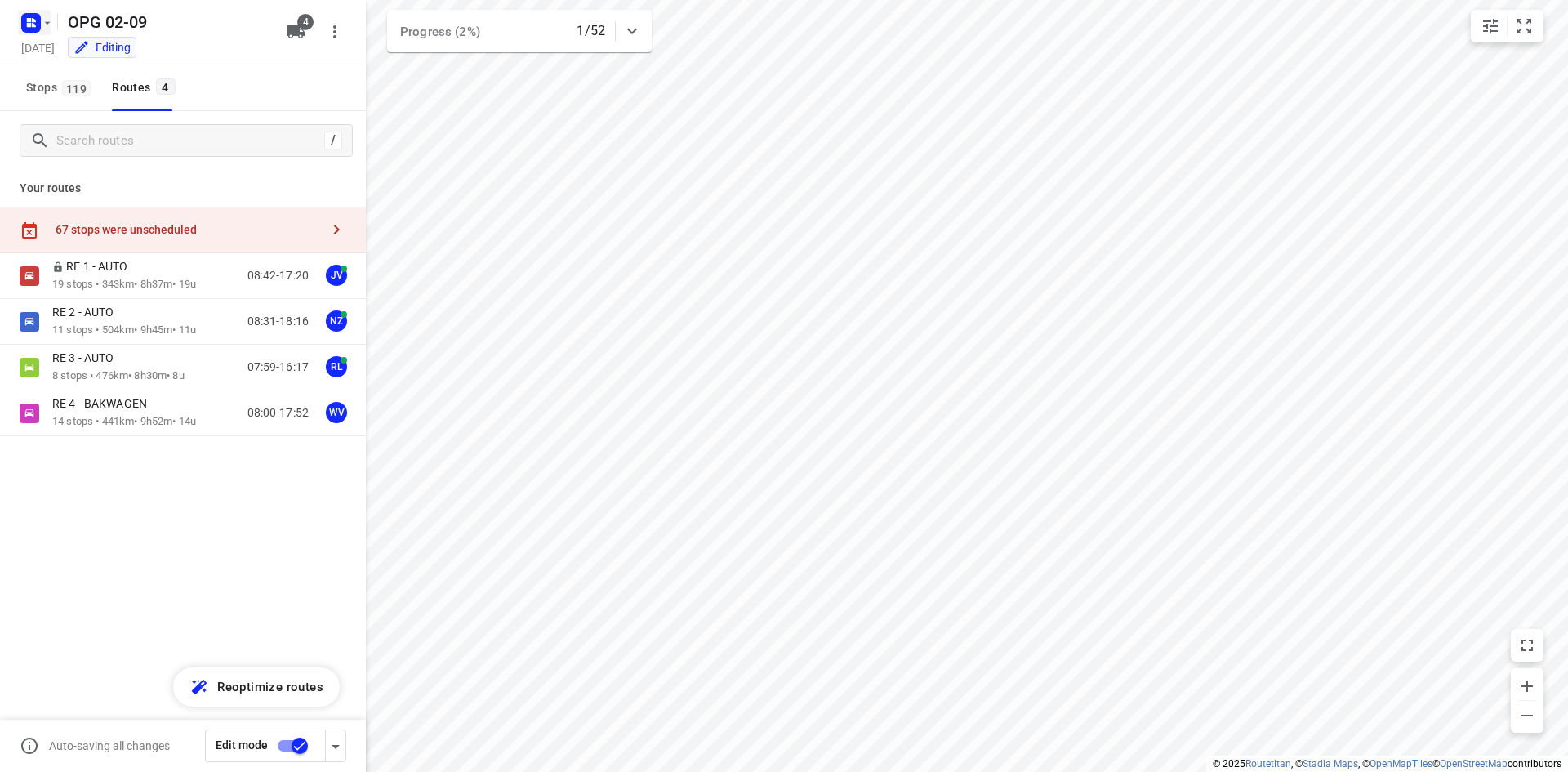
click at [38, 27] on rect "button" at bounding box center [32, 23] width 20 height 20
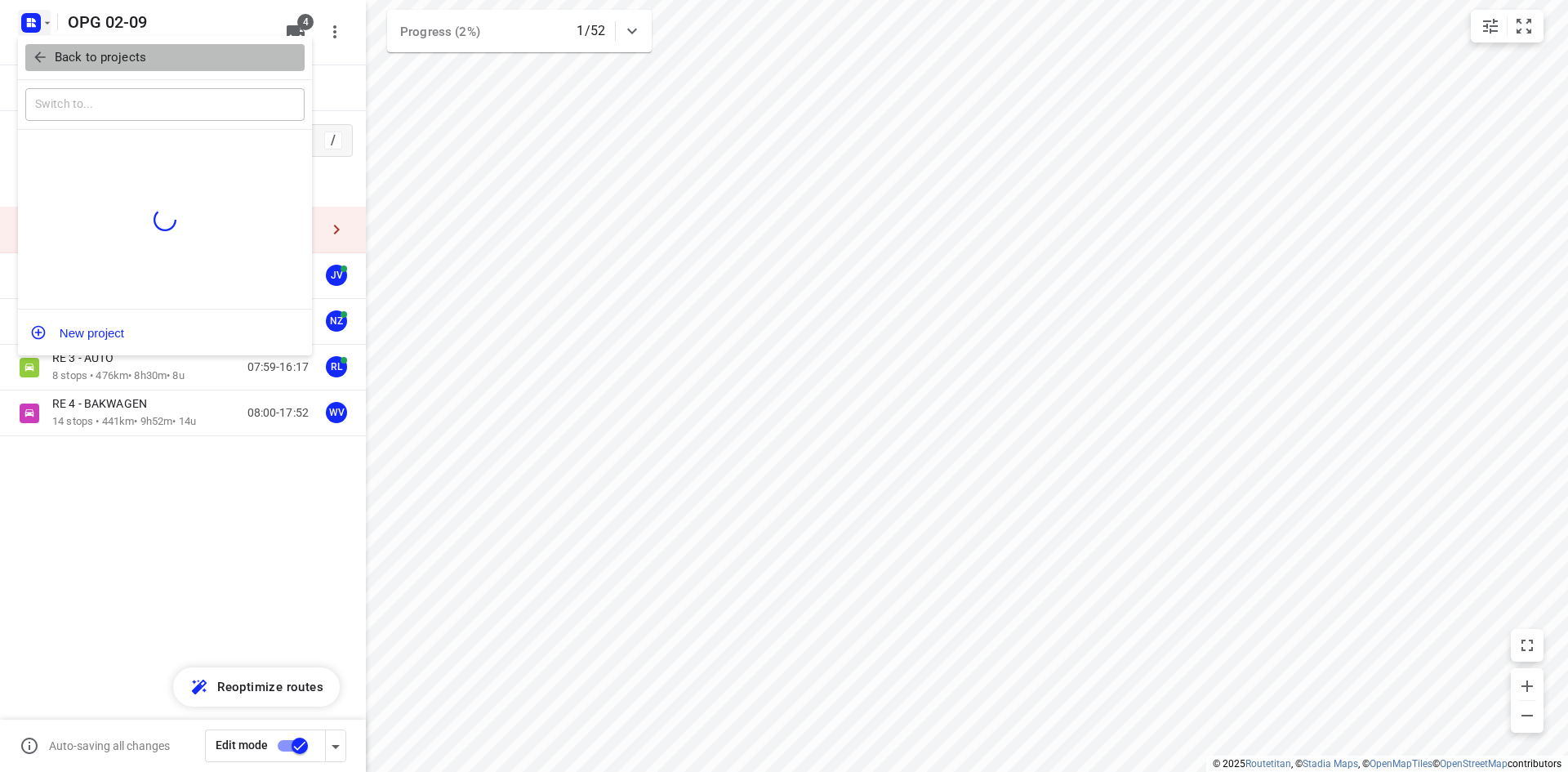
click at [63, 49] on p "Back to projects" at bounding box center [100, 57] width 91 height 19
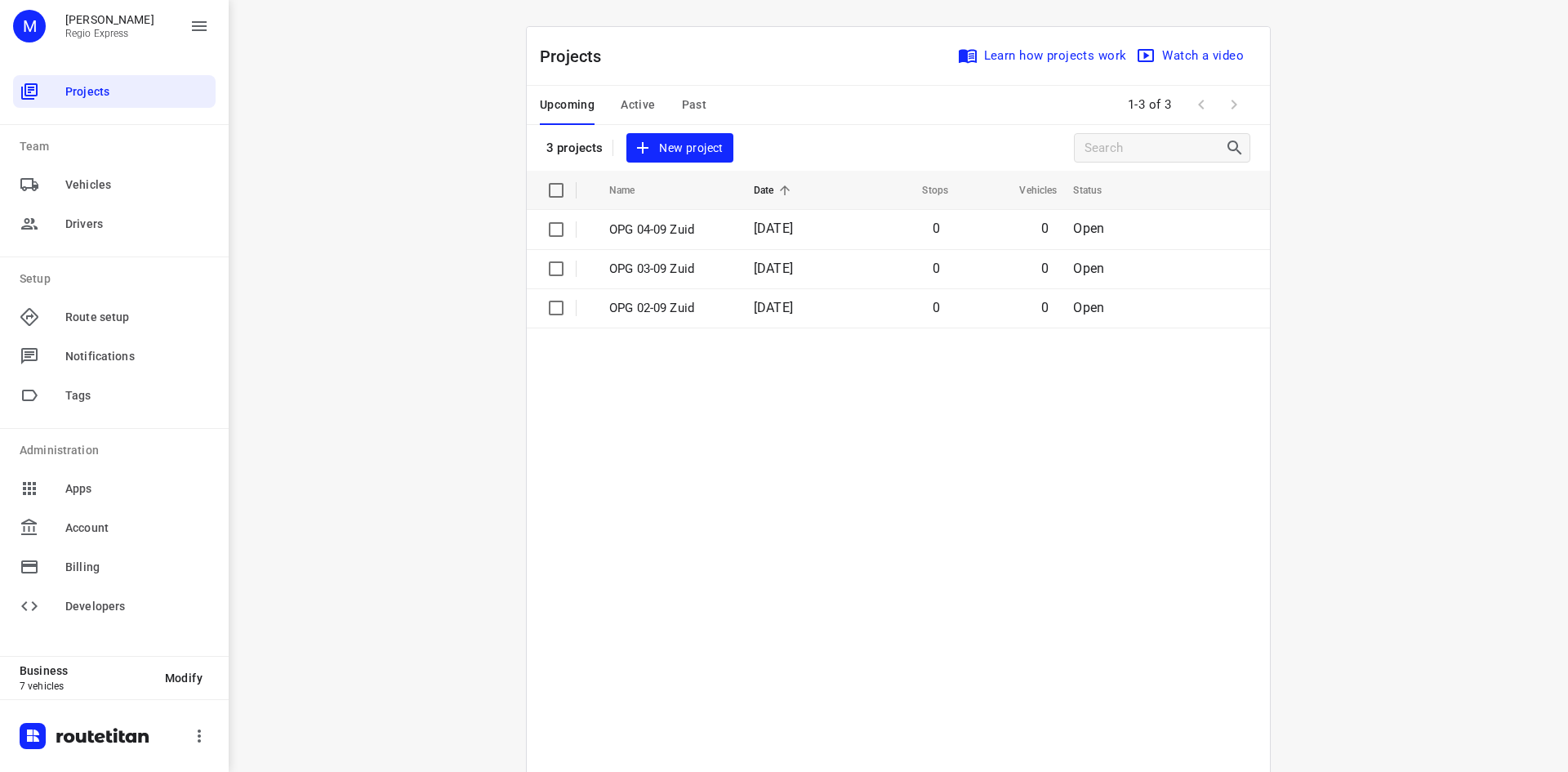
click at [693, 101] on span "Past" at bounding box center [694, 105] width 25 height 21
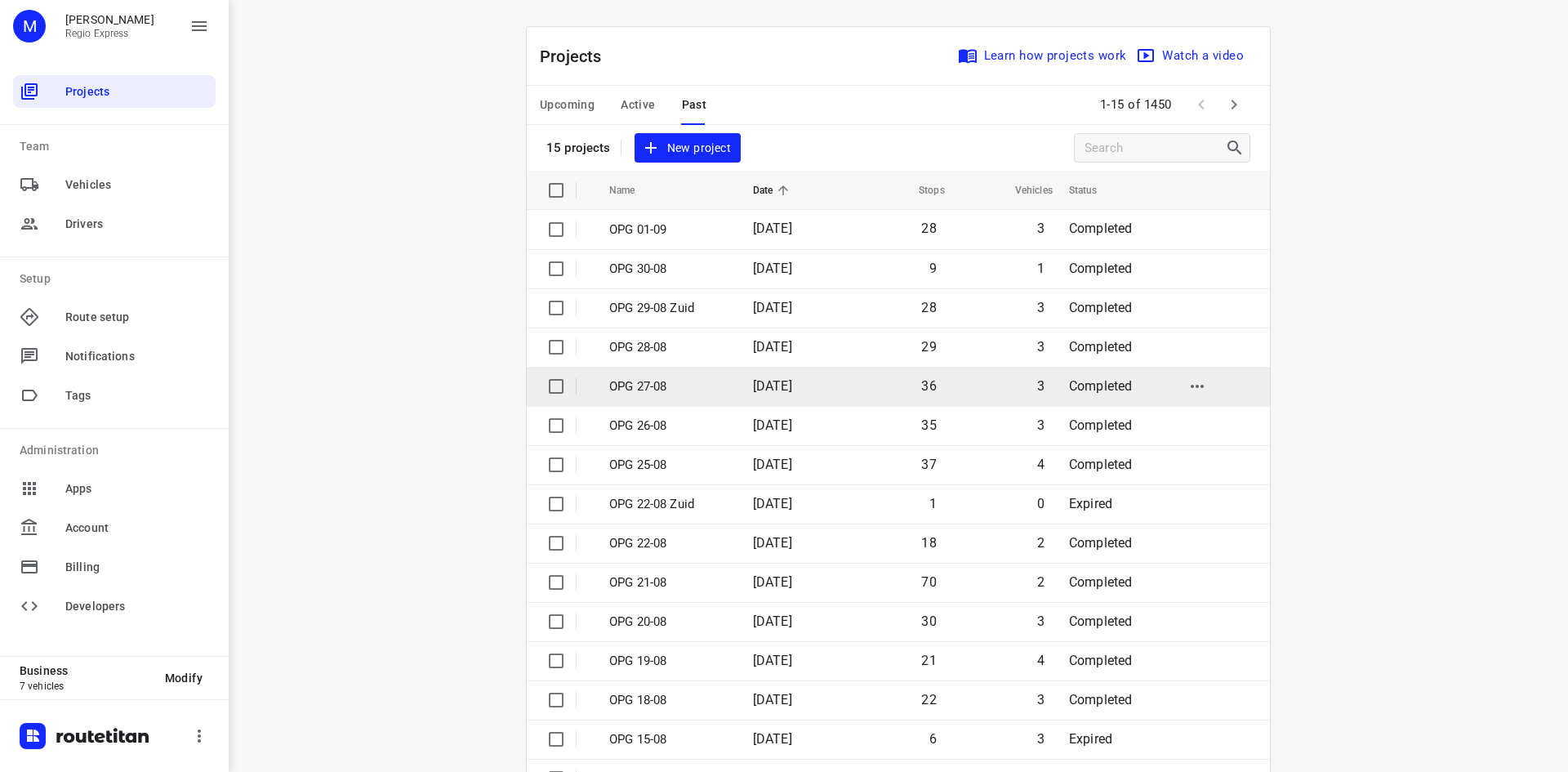
click at [800, 376] on td "[DATE]" at bounding box center [792, 386] width 105 height 39
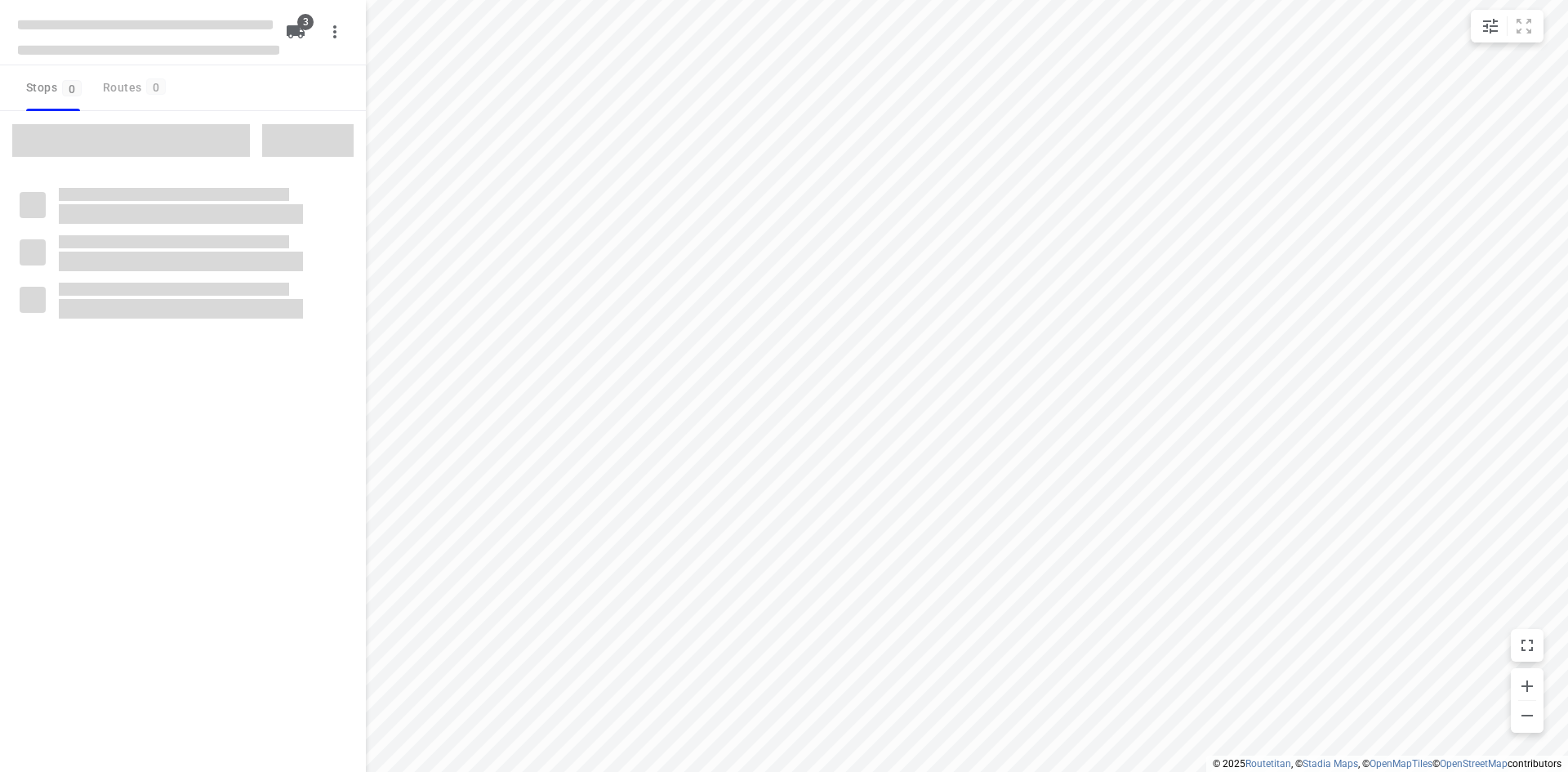
type input "distance"
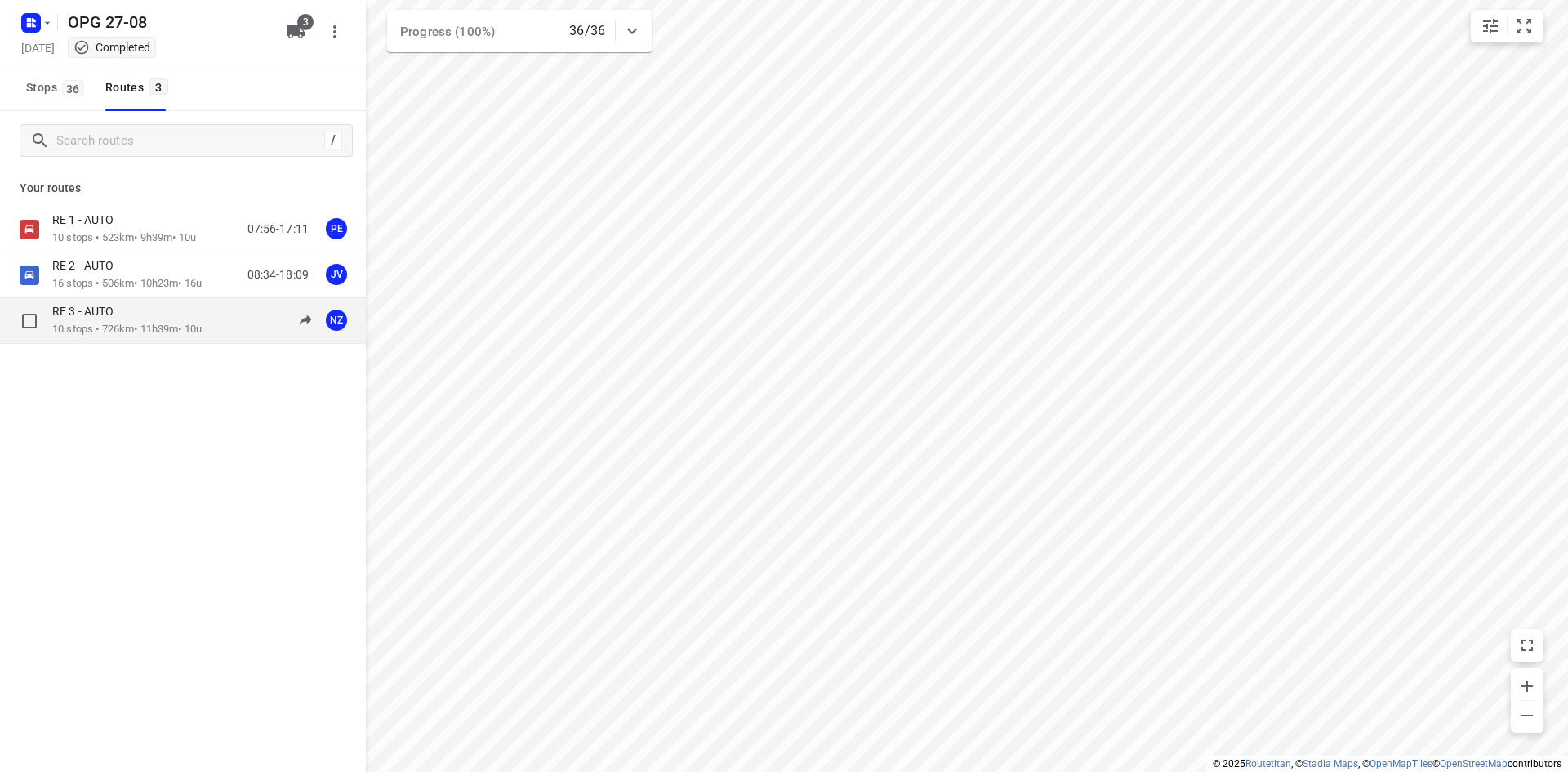
click at [156, 300] on div "RE 3 - AUTO 10 stops • 726km • 11h39m • 10u 07:47-18:55 NZ" at bounding box center [183, 321] width 366 height 46
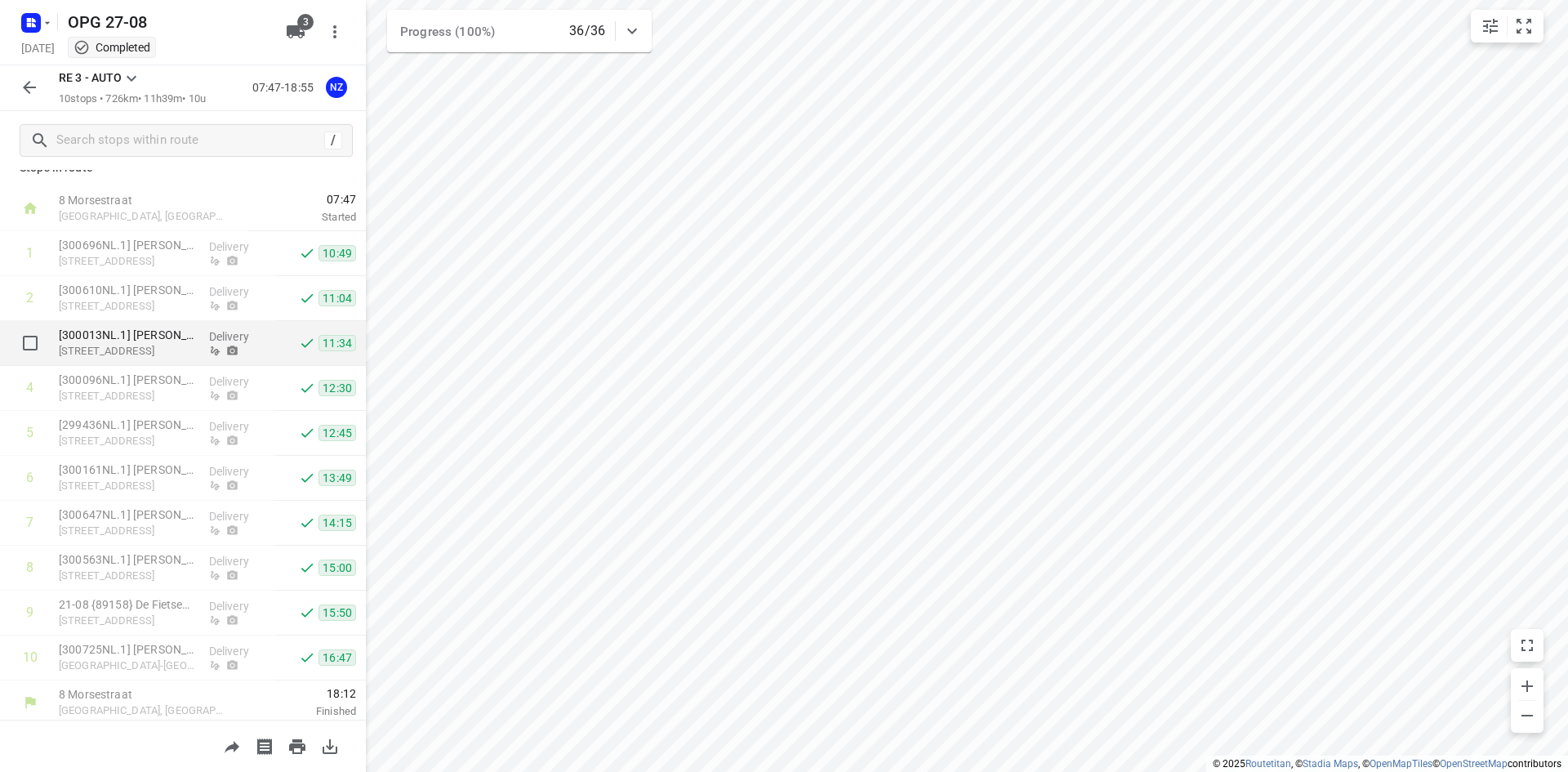
scroll to position [26, 0]
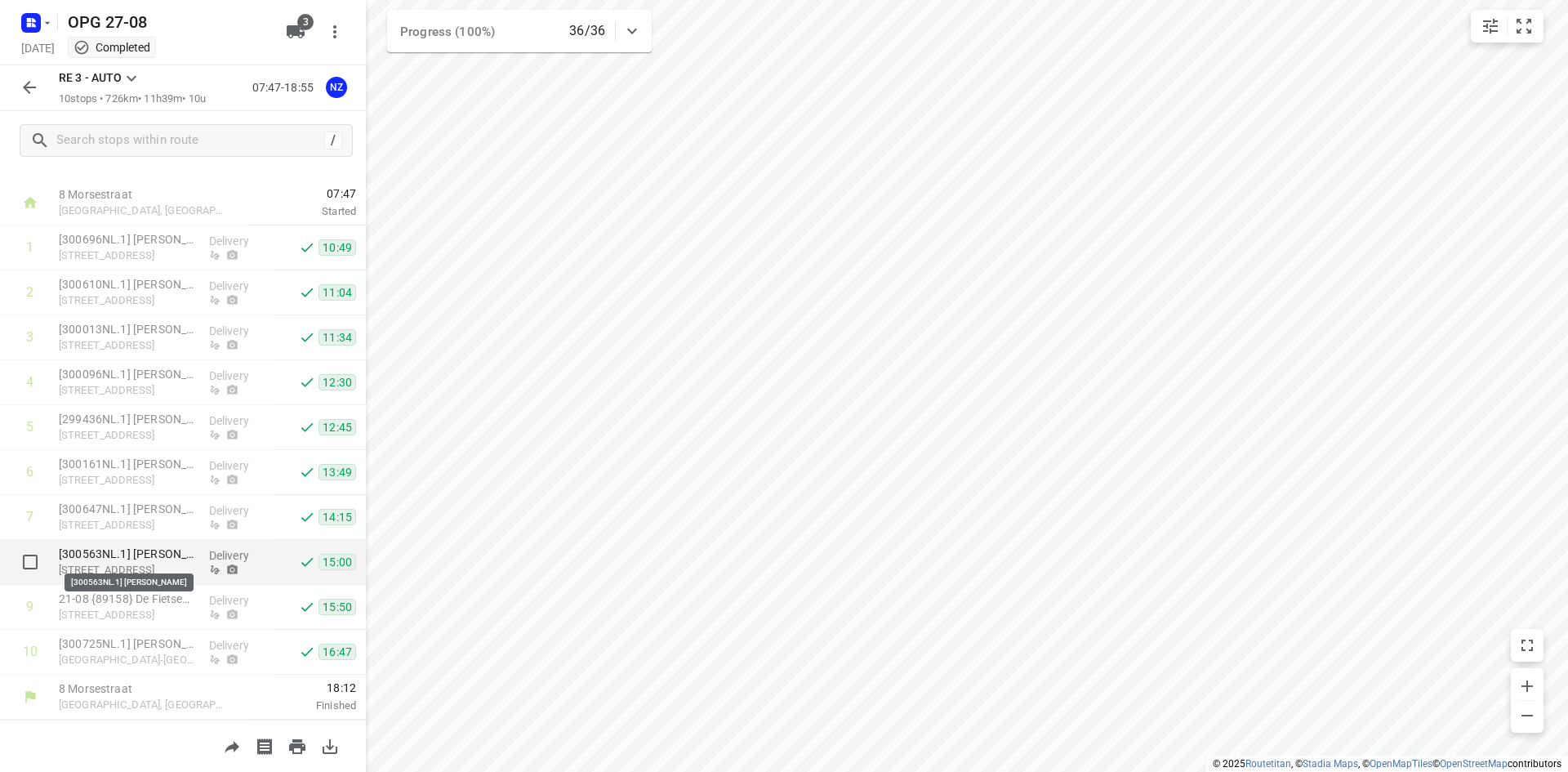
click at [168, 560] on p "[300563NL.1] [PERSON_NAME]" at bounding box center [127, 554] width 137 height 16
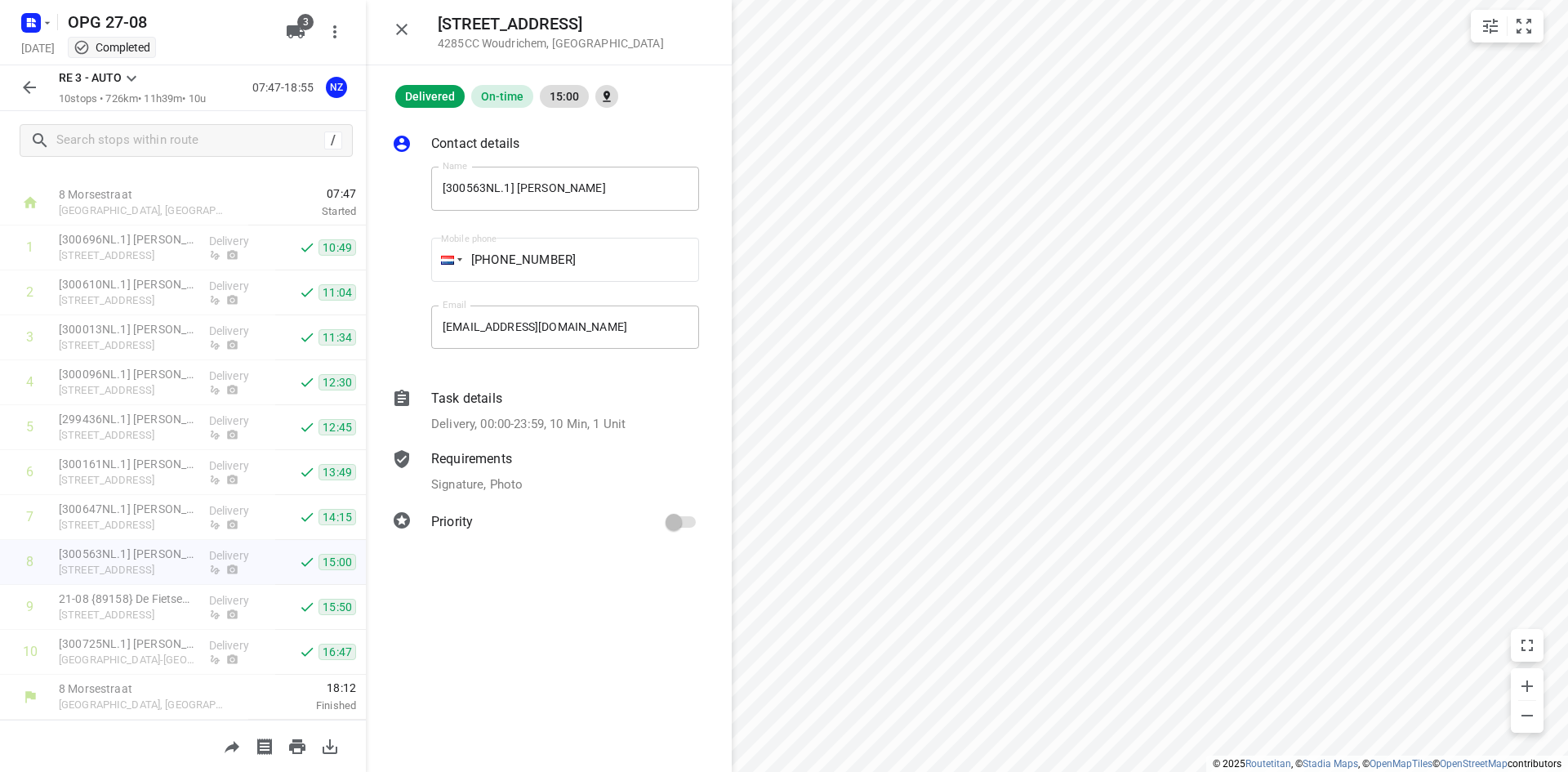
drag, startPoint x: 422, startPoint y: 471, endPoint x: 427, endPoint y: 484, distance: 13.9
click at [423, 471] on div at bounding box center [408, 471] width 39 height 51
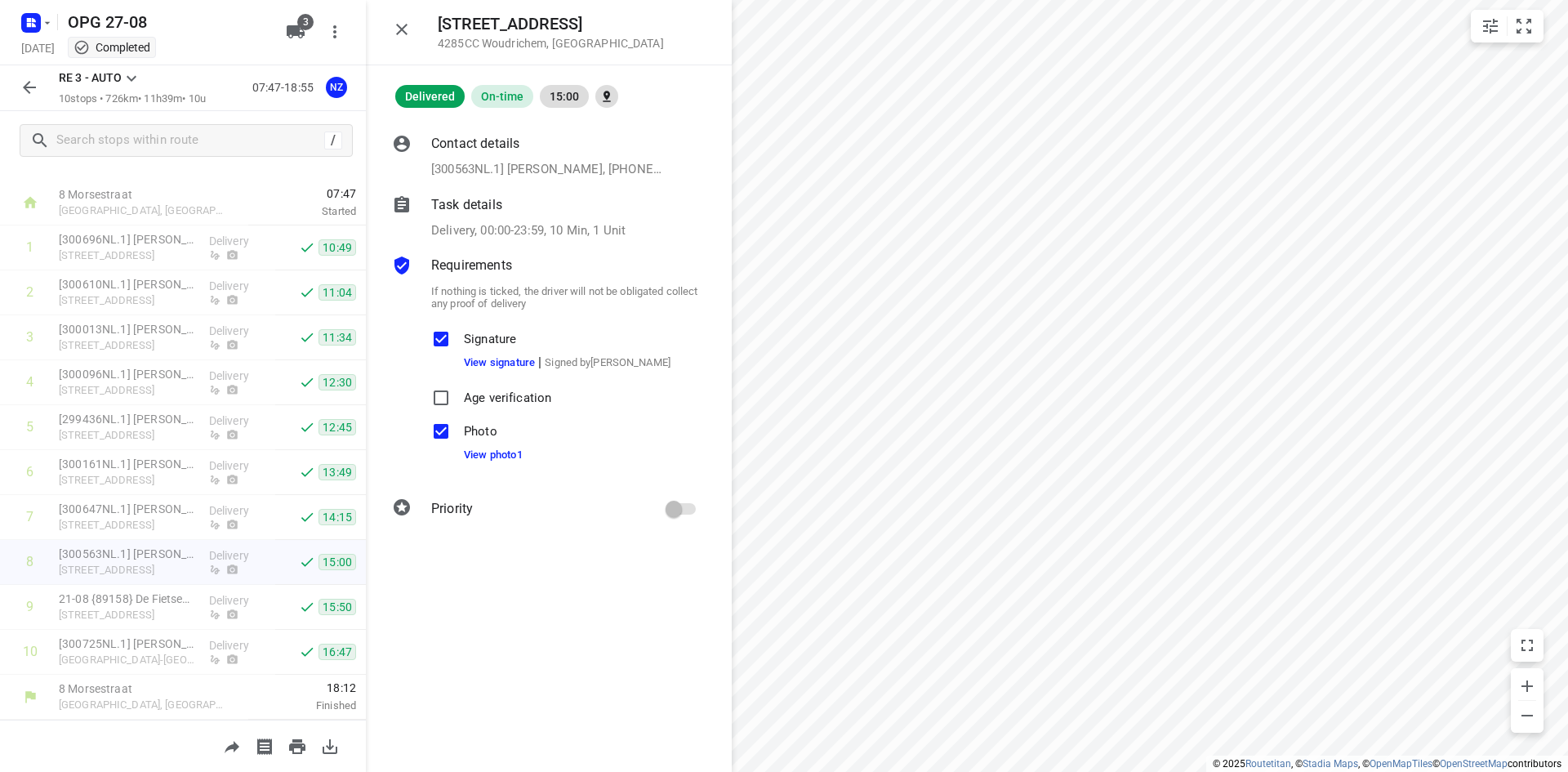
click at [463, 460] on label "Photo View photo 1" at bounding box center [473, 444] width 98 height 59
click at [469, 459] on link "View photo 1" at bounding box center [492, 455] width 59 height 13
click at [395, 25] on icon "button" at bounding box center [402, 30] width 20 height 20
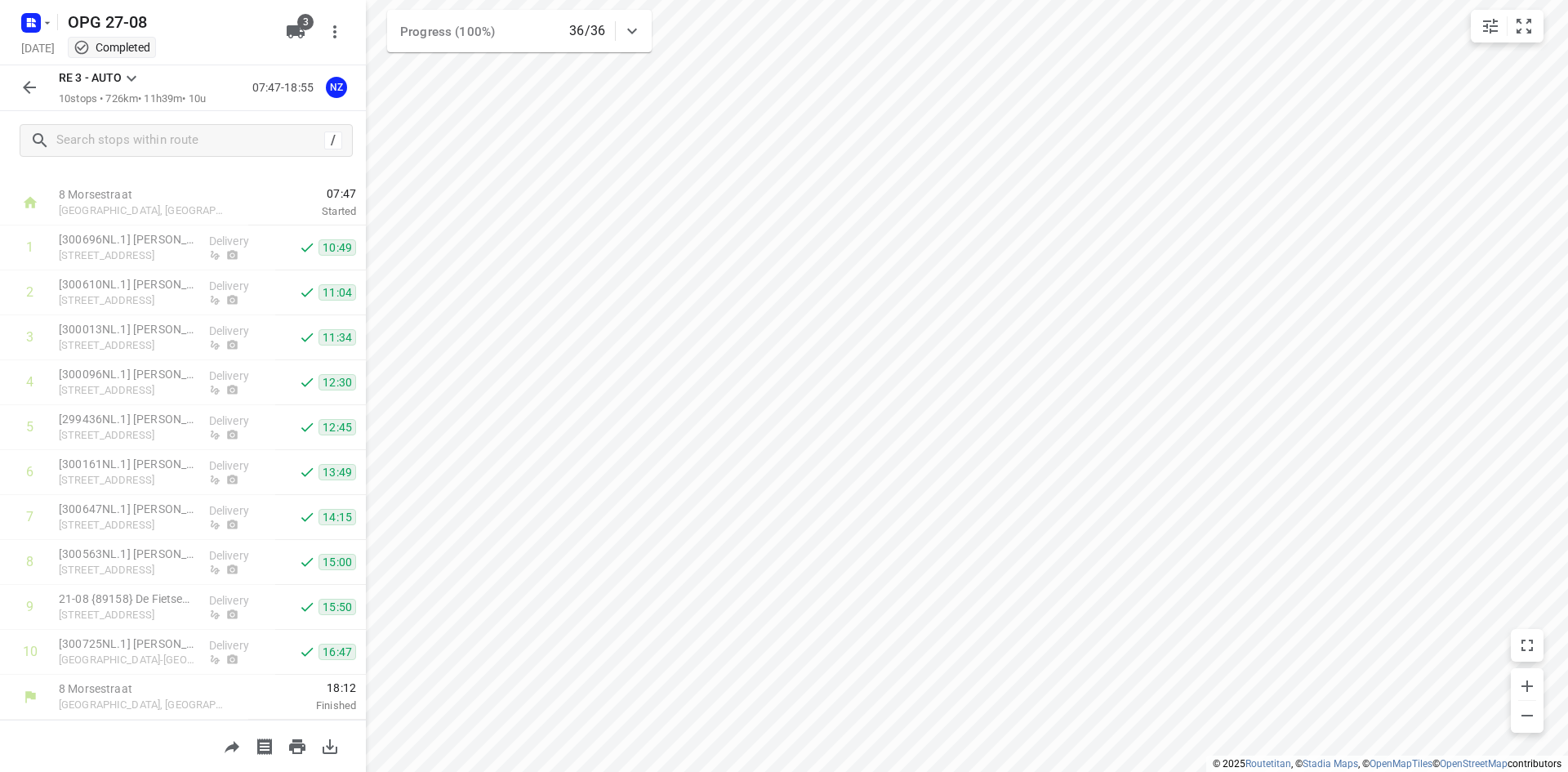
click at [43, 82] on button "button" at bounding box center [29, 87] width 32 height 32
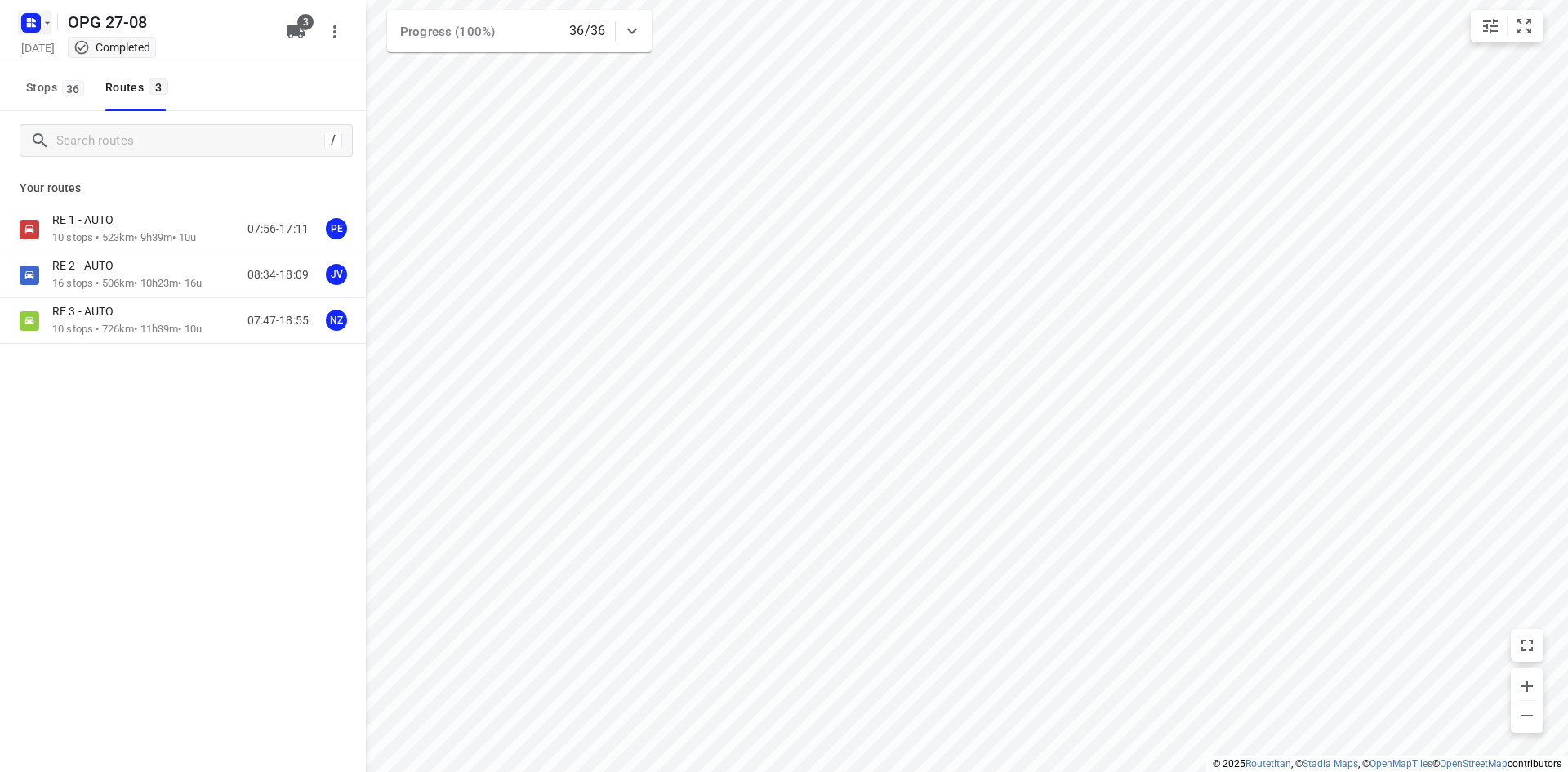
click at [41, 25] on icon "button" at bounding box center [47, 23] width 13 height 13
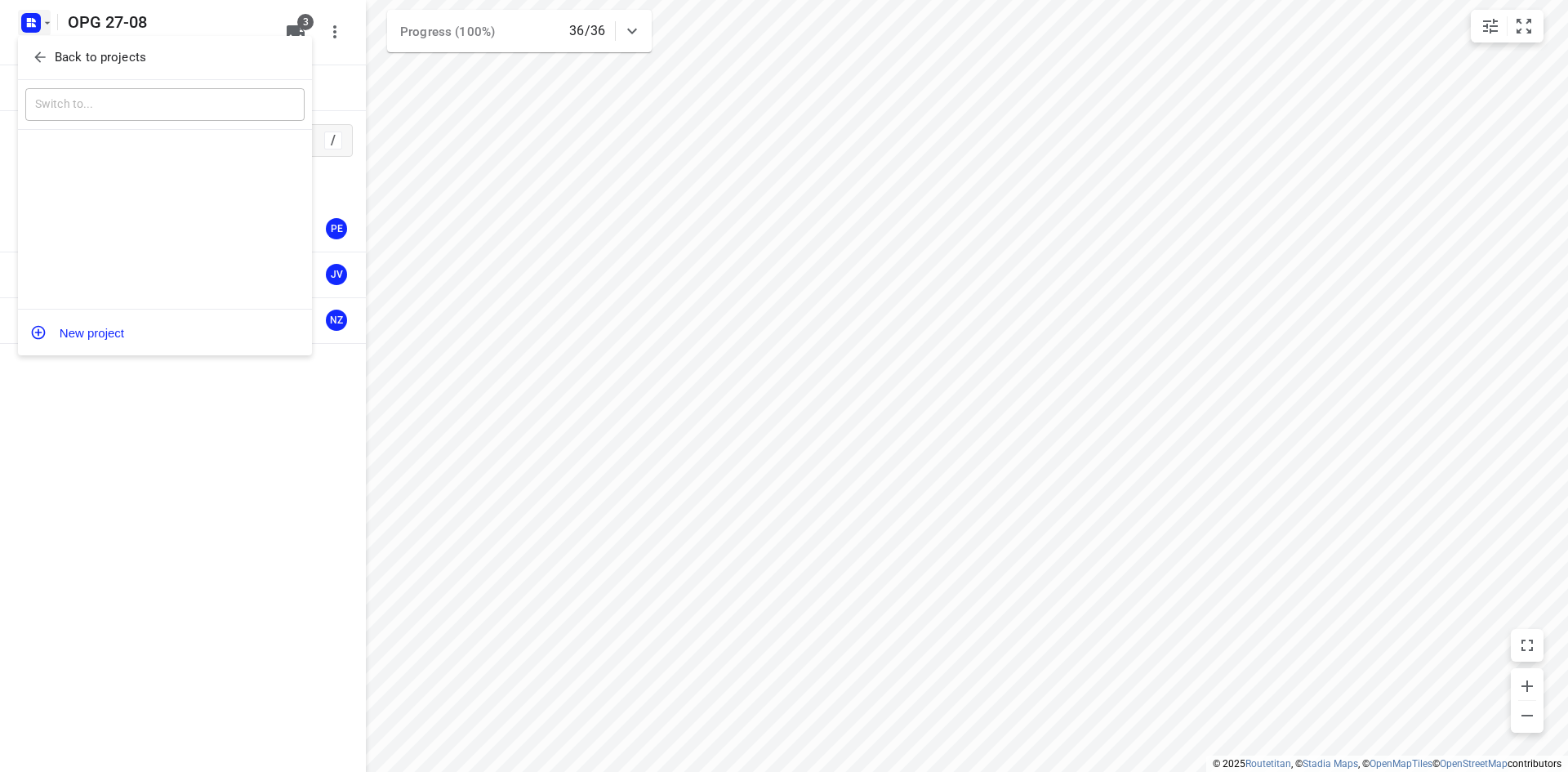
click at [44, 47] on button "Back to projects" at bounding box center [165, 58] width 280 height 27
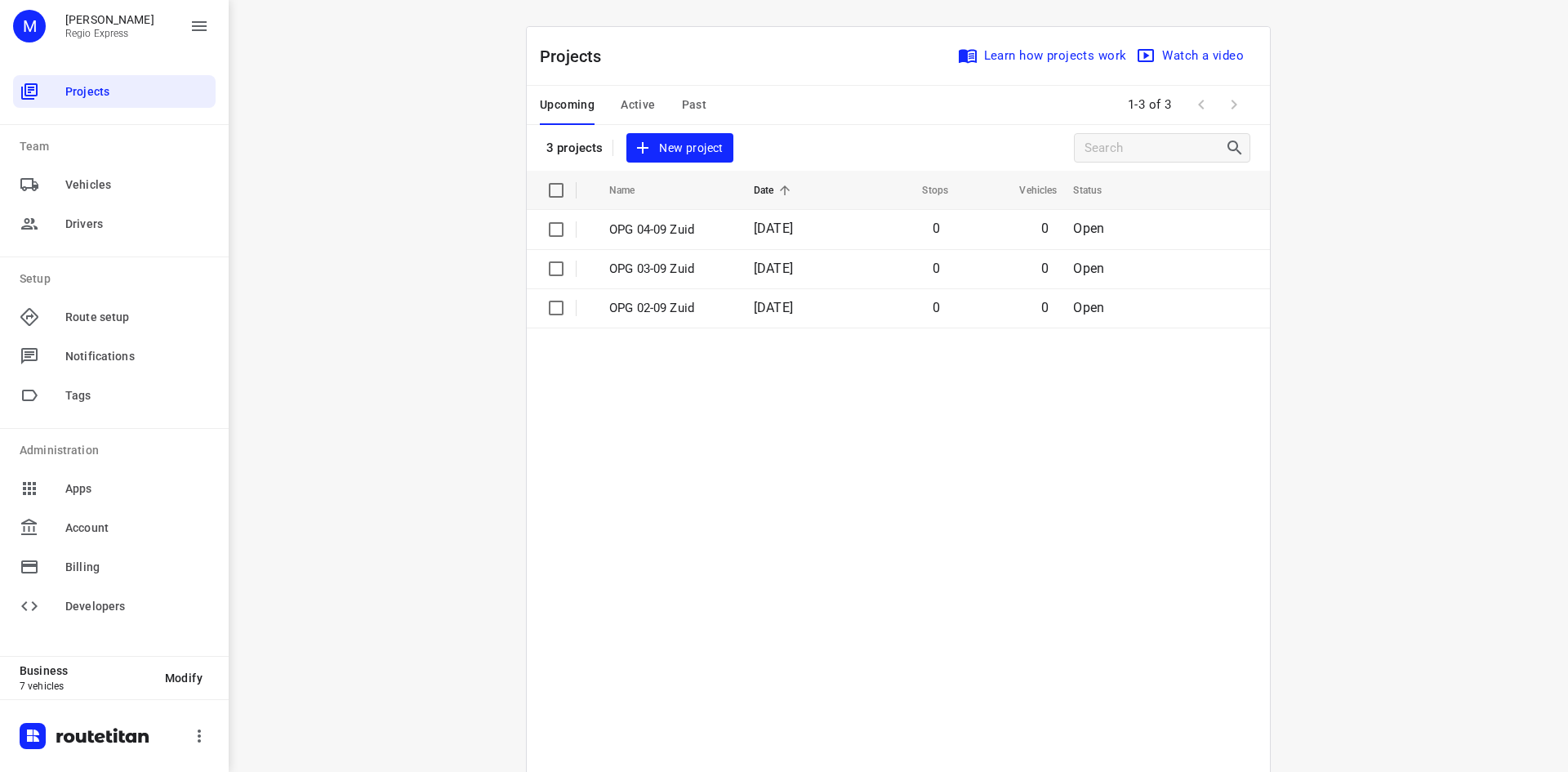
click at [637, 97] on span "Active" at bounding box center [637, 105] width 34 height 21
click at [688, 99] on span "Past" at bounding box center [694, 105] width 25 height 21
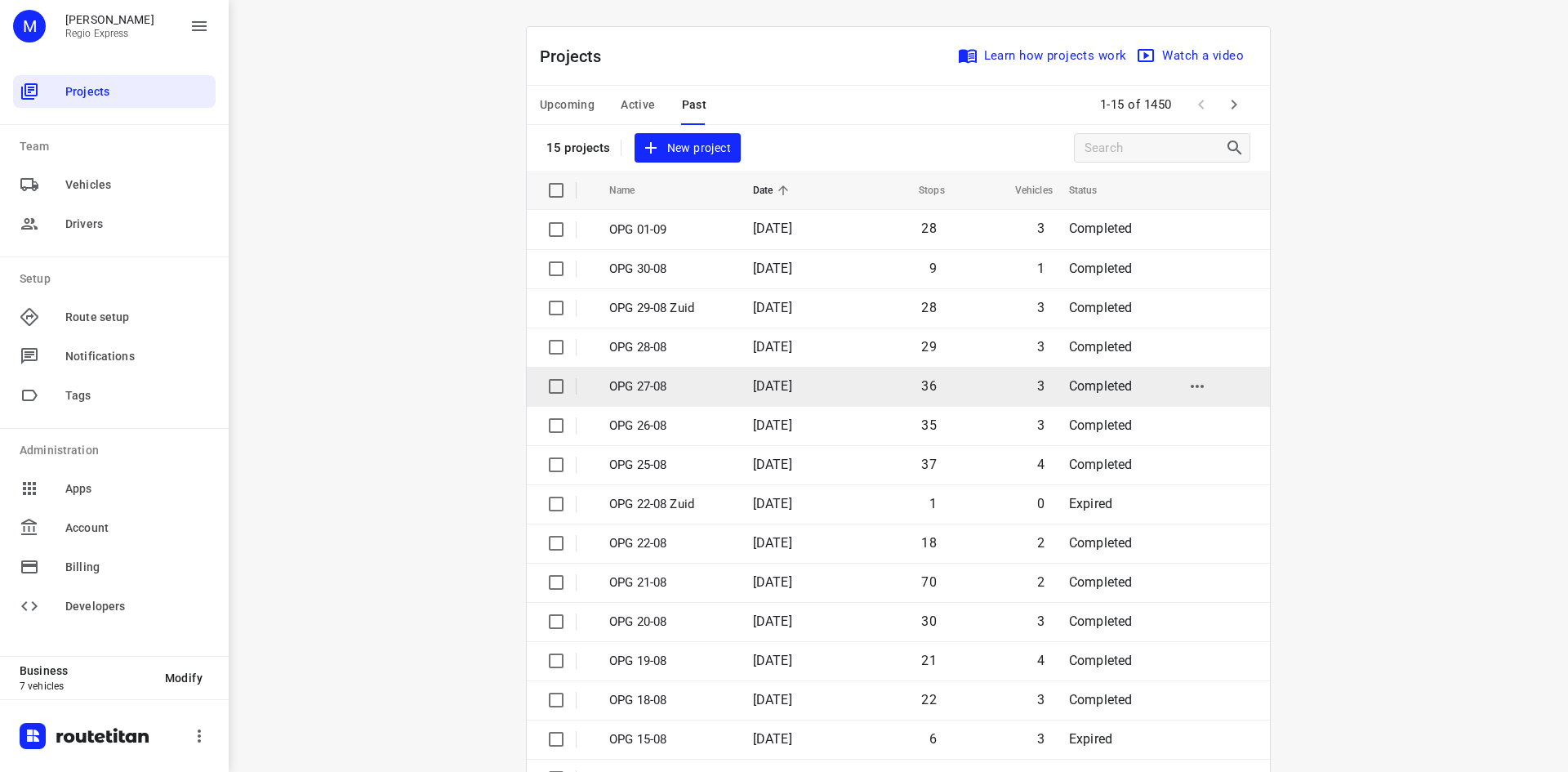
click at [698, 386] on p "OPG 27-08" at bounding box center [669, 386] width 119 height 19
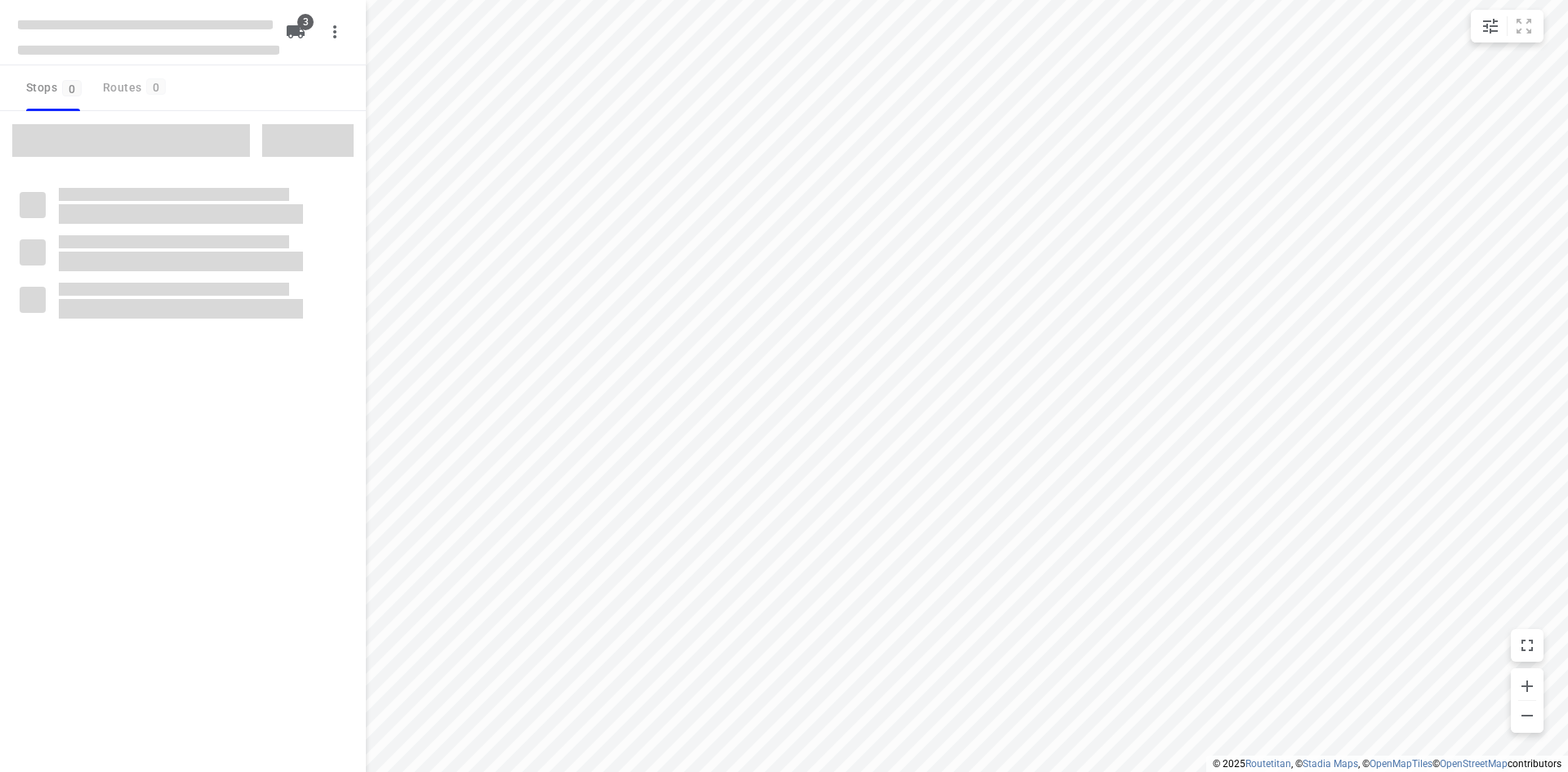
type input "distance"
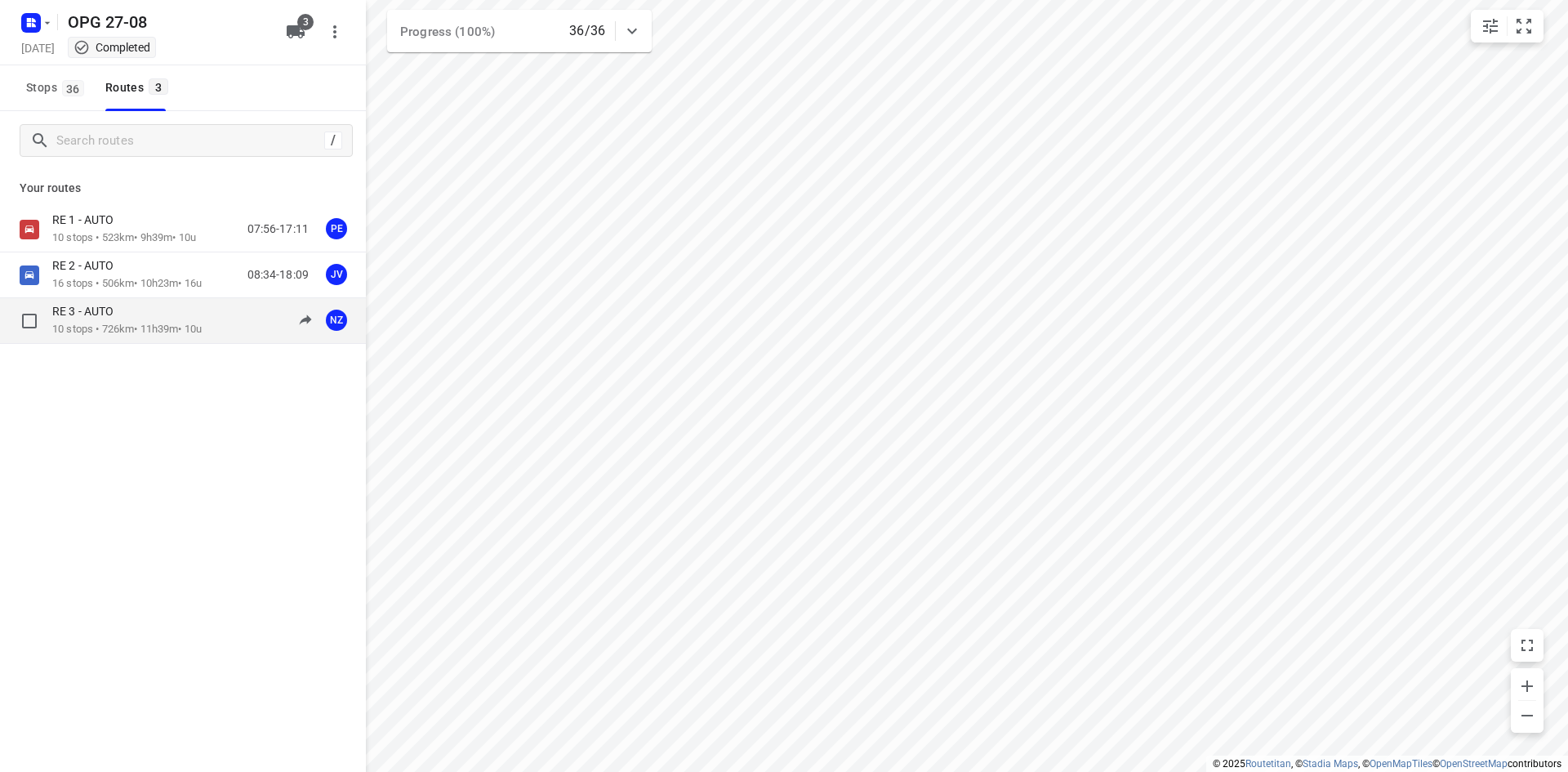
click at [108, 320] on div "RE 3 - AUTO" at bounding box center [127, 313] width 150 height 18
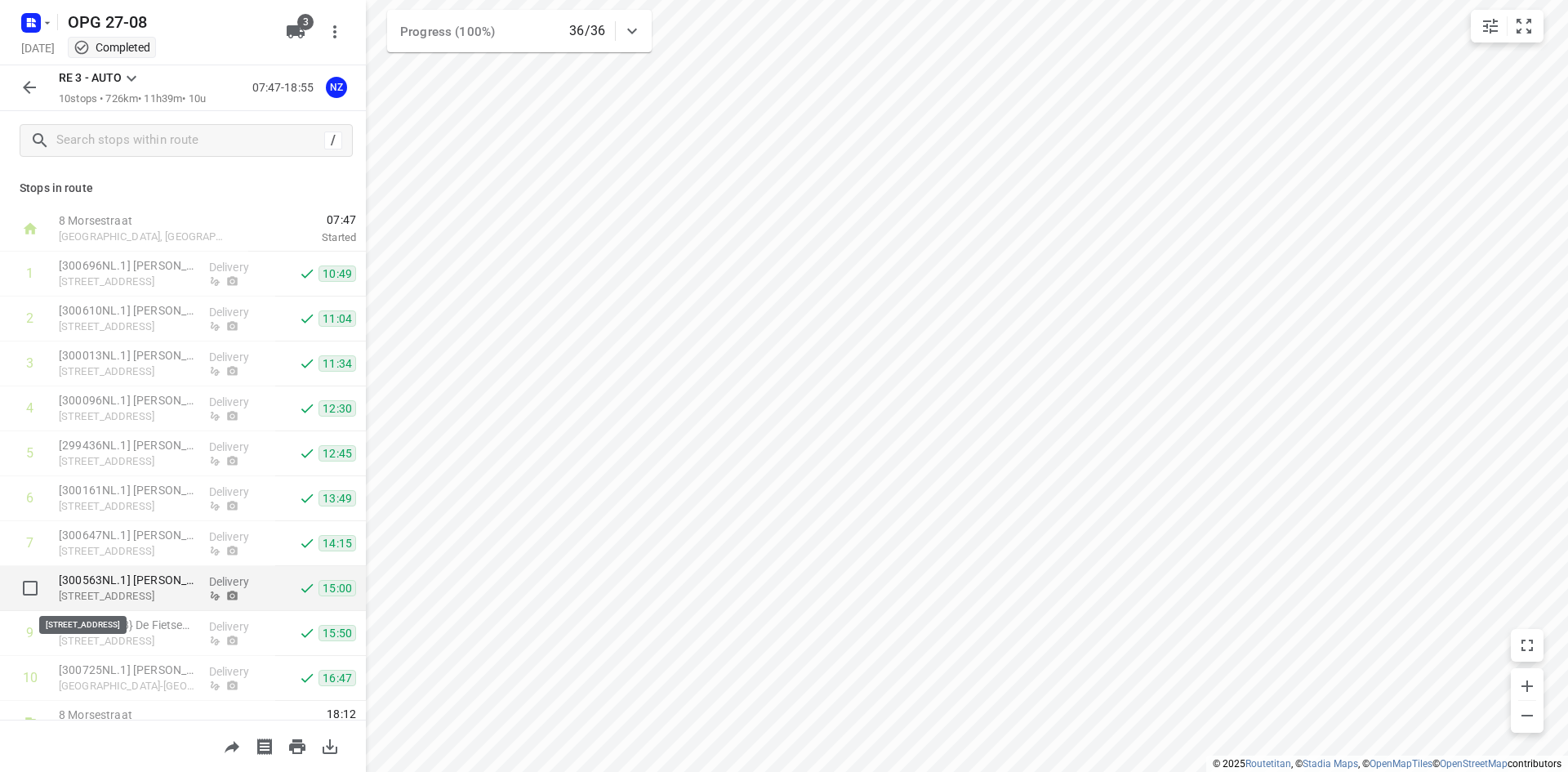
click at [154, 599] on p "[STREET_ADDRESS]" at bounding box center [127, 596] width 137 height 16
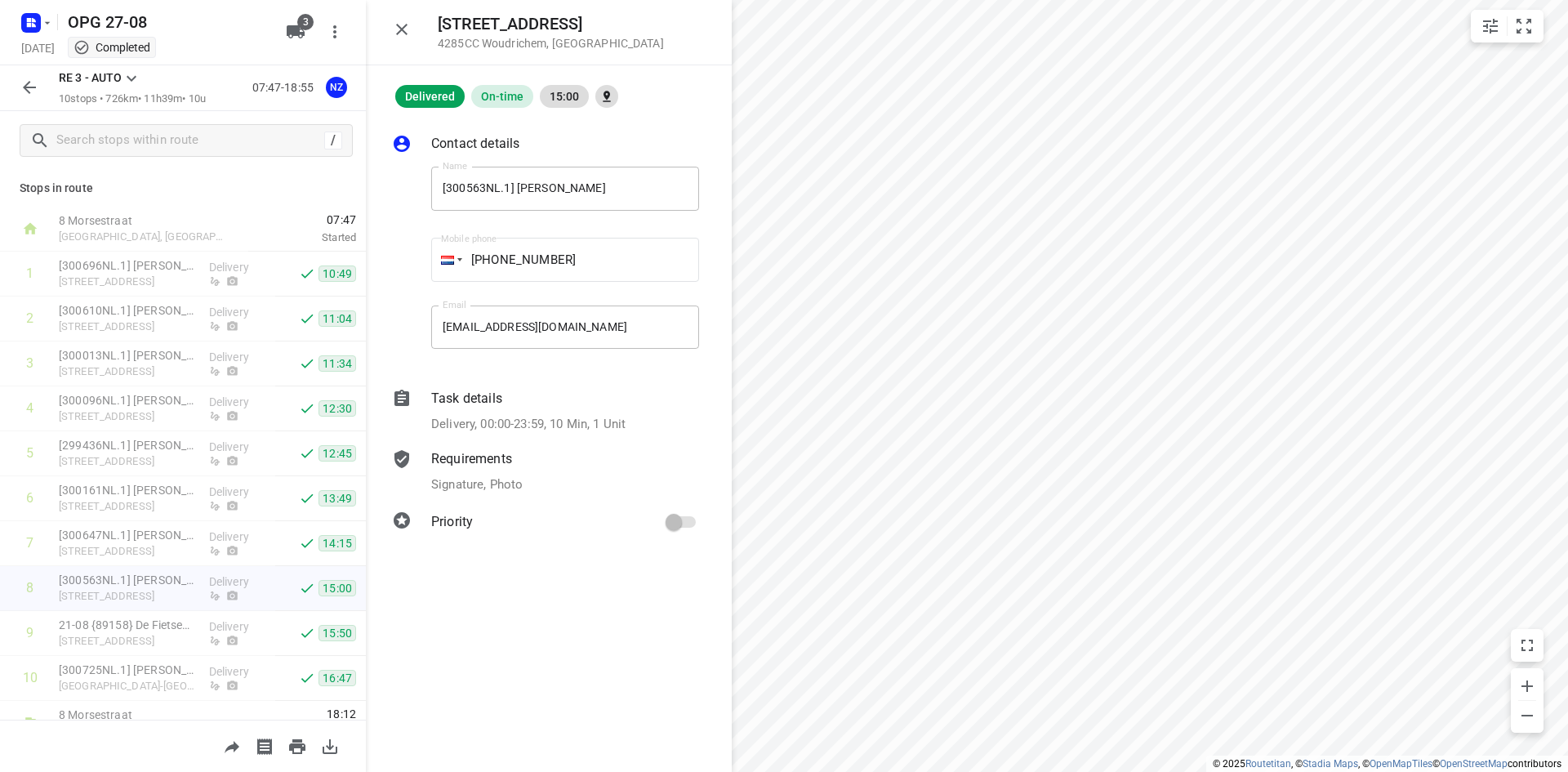
drag, startPoint x: 655, startPoint y: 23, endPoint x: 426, endPoint y: 34, distance: 229.3
click at [426, 34] on div "Wethouder de [STREET_ADDRESS]" at bounding box center [549, 32] width 366 height 65
copy h5 "[STREET_ADDRESS]"
click at [408, 34] on icon "button" at bounding box center [402, 30] width 20 height 20
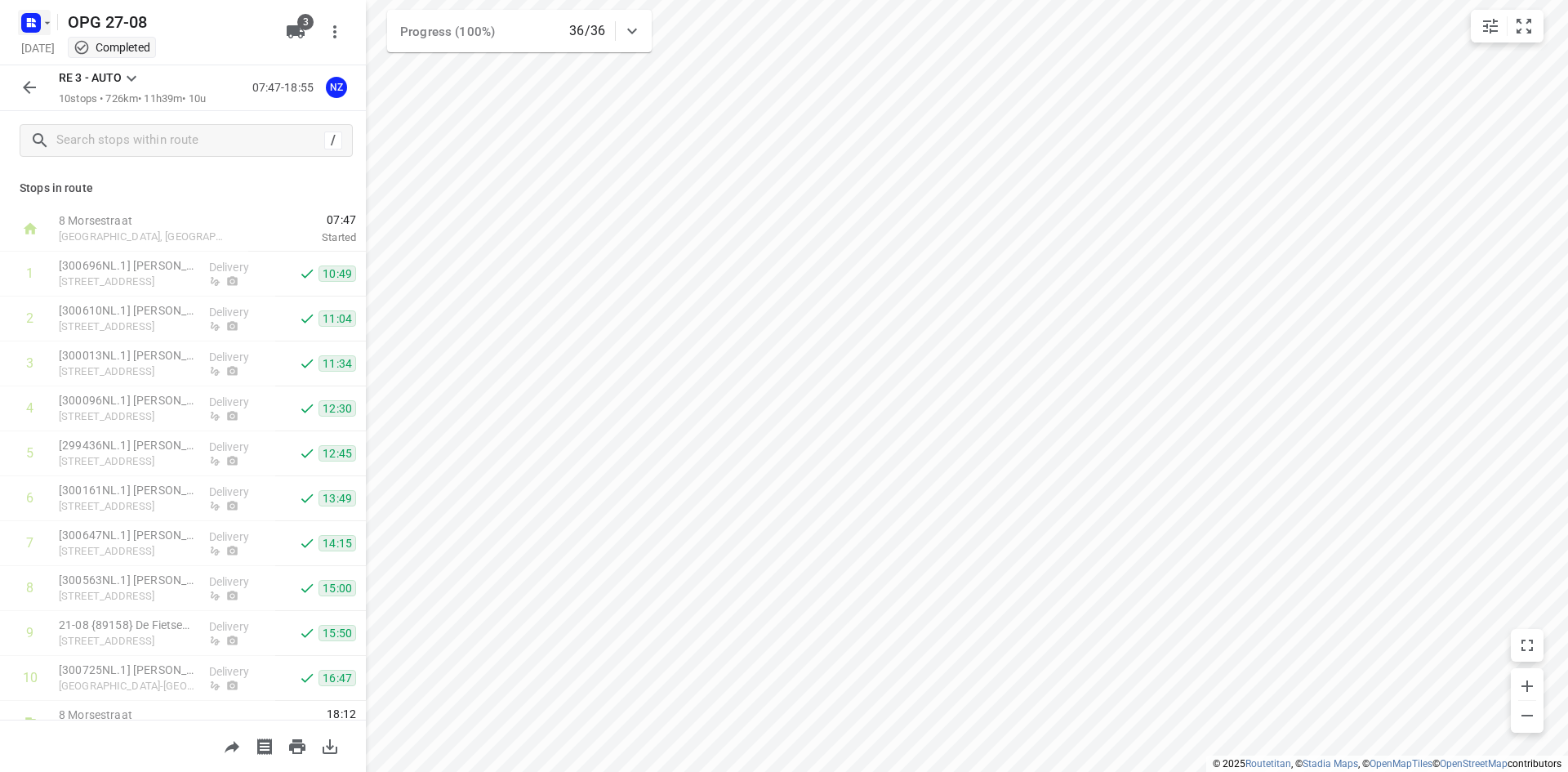
click at [31, 24] on icon "button" at bounding box center [29, 24] width 5 height 5
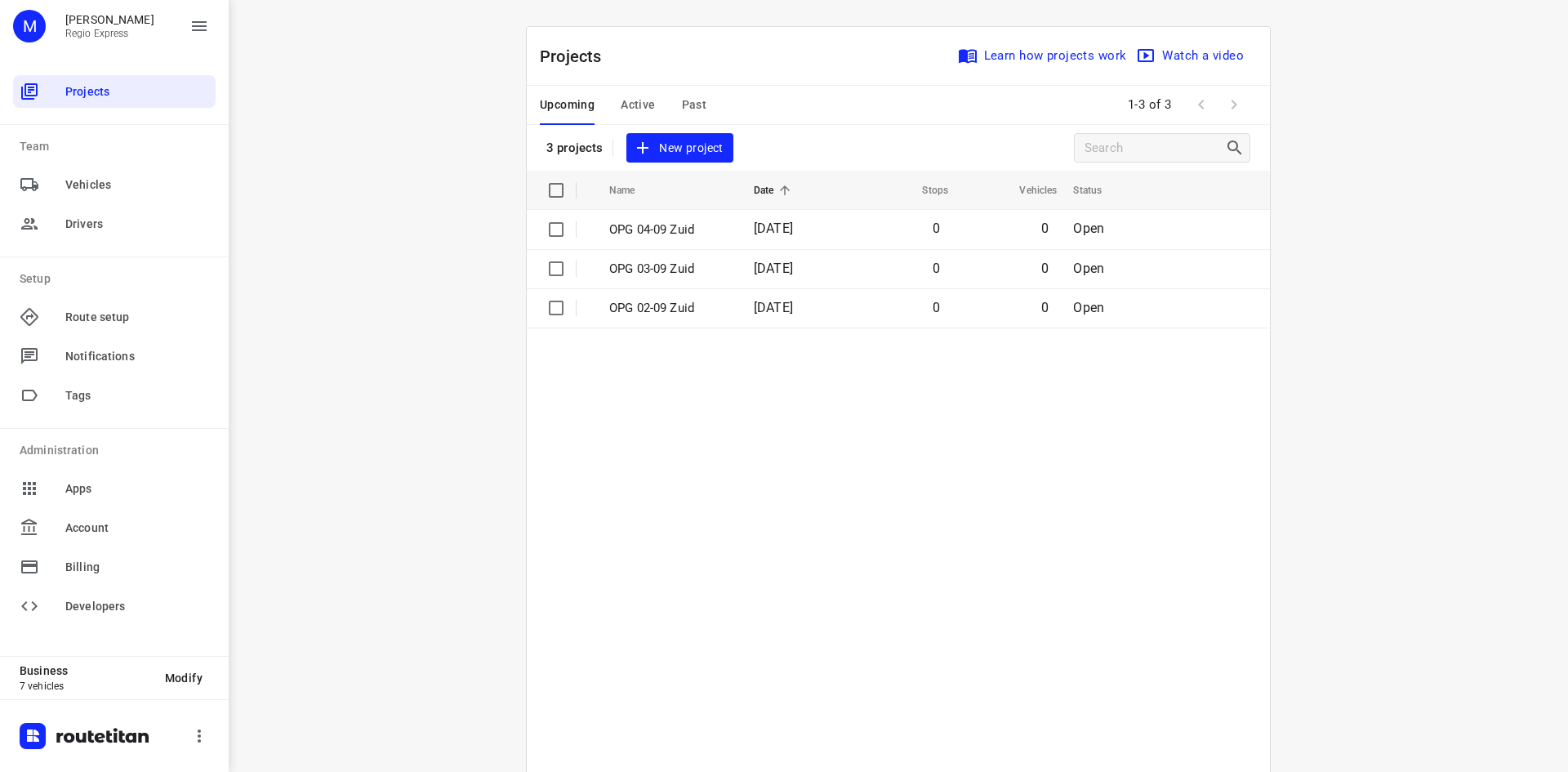
click at [621, 99] on span "Active" at bounding box center [637, 105] width 34 height 21
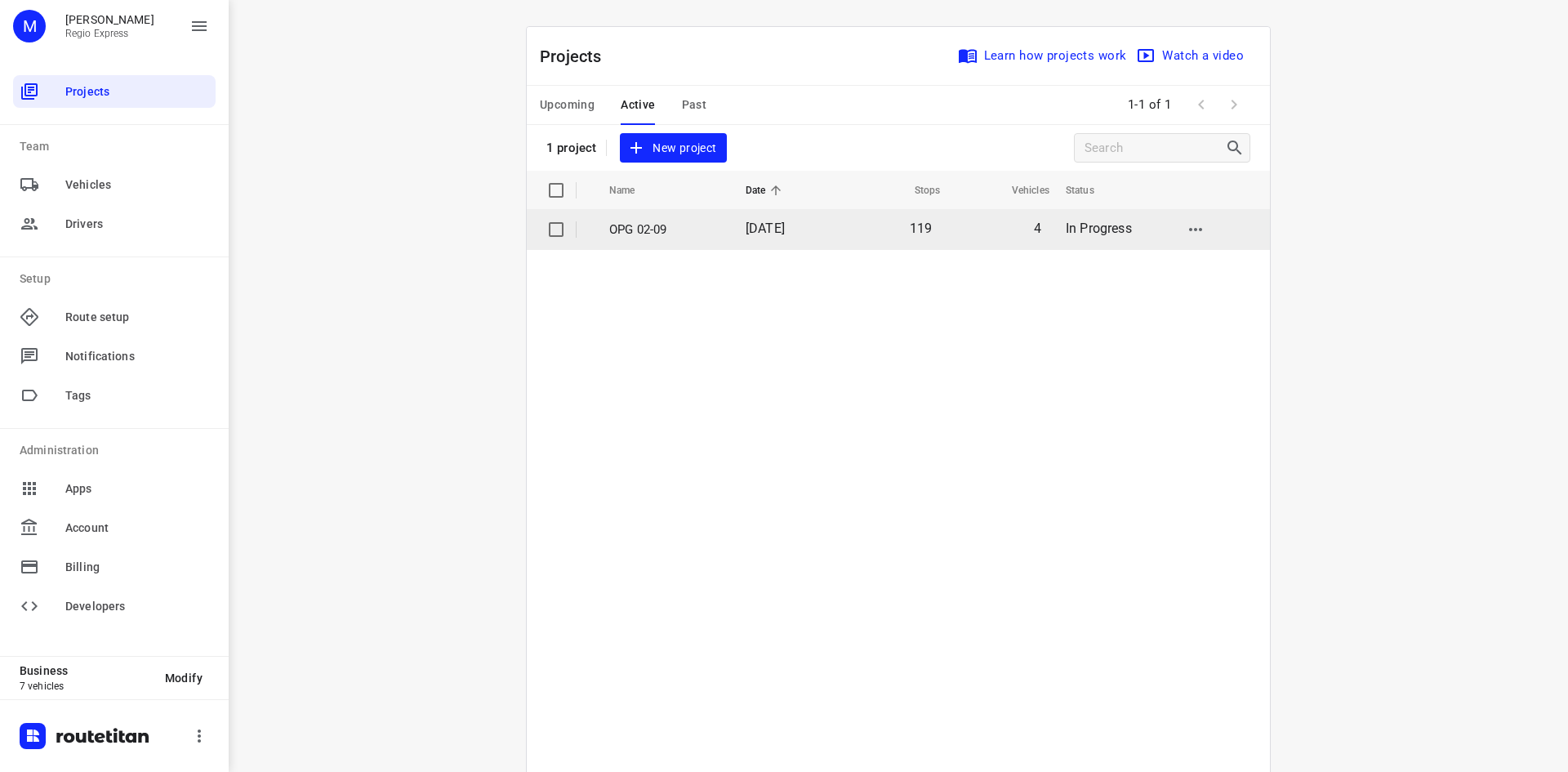
click at [686, 230] on p "OPG 02-09" at bounding box center [665, 229] width 112 height 19
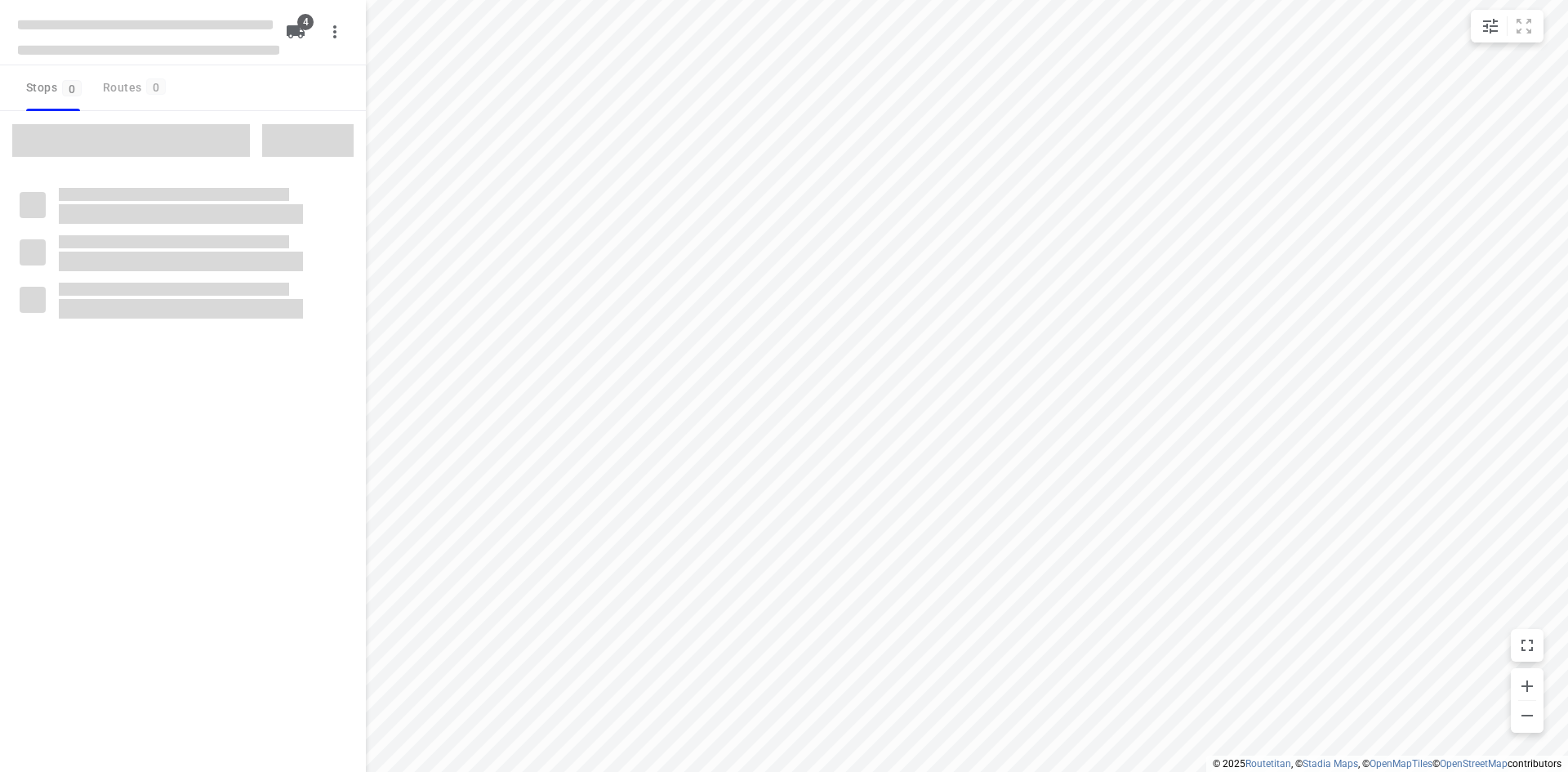
type input "distance"
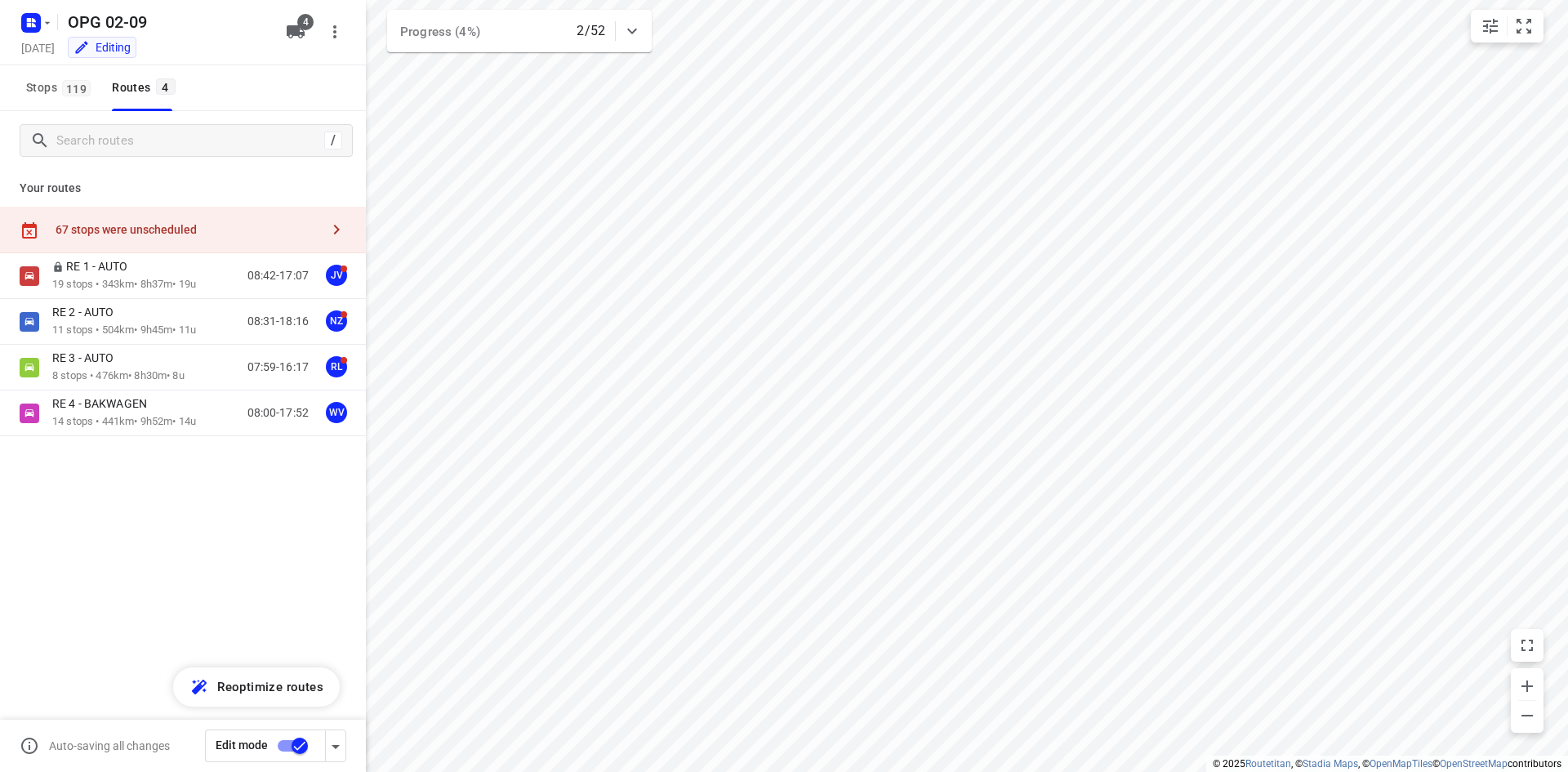
click at [213, 234] on div "67 stops were unscheduled" at bounding box center [188, 229] width 264 height 13
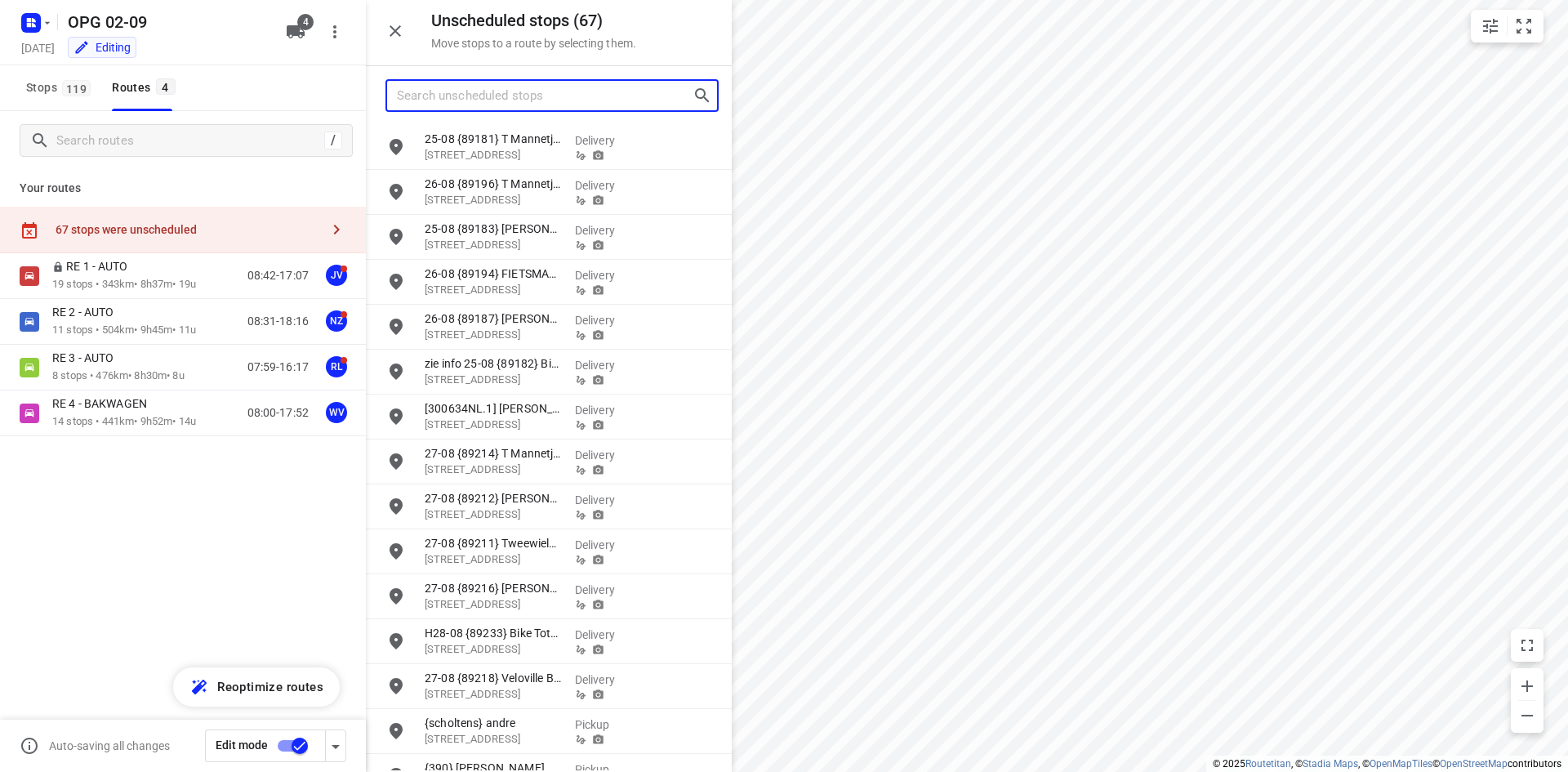
click at [444, 94] on input "Search unscheduled stops" at bounding box center [545, 96] width 296 height 25
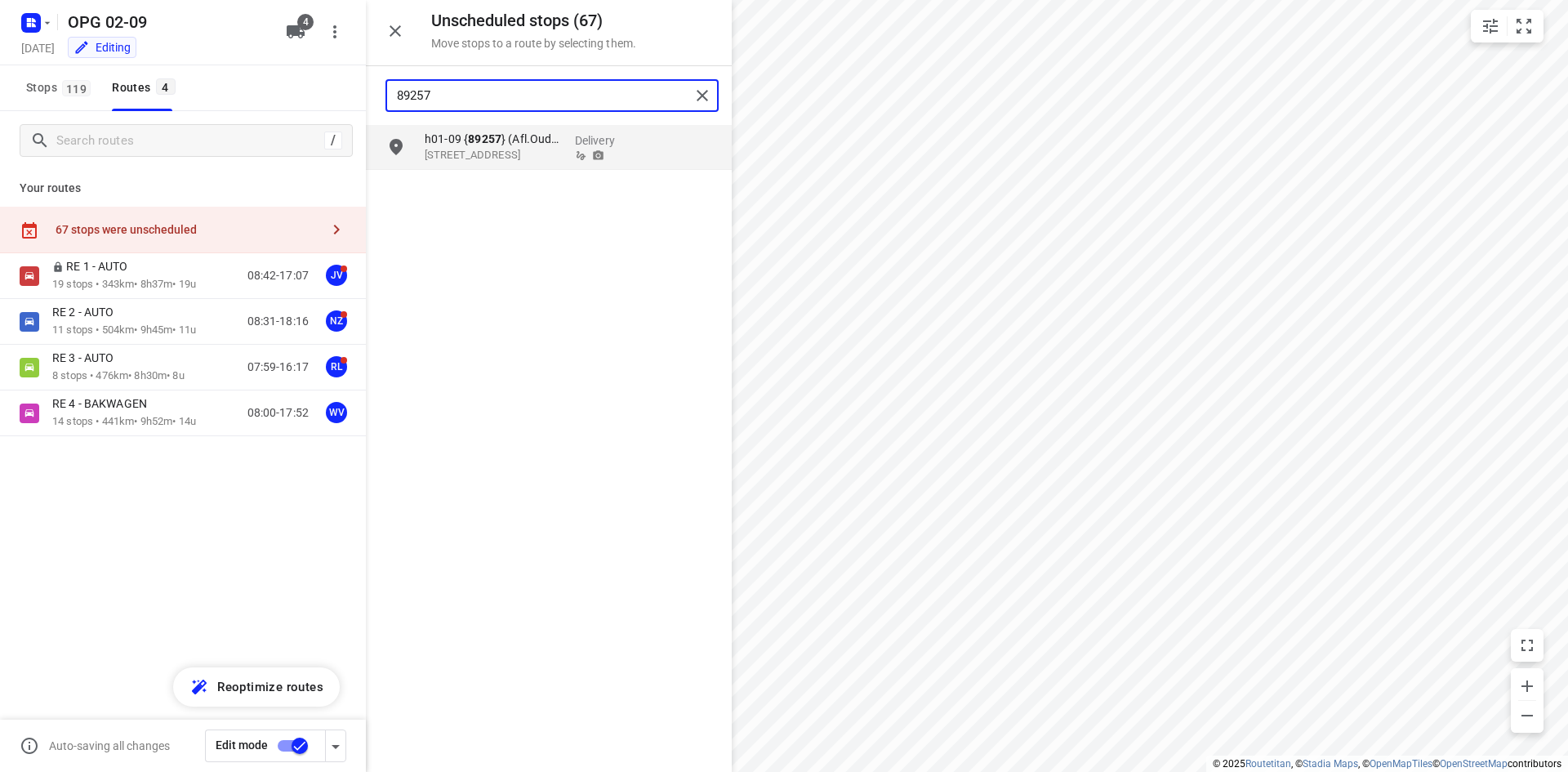
type input "89257"
click at [401, 149] on input "grid" at bounding box center [396, 147] width 32 height 32
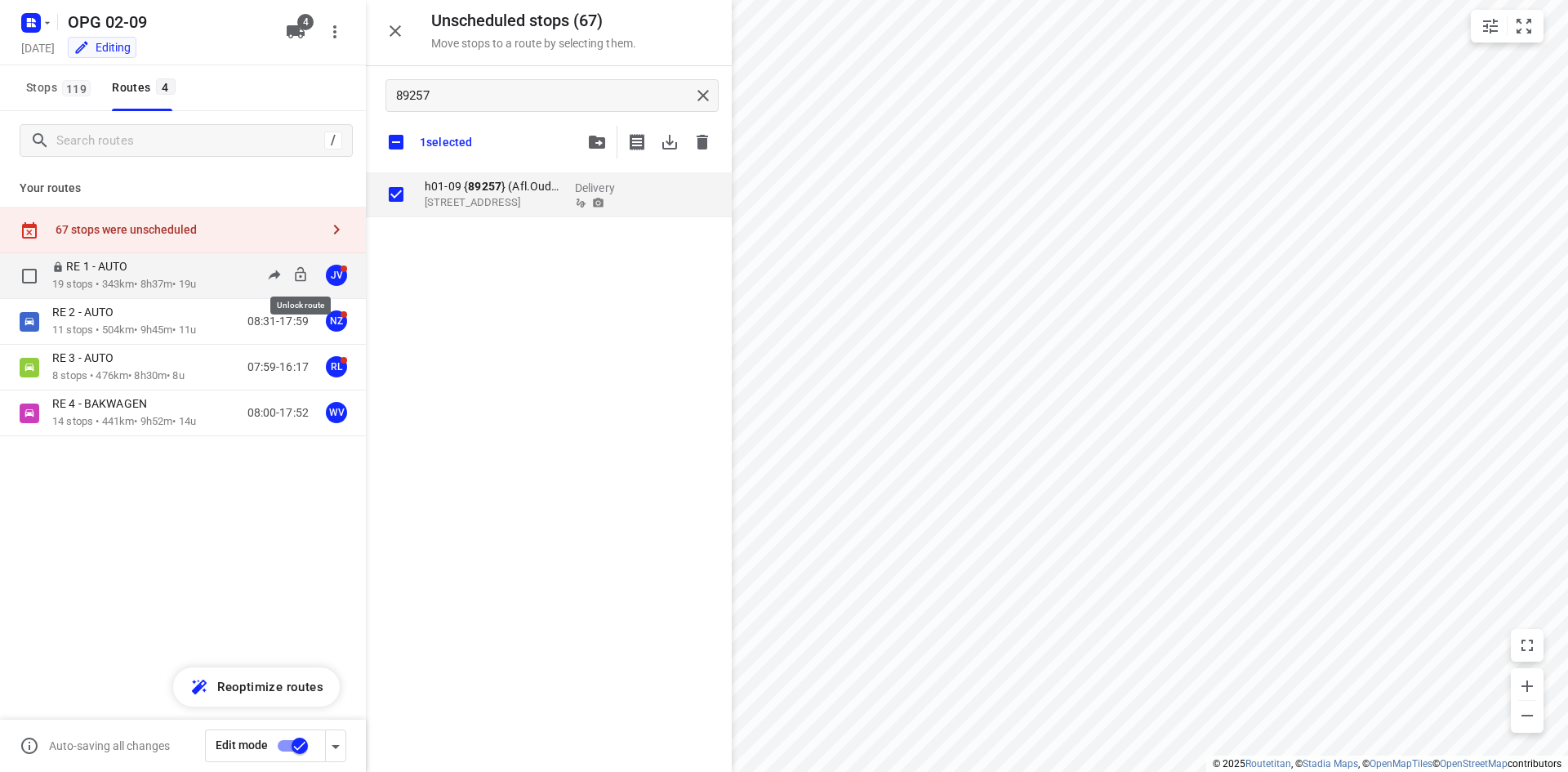
click at [292, 277] on icon at bounding box center [300, 274] width 16 height 16
checkbox input "true"
click at [598, 148] on icon "button" at bounding box center [597, 142] width 16 height 13
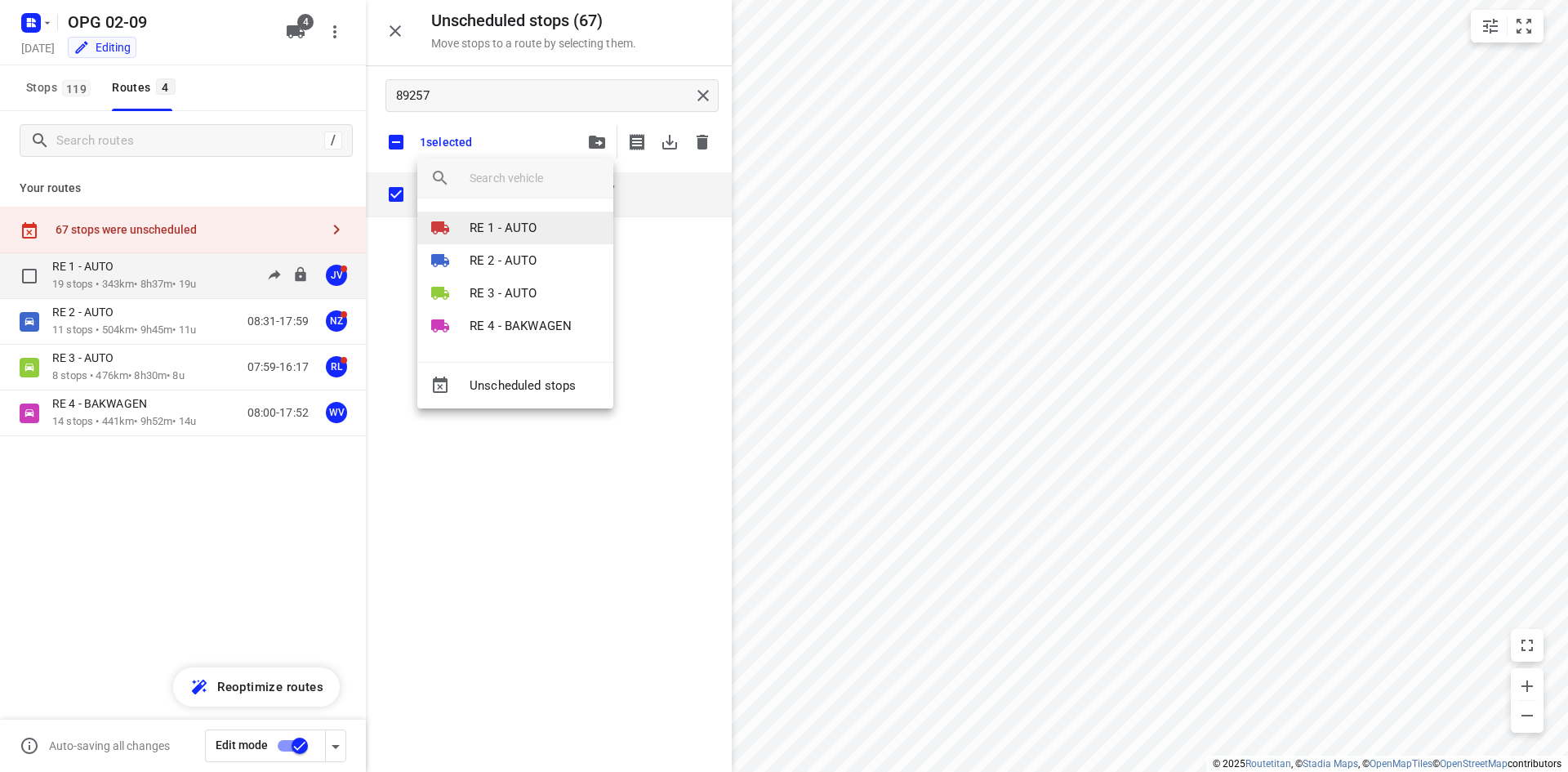
click at [511, 234] on p "RE 1 - AUTO" at bounding box center [503, 228] width 68 height 19
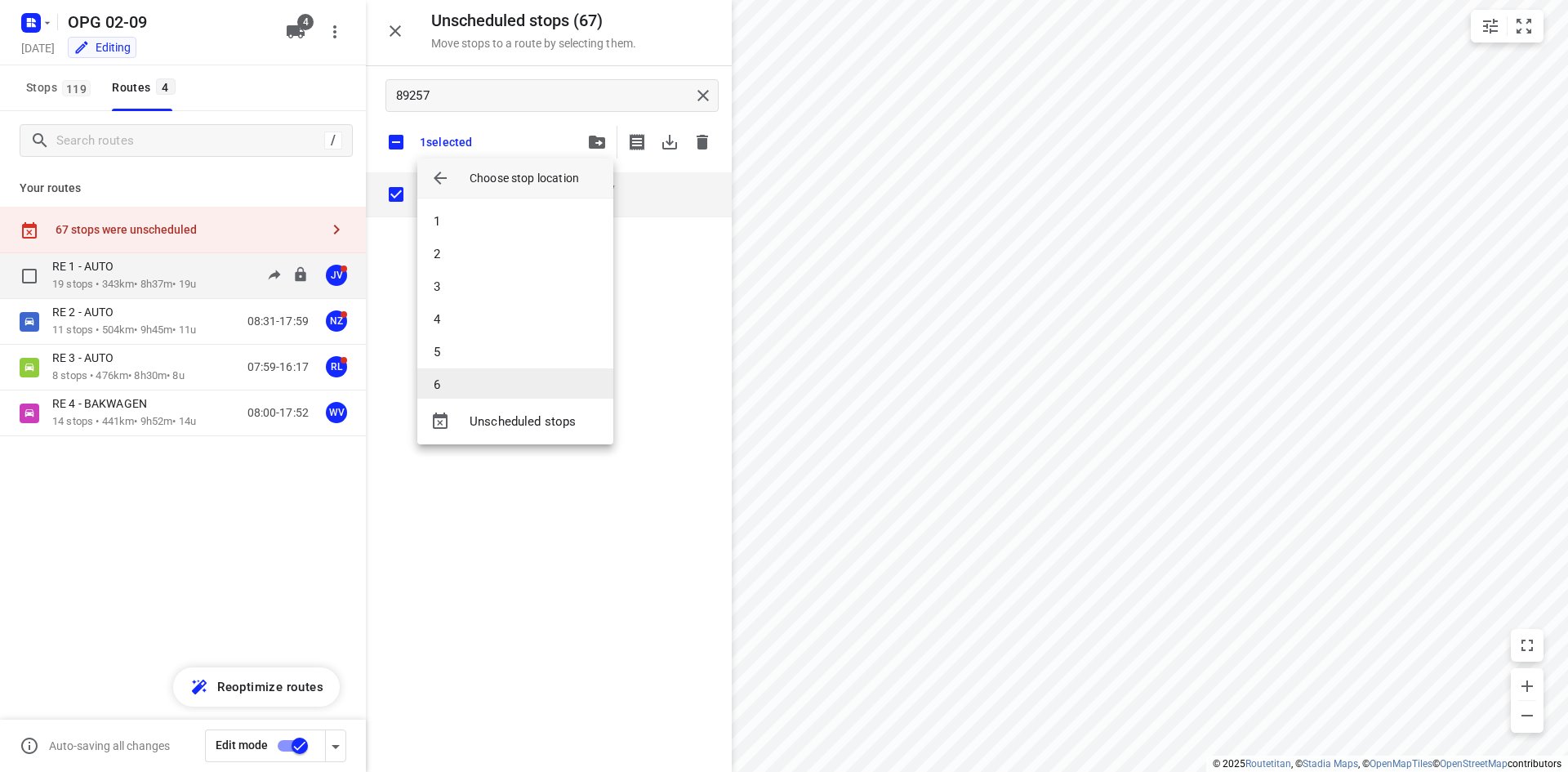
click at [452, 374] on li "6" at bounding box center [515, 384] width 196 height 32
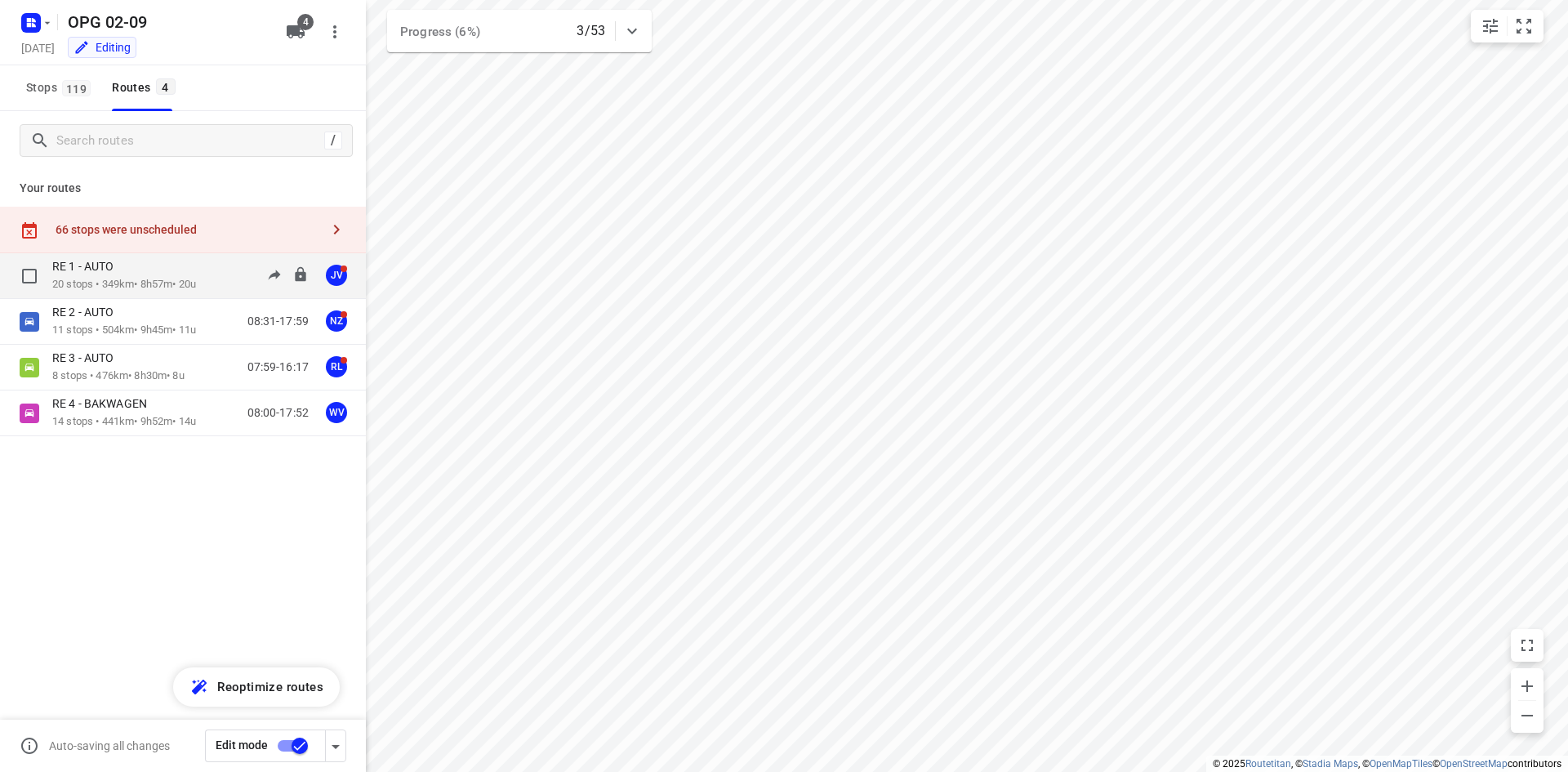
drag, startPoint x: 192, startPoint y: 230, endPoint x: 315, endPoint y: 191, distance: 129.0
click at [192, 229] on div "66 stops were unscheduled" at bounding box center [188, 229] width 264 height 13
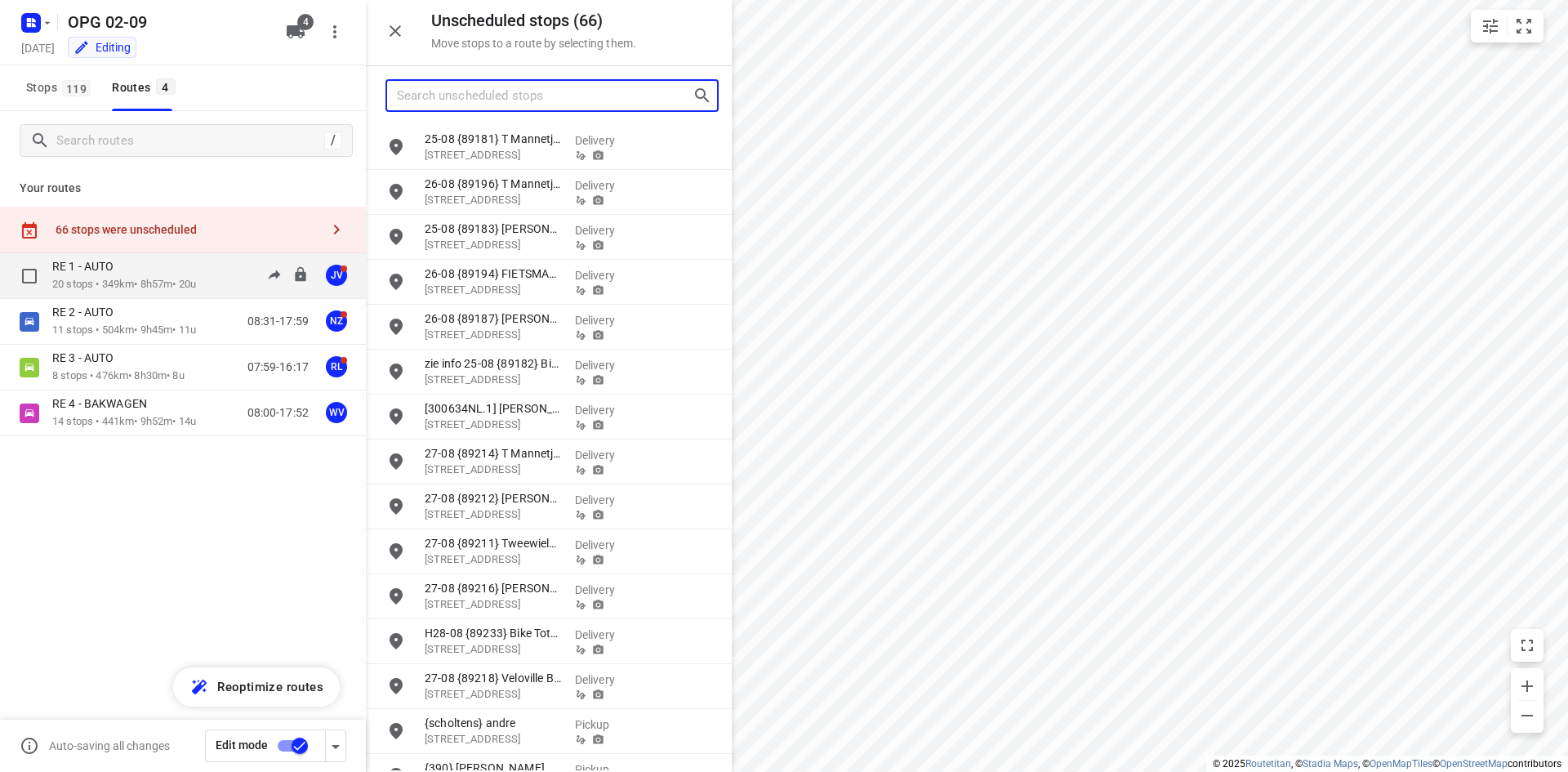
click at [554, 102] on input "Search unscheduled stops" at bounding box center [545, 96] width 296 height 25
type input "89208"
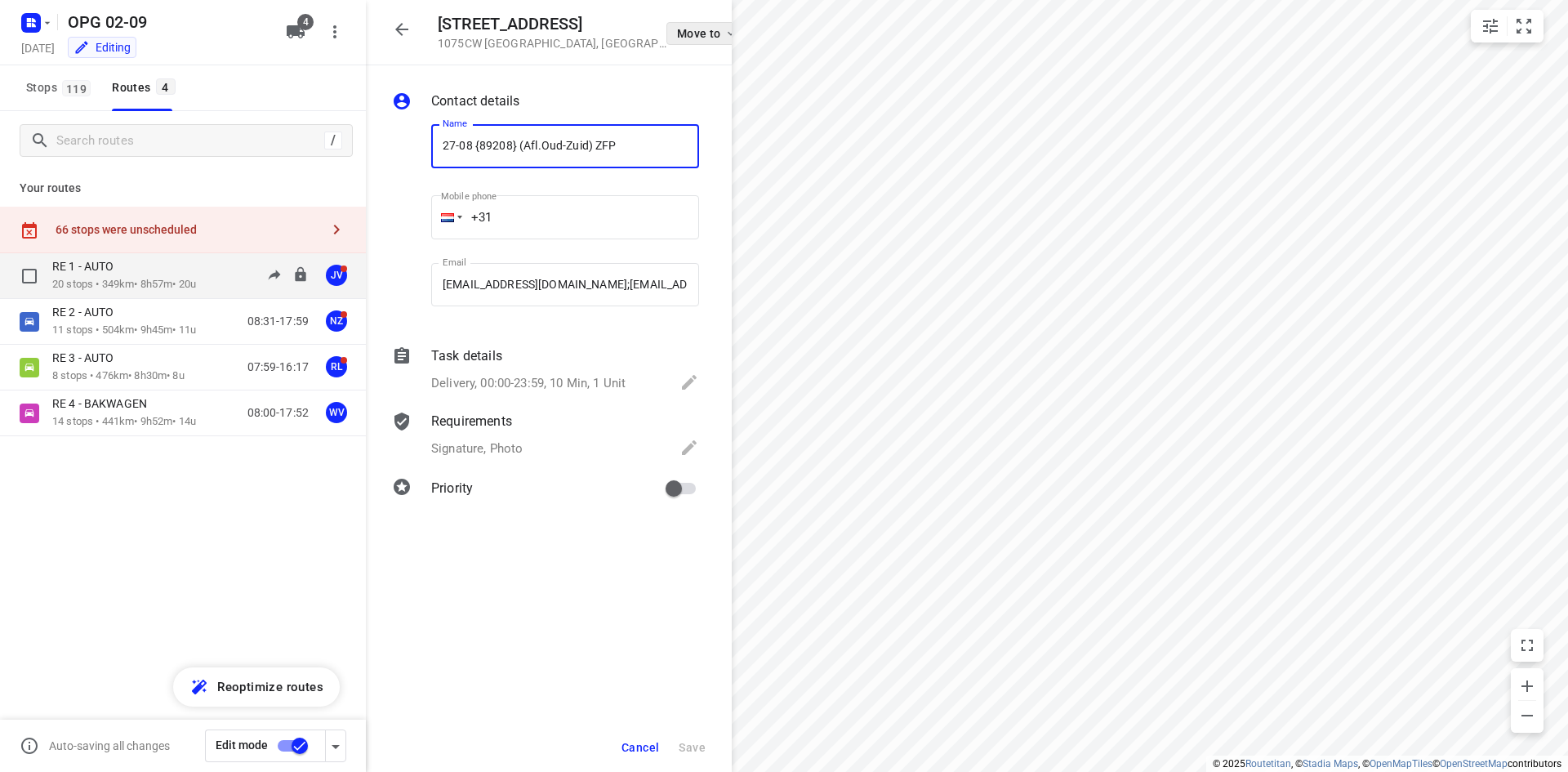
click at [666, 35] on button "Move to" at bounding box center [705, 32] width 78 height 23
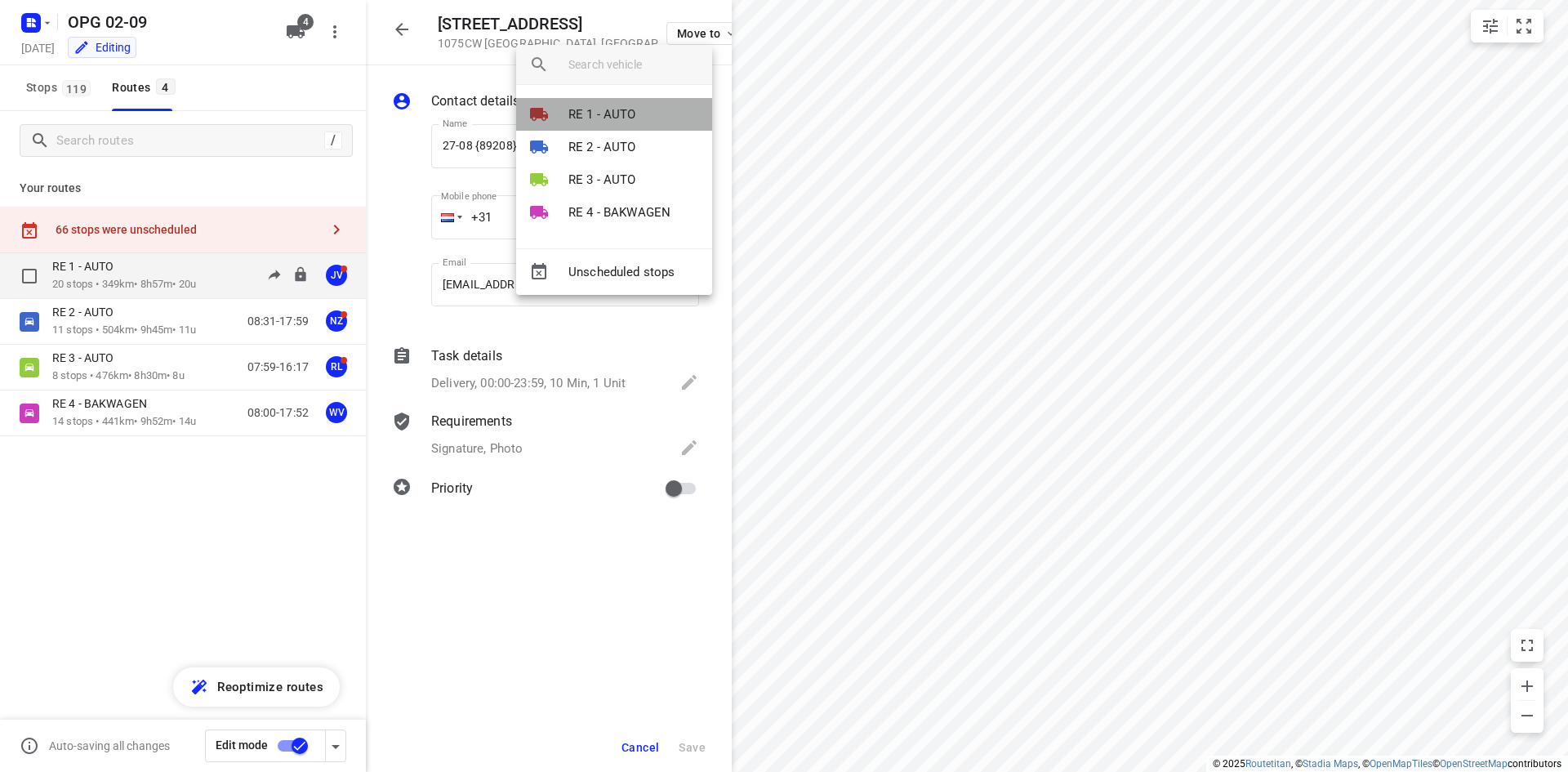
click at [622, 116] on p "RE 1 - AUTO" at bounding box center [601, 115] width 68 height 19
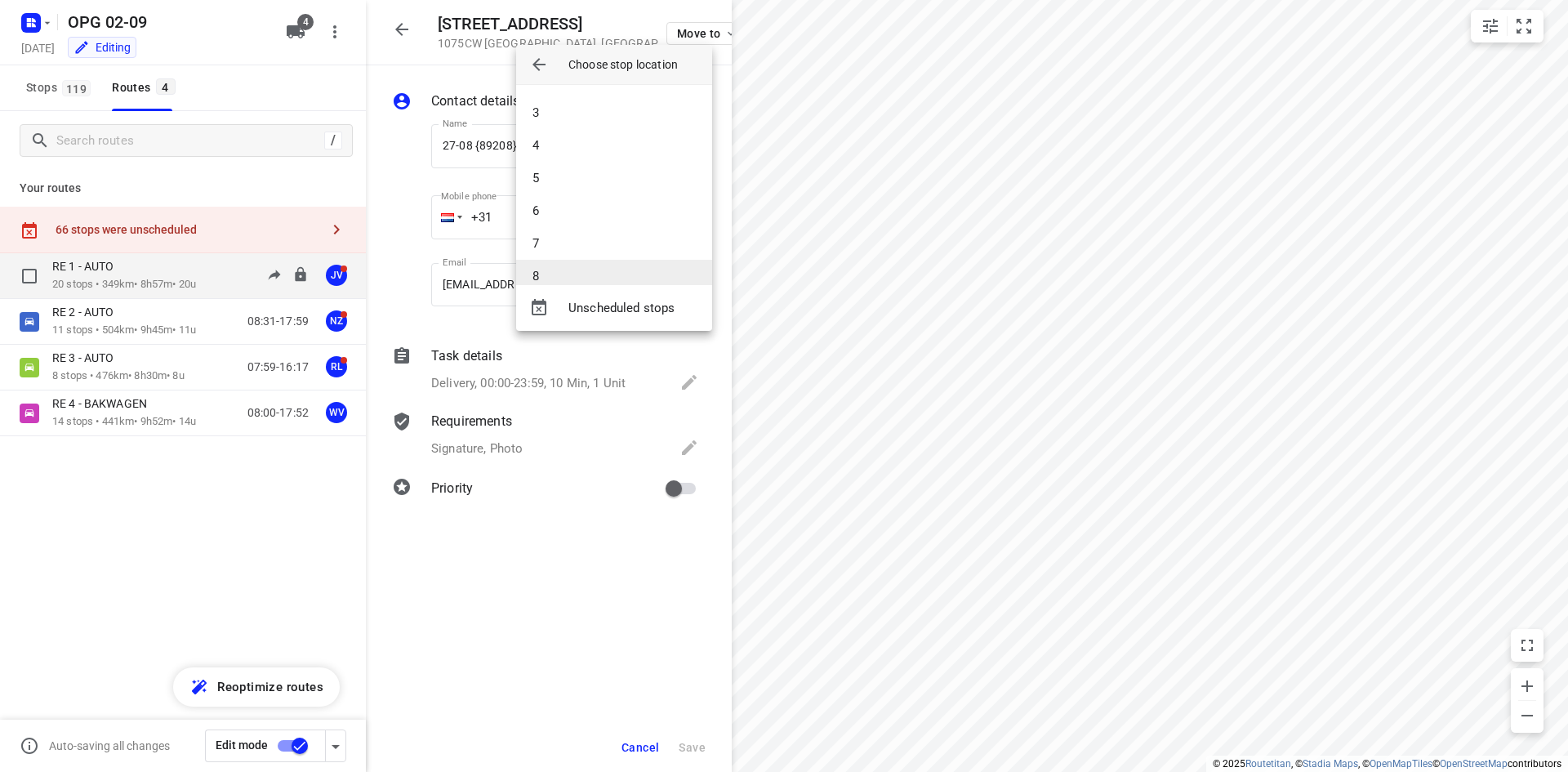
scroll to position [82, 0]
click at [561, 215] on li "7" at bounding box center [613, 222] width 196 height 32
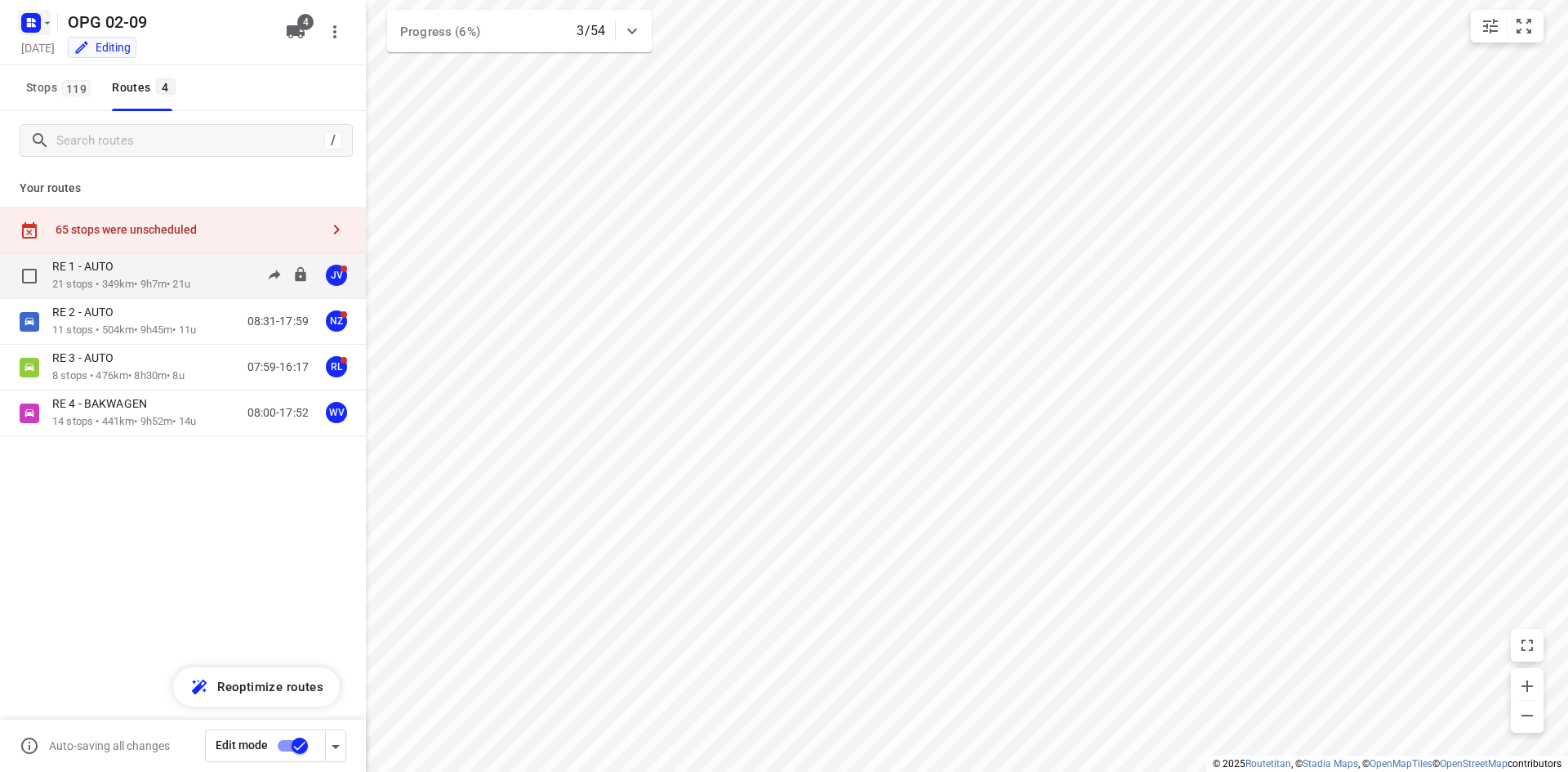
click at [46, 30] on button "button" at bounding box center [34, 23] width 32 height 26
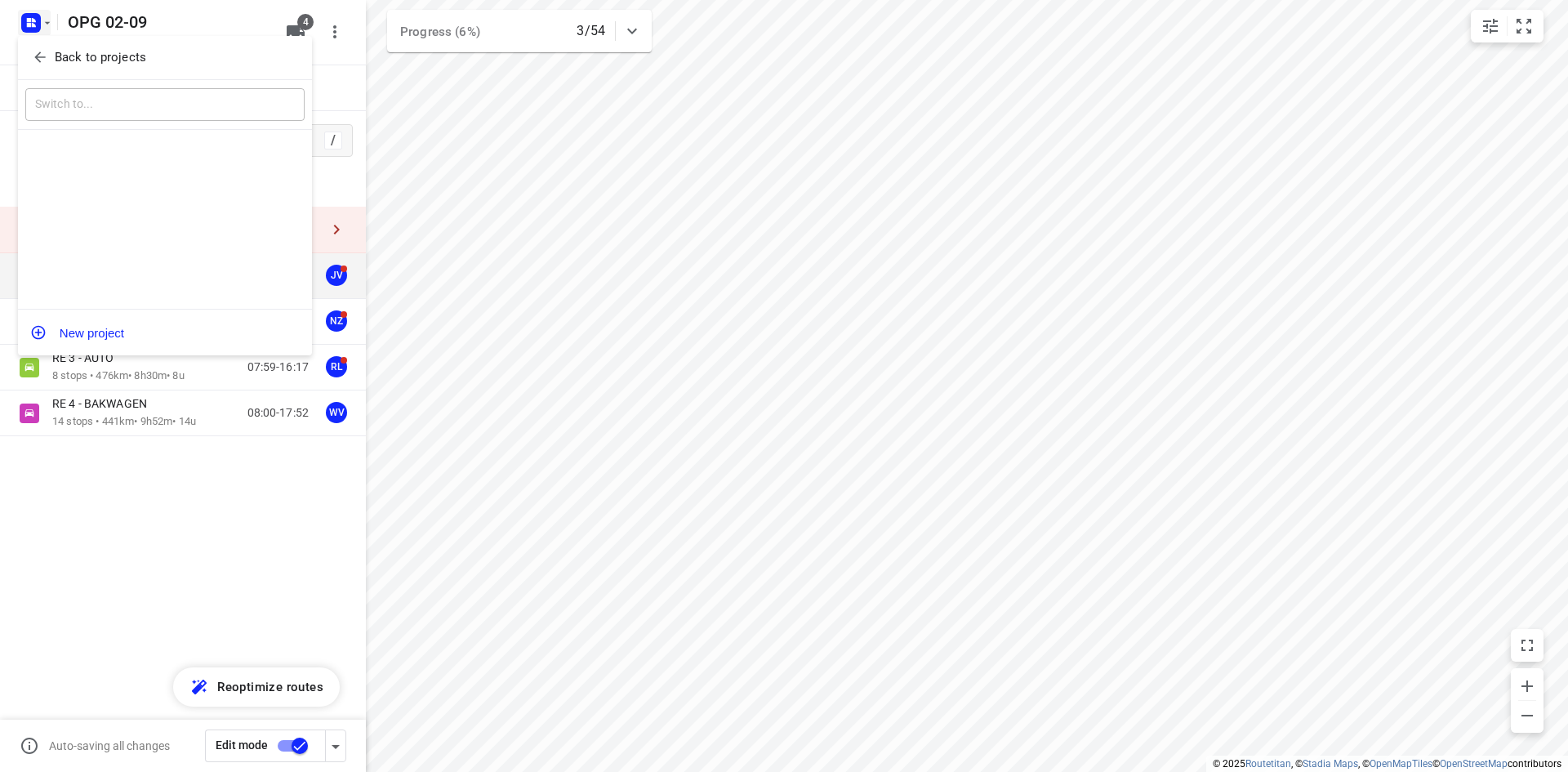
click at [64, 80] on div "​" at bounding box center [165, 106] width 294 height 51
click at [62, 65] on p "Back to projects" at bounding box center [100, 57] width 91 height 19
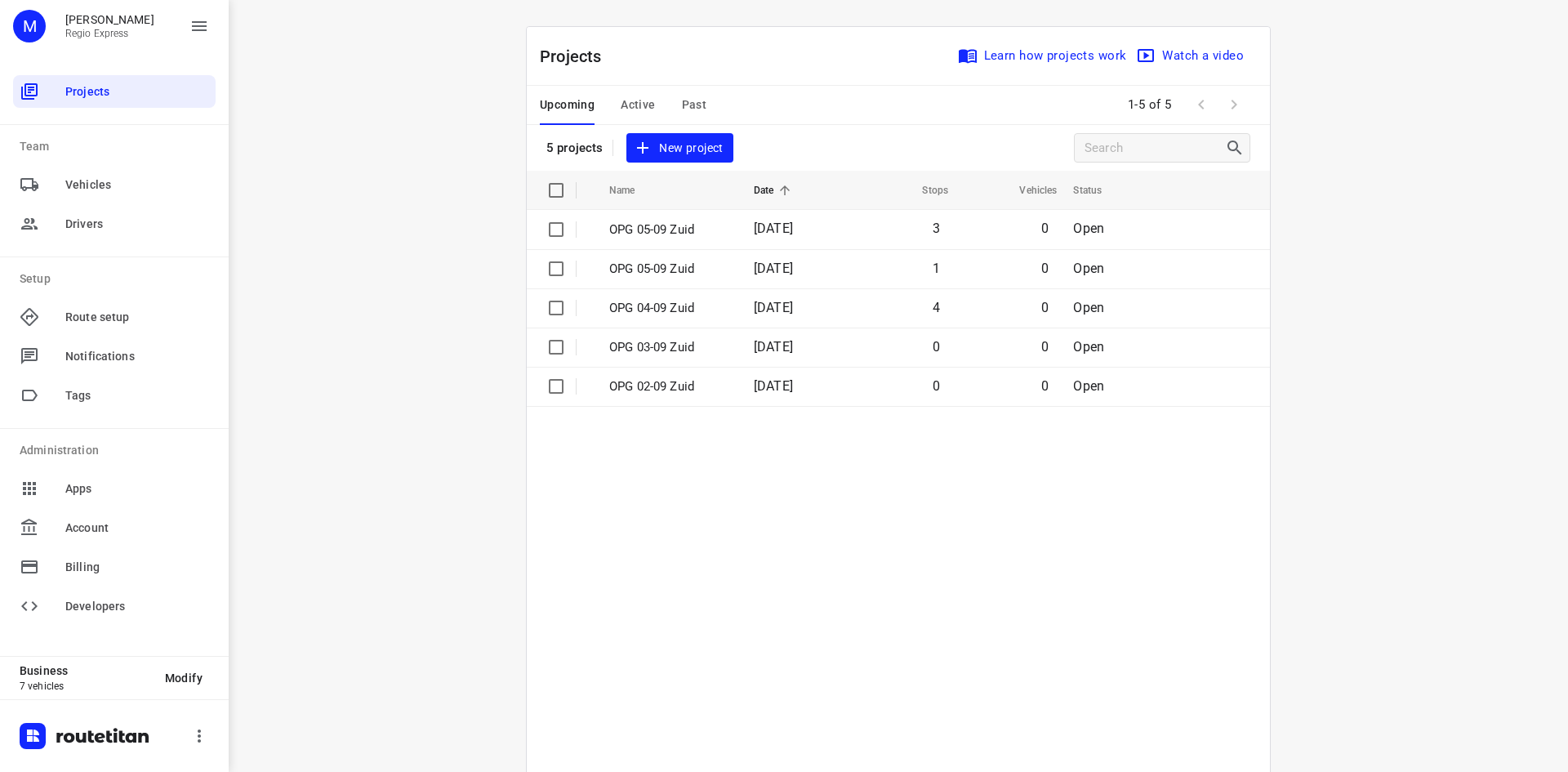
click at [639, 104] on span "Active" at bounding box center [637, 105] width 34 height 21
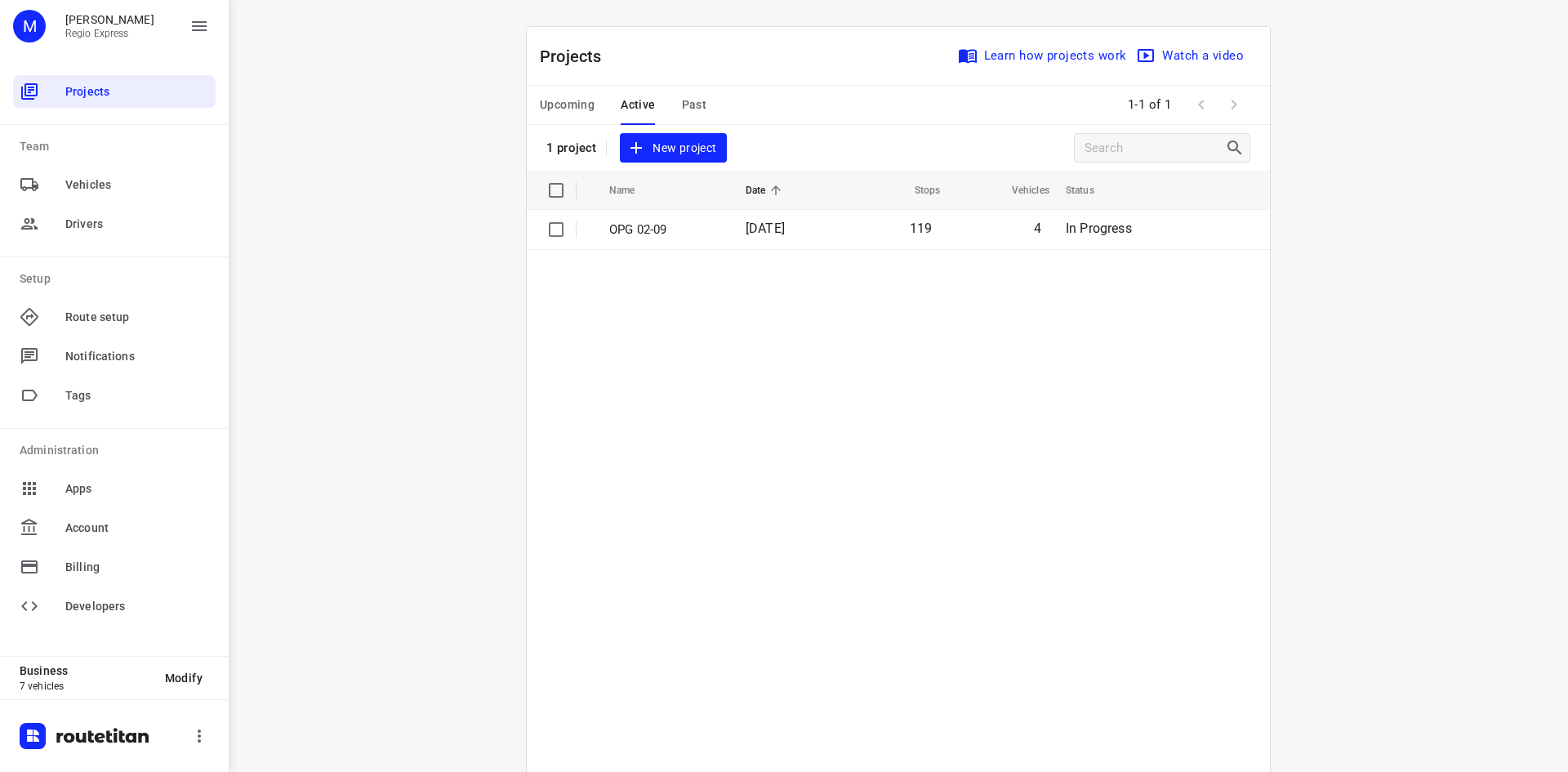
click at [663, 239] on td "OPG 02-09" at bounding box center [662, 229] width 140 height 39
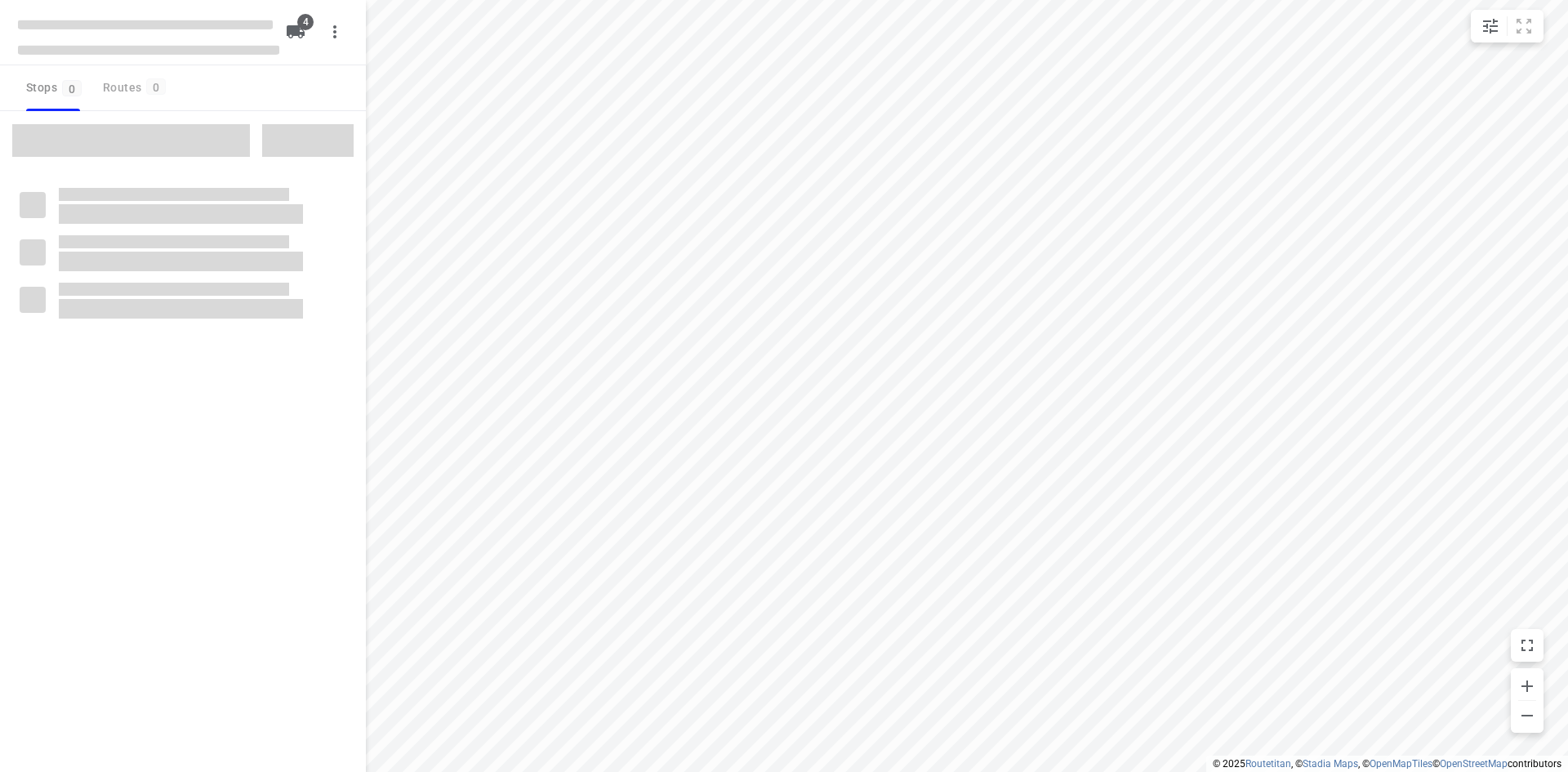
type input "distance"
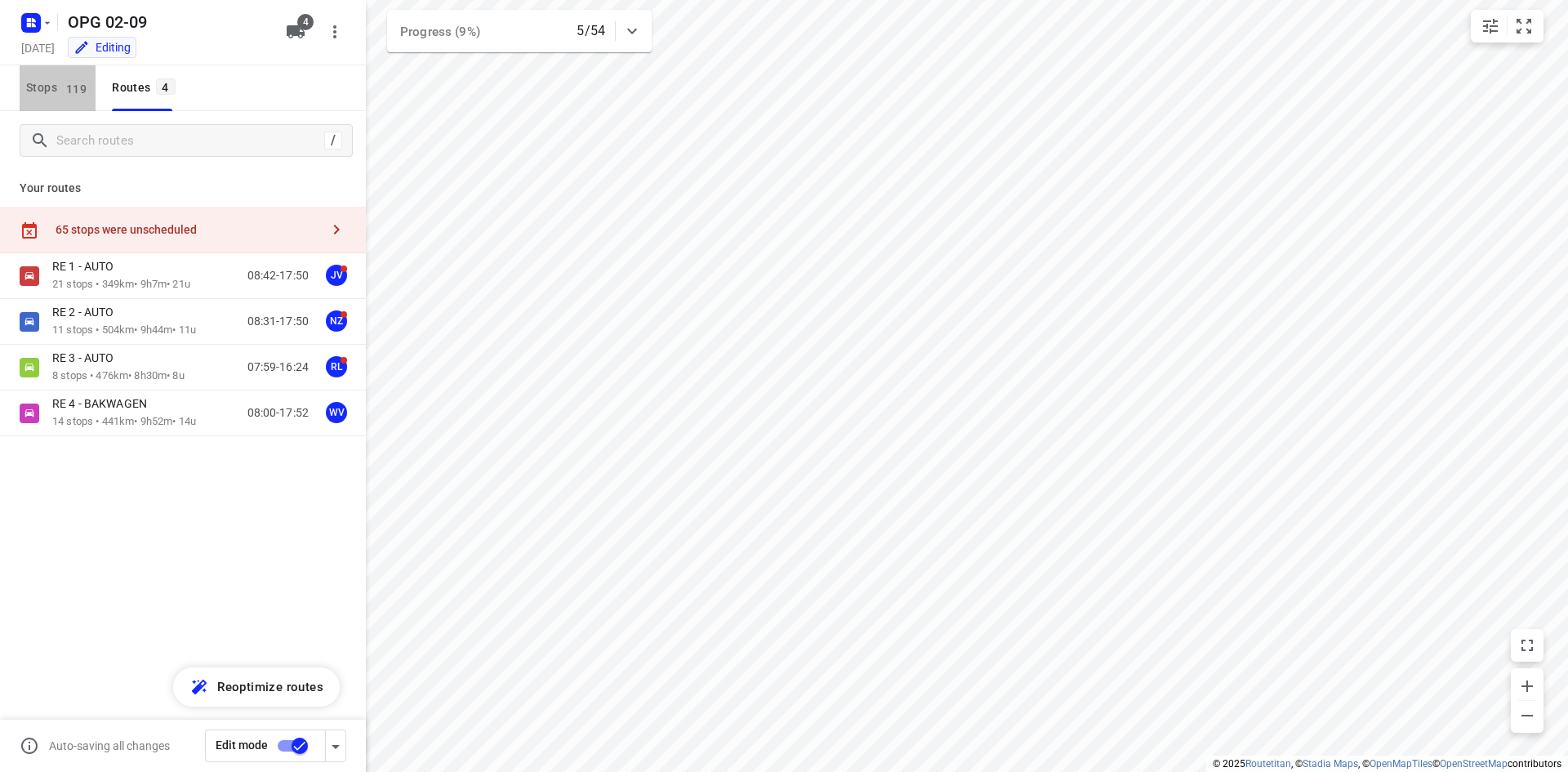
click at [48, 91] on span "Stops 119" at bounding box center [60, 87] width 69 height 21
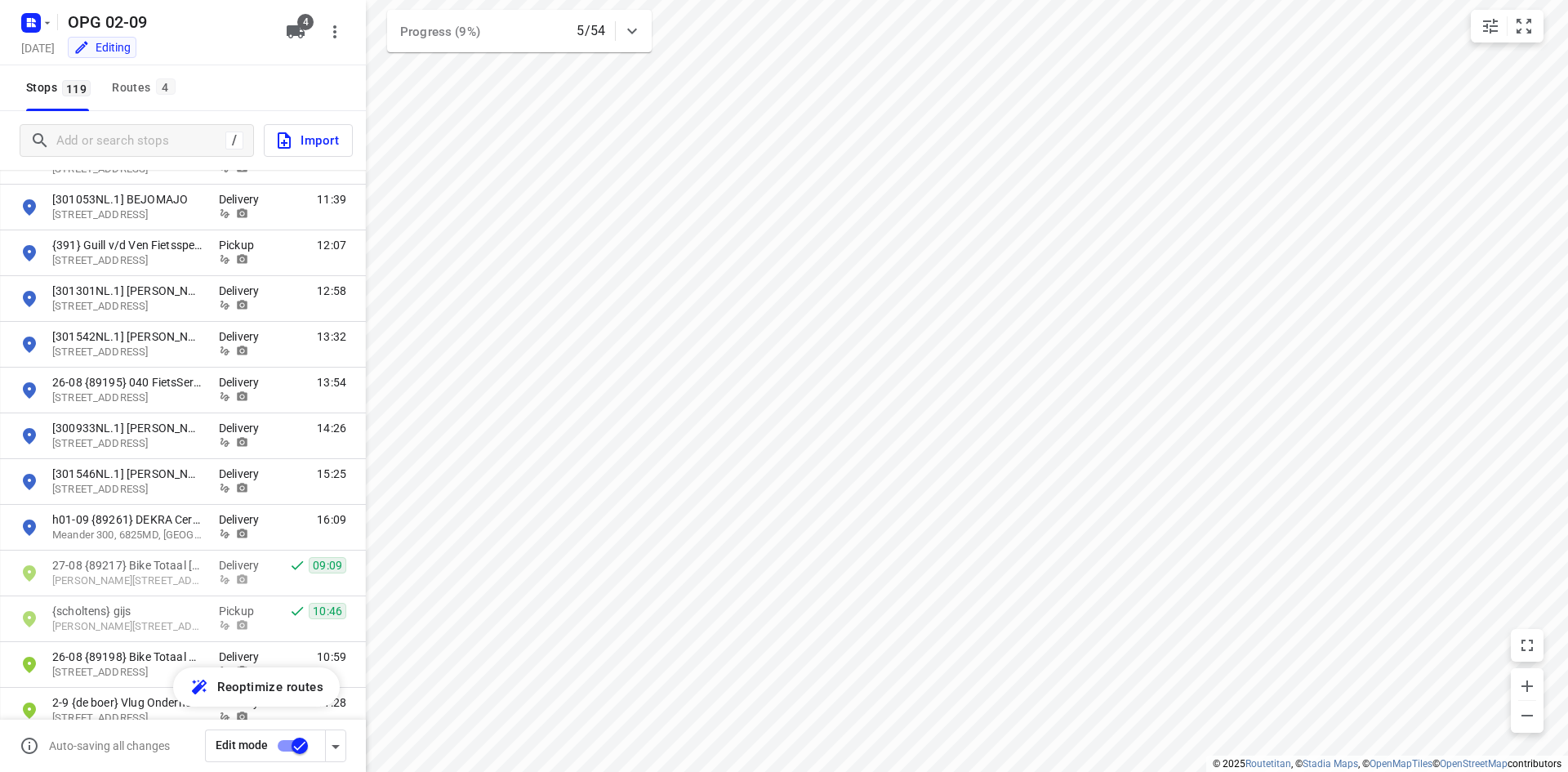
scroll to position [4070, 0]
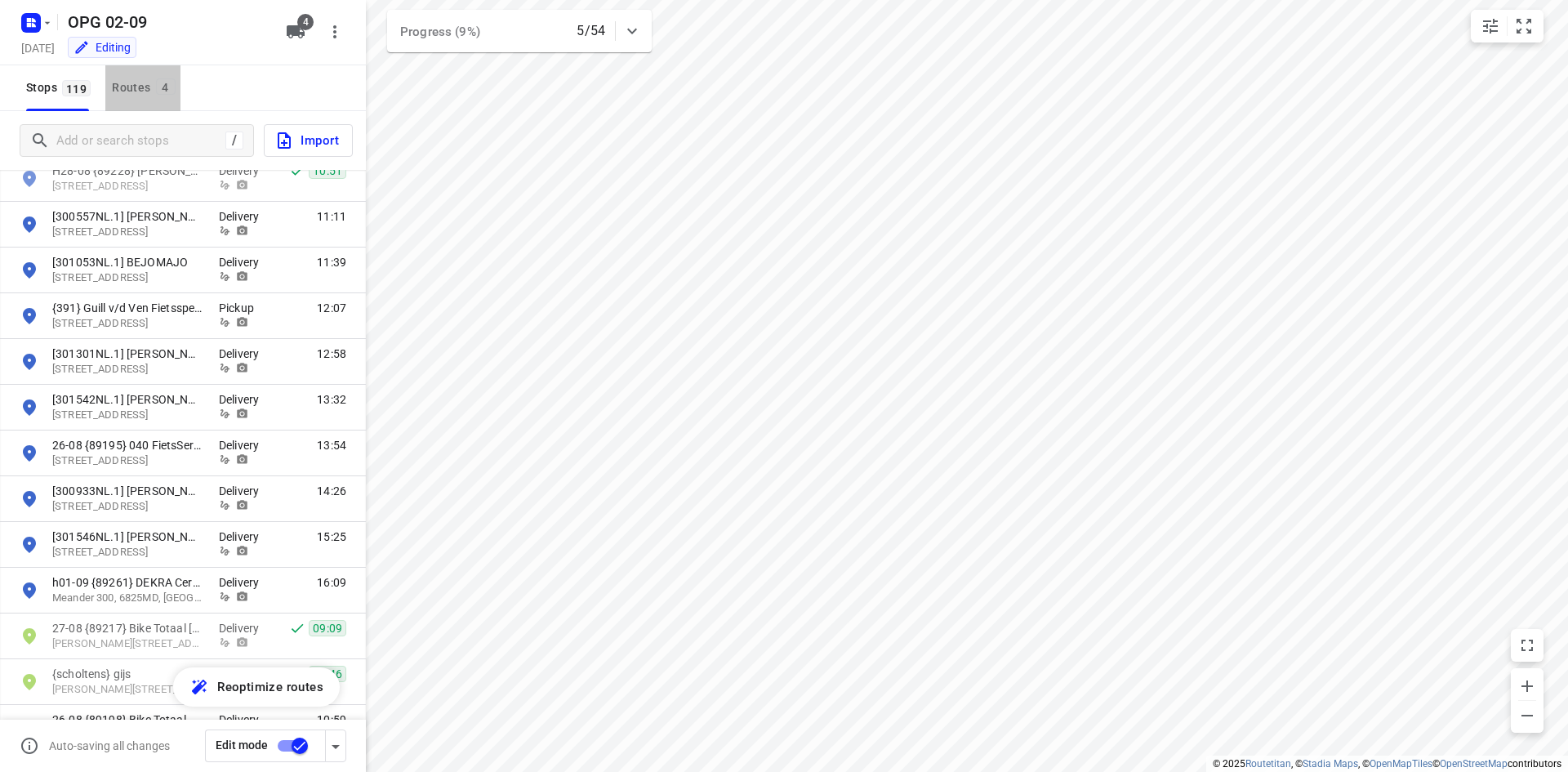
click at [159, 96] on div "Routes 4" at bounding box center [145, 87] width 68 height 21
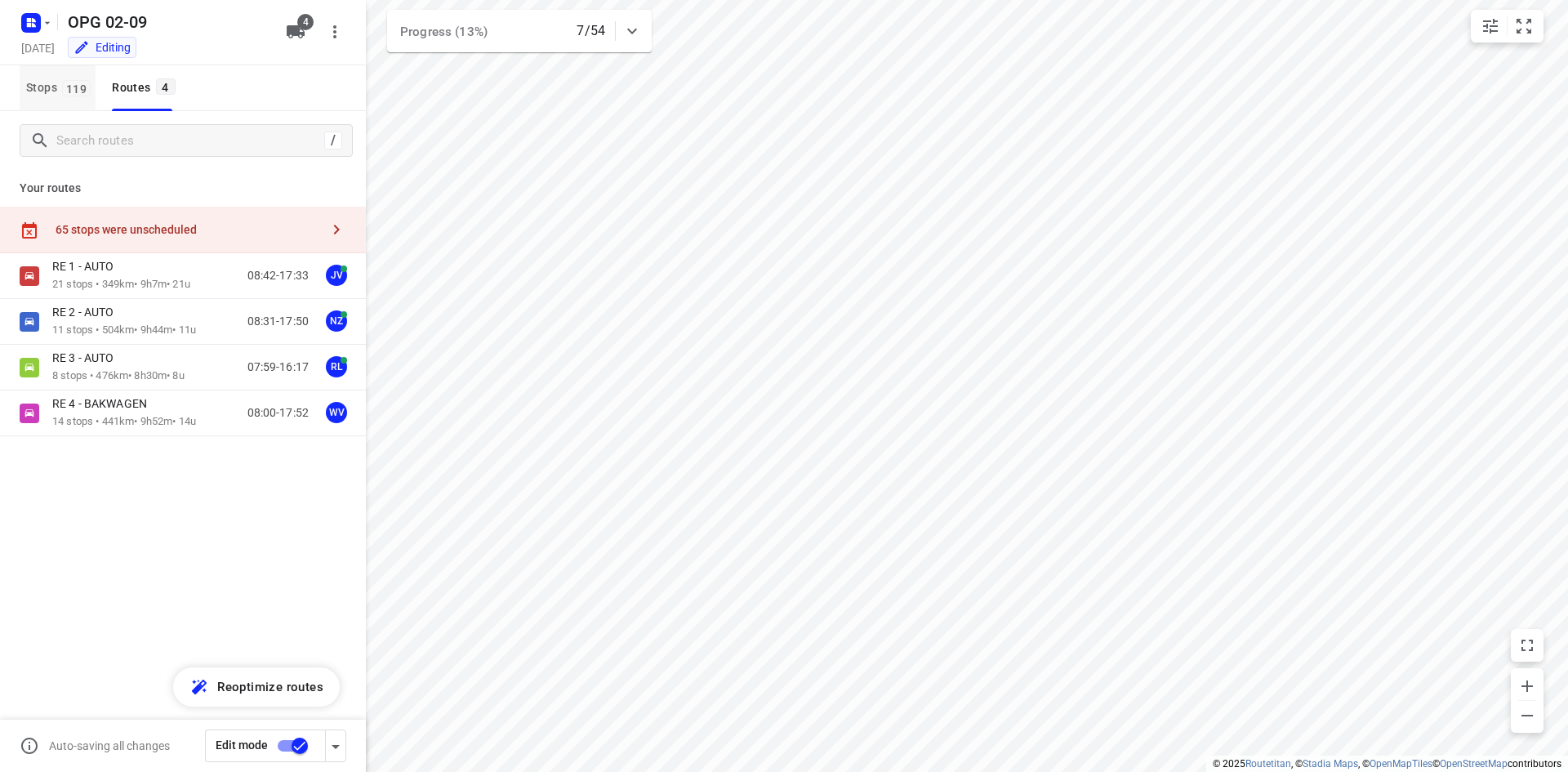
click at [76, 102] on button "Stops 119" at bounding box center [58, 87] width 76 height 46
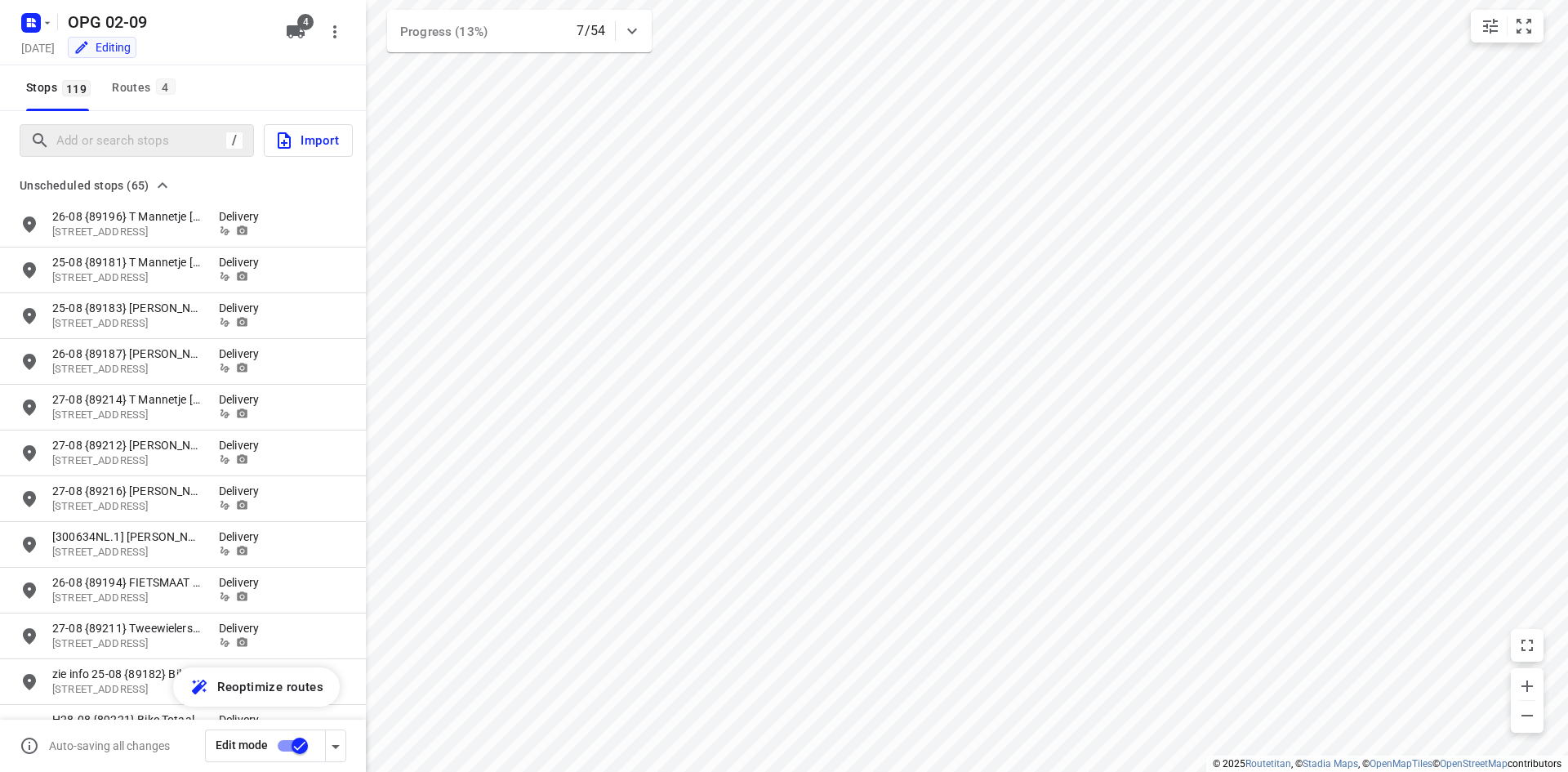
click at [73, 153] on div "/" at bounding box center [137, 141] width 234 height 32
click at [82, 150] on input "Add or search stops" at bounding box center [138, 141] width 162 height 25
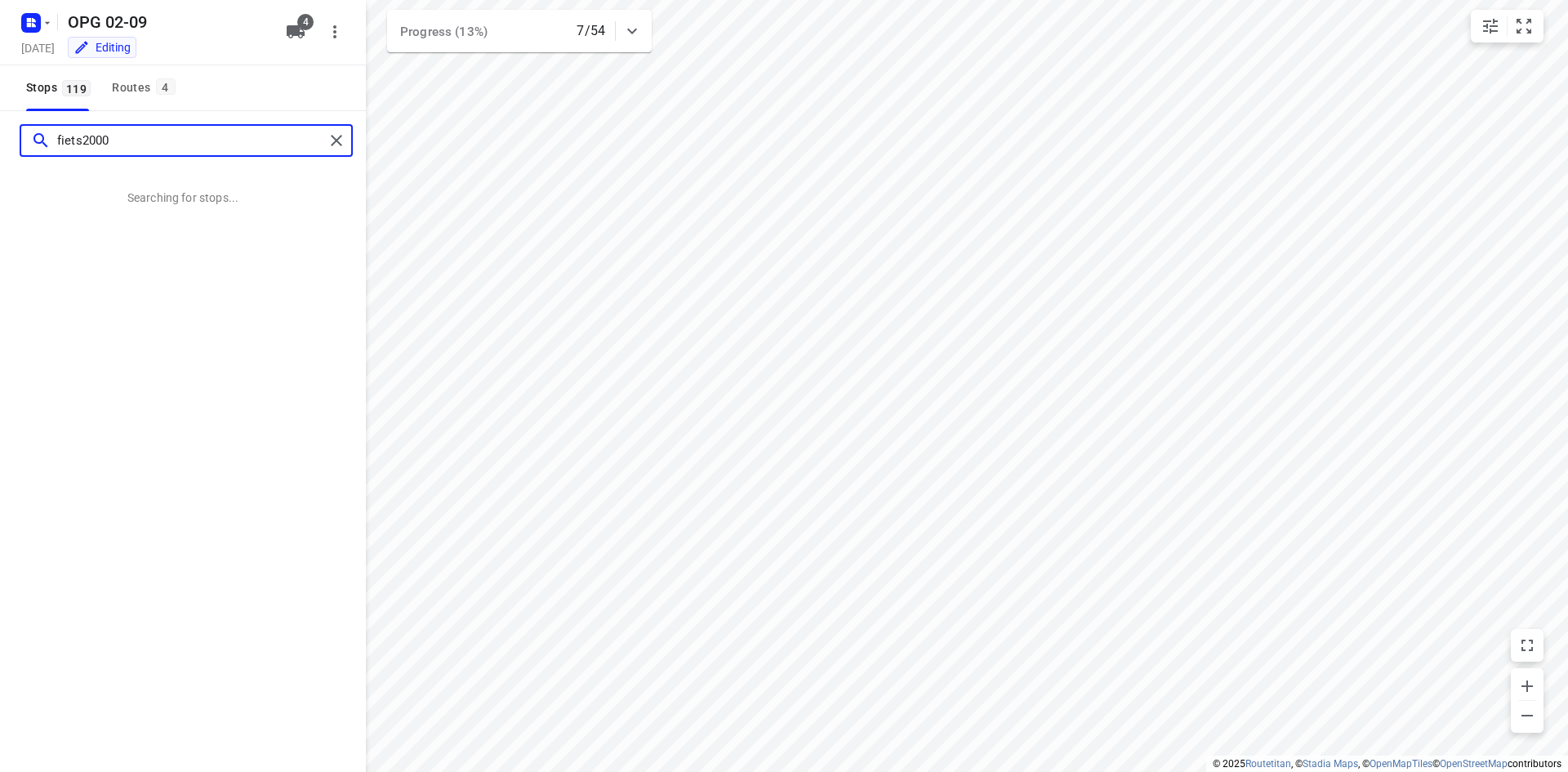
type input "fiets2000"
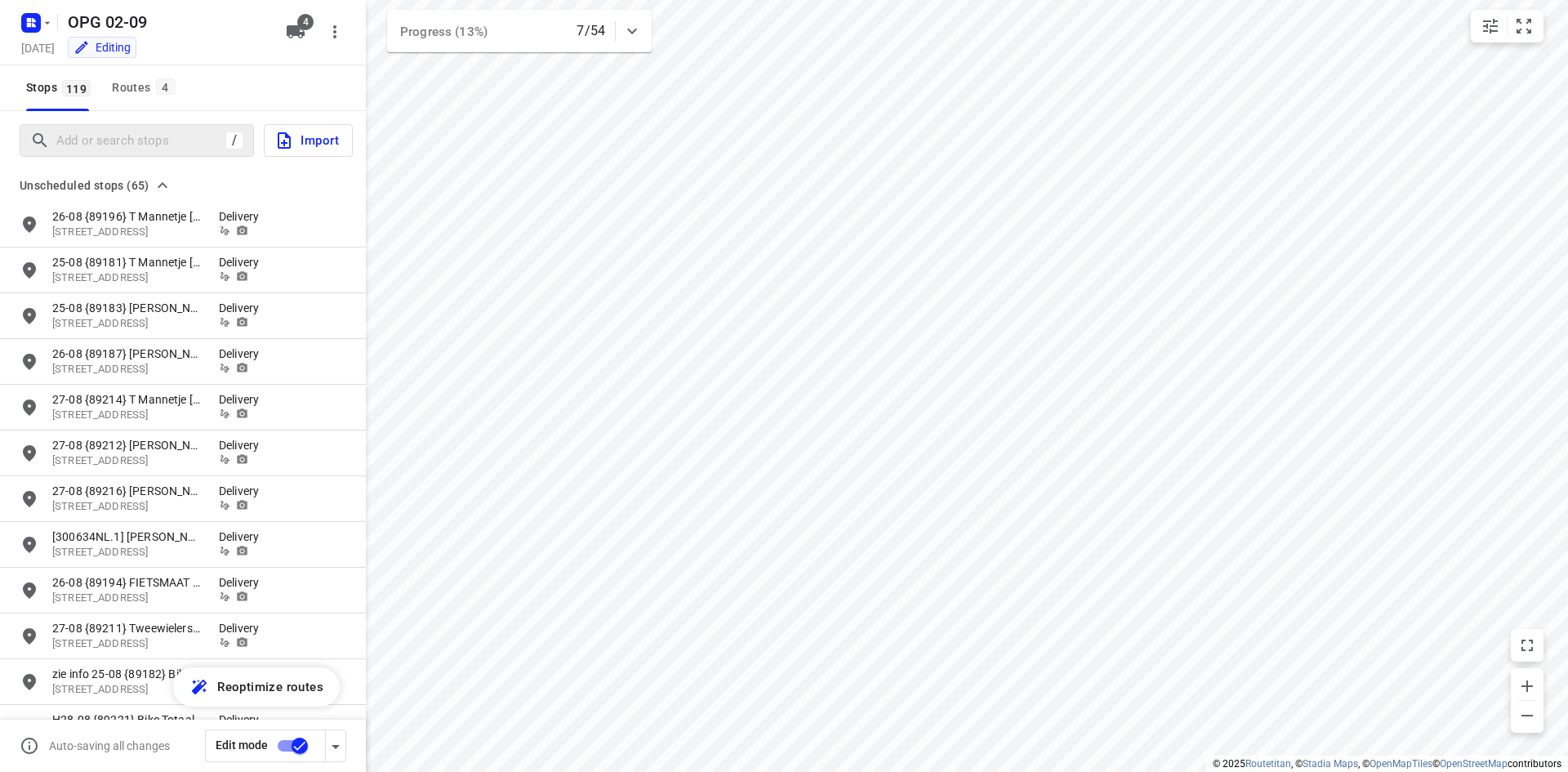
click at [124, 159] on div "/ Import" at bounding box center [183, 140] width 366 height 59
click at [124, 151] on input "Add or search stops" at bounding box center [138, 141] width 162 height 25
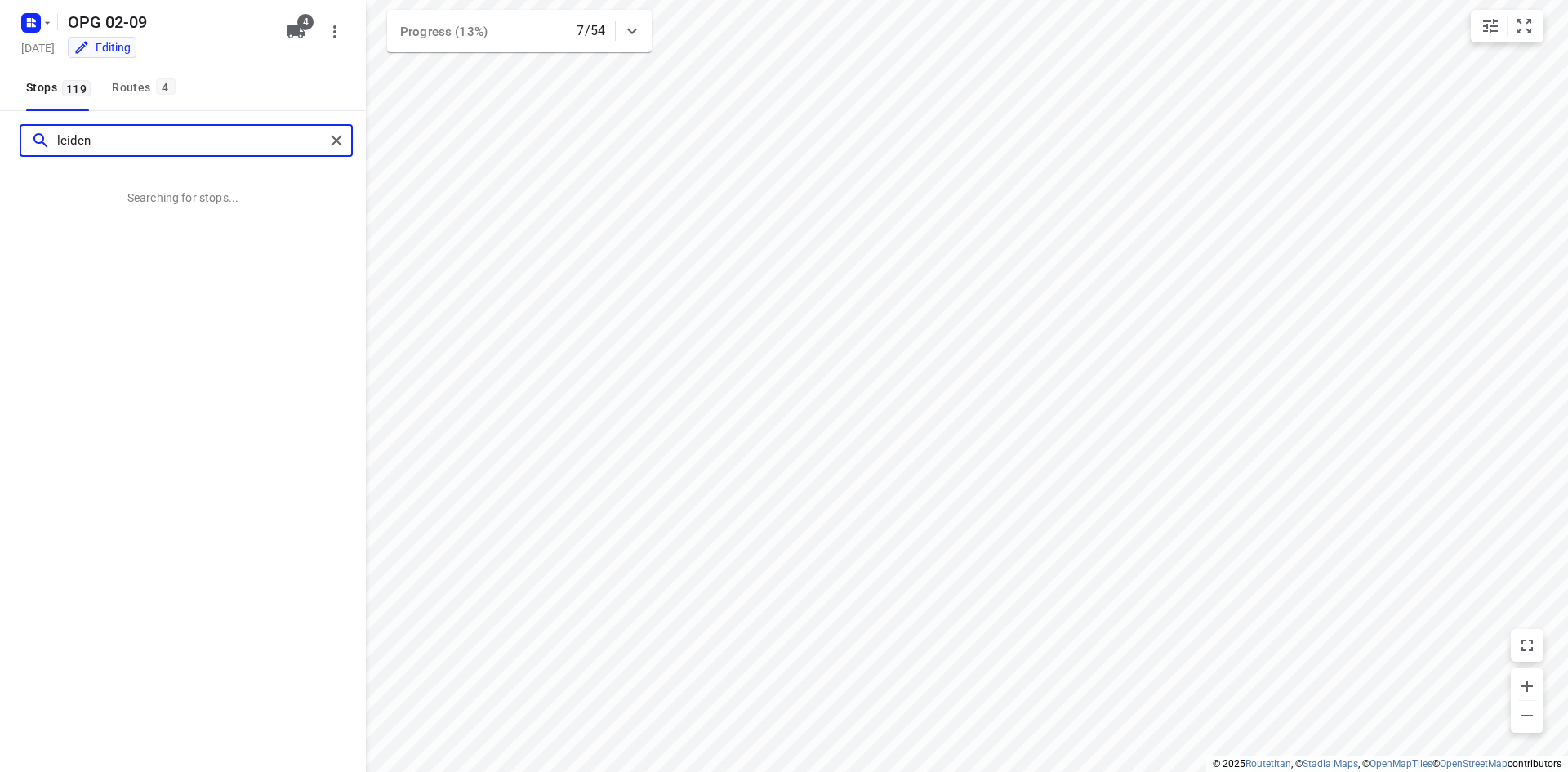
type input "leiden"
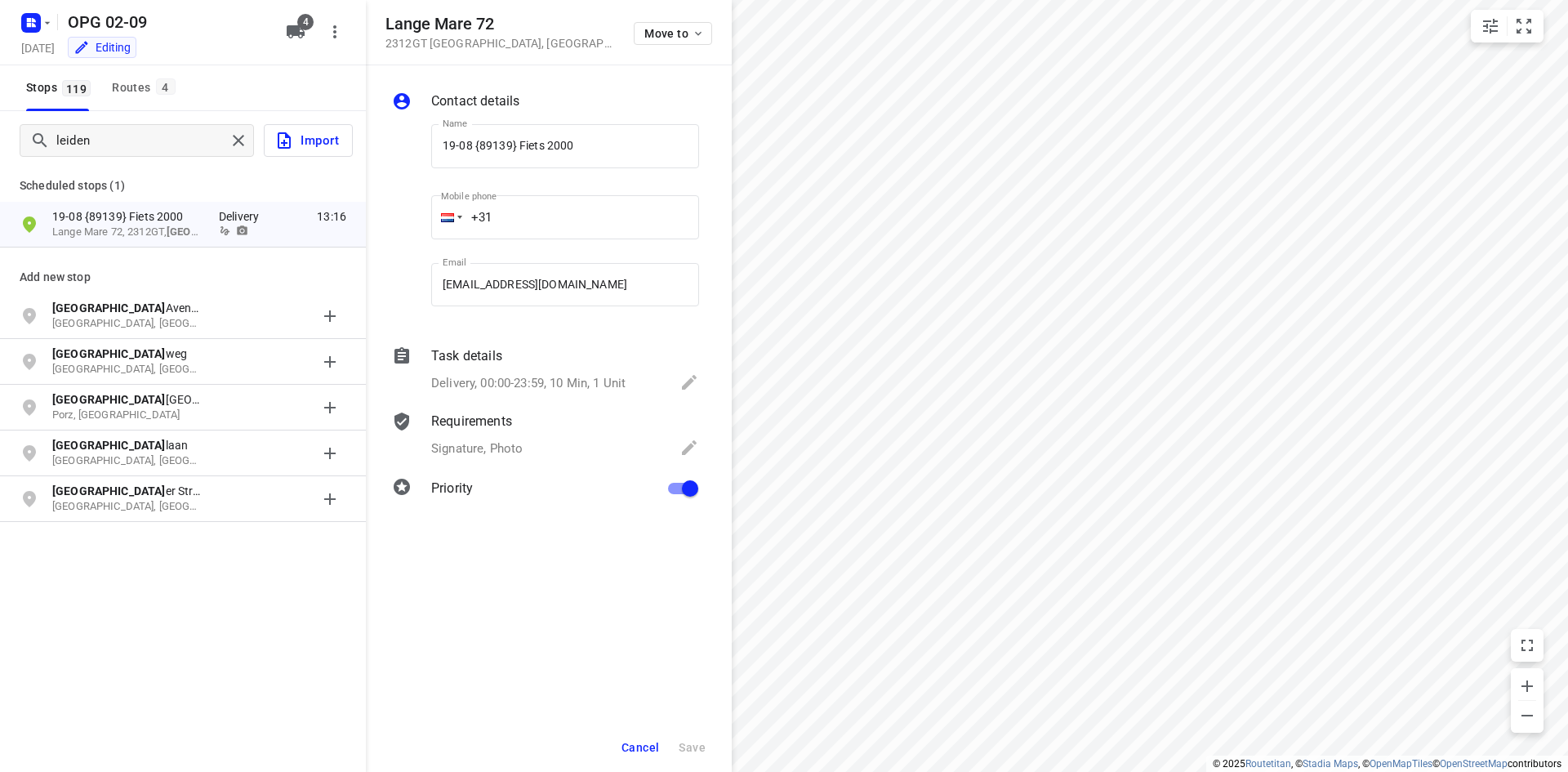
click at [610, 756] on div "Cancel Save" at bounding box center [549, 747] width 366 height 49
click at [635, 748] on span "Cancel" at bounding box center [640, 747] width 38 height 13
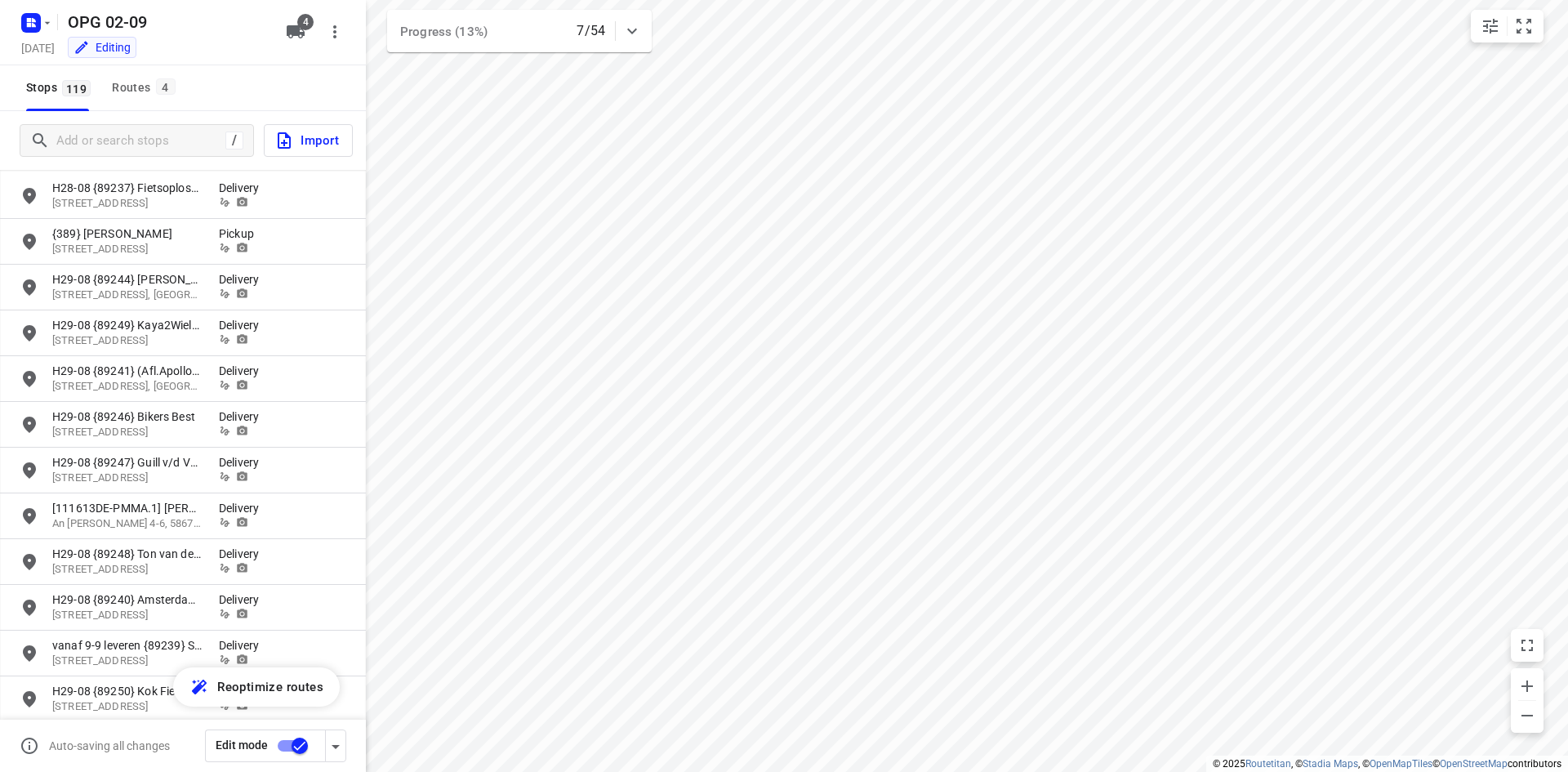
scroll to position [1307, 0]
click at [130, 98] on button "Routes 4" at bounding box center [142, 87] width 74 height 46
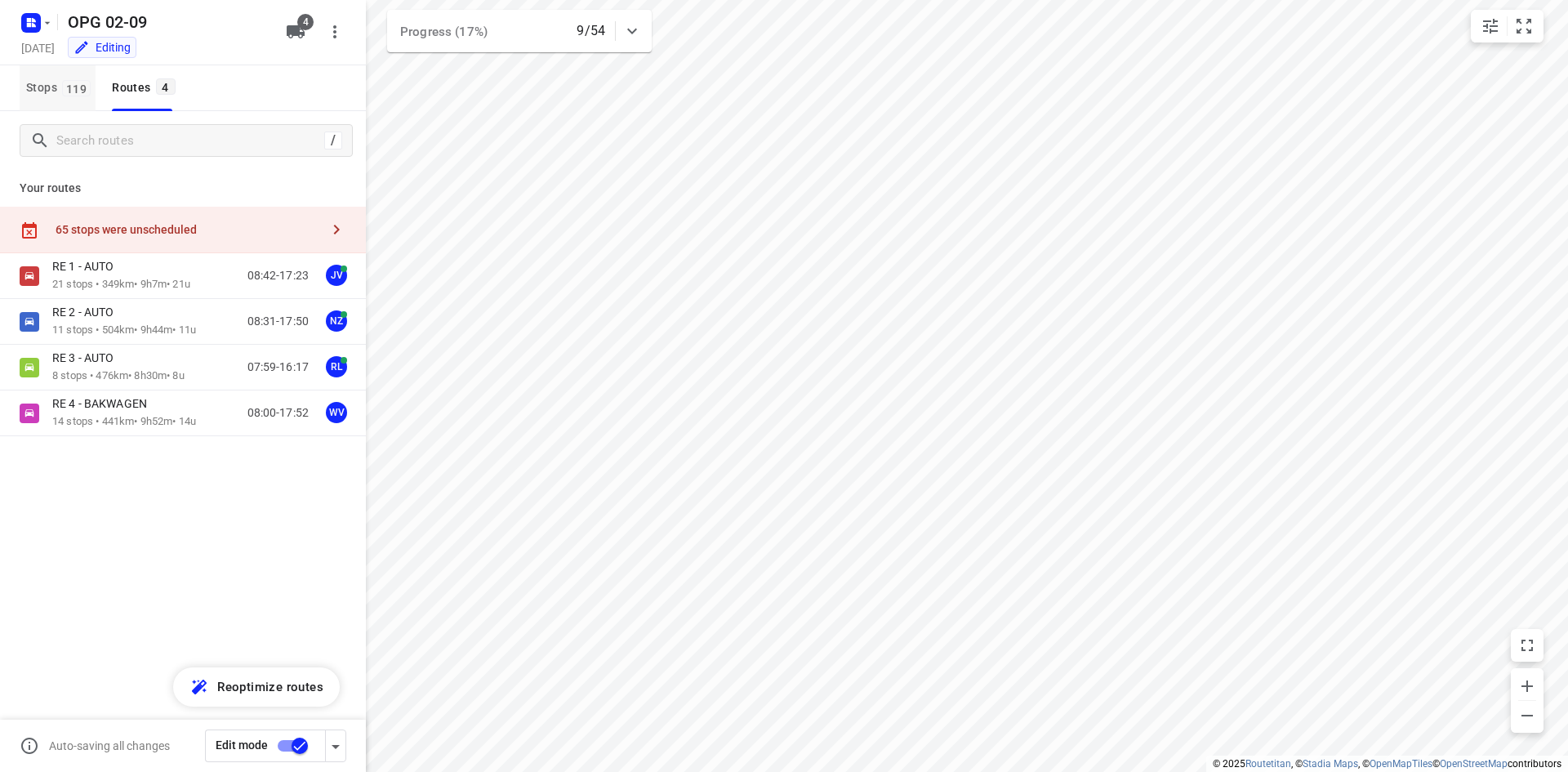
click at [62, 83] on span "119" at bounding box center [77, 88] width 29 height 16
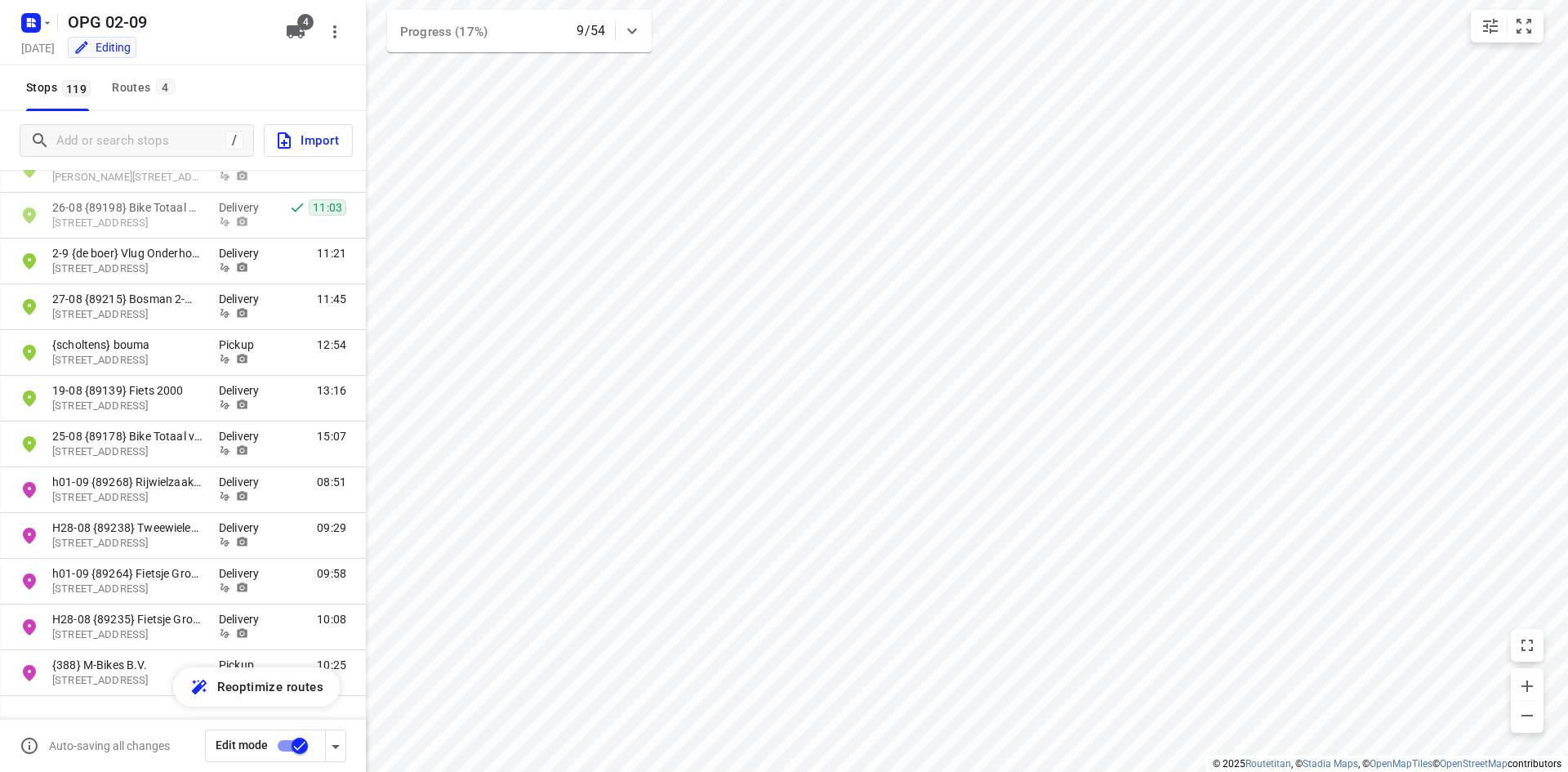
scroll to position [4491, 0]
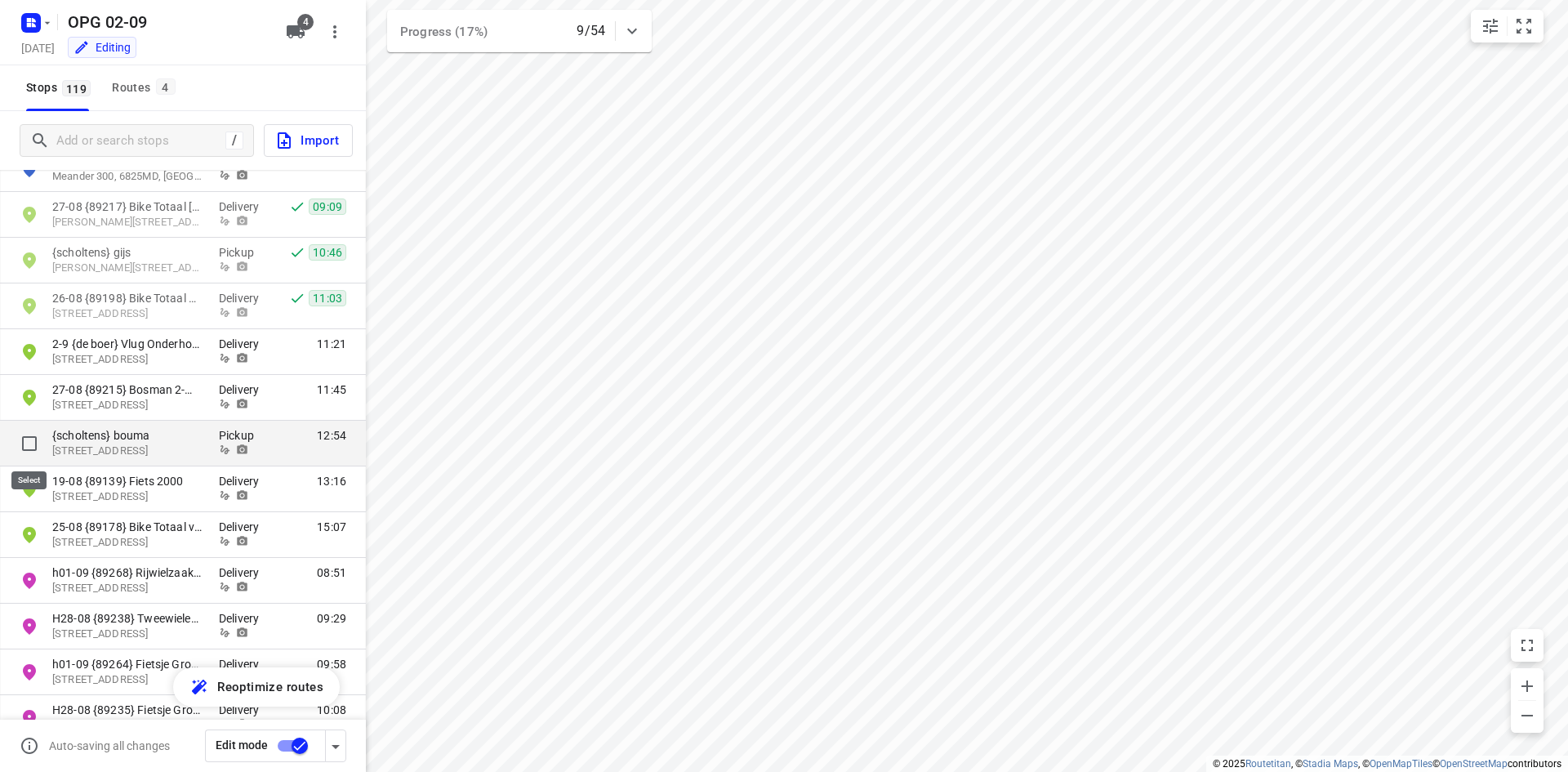
click at [33, 445] on input "grid" at bounding box center [29, 444] width 32 height 32
checkbox input "true"
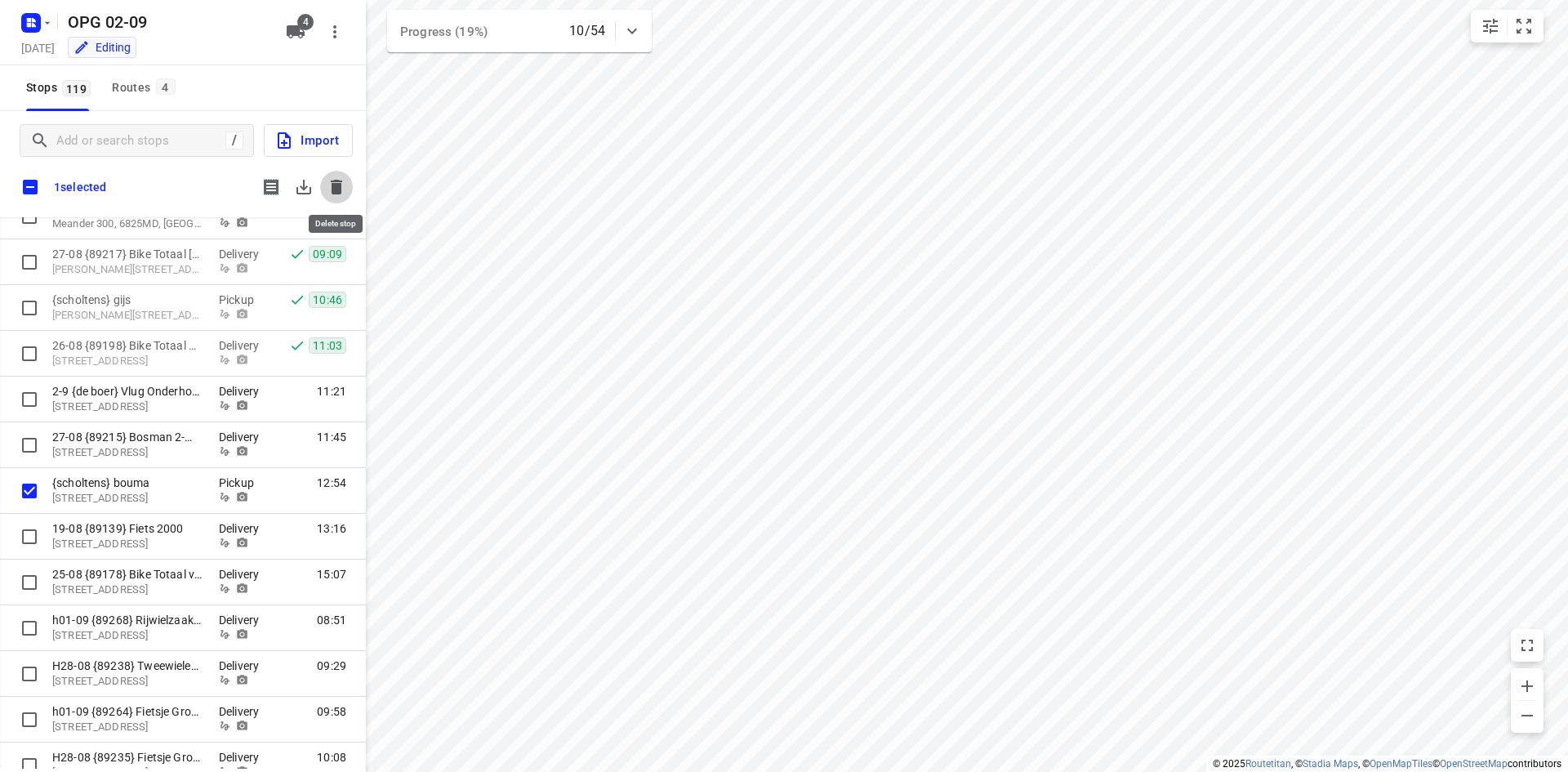
click at [333, 186] on icon "button" at bounding box center [336, 187] width 12 height 14
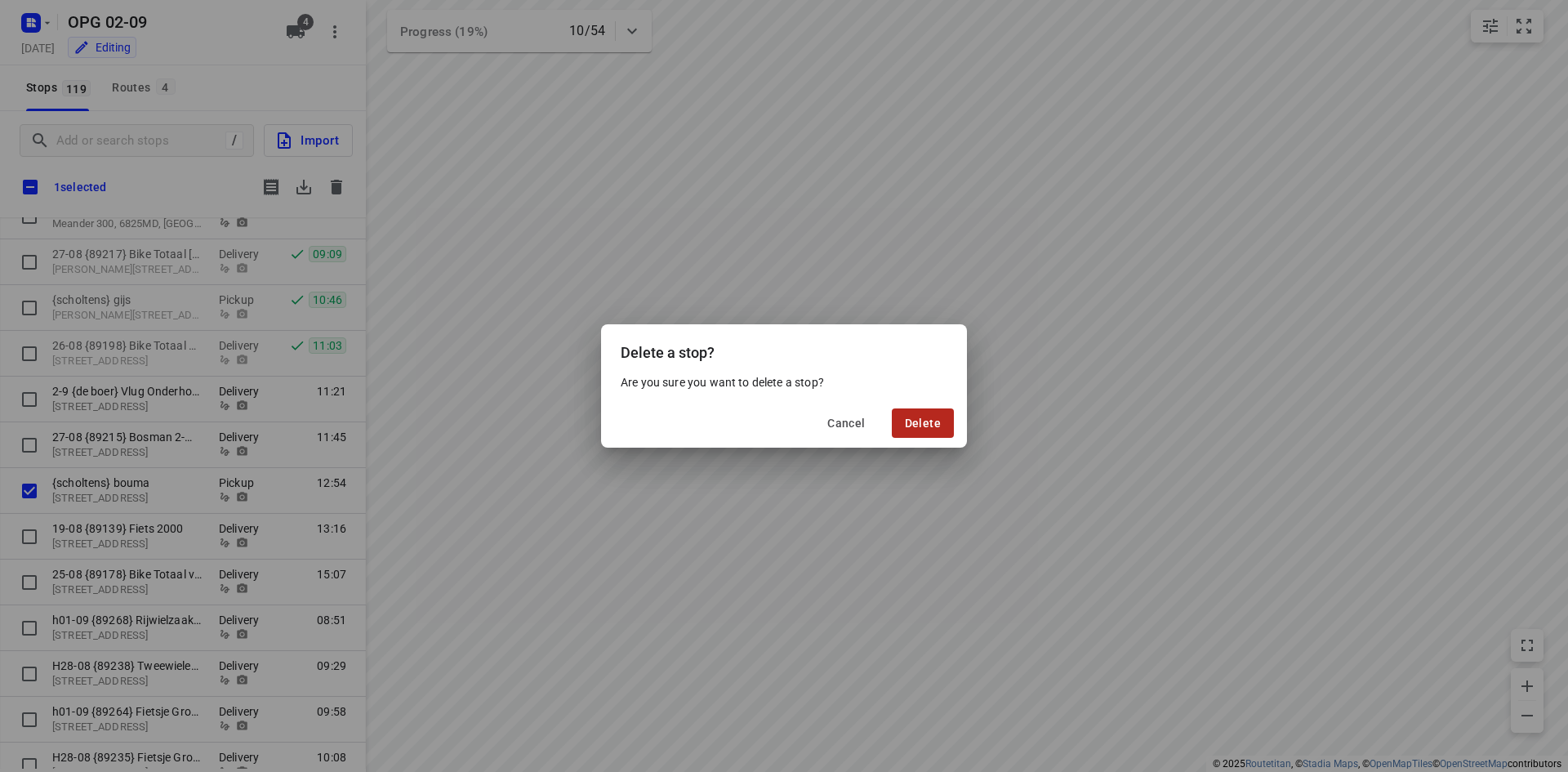
click at [919, 427] on span "Delete" at bounding box center [922, 423] width 36 height 13
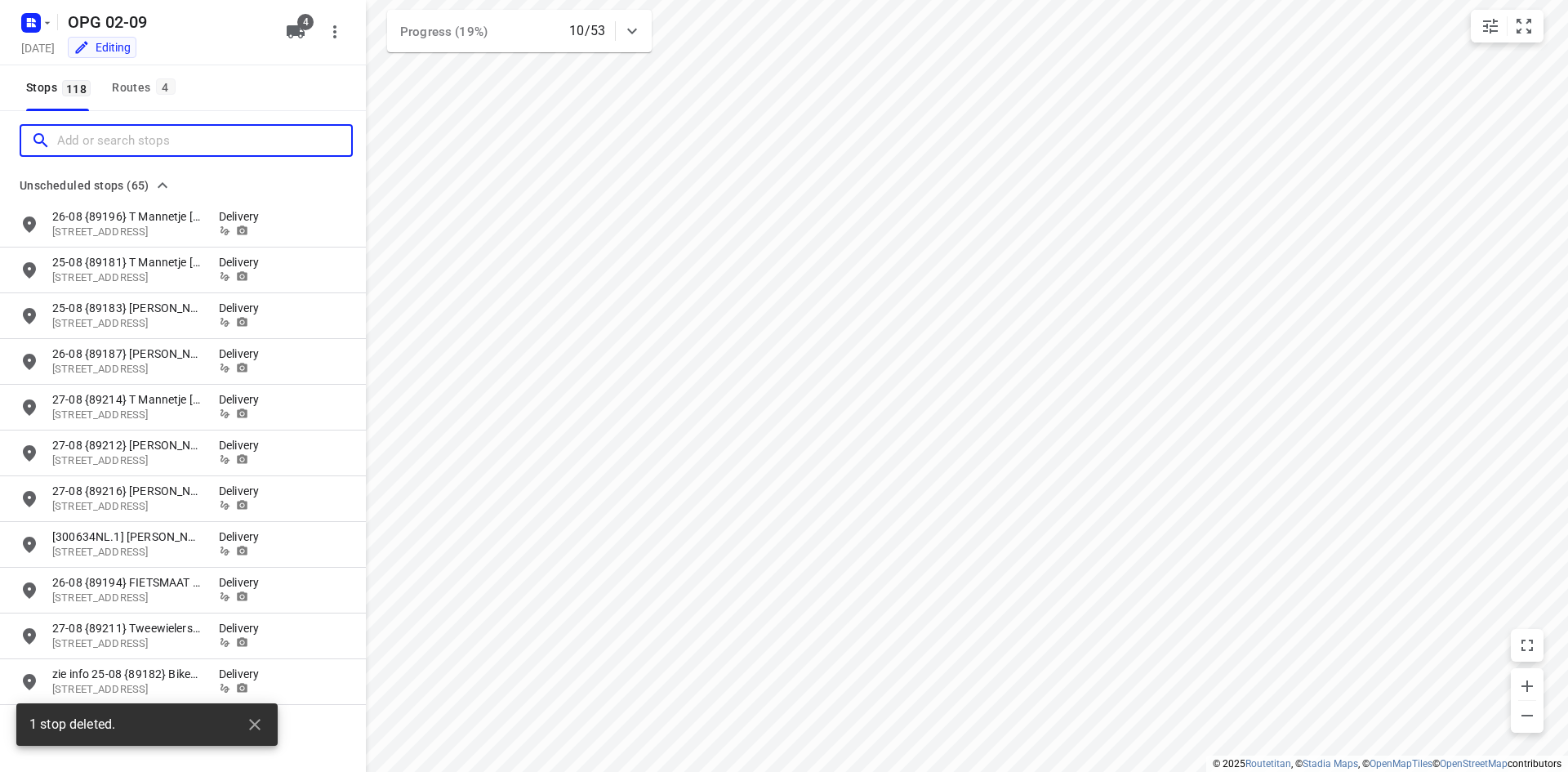
click at [85, 143] on input "Add or search stops" at bounding box center [204, 141] width 294 height 25
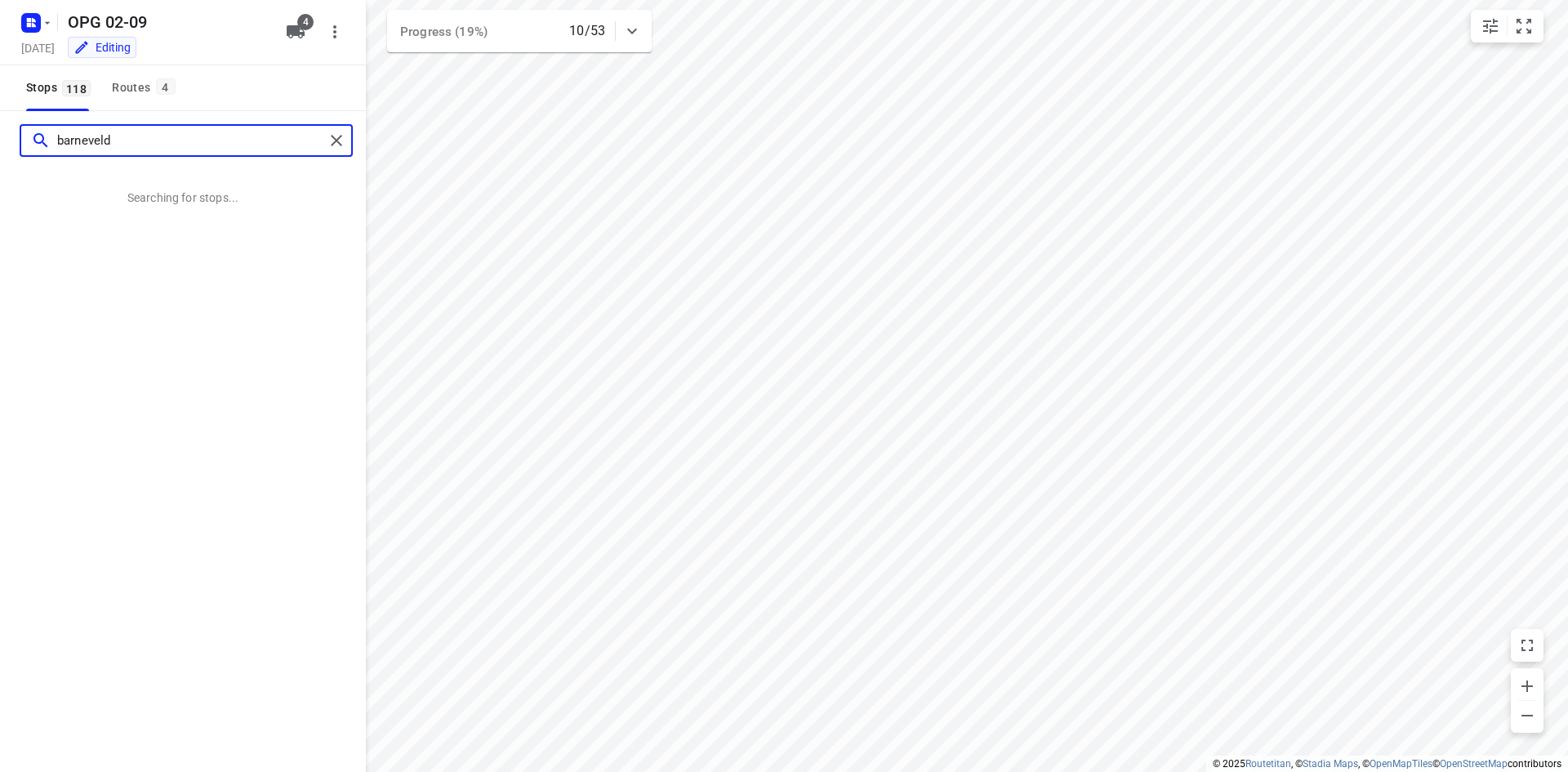
type input "barneveld"
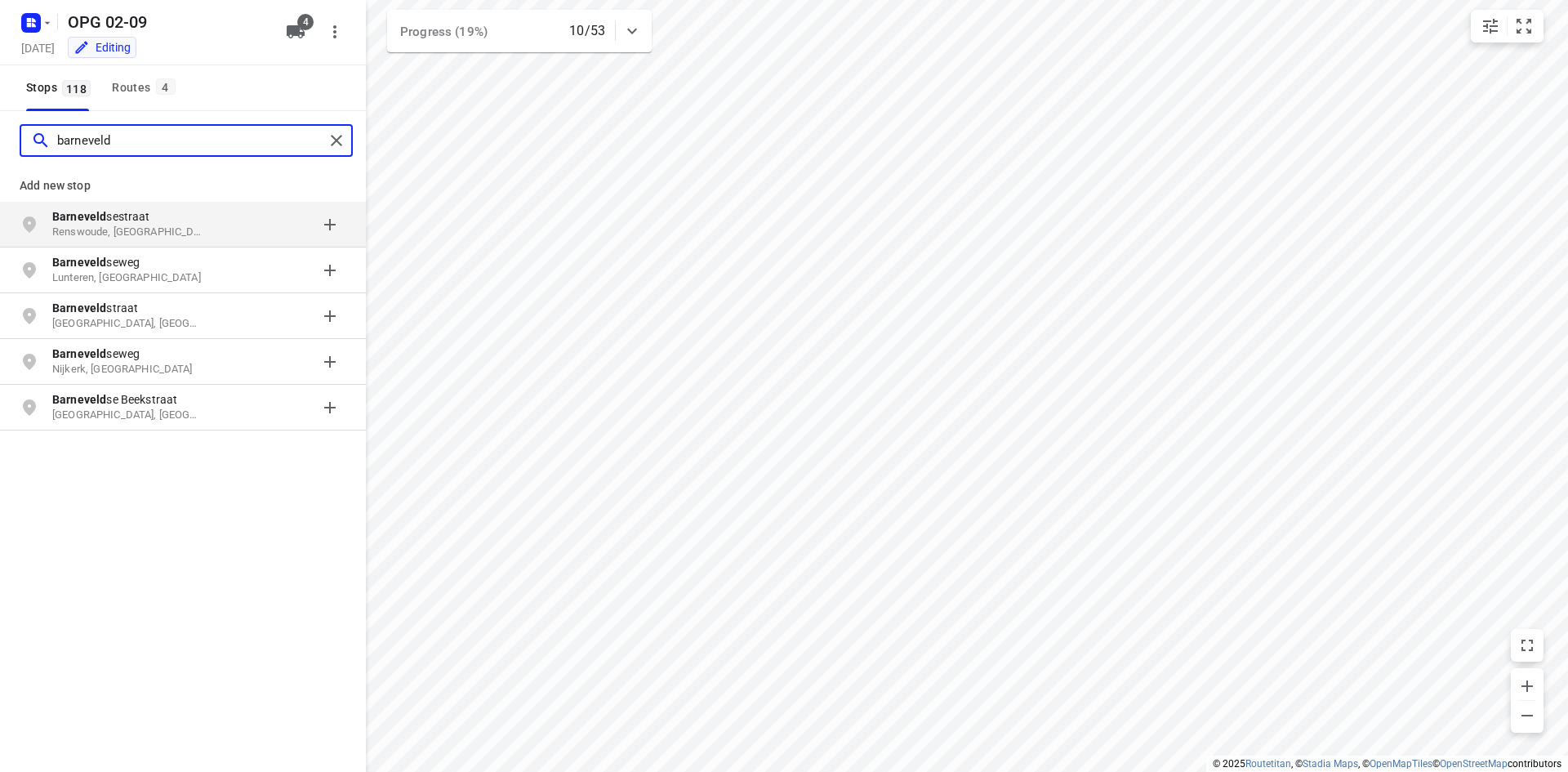
drag, startPoint x: 125, startPoint y: 132, endPoint x: 41, endPoint y: 117, distance: 85.3
click at [41, 117] on div "barneveld" at bounding box center [183, 140] width 366 height 59
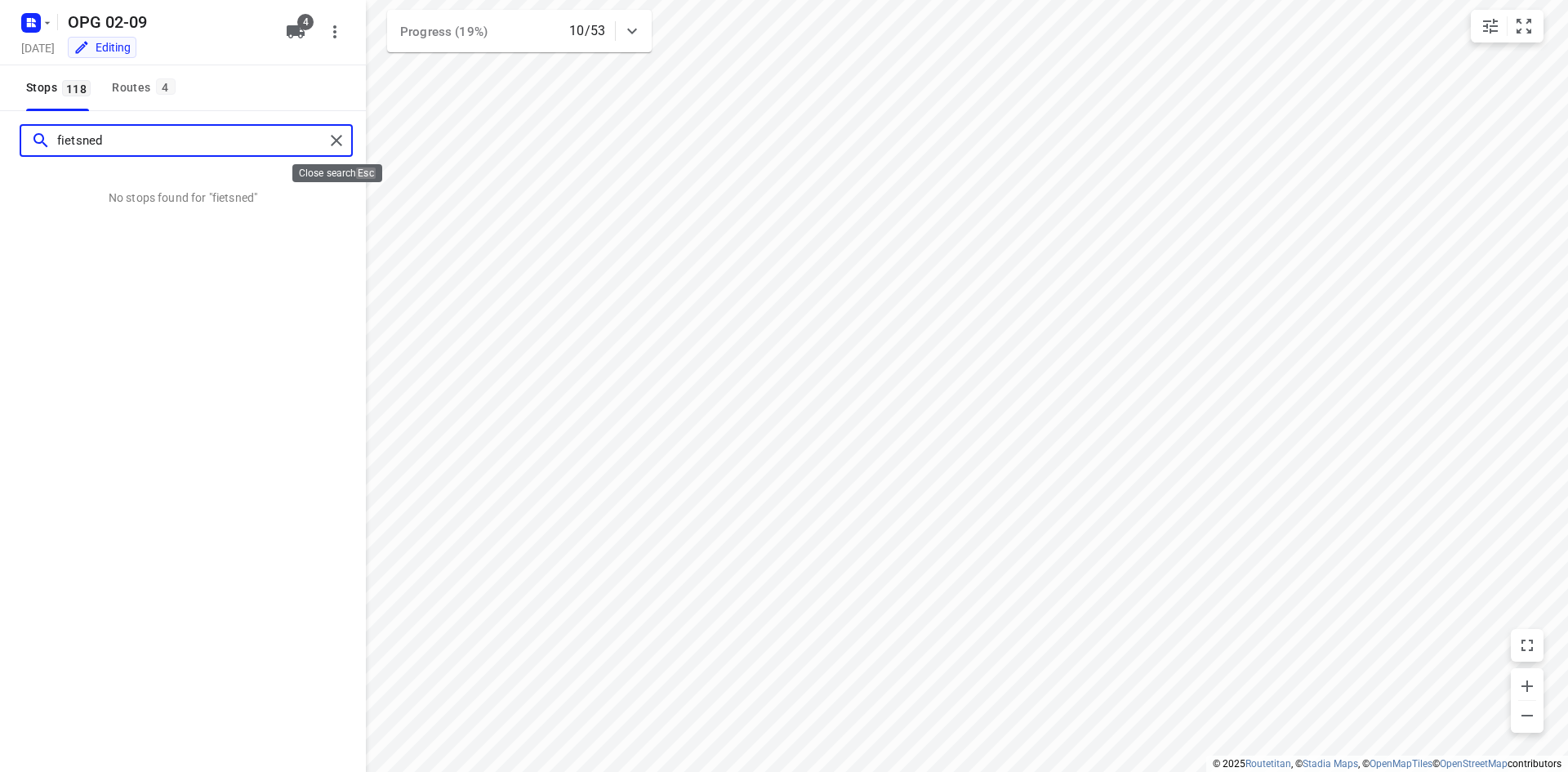
type input "fietsned"
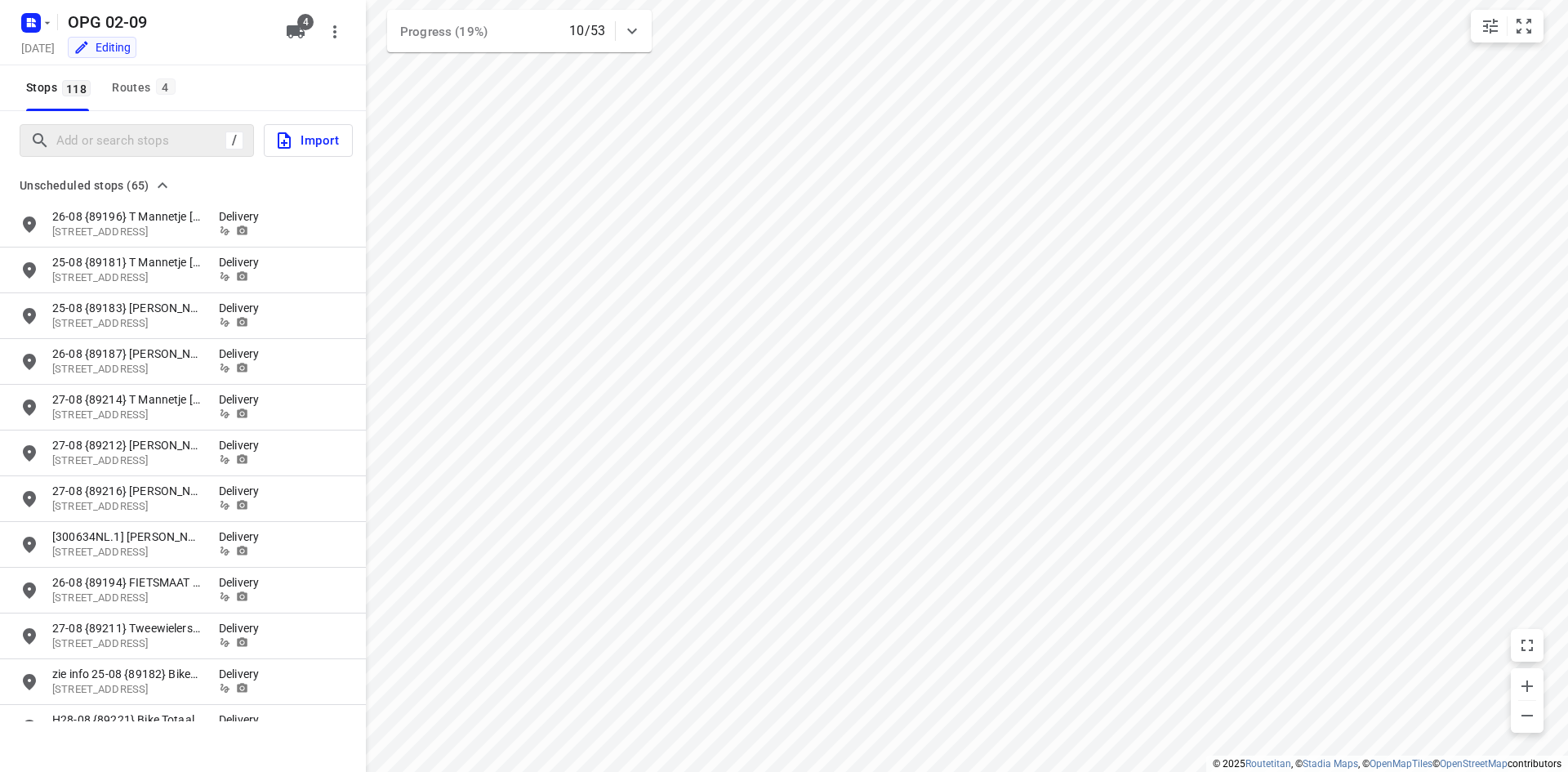
click at [55, 31] on div "OPG 02-09" at bounding box center [145, 20] width 261 height 30
click at [42, 33] on icon "button" at bounding box center [31, 23] width 26 height 26
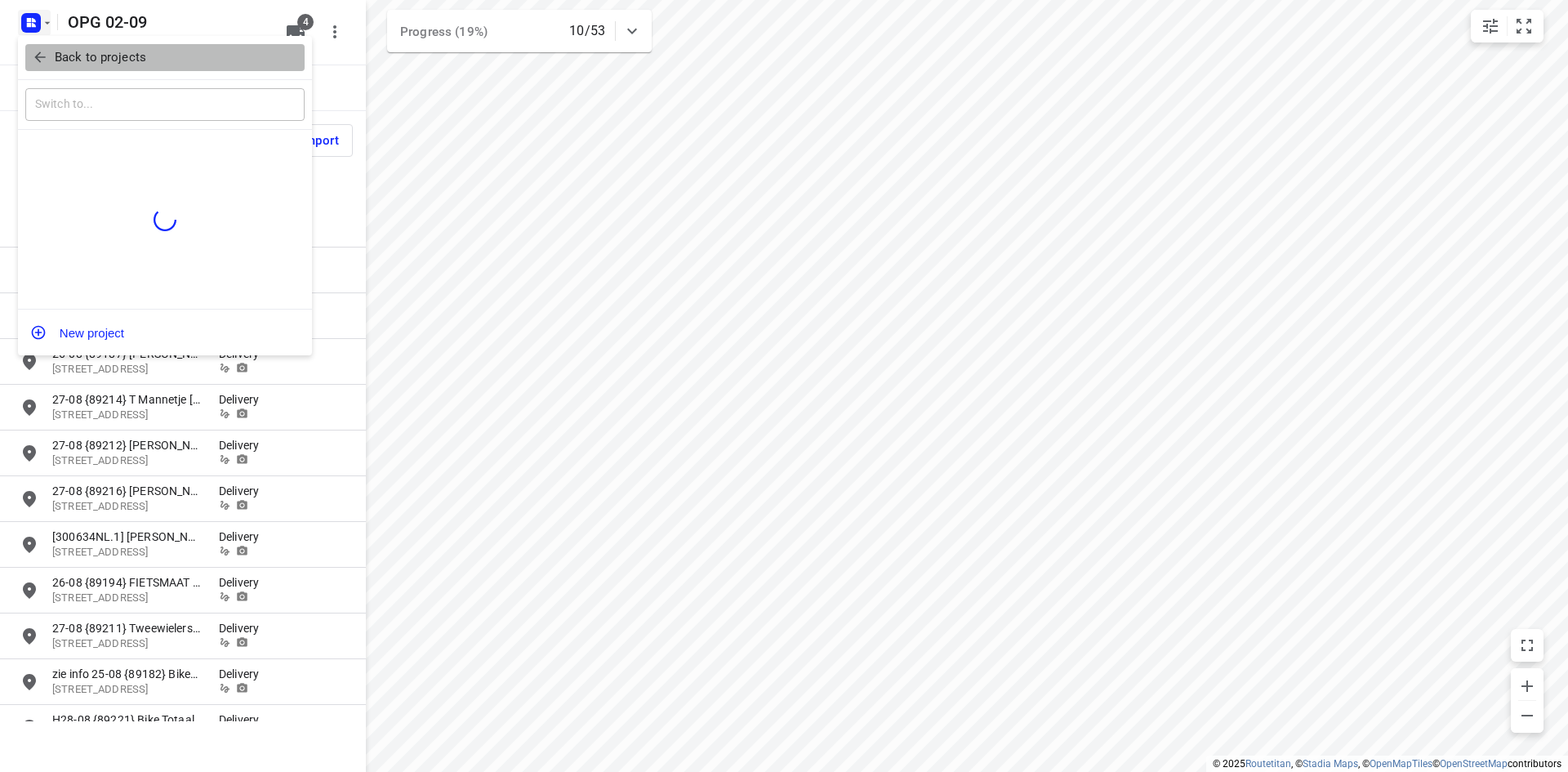
click at [43, 57] on icon "button" at bounding box center [40, 58] width 11 height 11
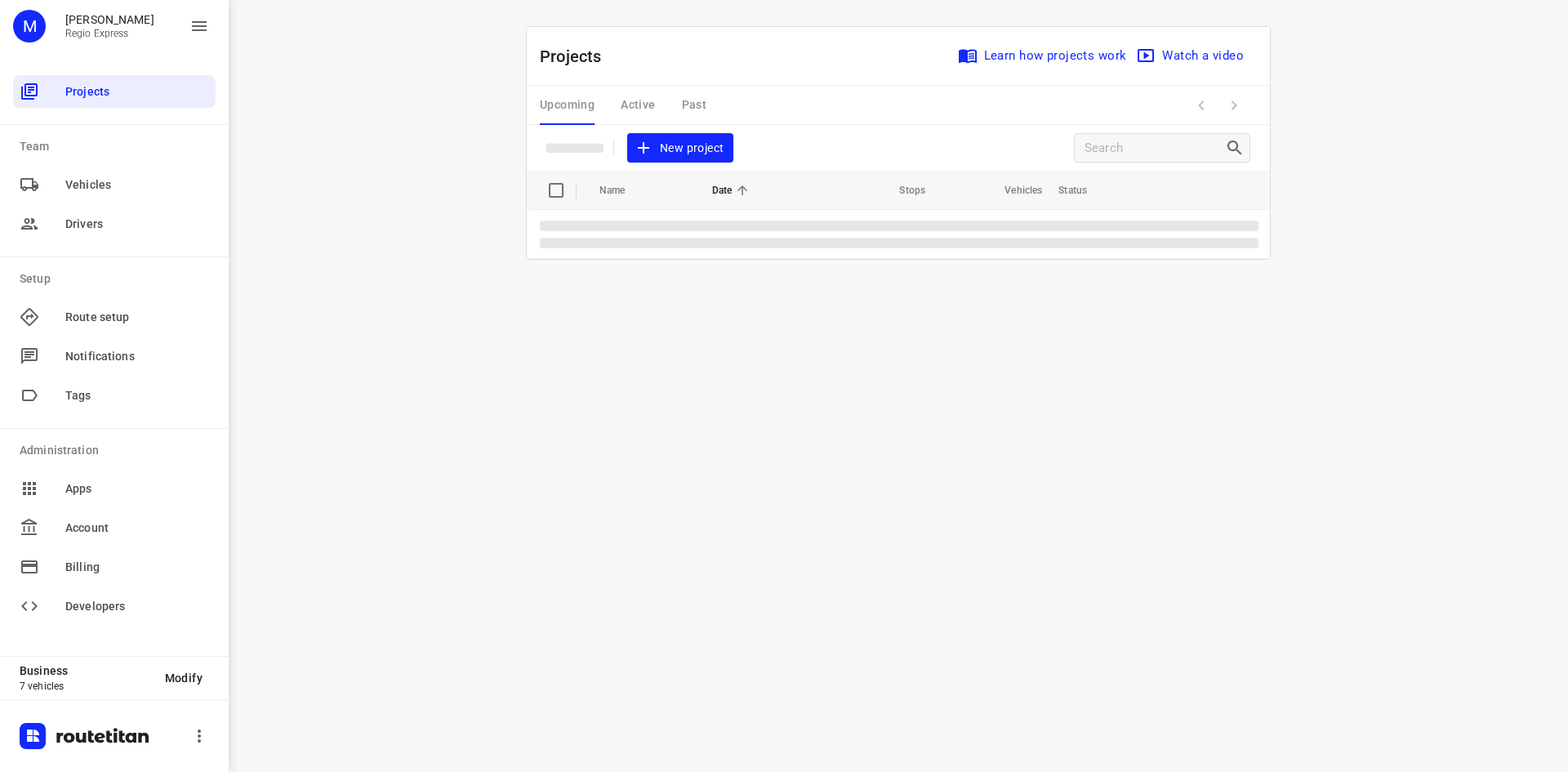
click at [695, 101] on div "Upcoming Active Past" at bounding box center [637, 105] width 193 height 39
click at [694, 101] on div "Upcoming Active Past" at bounding box center [637, 105] width 193 height 39
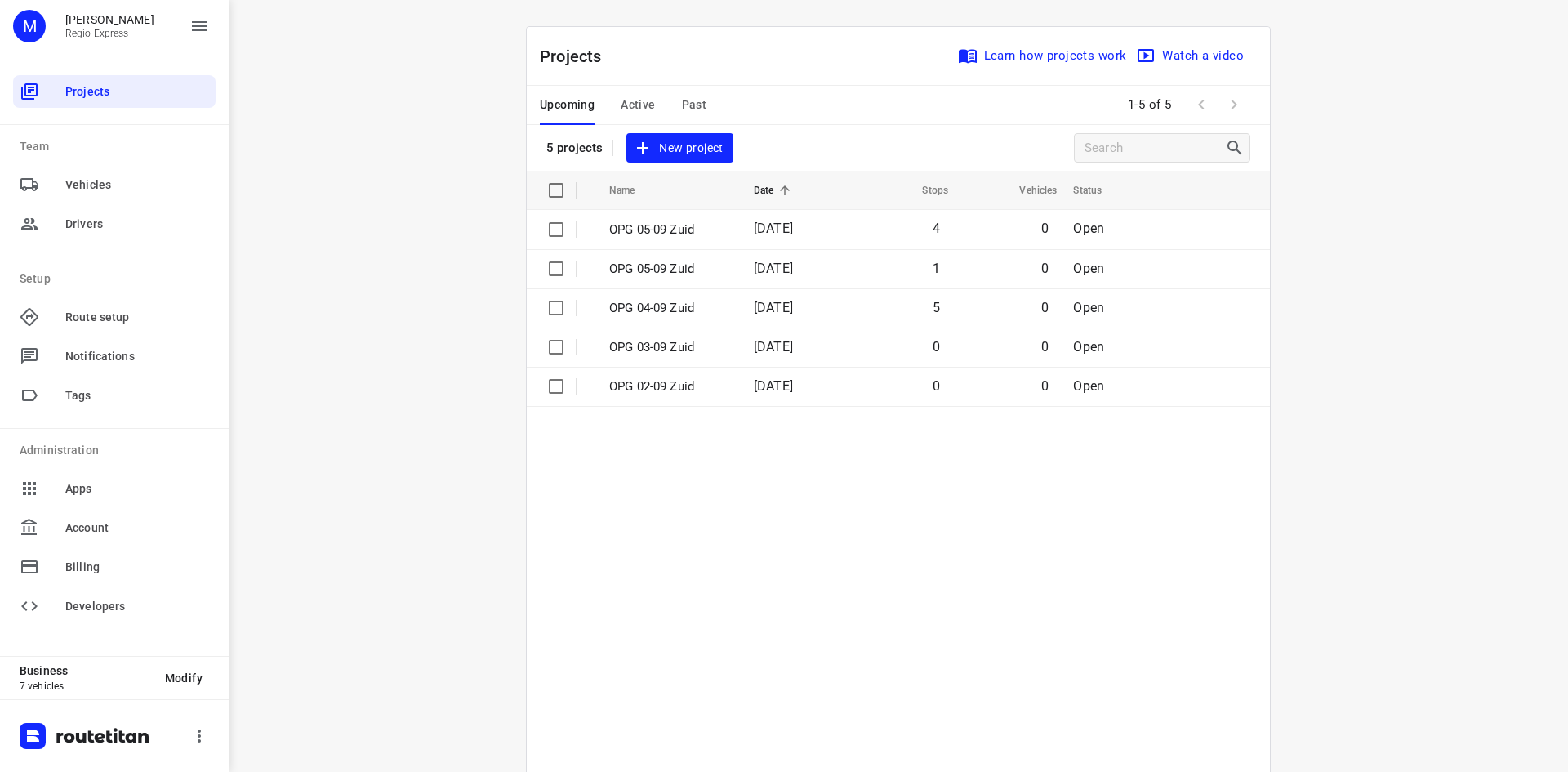
click at [694, 101] on span "Past" at bounding box center [694, 105] width 25 height 21
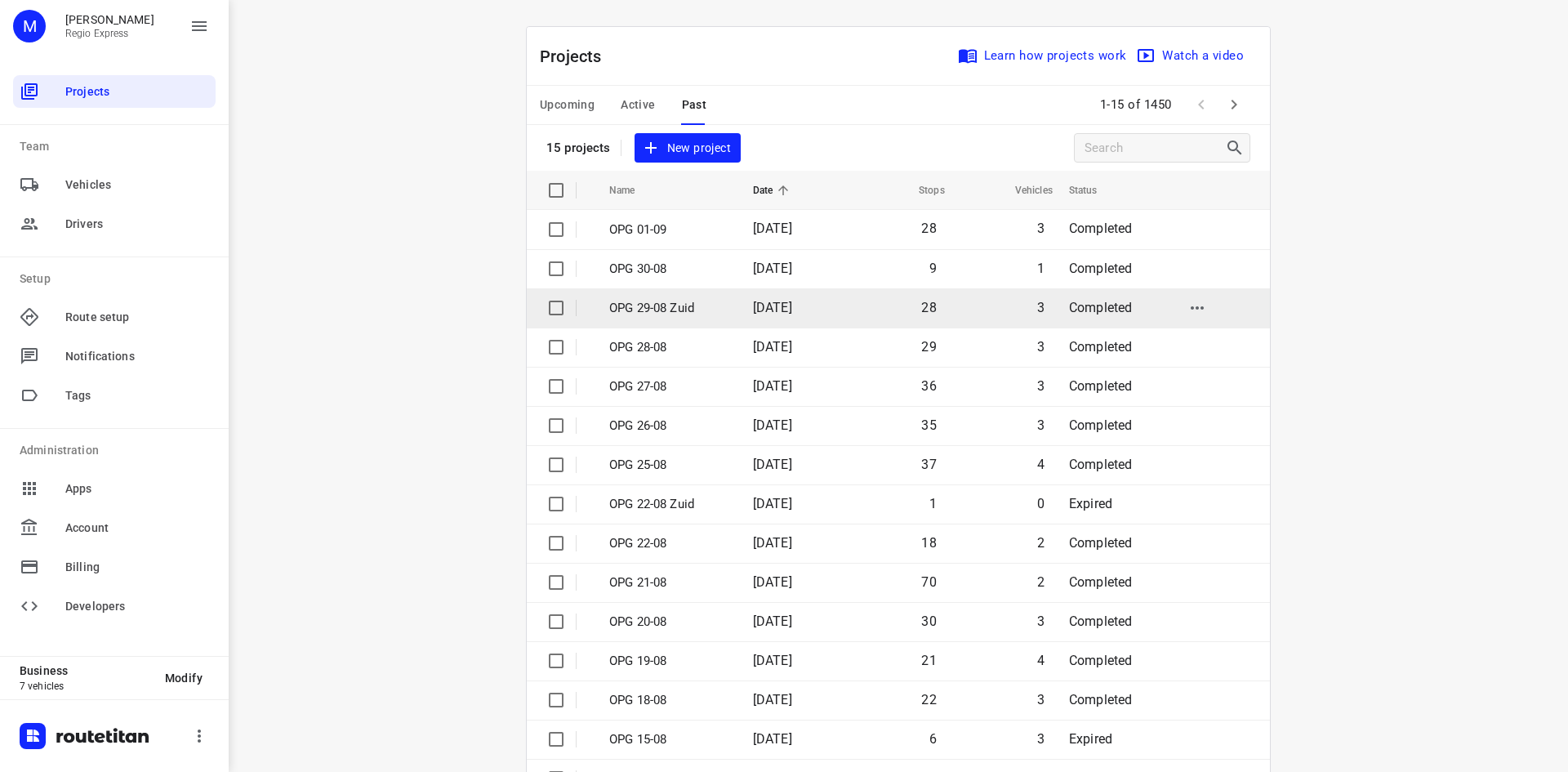
click at [681, 299] on p "OPG 29-08 Zuid" at bounding box center [669, 308] width 119 height 19
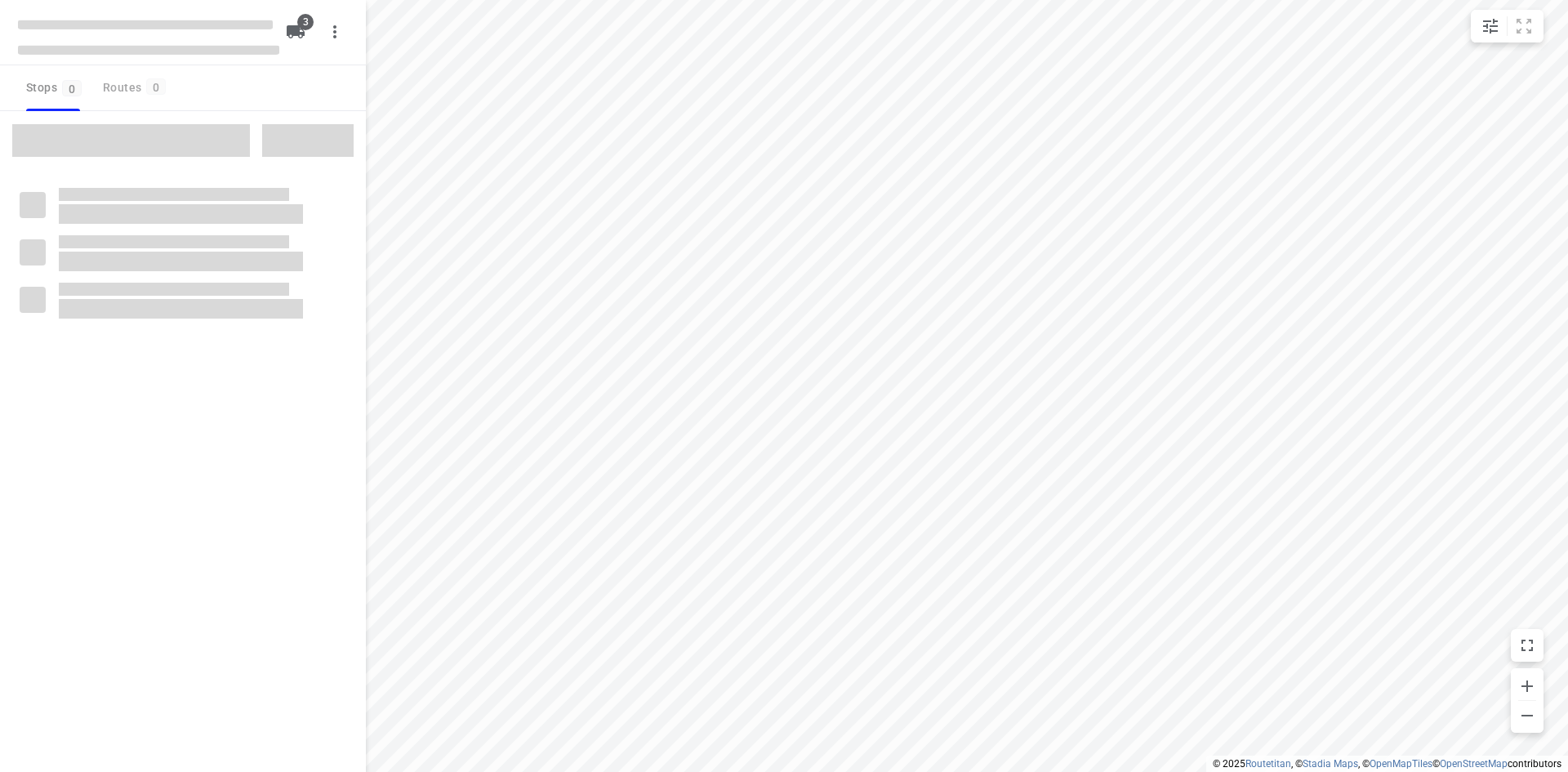
type input "distance"
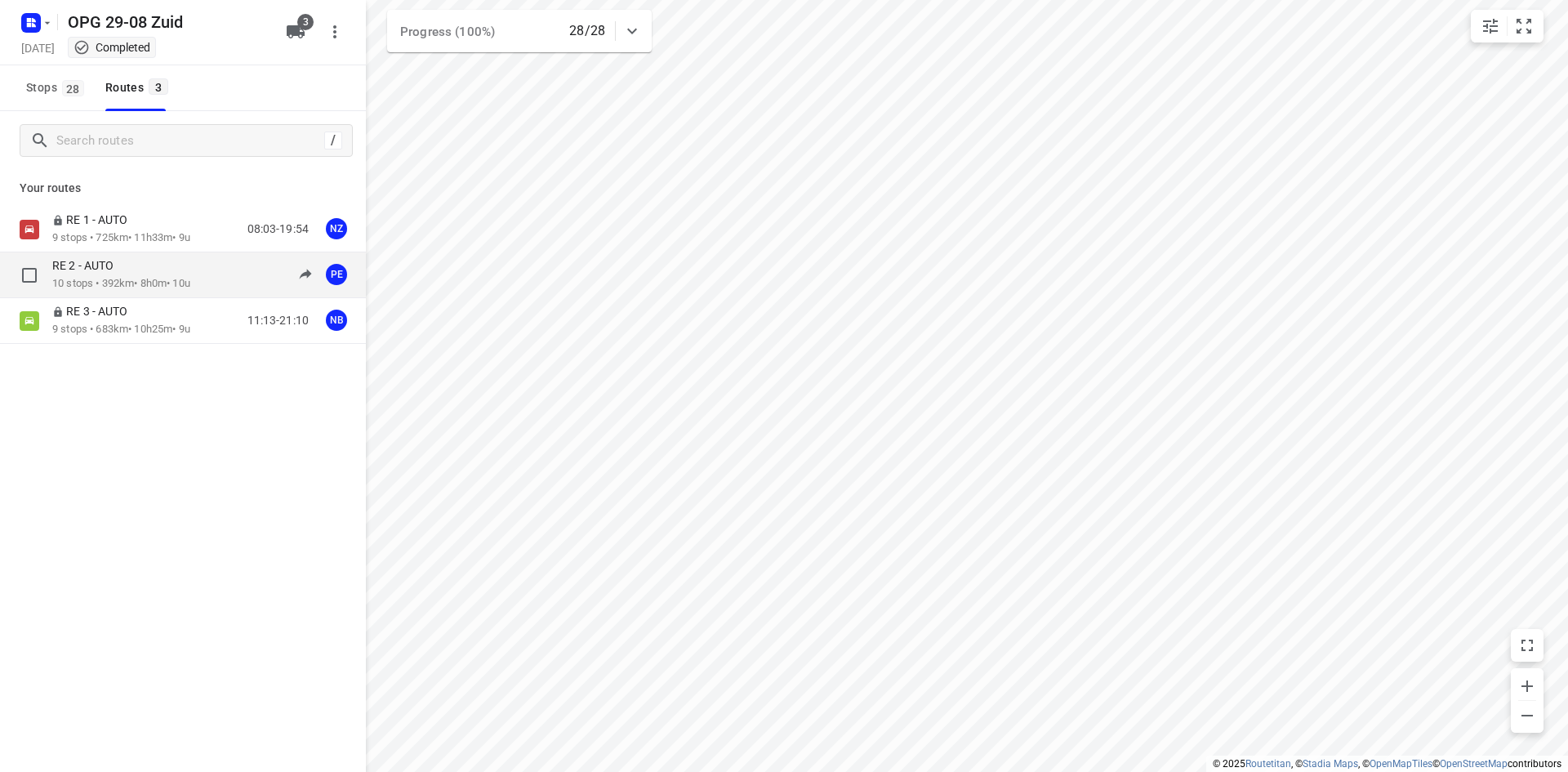
click at [179, 266] on div "RE 2 - AUTO" at bounding box center [121, 267] width 138 height 18
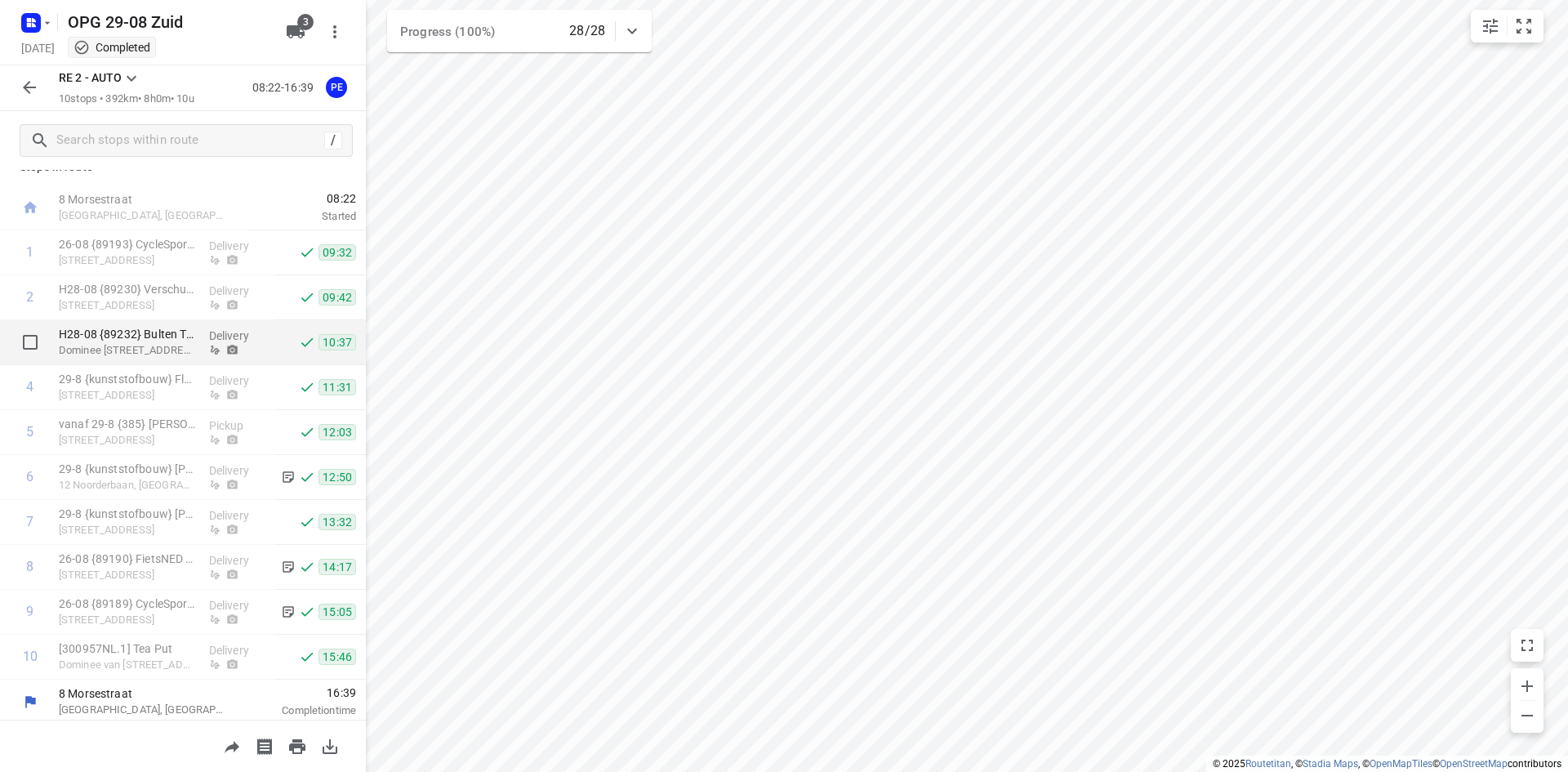
scroll to position [26, 0]
click at [45, 81] on div at bounding box center [29, 87] width 32 height 32
click at [39, 33] on icon "button" at bounding box center [31, 23] width 26 height 26
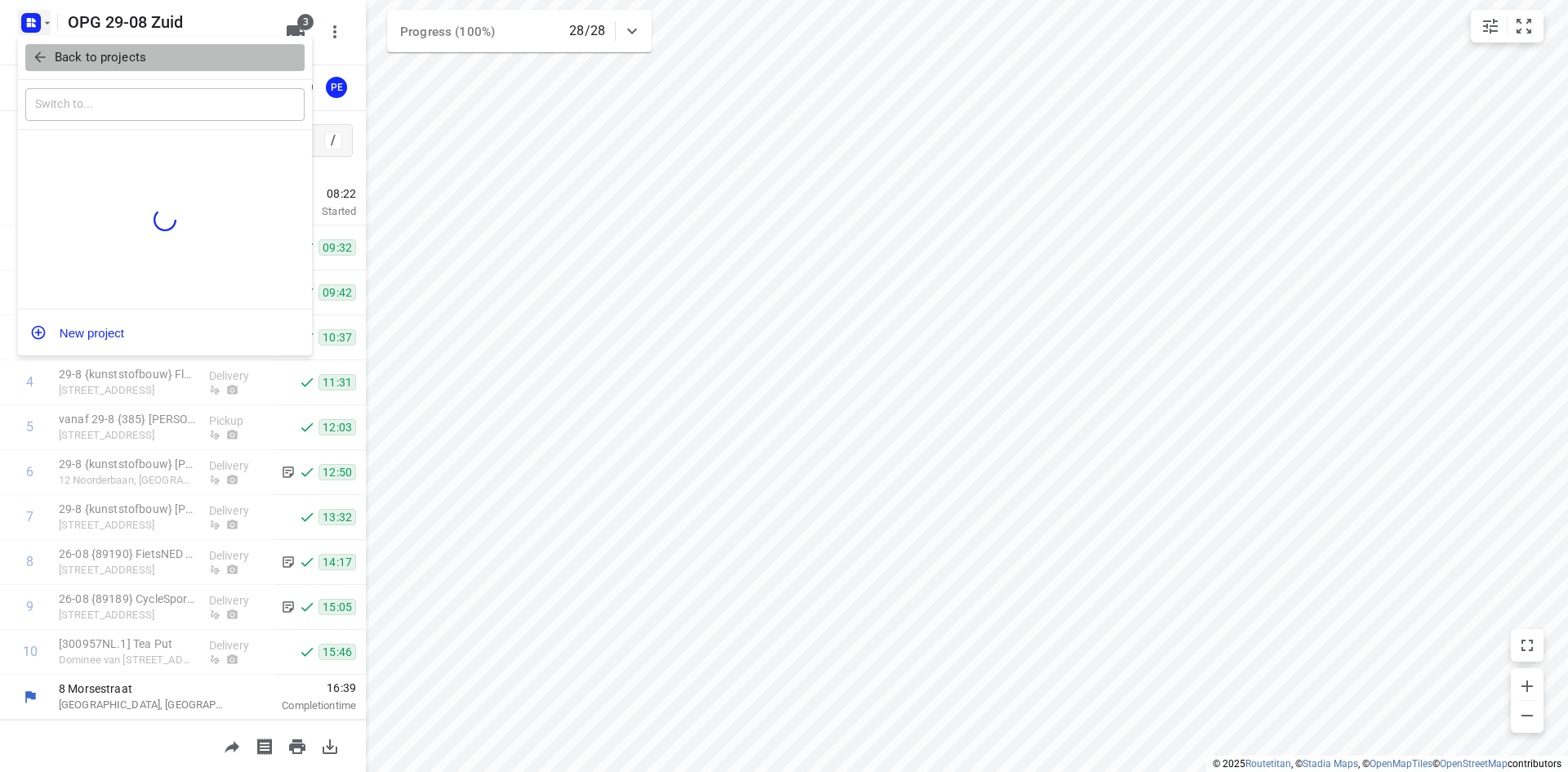
click at [45, 60] on icon "button" at bounding box center [40, 57] width 16 height 16
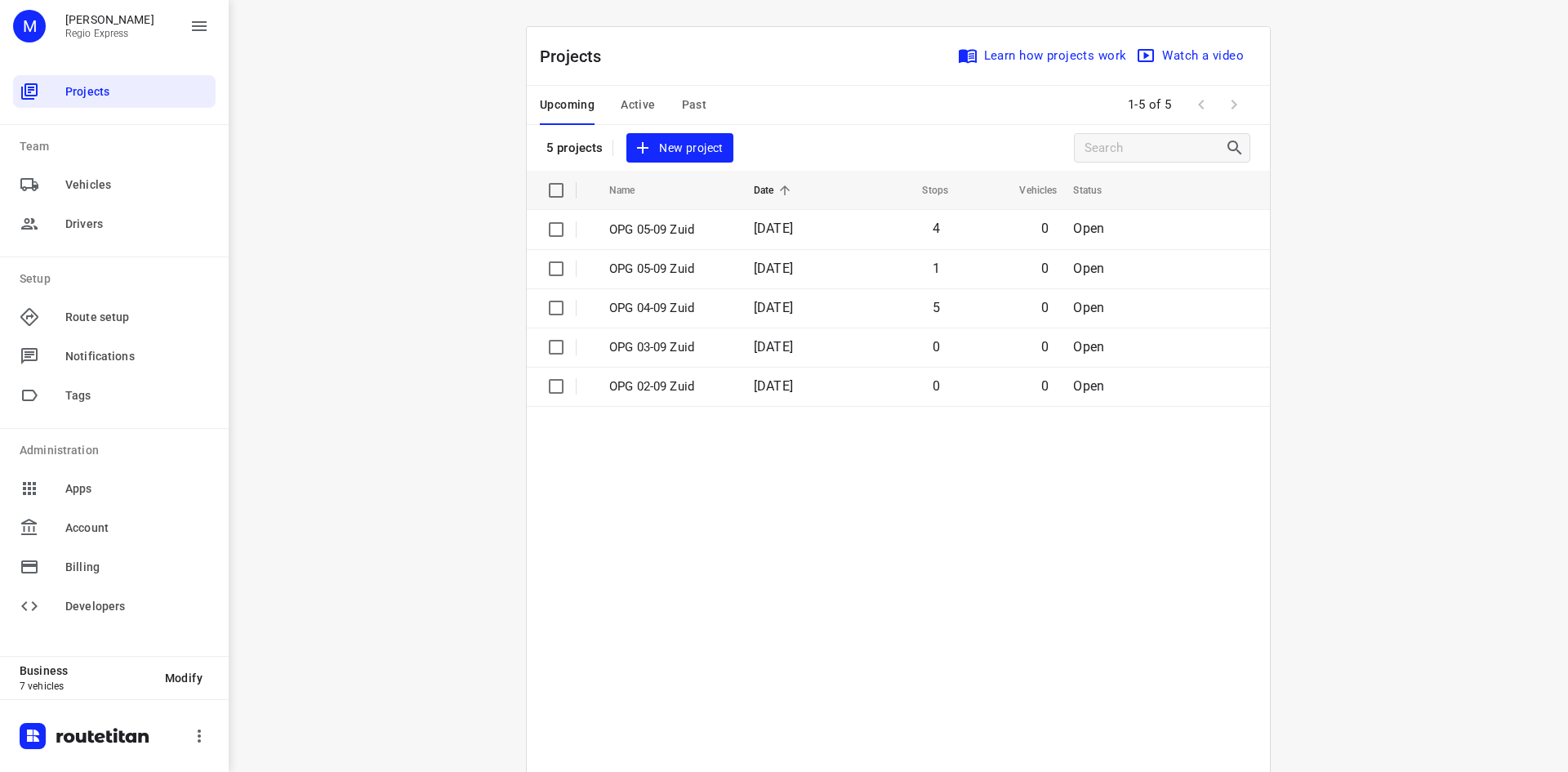
click at [620, 111] on span "Active" at bounding box center [637, 105] width 34 height 21
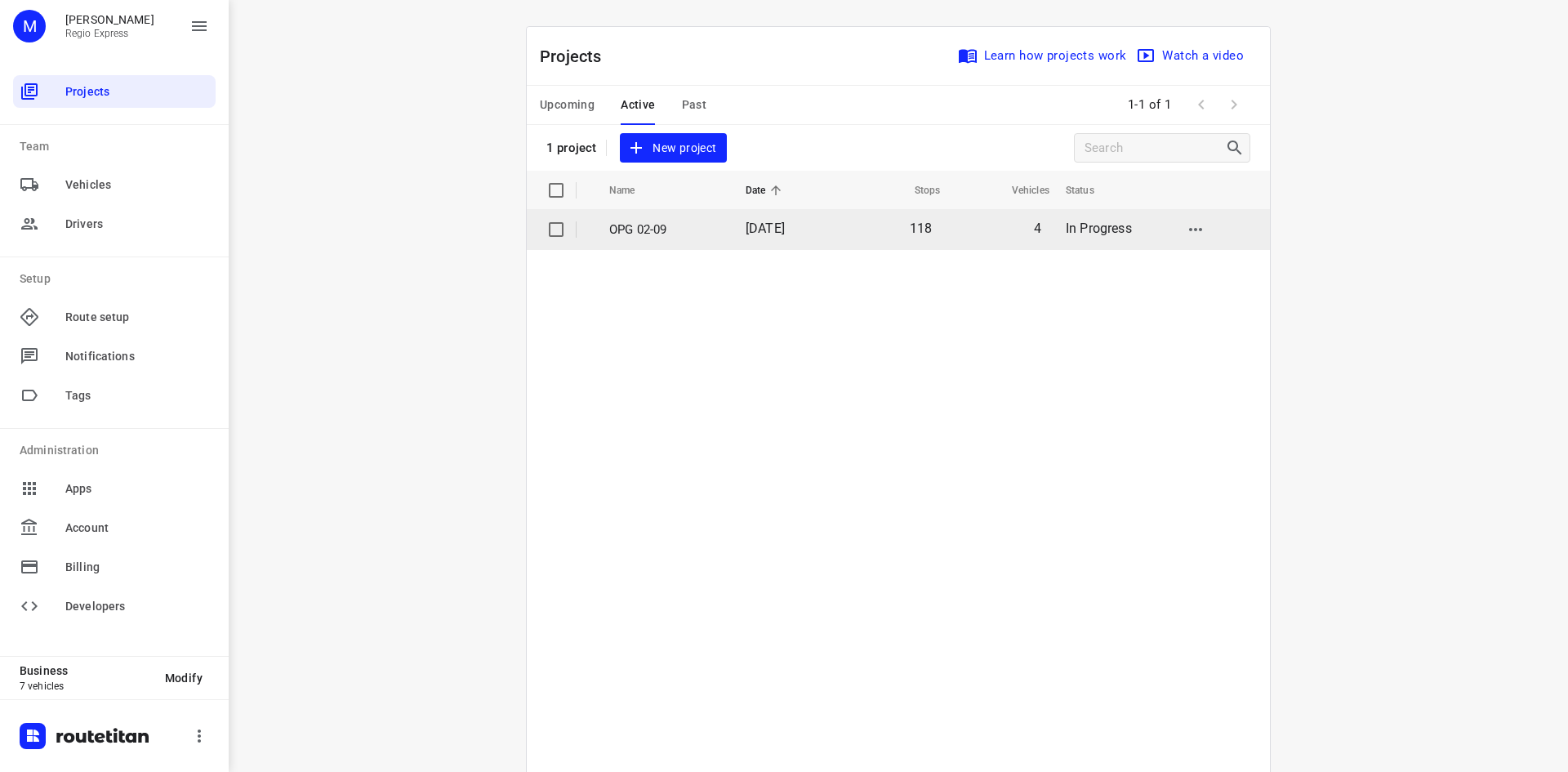
click at [700, 234] on p "OPG 02-09" at bounding box center [665, 229] width 112 height 19
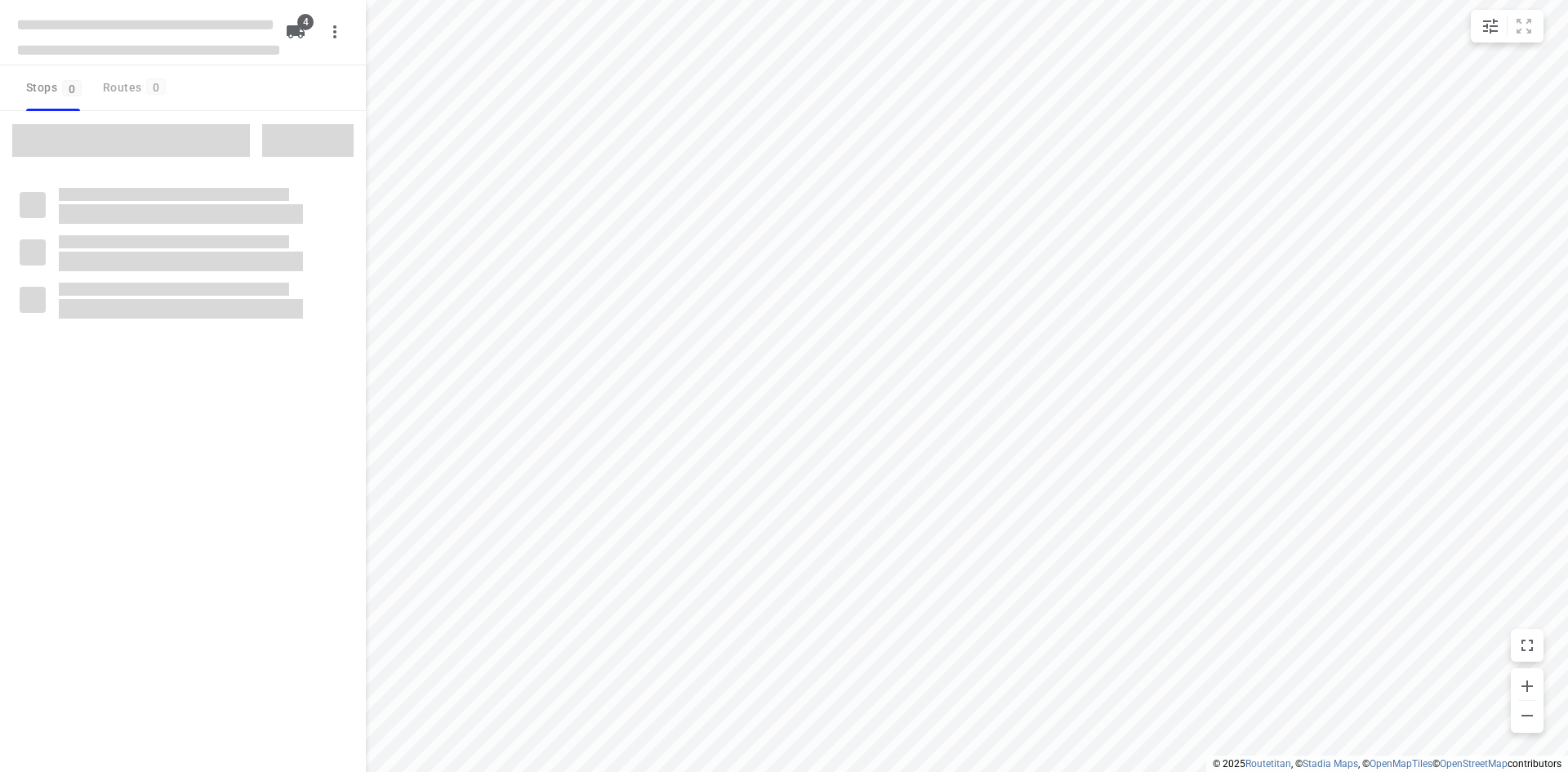
type input "distance"
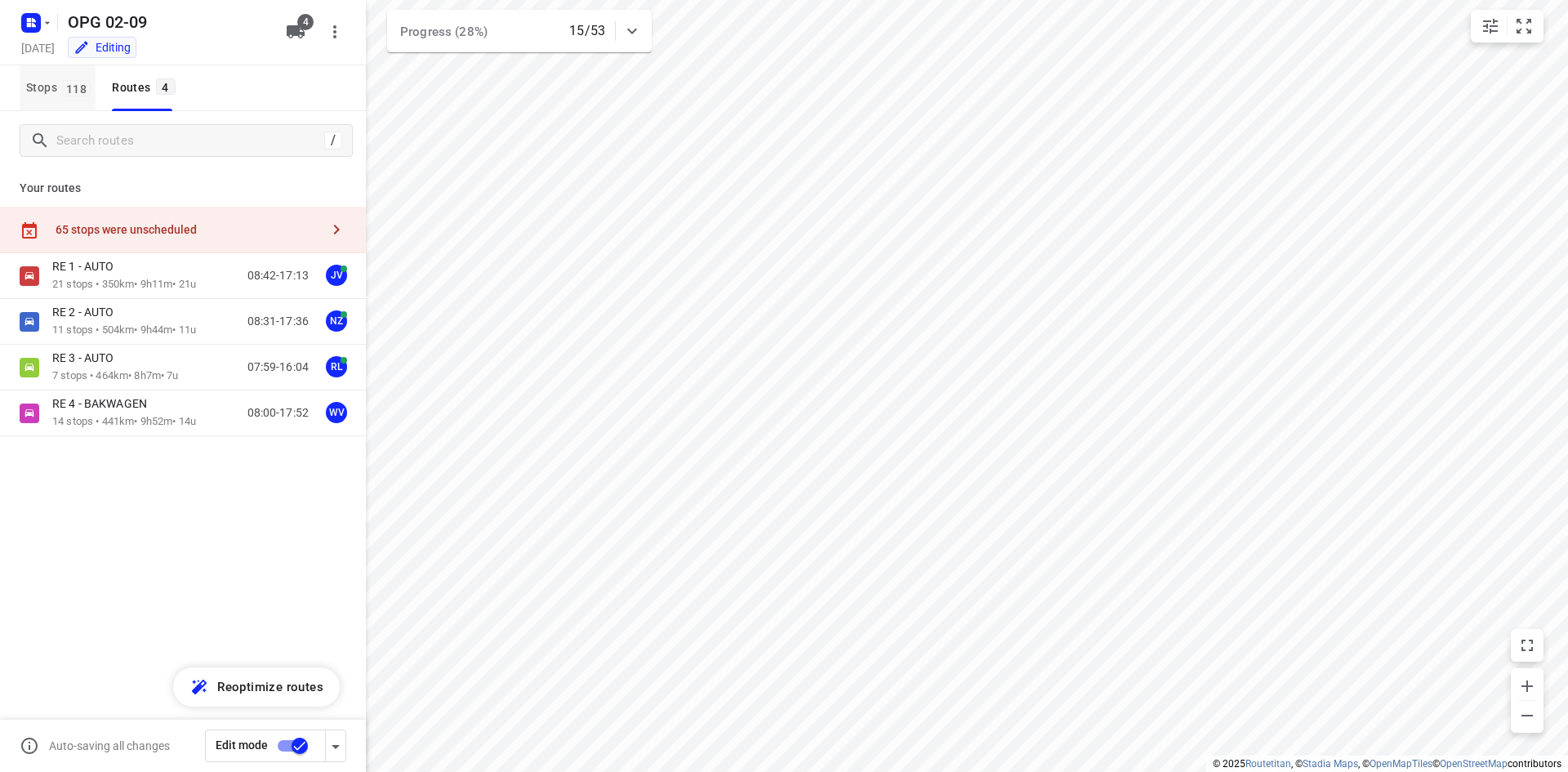
click at [78, 93] on span "118" at bounding box center [77, 88] width 29 height 16
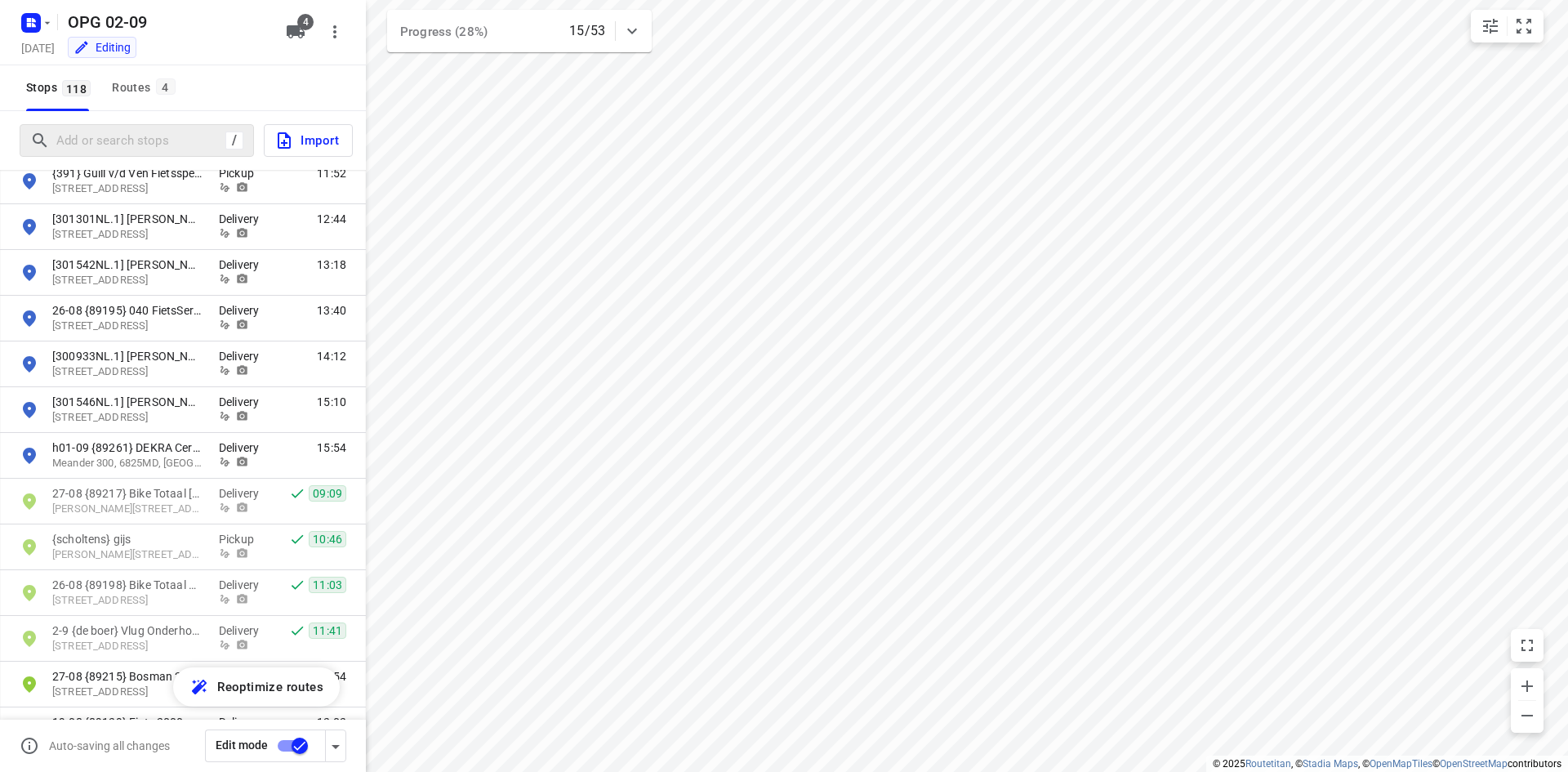
scroll to position [4165, 0]
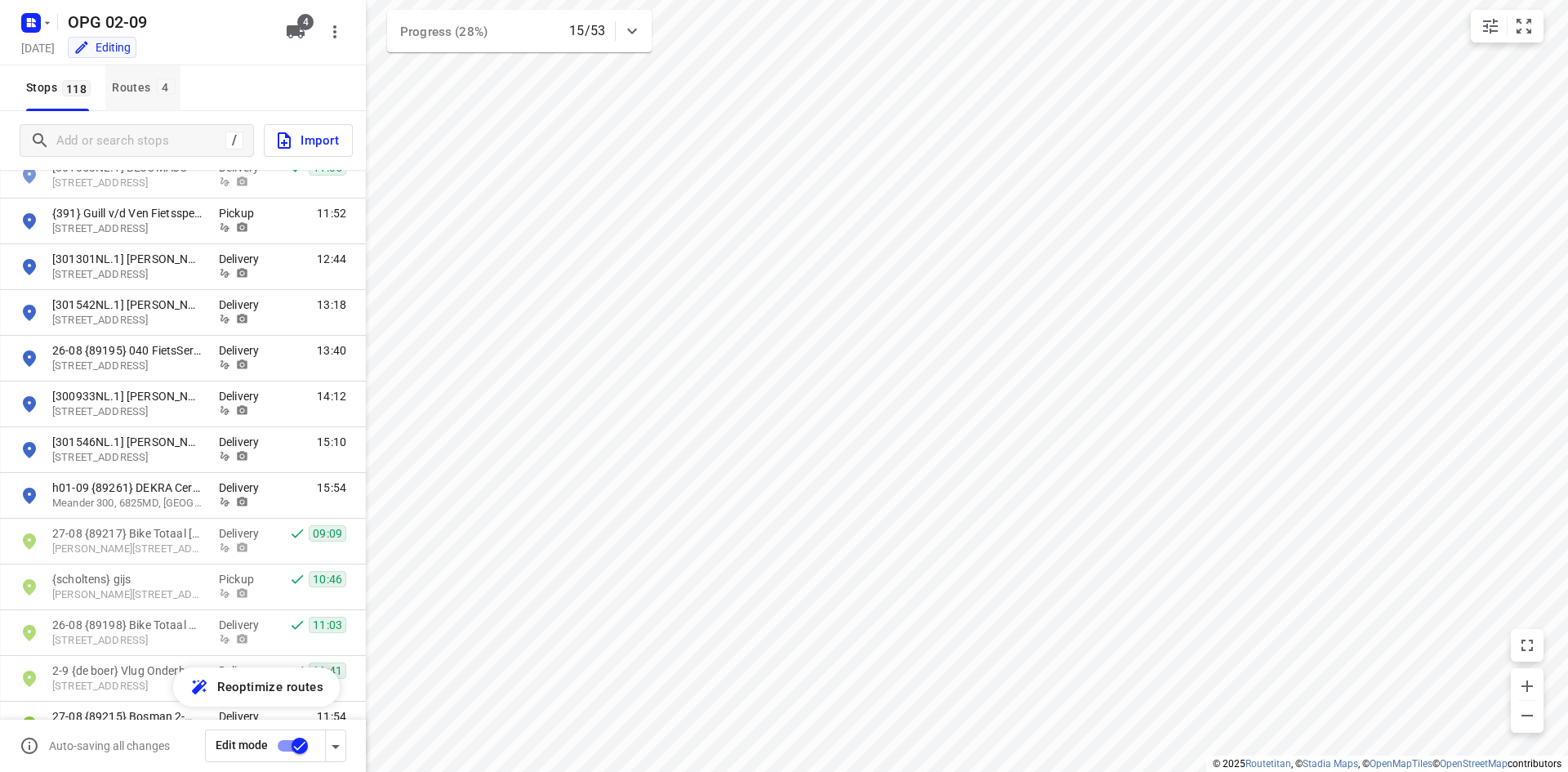
click at [142, 83] on div "Routes 4" at bounding box center [145, 87] width 68 height 21
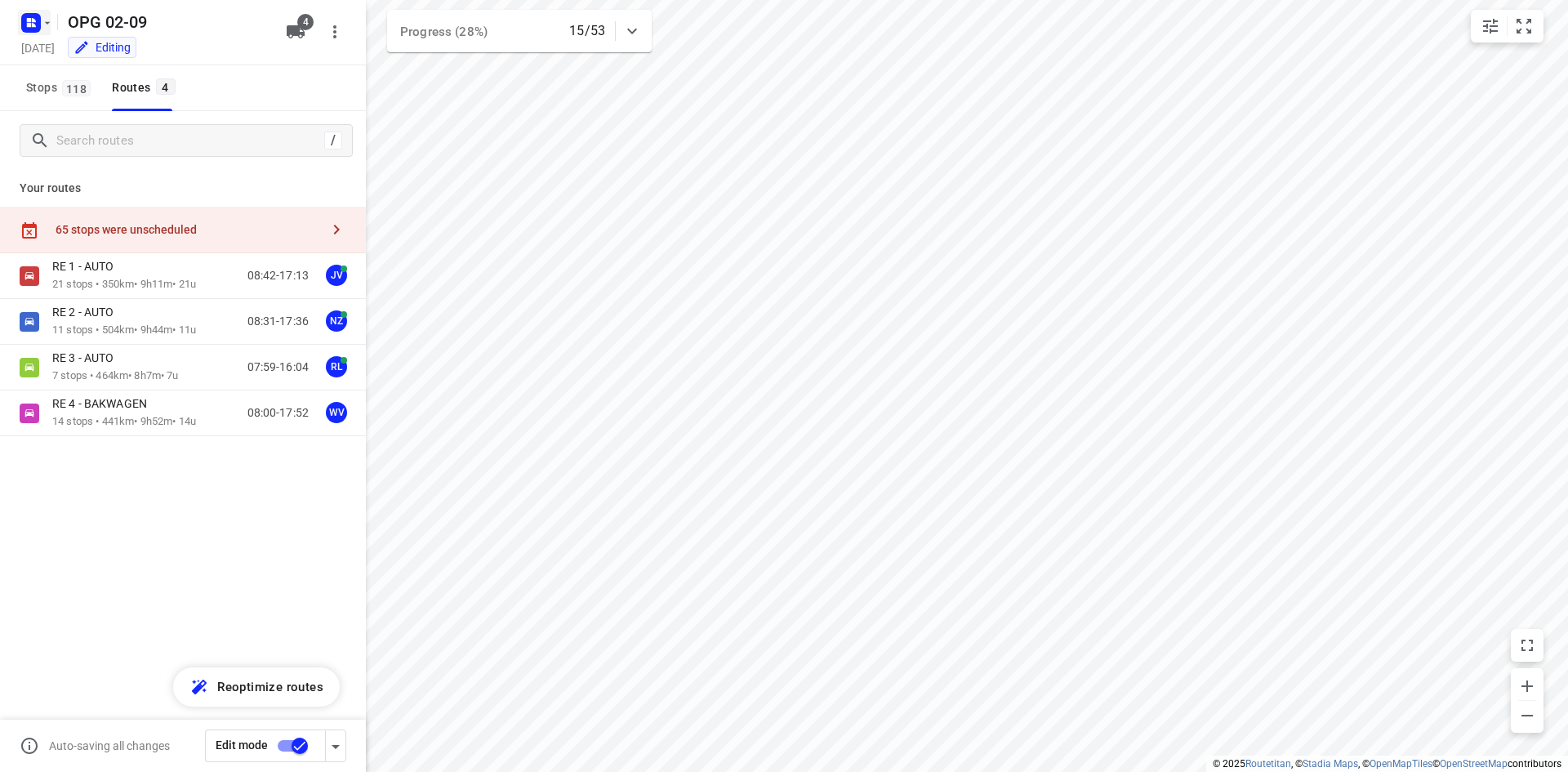
click at [27, 14] on rect "button" at bounding box center [32, 23] width 20 height 20
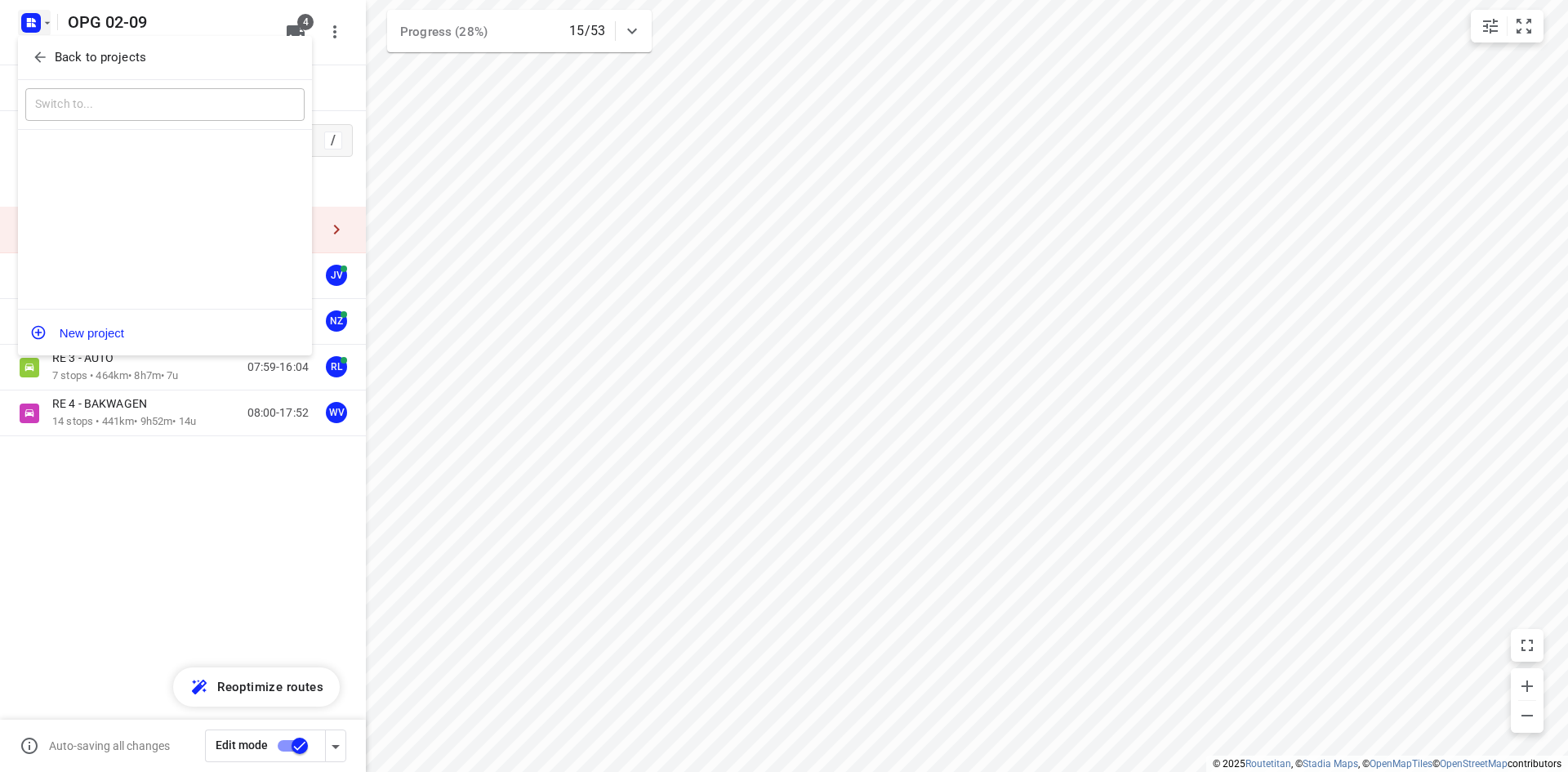
drag, startPoint x: 27, startPoint y: 14, endPoint x: 35, endPoint y: 50, distance: 36.9
click at [35, 50] on icon "button" at bounding box center [40, 57] width 16 height 16
